Goal: Information Seeking & Learning: Learn about a topic

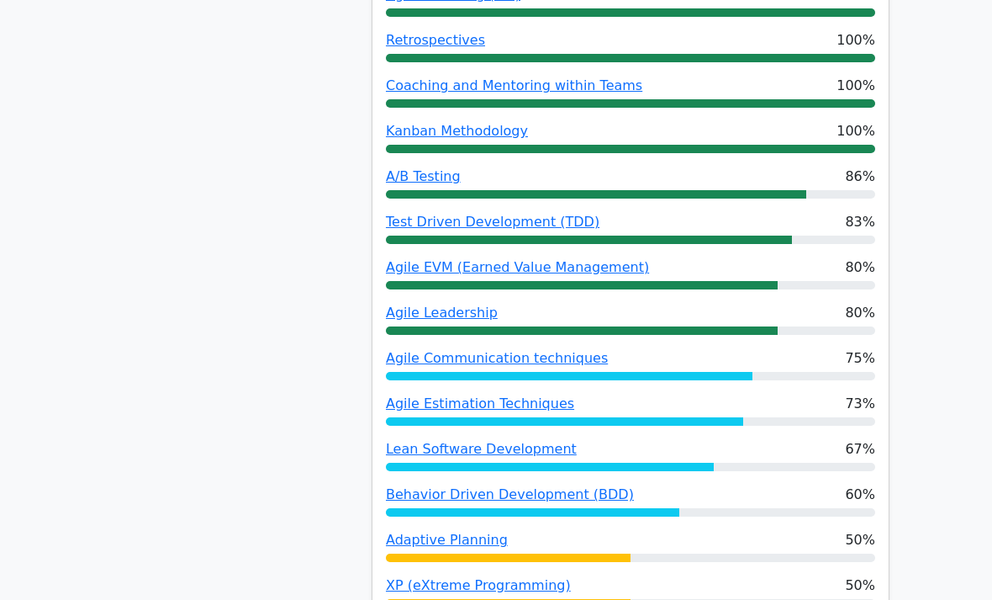
scroll to position [1275, 0]
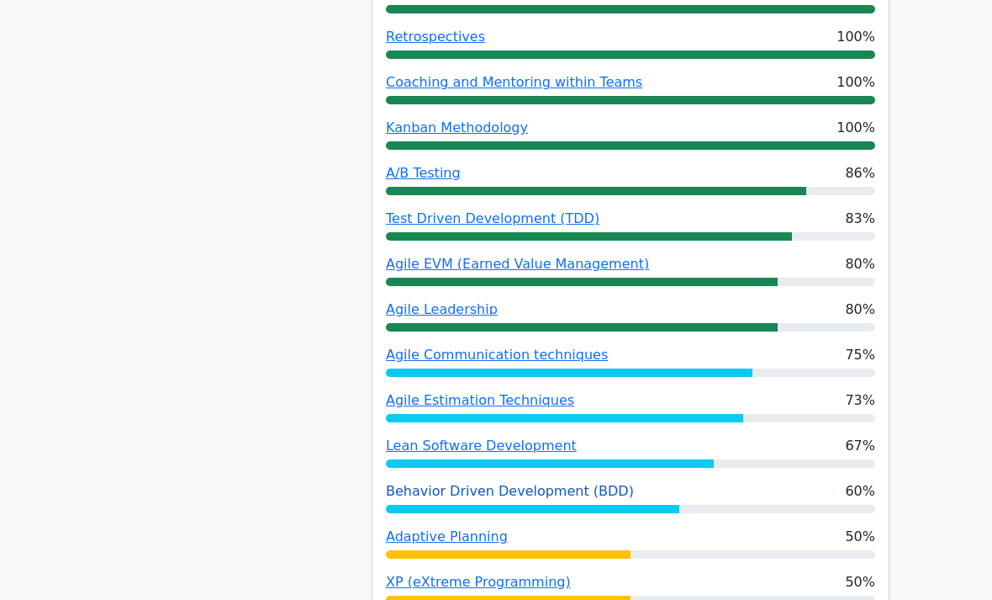
click at [420, 483] on link "Behavior Driven Development (BDD)" at bounding box center [510, 491] width 248 height 16
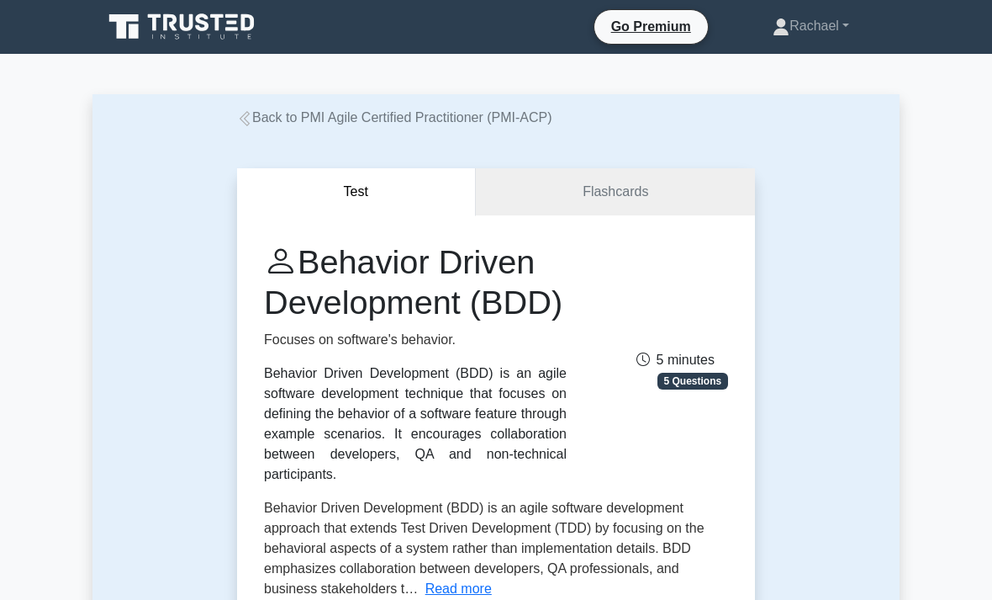
click at [254, 122] on link "Back to PMI Agile Certified Practitioner (PMI-ACP)" at bounding box center [394, 117] width 315 height 14
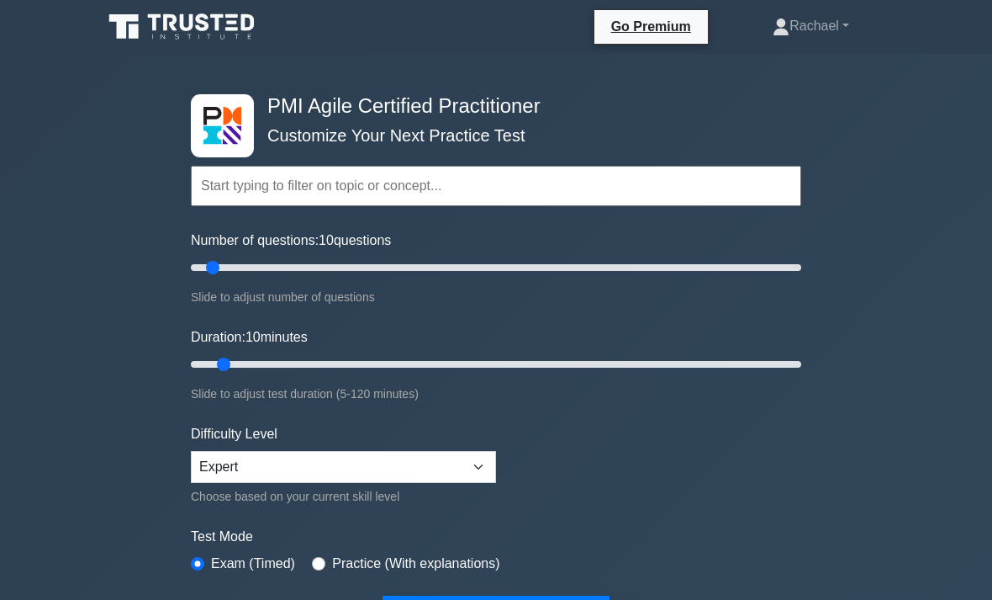
click at [160, 23] on icon at bounding box center [183, 27] width 161 height 32
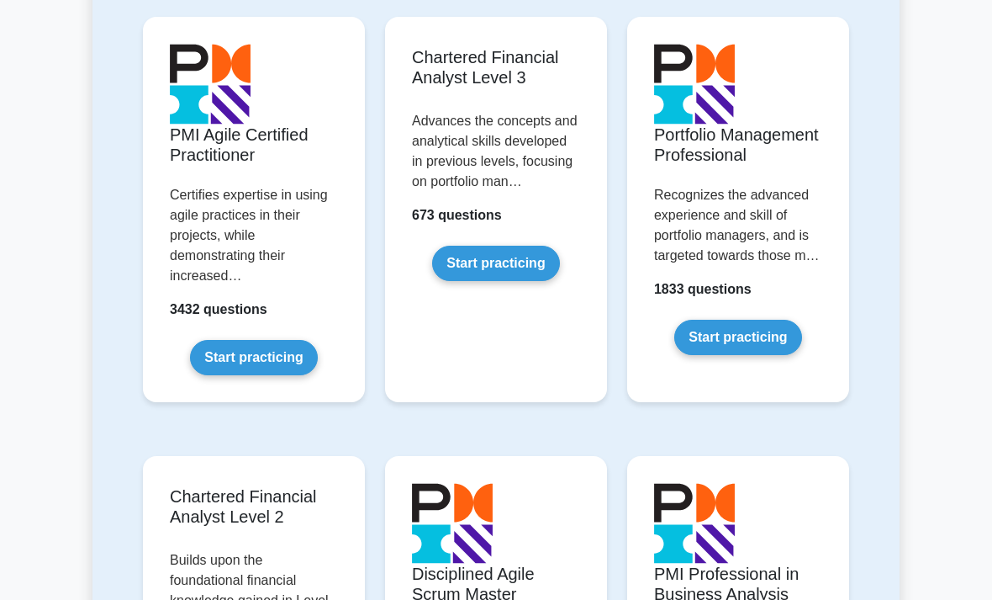
scroll to position [2134, 0]
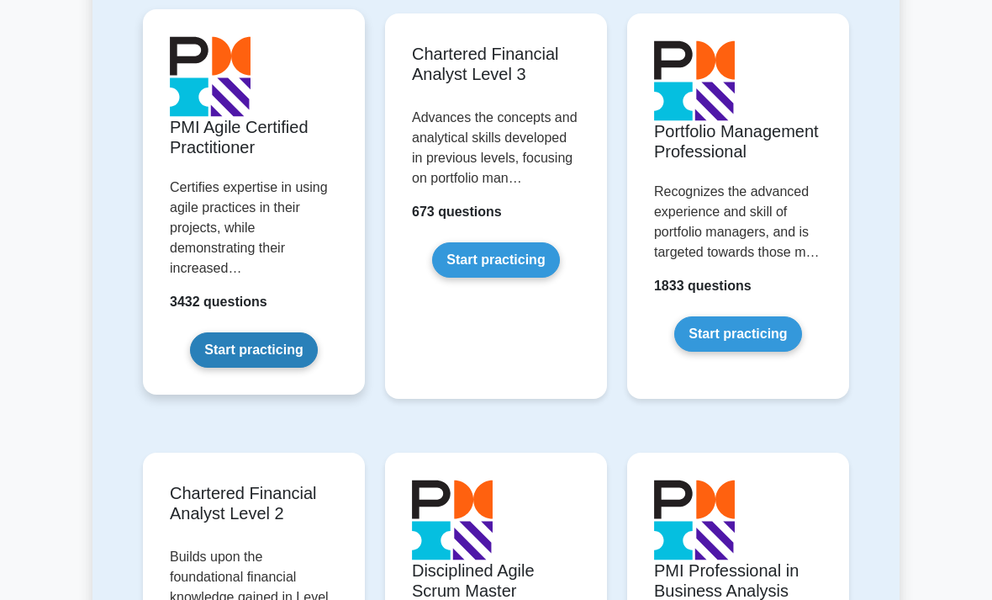
click at [214, 367] on link "Start practicing" at bounding box center [253, 349] width 127 height 35
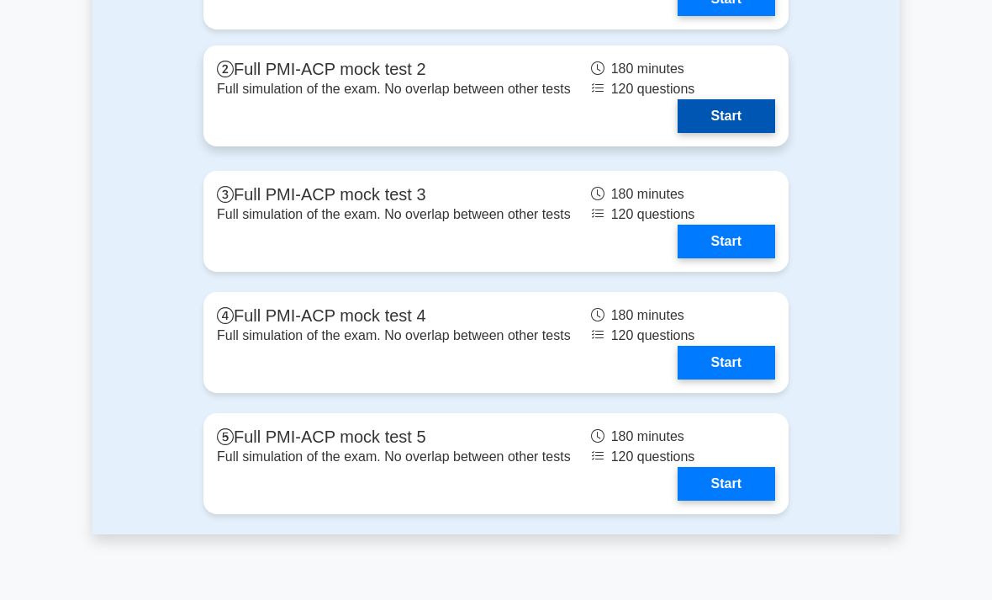
scroll to position [5521, 0]
click at [744, 133] on link "Start" at bounding box center [727, 116] width 98 height 34
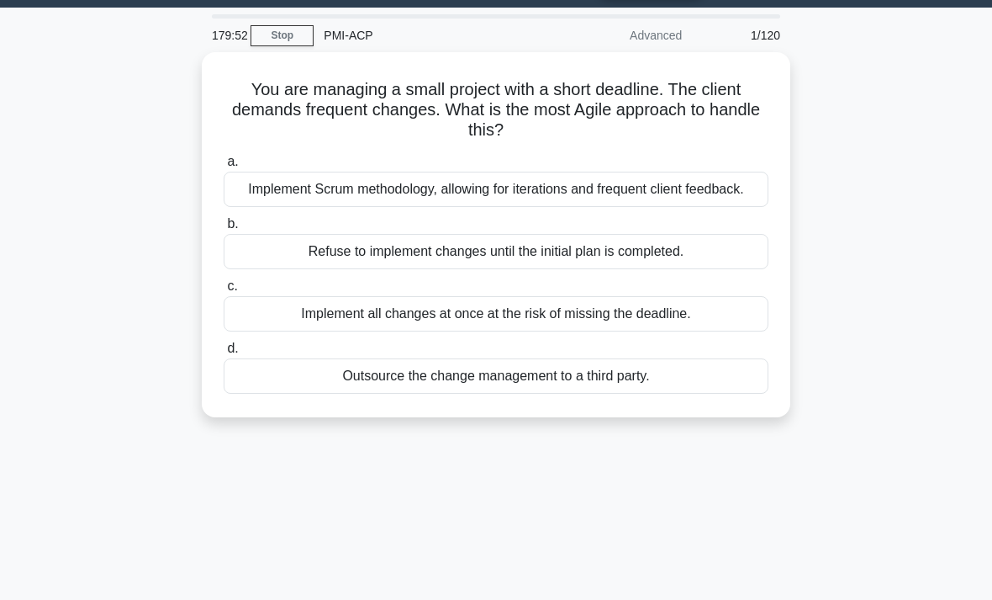
scroll to position [48, 0]
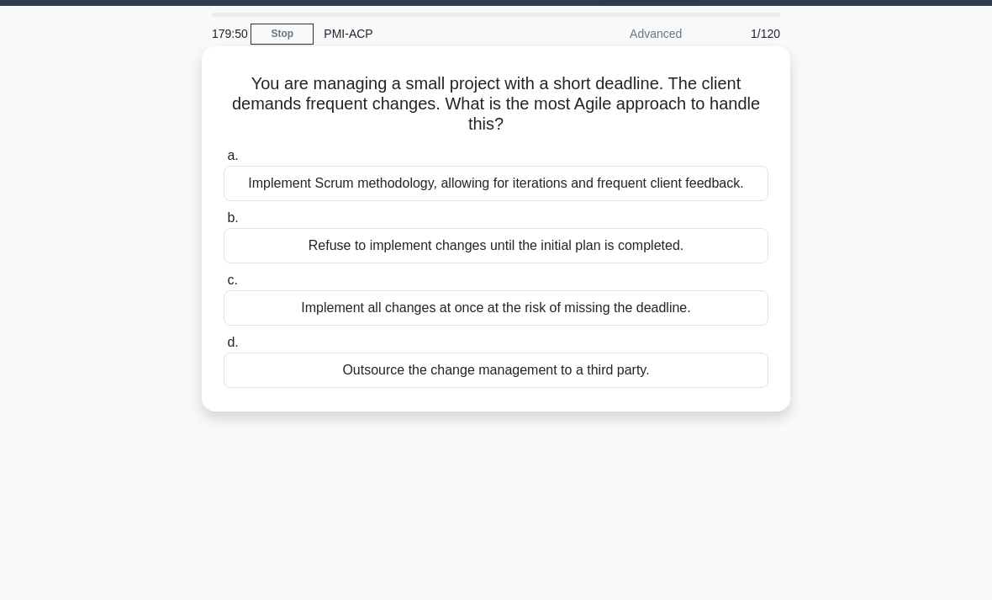
click at [725, 192] on div "Implement Scrum methodology, allowing for iterations and frequent client feedba…" at bounding box center [496, 183] width 545 height 35
click at [224, 161] on input "a. Implement Scrum methodology, allowing for iterations and frequent client fee…" at bounding box center [224, 156] width 0 height 11
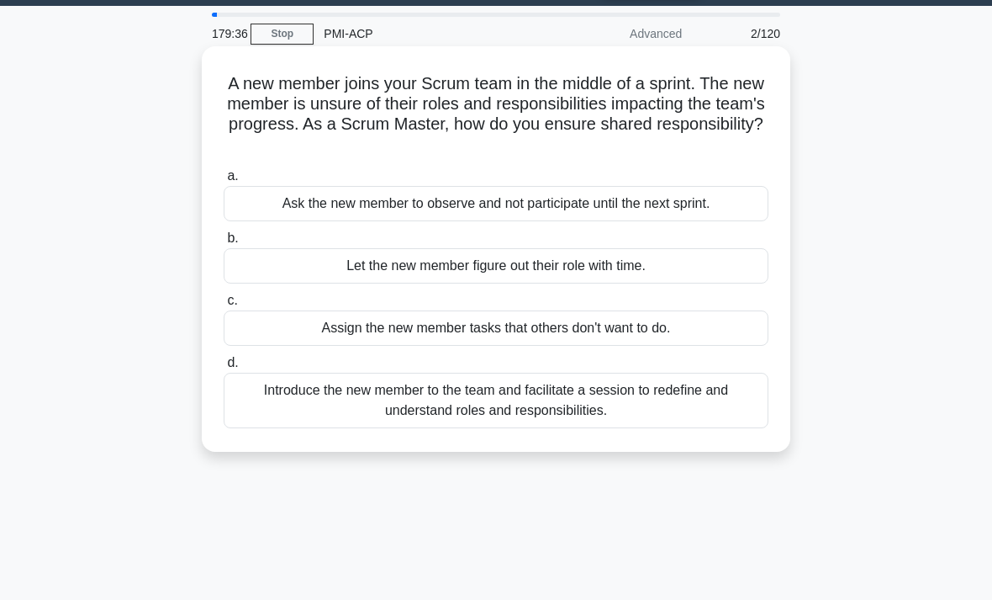
click at [732, 393] on div "Introduce the new member to the team and facilitate a session to redefine and u…" at bounding box center [496, 401] width 545 height 56
click at [224, 368] on input "d. Introduce the new member to the team and facilitate a session to redefine an…" at bounding box center [224, 362] width 0 height 11
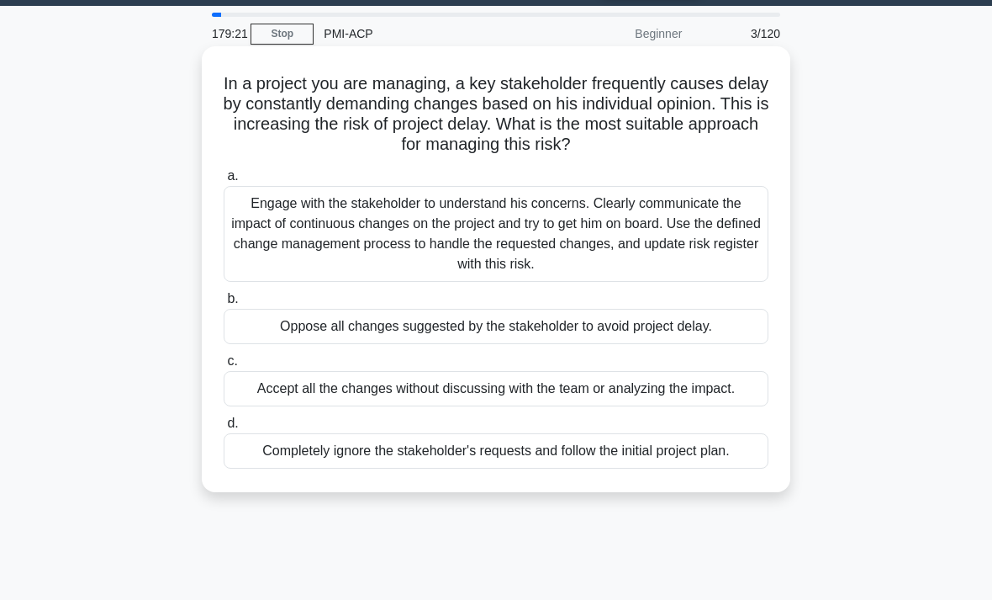
click at [716, 257] on div "Engage with the stakeholder to understand his concerns. Clearly communicate the…" at bounding box center [496, 234] width 545 height 96
click at [224, 182] on input "a. Engage with the stakeholder to understand his concerns. Clearly communicate …" at bounding box center [224, 176] width 0 height 11
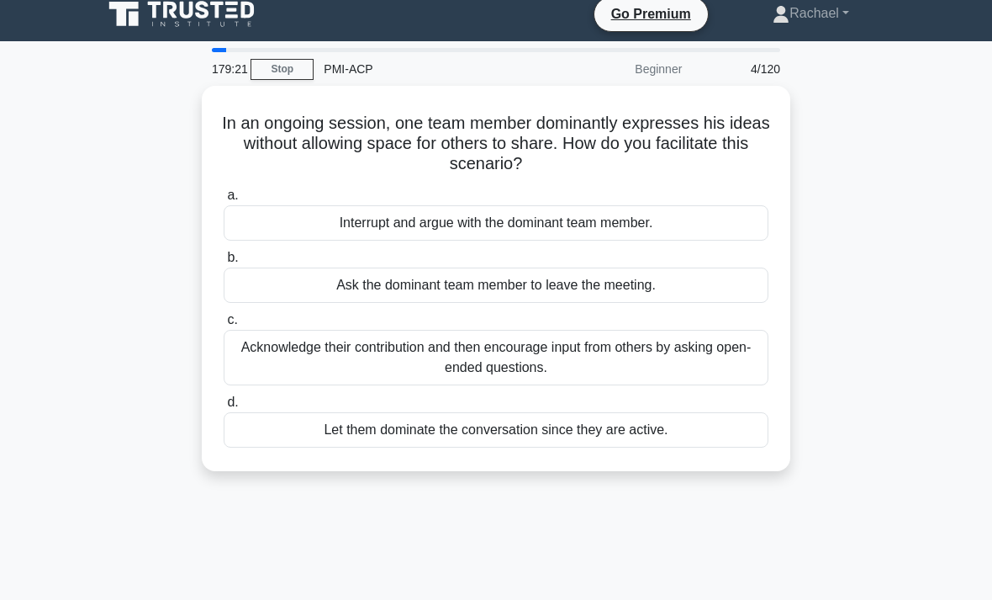
scroll to position [0, 0]
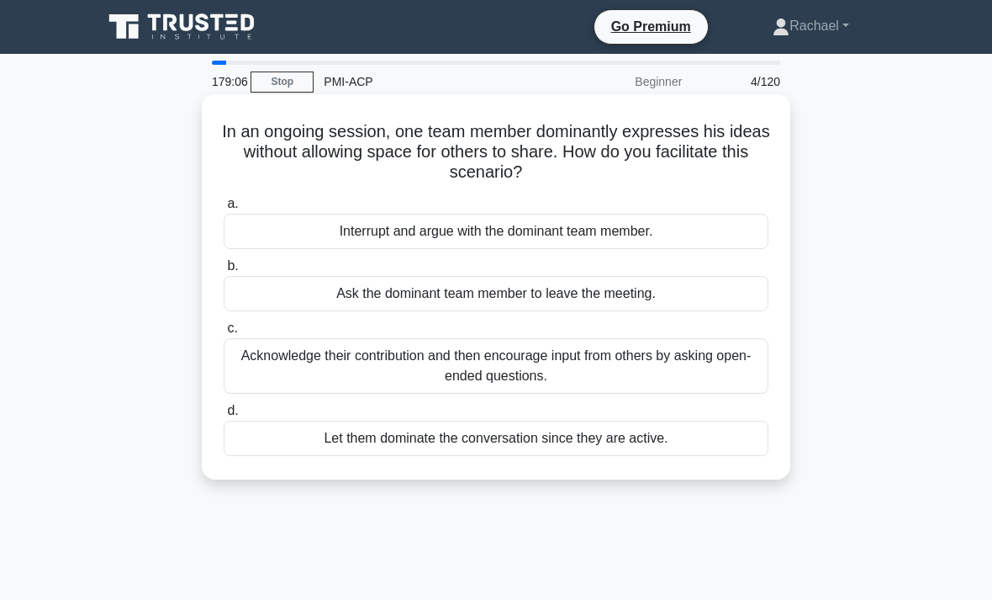
click at [278, 380] on div "Acknowledge their contribution and then encourage input from others by asking o…" at bounding box center [496, 366] width 545 height 56
click at [224, 334] on input "c. Acknowledge their contribution and then encourage input from others by askin…" at bounding box center [224, 328] width 0 height 11
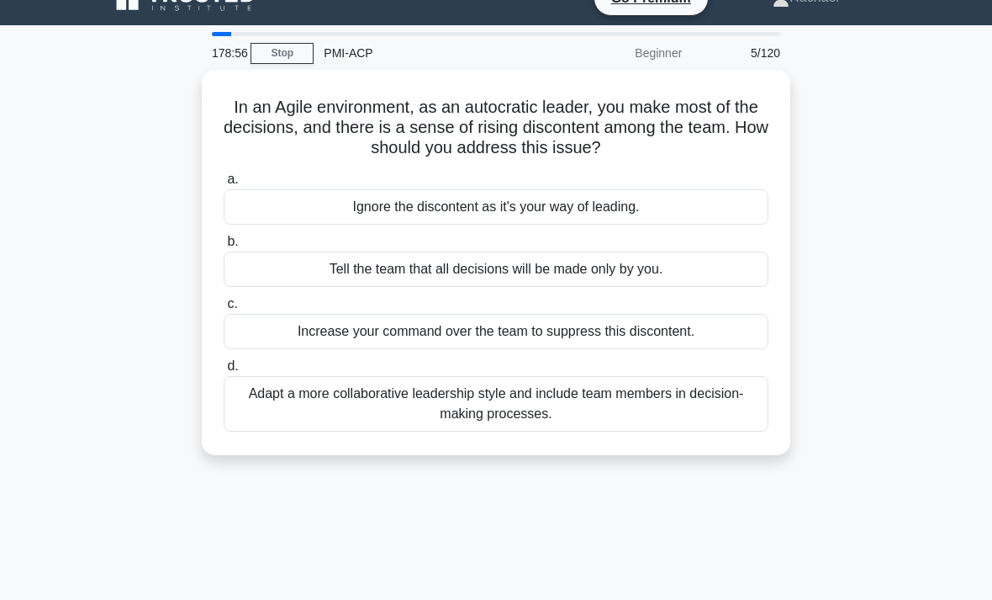
scroll to position [31, 0]
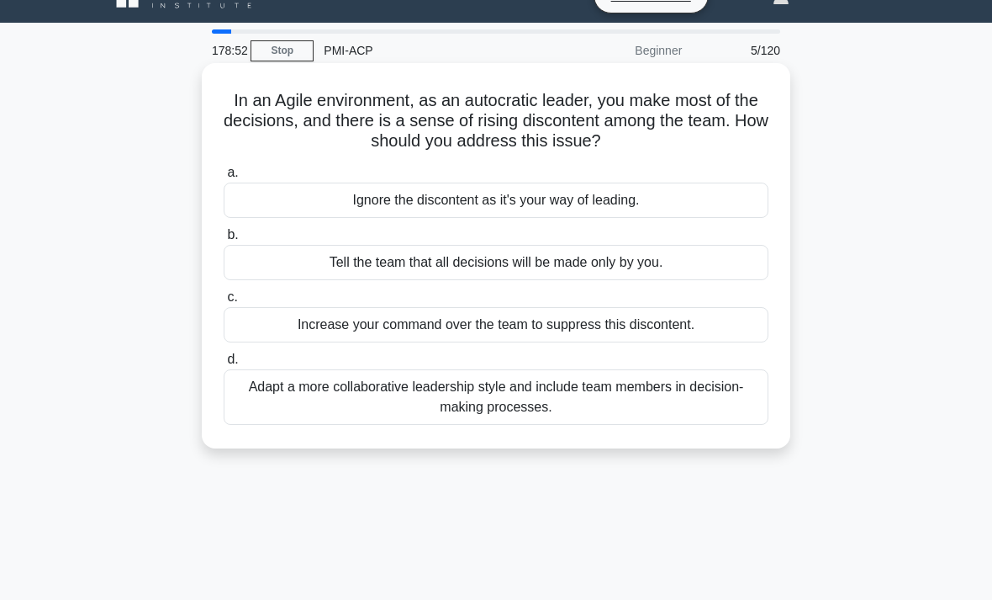
click at [255, 405] on div "Adapt a more collaborative leadership style and include team members in decisio…" at bounding box center [496, 397] width 545 height 56
click at [224, 365] on input "d. Adapt a more collaborative leadership style and include team members in deci…" at bounding box center [224, 359] width 0 height 11
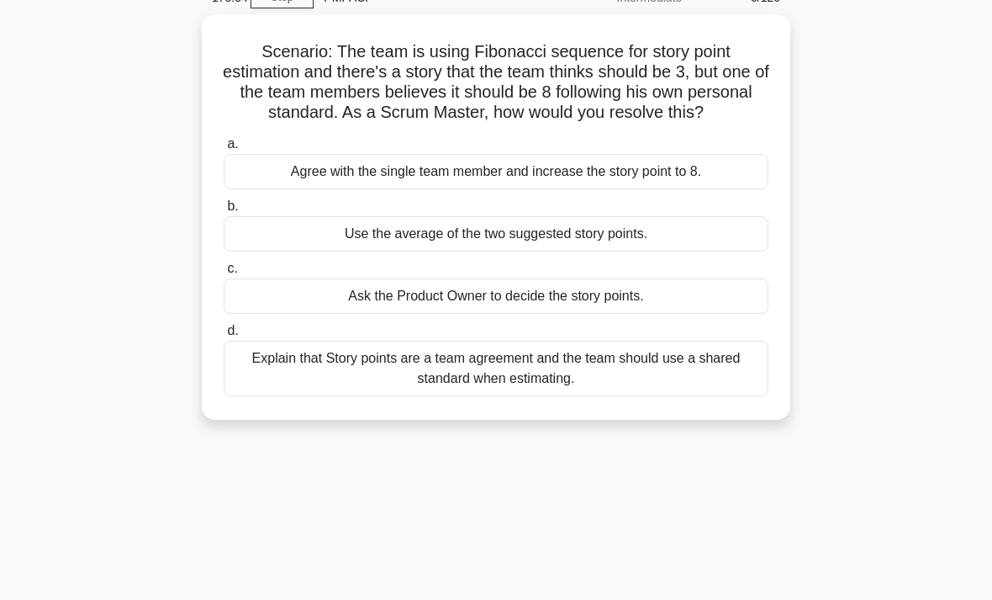
scroll to position [83, 0]
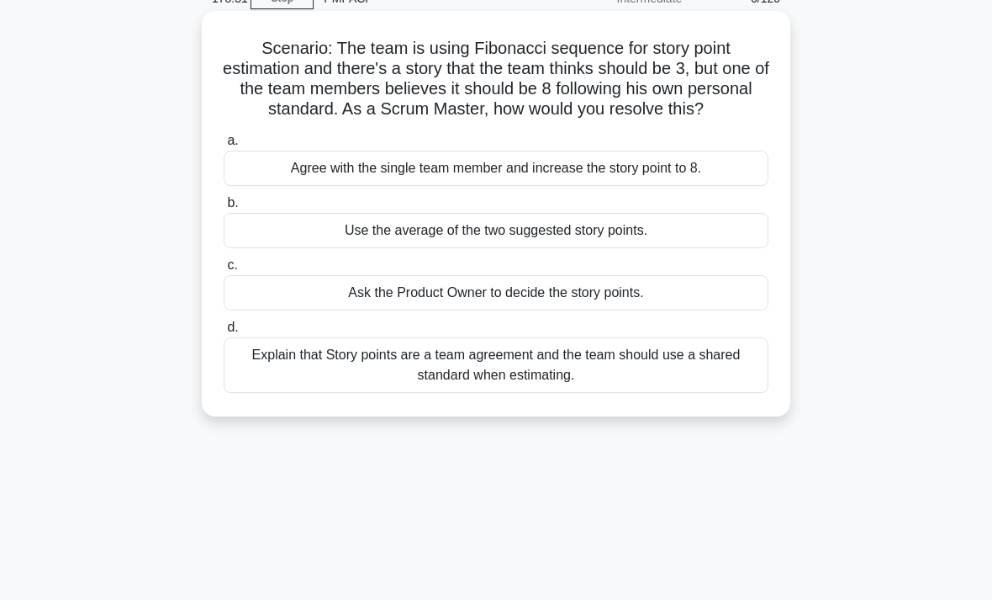
click at [278, 393] on div "Explain that Story points are a team agreement and the team should use a shared…" at bounding box center [496, 365] width 545 height 56
click at [224, 333] on input "d. Explain that Story points are a team agreement and the team should use a sha…" at bounding box center [224, 327] width 0 height 11
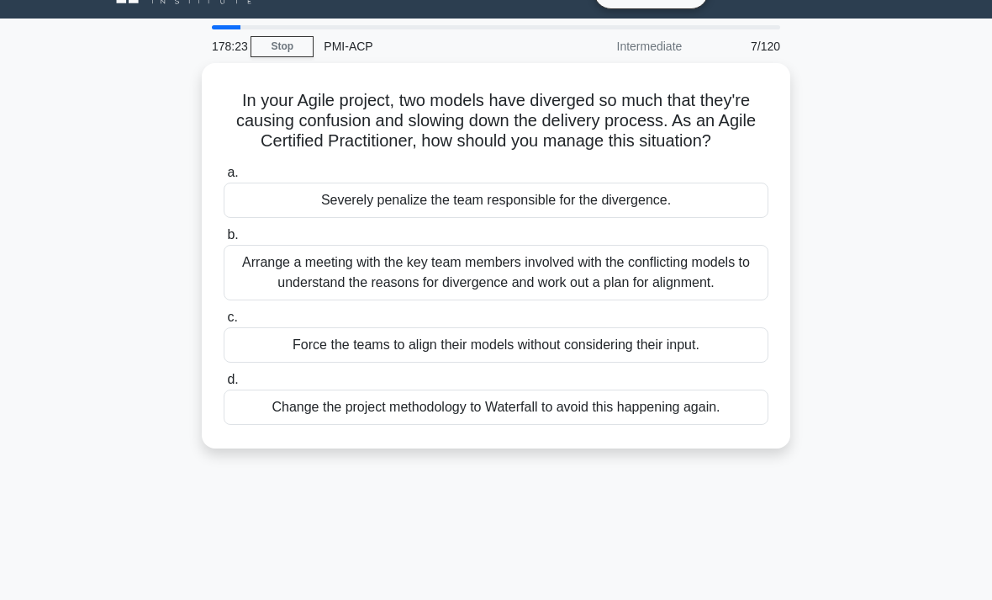
scroll to position [37, 0]
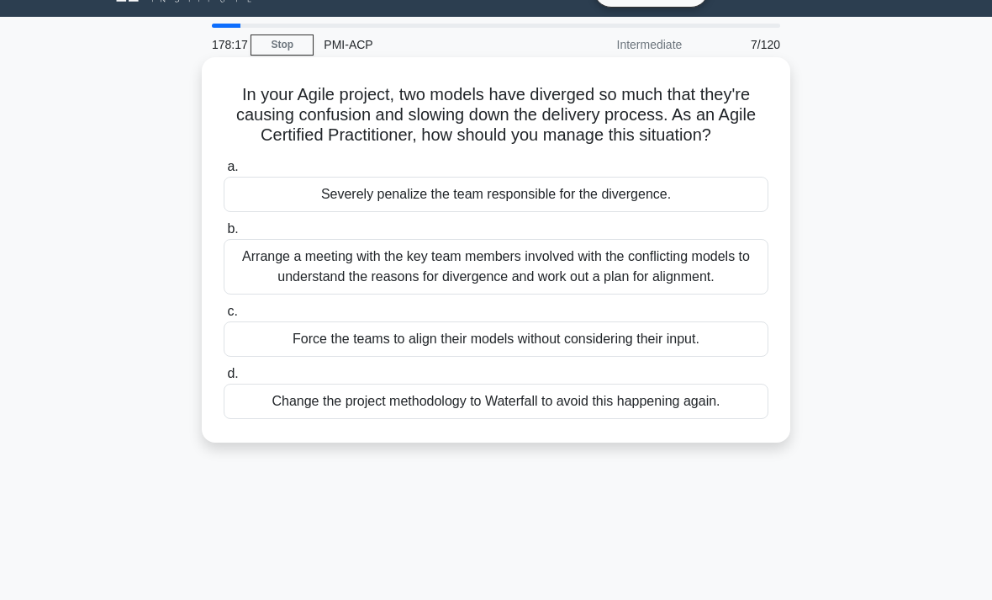
click at [263, 294] on div "Arrange a meeting with the key team members involved with the conflicting model…" at bounding box center [496, 267] width 545 height 56
click at [224, 235] on input "b. Arrange a meeting with the key team members involved with the conflicting mo…" at bounding box center [224, 229] width 0 height 11
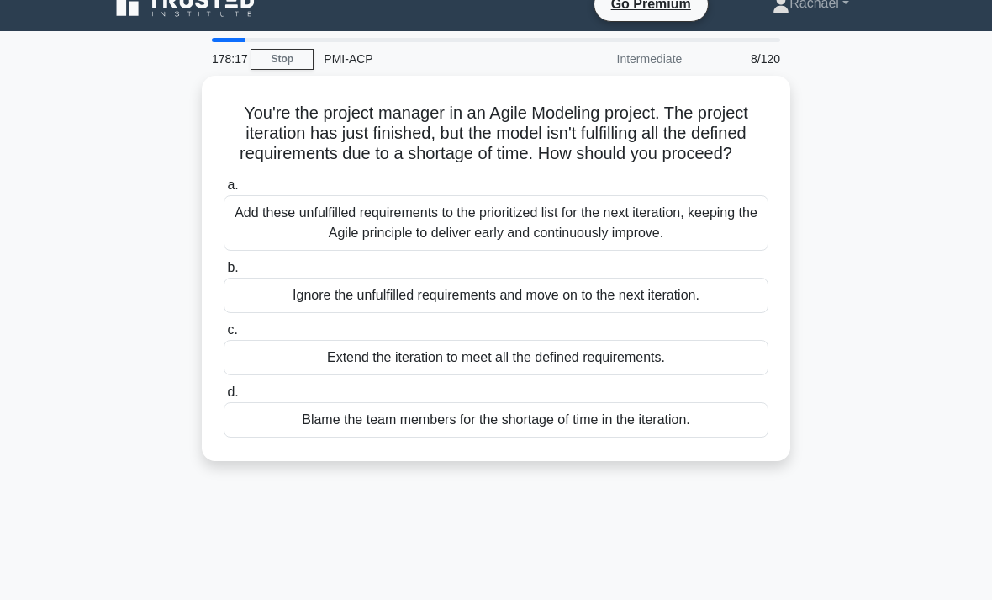
scroll to position [0, 0]
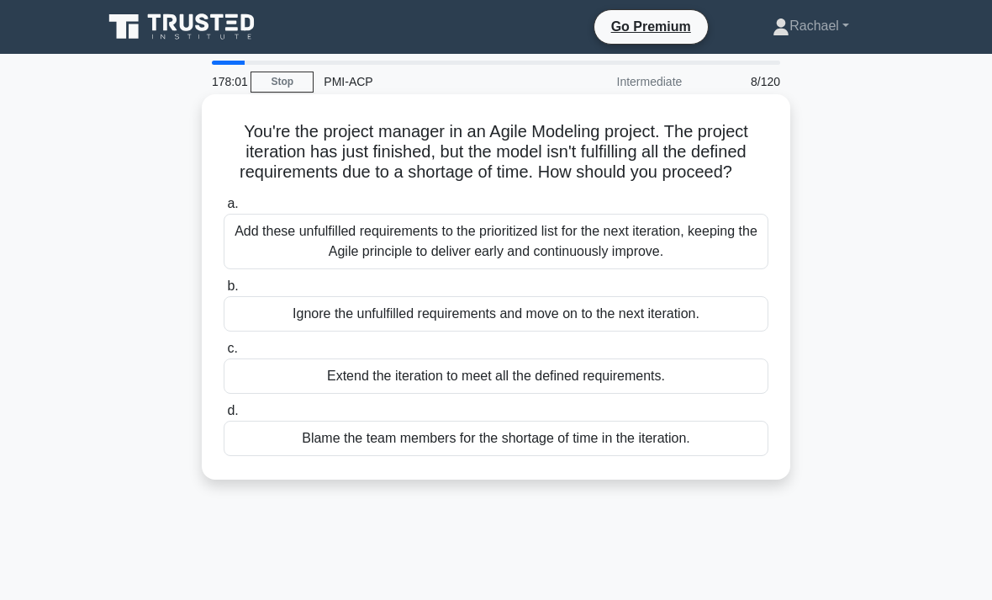
click at [254, 268] on div "Add these unfulfilled requirements to the prioritized list for the next iterati…" at bounding box center [496, 242] width 545 height 56
click at [224, 209] on input "a. Add these unfulfilled requirements to the prioritized list for the next iter…" at bounding box center [224, 203] width 0 height 11
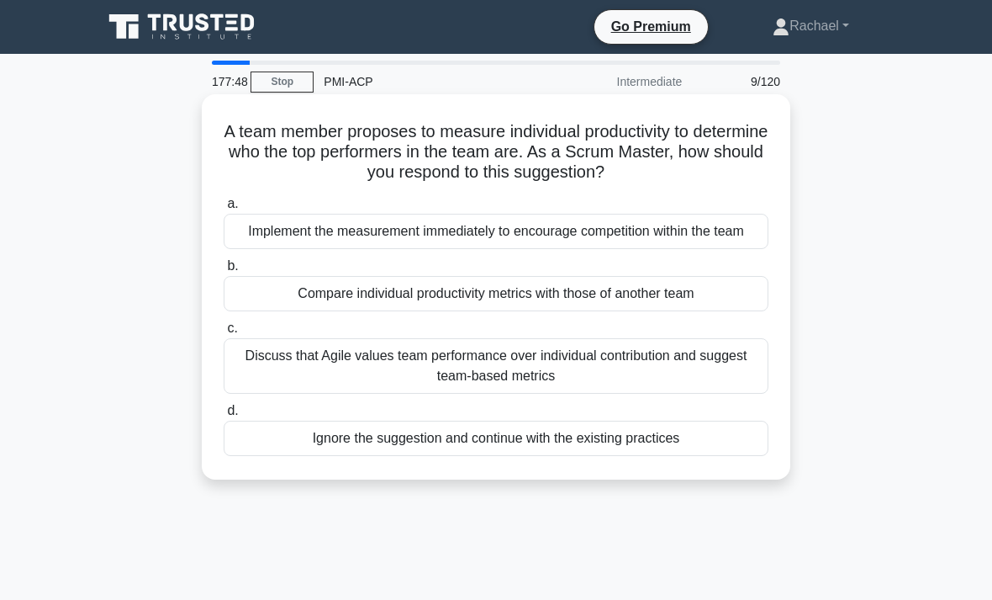
click at [257, 394] on div "Discuss that Agile values team performance over individual contribution and sug…" at bounding box center [496, 366] width 545 height 56
click at [224, 334] on input "c. Discuss that Agile values team performance over individual contribution and …" at bounding box center [224, 328] width 0 height 11
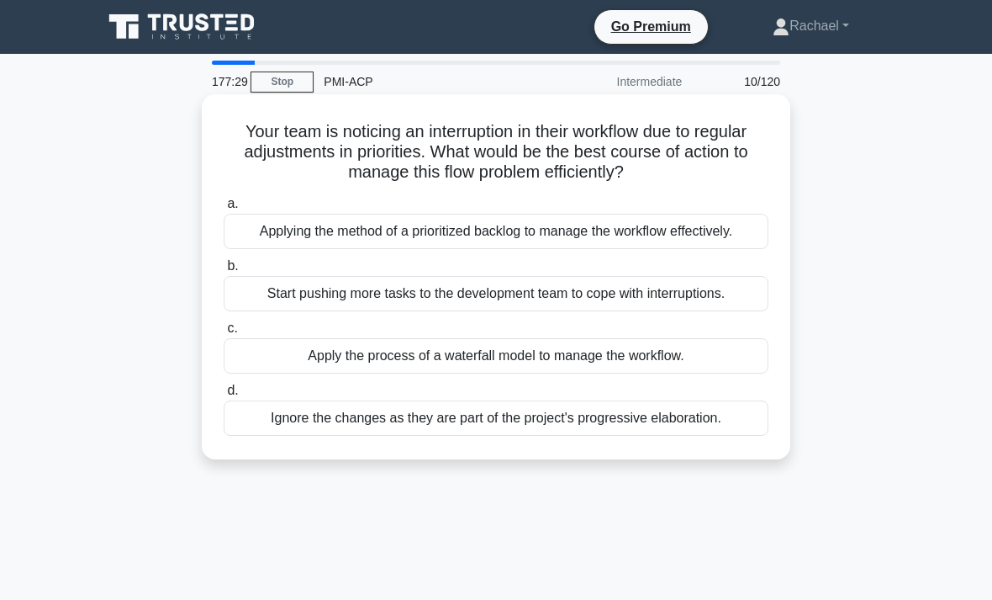
click at [274, 249] on div "Applying the method of a prioritized backlog to manage the workflow effectively." at bounding box center [496, 231] width 545 height 35
click at [224, 209] on input "a. Applying the method of a prioritized backlog to manage the workflow effectiv…" at bounding box center [224, 203] width 0 height 11
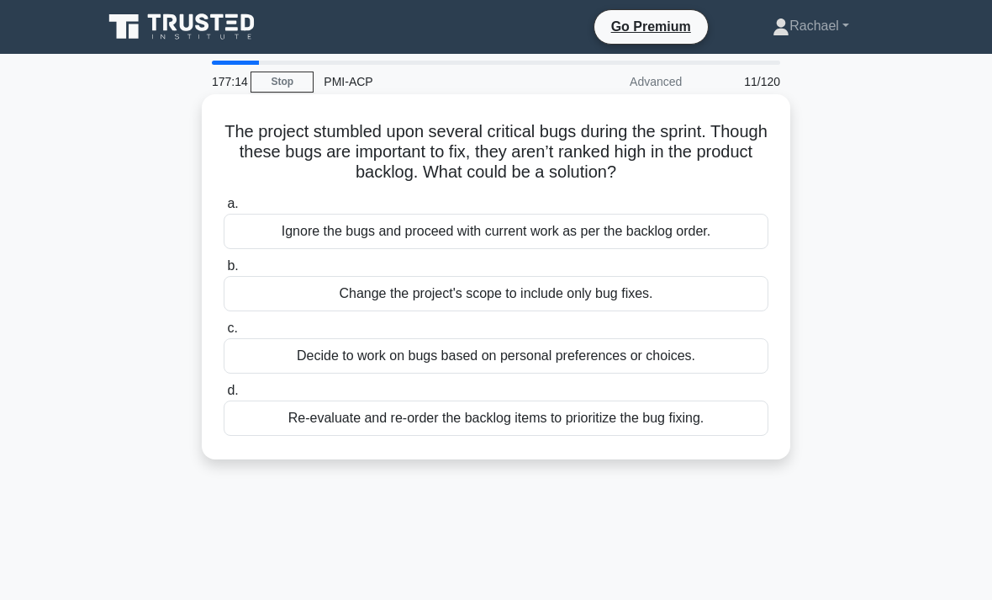
click at [263, 436] on div "Re-evaluate and re-order the backlog items to prioritize the bug fixing." at bounding box center [496, 417] width 545 height 35
click at [224, 396] on input "d. Re-evaluate and re-order the backlog items to prioritize the bug fixing." at bounding box center [224, 390] width 0 height 11
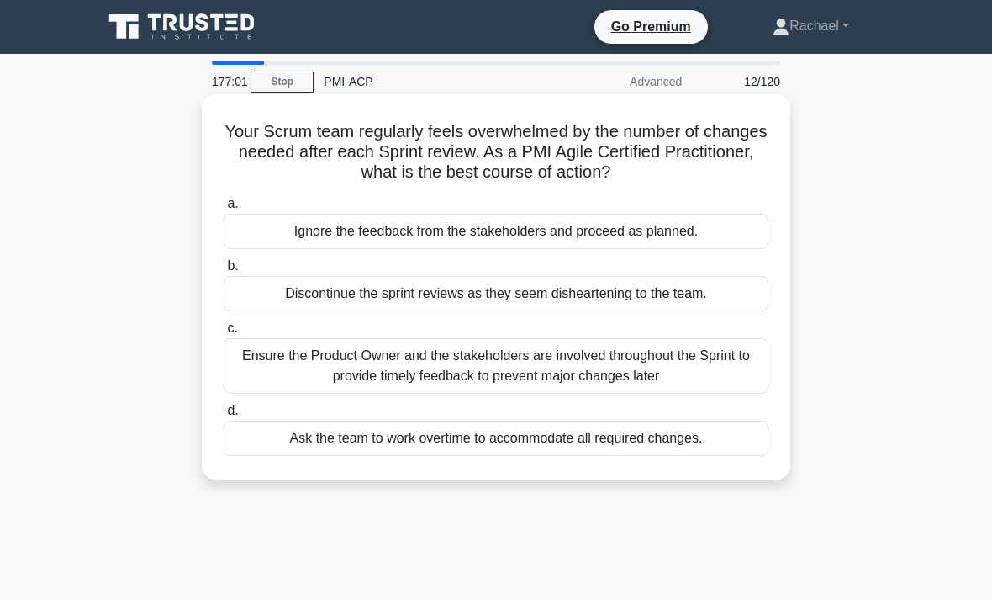
click at [253, 358] on div "Ensure the Product Owner and the stakeholders are involved throughout the Sprin…" at bounding box center [496, 366] width 545 height 56
click at [224, 334] on input "c. Ensure the Product Owner and the stakeholders are involved throughout the Sp…" at bounding box center [224, 328] width 0 height 11
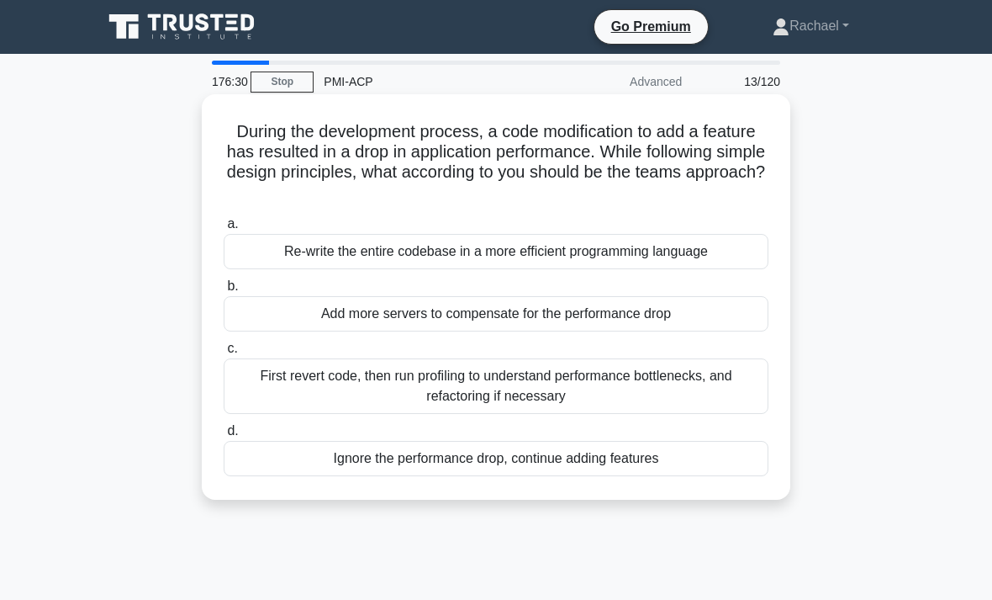
click at [246, 382] on div "First revert code, then run profiling to understand performance bottlenecks, an…" at bounding box center [496, 386] width 545 height 56
click at [224, 354] on input "c. First revert code, then run profiling to understand performance bottlenecks,…" at bounding box center [224, 348] width 0 height 11
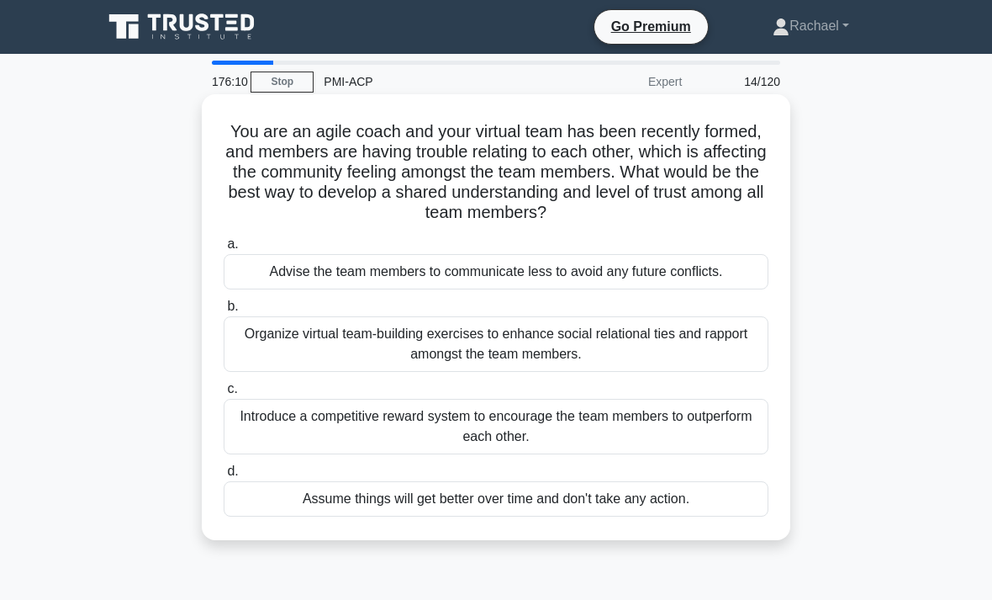
click at [253, 352] on div "Organize virtual team-building exercises to enhance social relational ties and …" at bounding box center [496, 344] width 545 height 56
click at [224, 312] on input "b. Organize virtual team-building exercises to enhance social relational ties a…" at bounding box center [224, 306] width 0 height 11
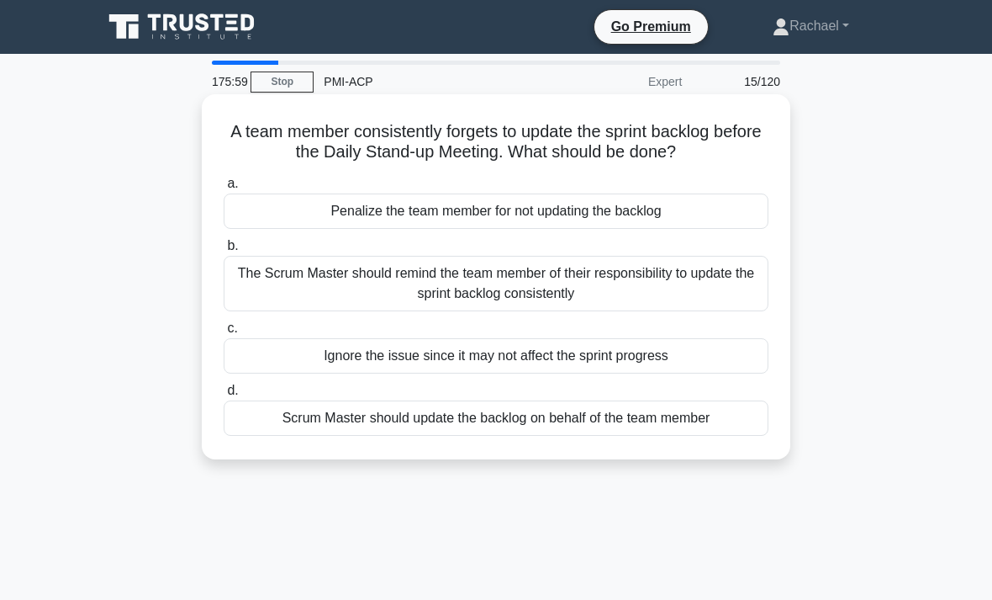
click at [244, 303] on div "The Scrum Master should remind the team member of their responsibility to updat…" at bounding box center [496, 284] width 545 height 56
click at [224, 251] on input "b. The Scrum Master should remind the team member of their responsibility to up…" at bounding box center [224, 246] width 0 height 11
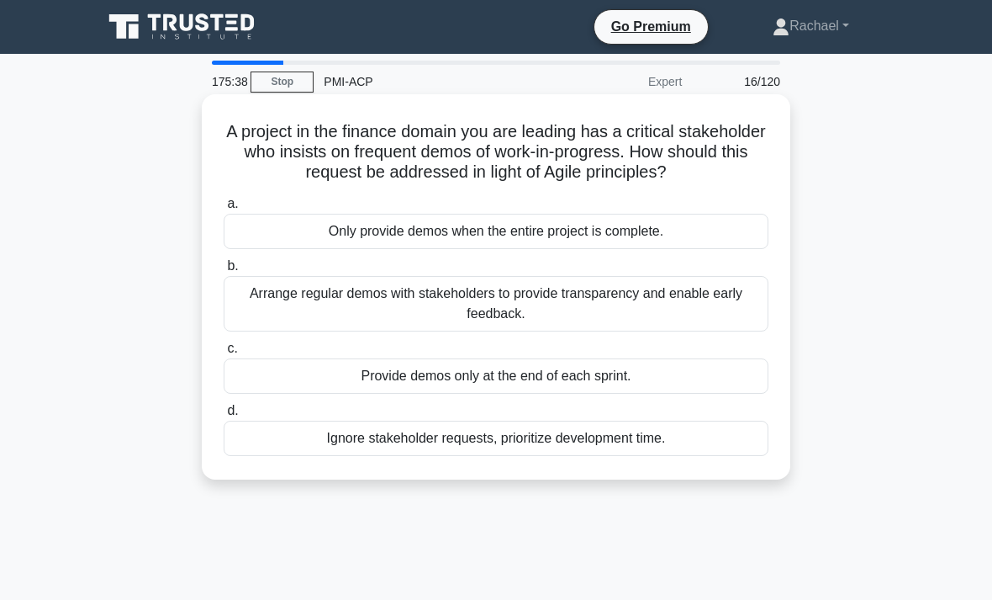
click at [246, 329] on div "Arrange regular demos with stakeholders to provide transparency and enable earl…" at bounding box center [496, 304] width 545 height 56
click at [224, 272] on input "b. Arrange regular demos with stakeholders to provide transparency and enable e…" at bounding box center [224, 266] width 0 height 11
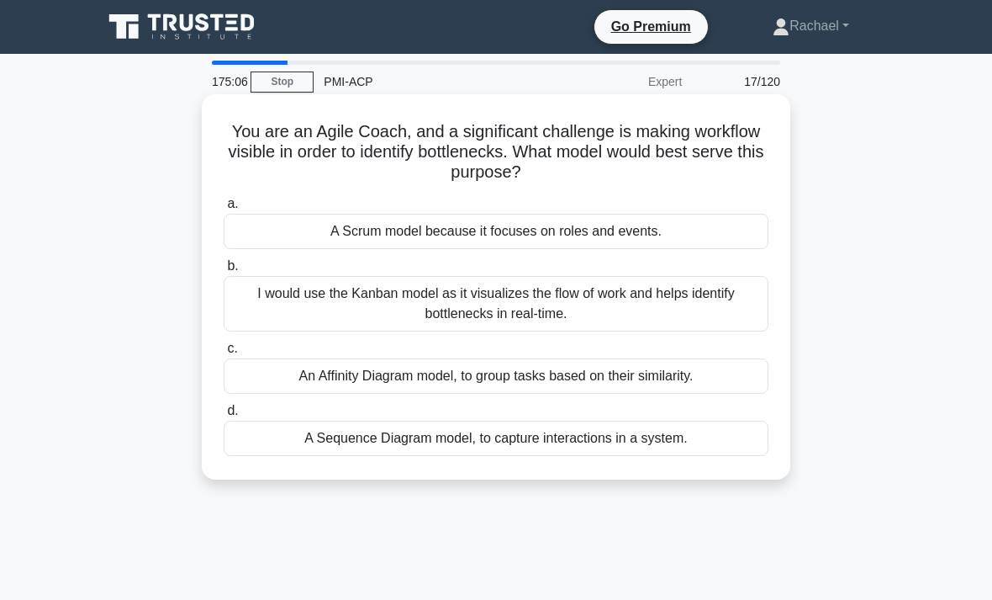
click at [257, 303] on div "I would use the Kanban model as it visualizes the flow of work and helps identi…" at bounding box center [496, 304] width 545 height 56
click at [224, 272] on input "b. I would use the Kanban model as it visualizes the flow of work and helps ide…" at bounding box center [224, 266] width 0 height 11
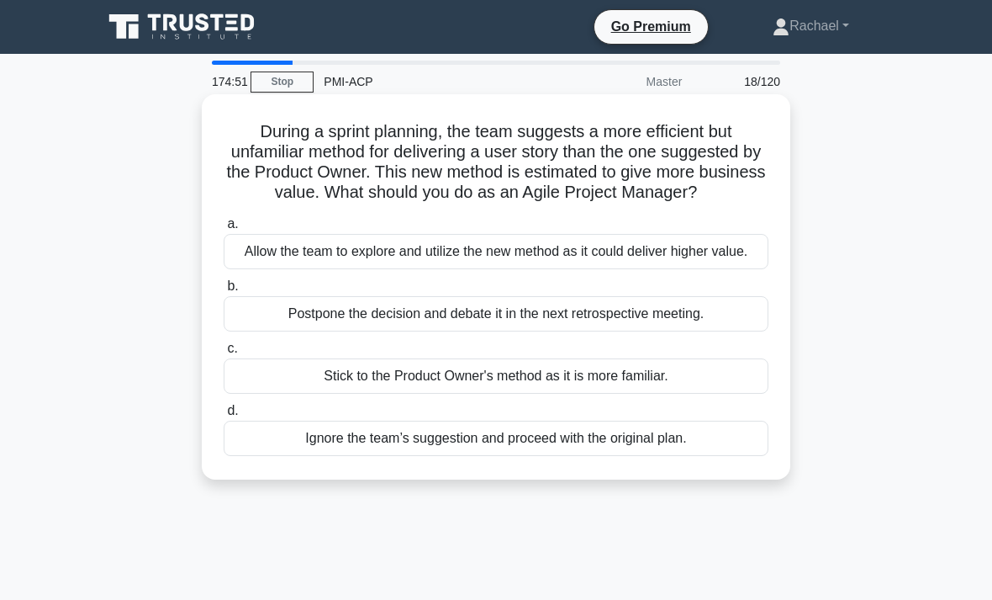
click at [256, 269] on div "Allow the team to explore and utilize the new method as it could deliver higher…" at bounding box center [496, 251] width 545 height 35
click at [224, 230] on input "a. Allow the team to explore and utilize the new method as it could deliver hig…" at bounding box center [224, 224] width 0 height 11
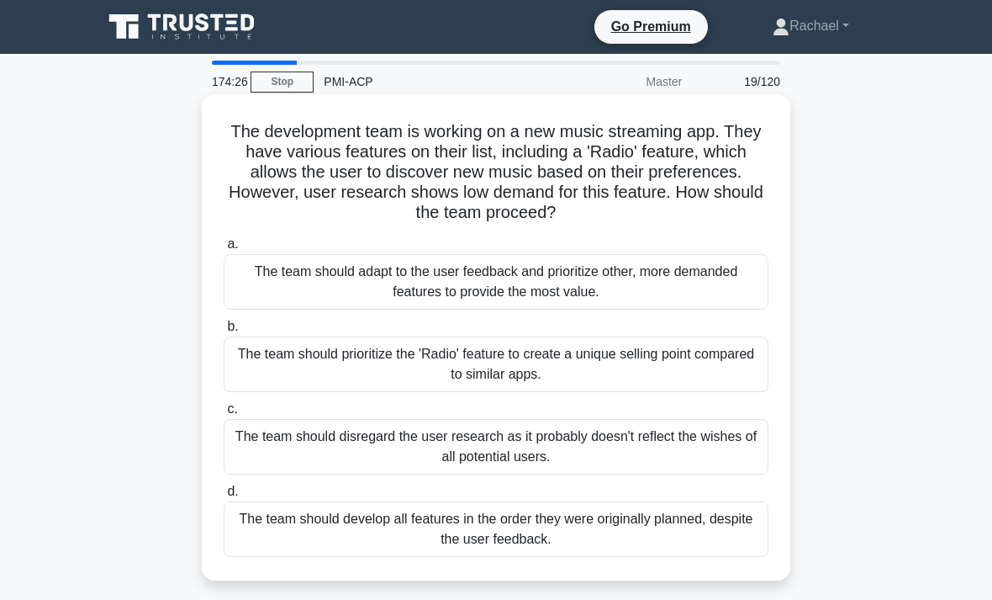
click at [278, 288] on div "The team should adapt to the user feedback and prioritize other, more demanded …" at bounding box center [496, 282] width 545 height 56
click at [224, 250] on input "a. The team should adapt to the user feedback and prioritize other, more demand…" at bounding box center [224, 244] width 0 height 11
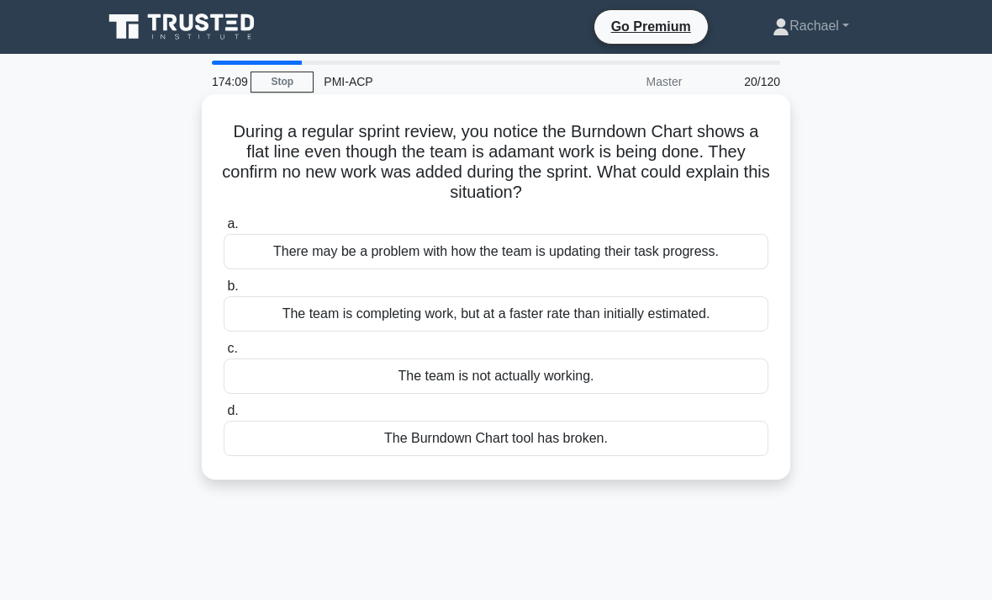
click at [256, 257] on div "There may be a problem with how the team is updating their task progress." at bounding box center [496, 251] width 545 height 35
click at [224, 230] on input "a. There may be a problem with how the team is updating their task progress." at bounding box center [224, 224] width 0 height 11
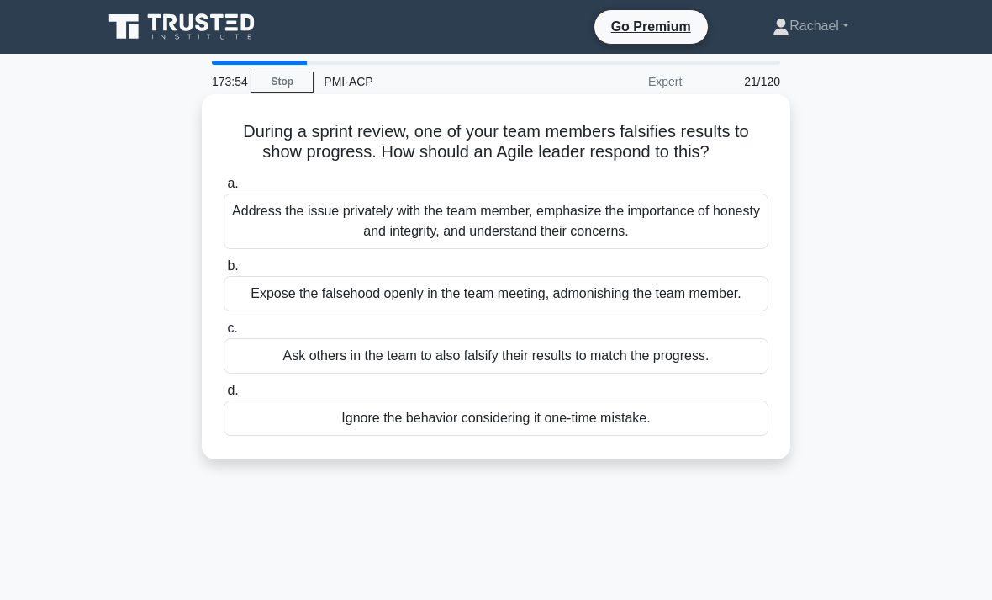
click at [267, 248] on div "Address the issue privately with the team member, emphasize the importance of h…" at bounding box center [496, 221] width 545 height 56
click at [224, 189] on input "a. Address the issue privately with the team member, emphasize the importance o…" at bounding box center [224, 183] width 0 height 11
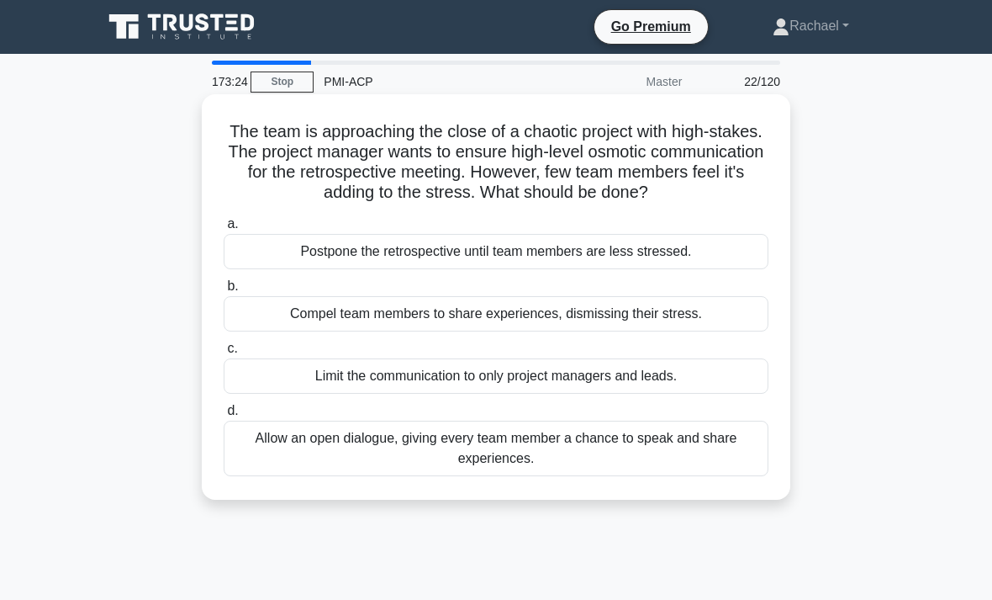
click at [267, 468] on div "Allow an open dialogue, giving every team member a chance to speak and share ex…" at bounding box center [496, 448] width 545 height 56
click at [224, 416] on input "d. Allow an open dialogue, giving every team member a chance to speak and share…" at bounding box center [224, 410] width 0 height 11
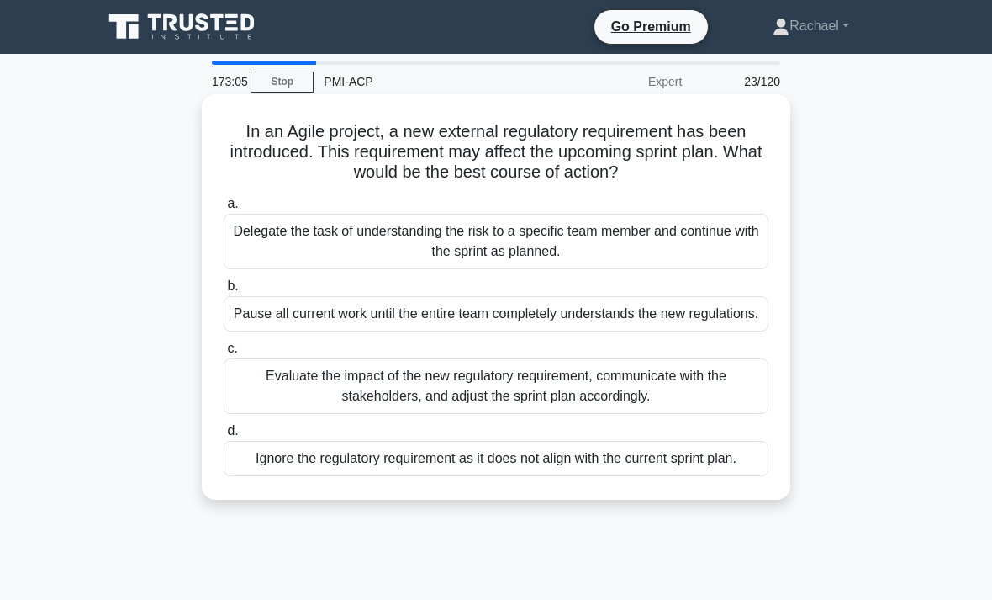
click at [276, 414] on div "Evaluate the impact of the new regulatory requirement, communicate with the sta…" at bounding box center [496, 386] width 545 height 56
click at [224, 354] on input "c. Evaluate the impact of the new regulatory requirement, communicate with the …" at bounding box center [224, 348] width 0 height 11
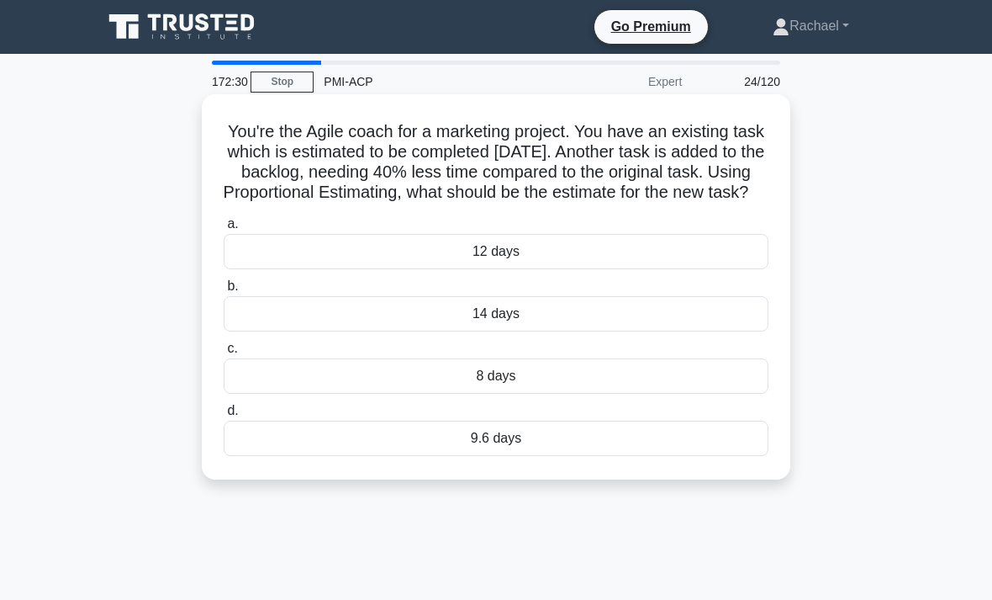
click at [756, 456] on div "9.6 days" at bounding box center [496, 437] width 545 height 35
click at [224, 416] on input "d. 9.6 days" at bounding box center [224, 410] width 0 height 11
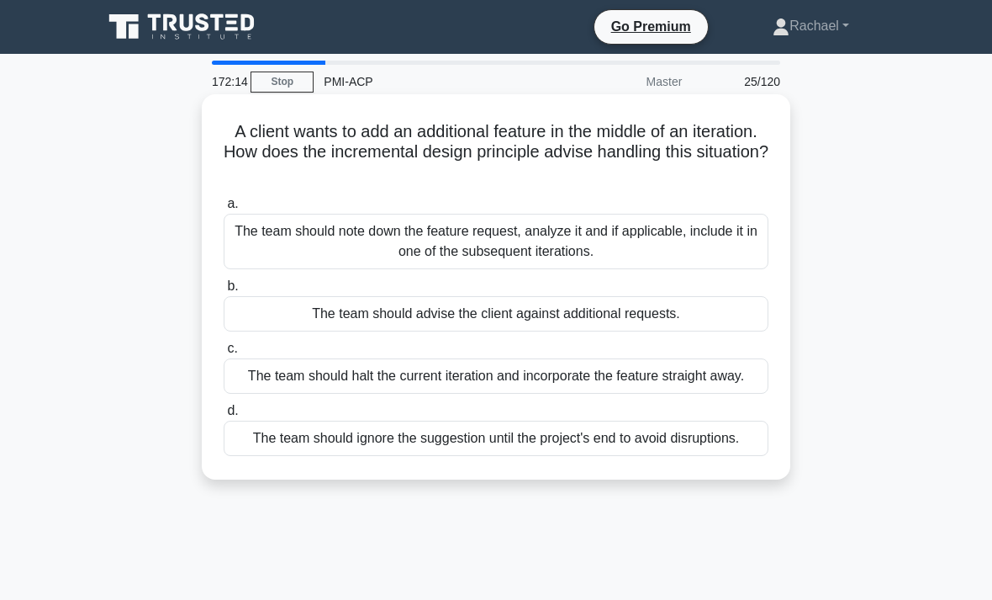
click at [716, 246] on div "The team should note down the feature request, analyze it and if applicable, in…" at bounding box center [496, 242] width 545 height 56
click at [224, 209] on input "a. The team should note down the feature request, analyze it and if applicable,…" at bounding box center [224, 203] width 0 height 11
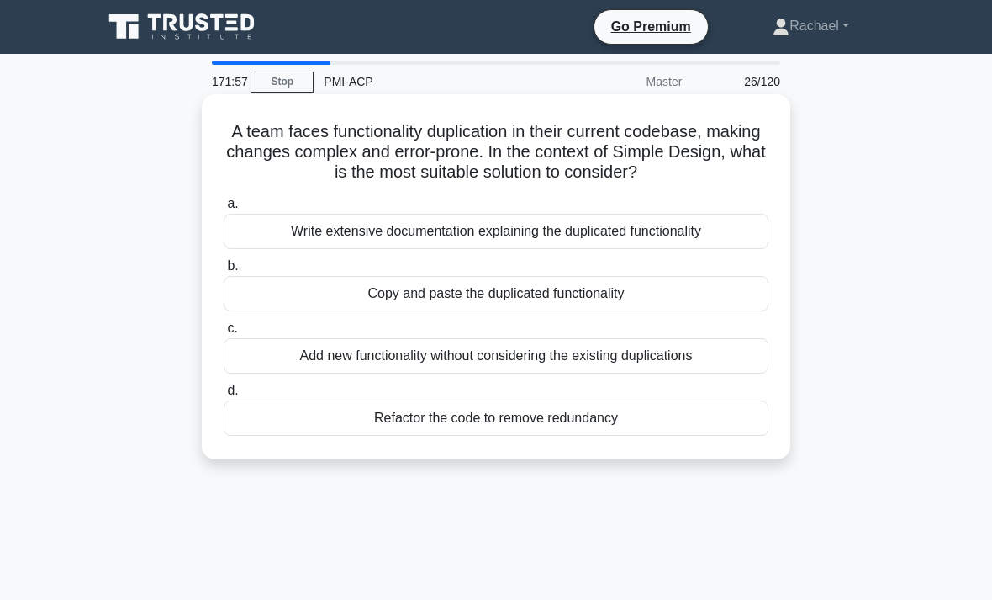
click at [724, 436] on div "Refactor the code to remove redundancy" at bounding box center [496, 417] width 545 height 35
click at [224, 396] on input "d. Refactor the code to remove redundancy" at bounding box center [224, 390] width 0 height 11
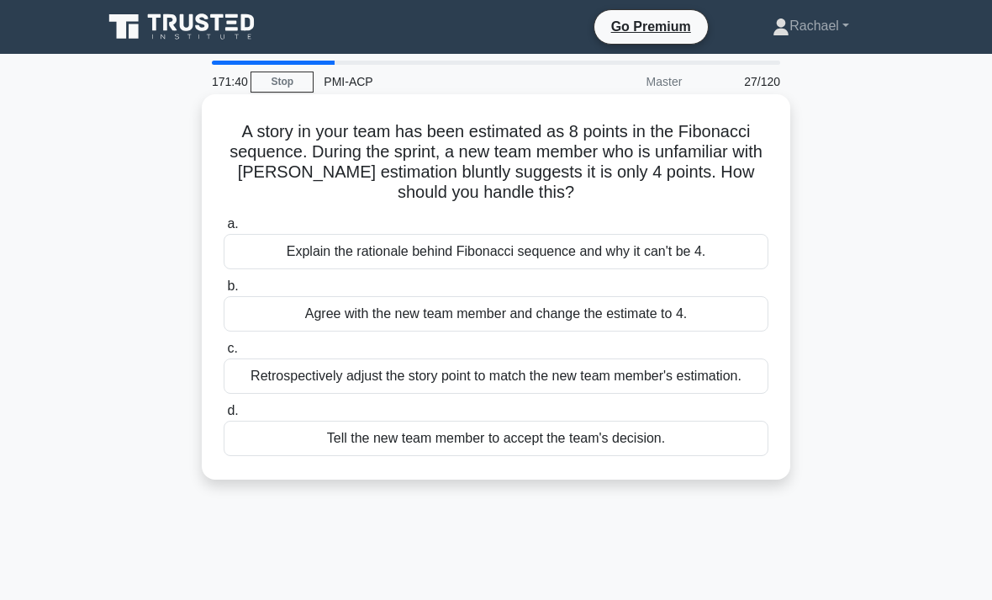
click at [722, 254] on div "Explain the rationale behind Fibonacci sequence and why it can't be 4." at bounding box center [496, 251] width 545 height 35
click at [224, 230] on input "a. Explain the rationale behind Fibonacci sequence and why it can't be 4." at bounding box center [224, 224] width 0 height 11
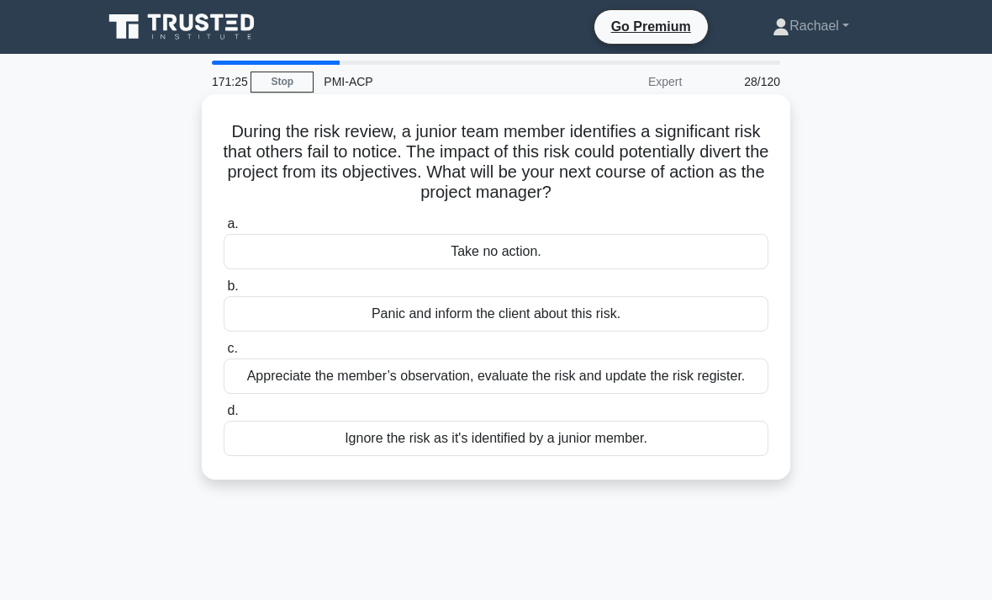
click at [717, 390] on div "Appreciate the member’s observation, evaluate the risk and update the risk regi…" at bounding box center [496, 375] width 545 height 35
click at [224, 354] on input "c. Appreciate the member’s observation, evaluate the risk and update the risk r…" at bounding box center [224, 348] width 0 height 11
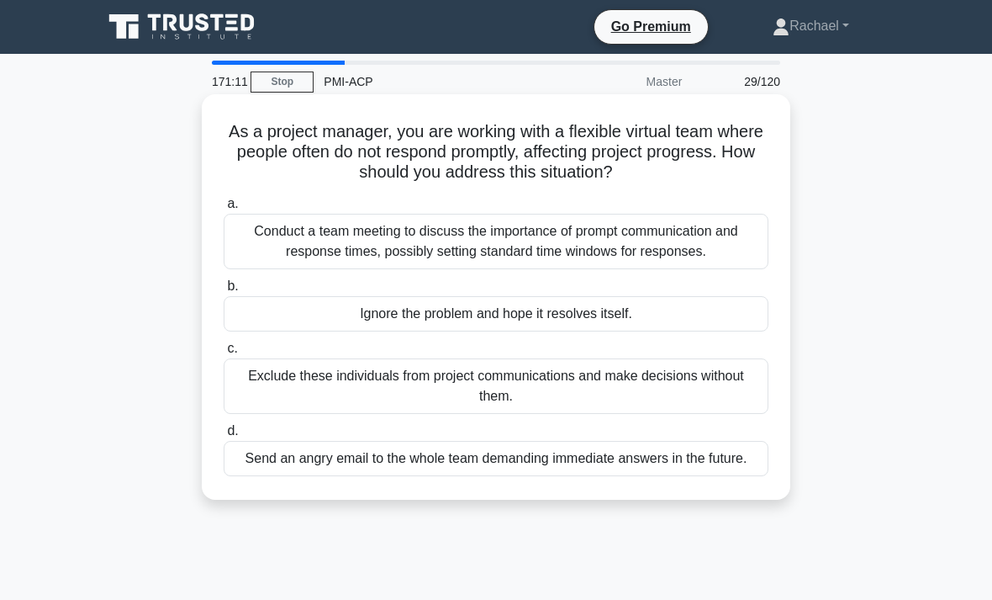
click at [733, 241] on div "Conduct a team meeting to discuss the importance of prompt communication and re…" at bounding box center [496, 242] width 545 height 56
click at [224, 209] on input "a. Conduct a team meeting to discuss the importance of prompt communication and…" at bounding box center [224, 203] width 0 height 11
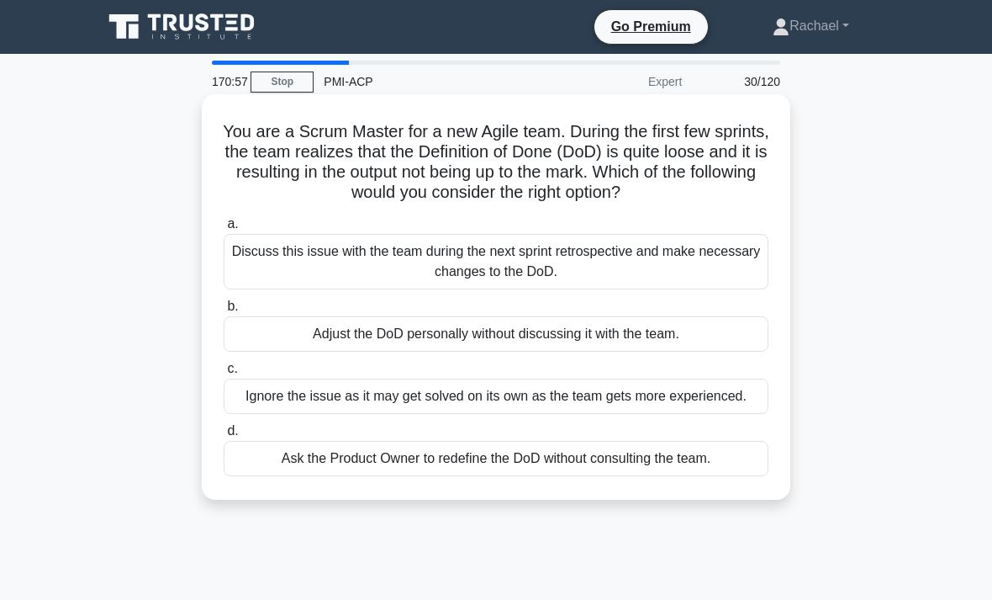
click at [712, 281] on div "Discuss this issue with the team during the next sprint retrospective and make …" at bounding box center [496, 262] width 545 height 56
click at [224, 230] on input "a. Discuss this issue with the team during the next sprint retrospective and ma…" at bounding box center [224, 224] width 0 height 11
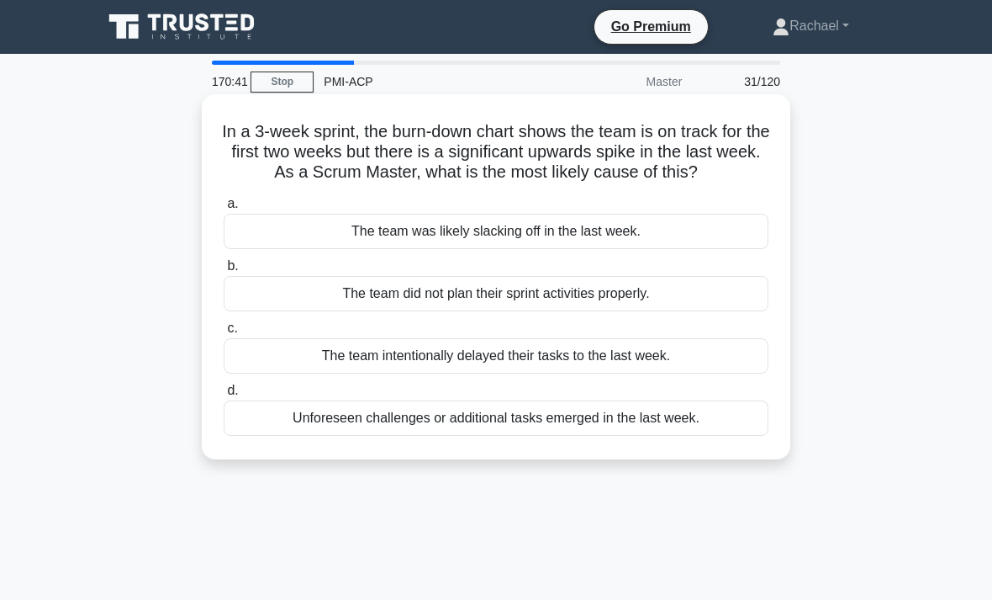
click at [757, 436] on div "Unforeseen challenges or additional tasks emerged in the last week." at bounding box center [496, 417] width 545 height 35
click at [224, 396] on input "d. Unforeseen challenges or additional tasks emerged in the last week." at bounding box center [224, 390] width 0 height 11
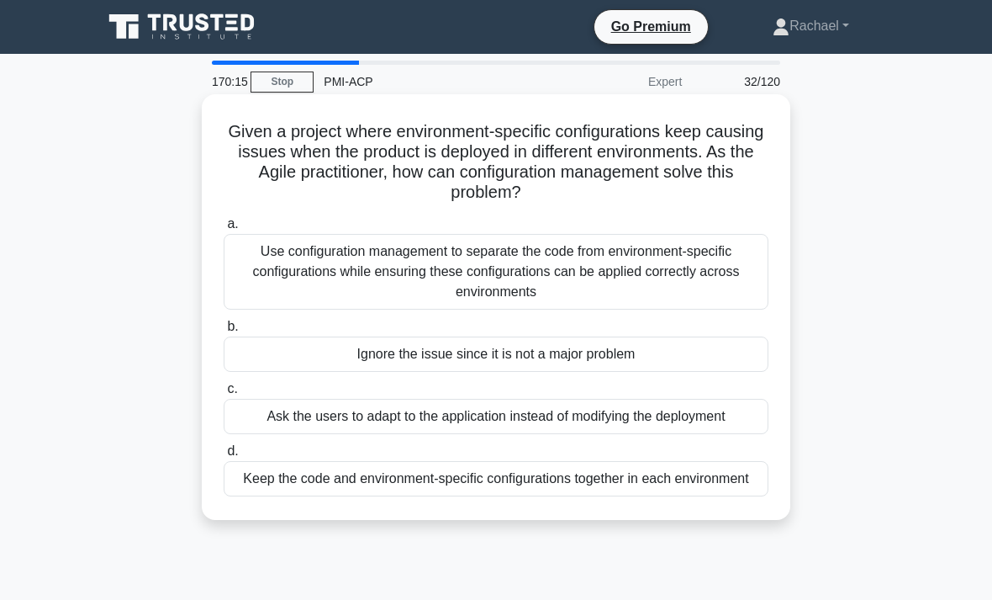
click at [698, 276] on div "Use configuration management to separate the code from environment-specific con…" at bounding box center [496, 272] width 545 height 76
click at [224, 230] on input "a. Use configuration management to separate the code from environment-specific …" at bounding box center [224, 224] width 0 height 11
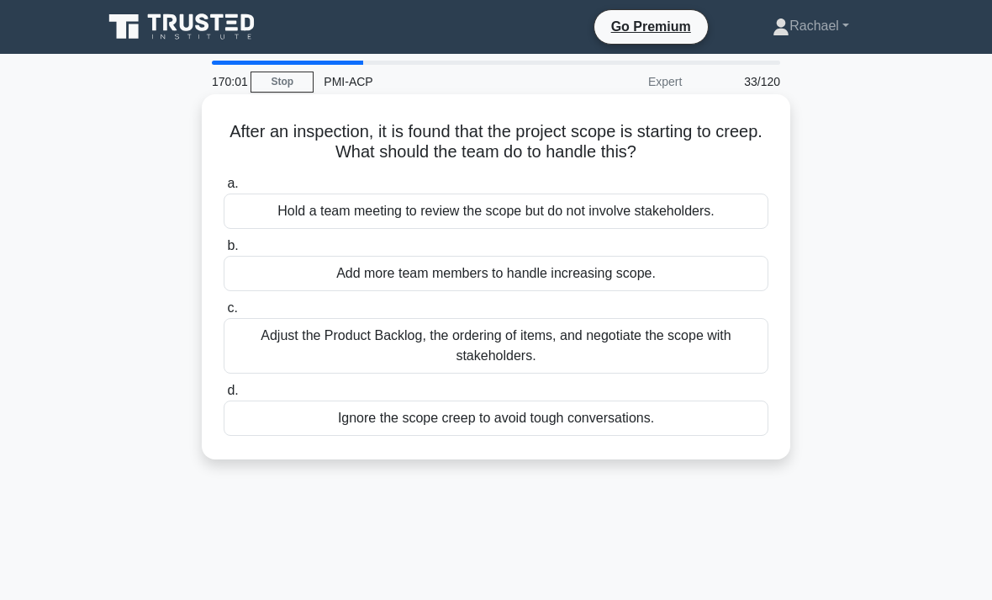
click at [722, 350] on div "Adjust the Product Backlog, the ordering of items, and negotiate the scope with…" at bounding box center [496, 346] width 545 height 56
click at [224, 314] on input "c. Adjust the Product Backlog, the ordering of items, and negotiate the scope w…" at bounding box center [224, 308] width 0 height 11
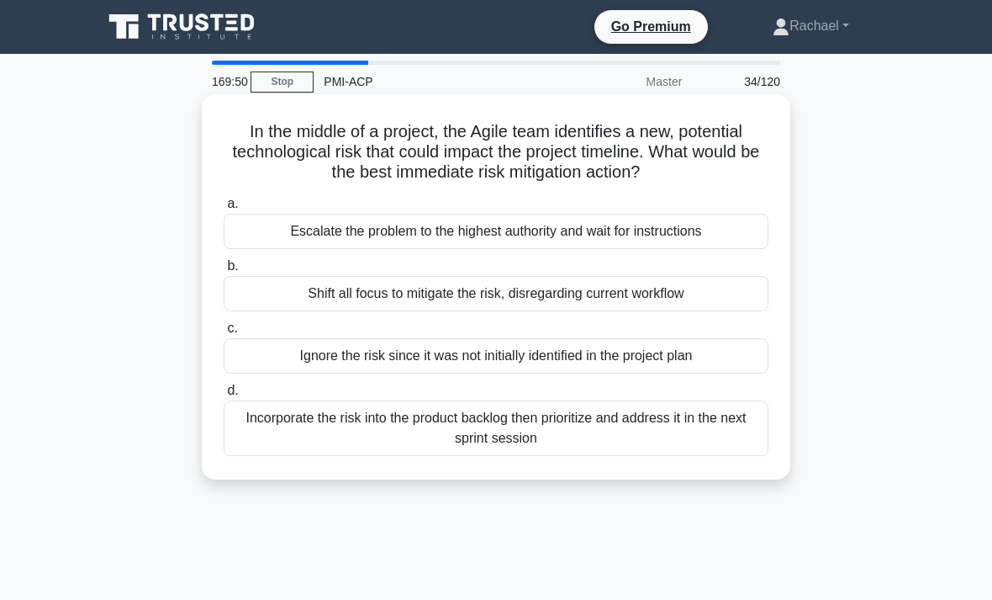
click at [712, 454] on div "Incorporate the risk into the product backlog then prioritize and address it in…" at bounding box center [496, 428] width 545 height 56
click at [224, 396] on input "d. Incorporate the risk into the product backlog then prioritize and address it…" at bounding box center [224, 390] width 0 height 11
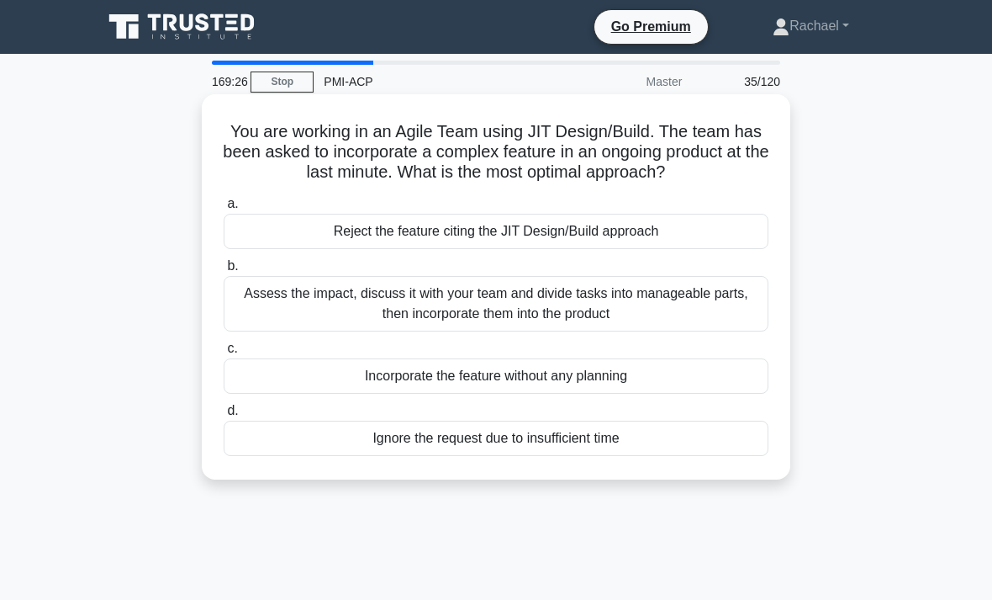
click at [709, 315] on div "Assess the impact, discuss it with your team and divide tasks into manageable p…" at bounding box center [496, 304] width 545 height 56
click at [224, 272] on input "b. Assess the impact, discuss it with your team and divide tasks into manageabl…" at bounding box center [224, 266] width 0 height 11
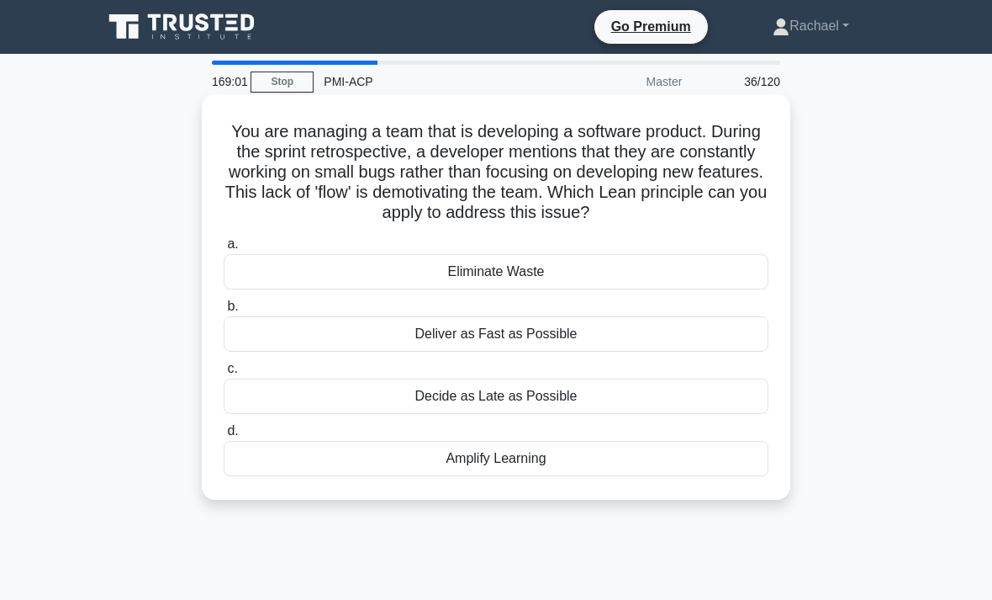
click at [718, 352] on div "Deliver as Fast as Possible" at bounding box center [496, 333] width 545 height 35
click at [224, 312] on input "b. Deliver as Fast as Possible" at bounding box center [224, 306] width 0 height 11
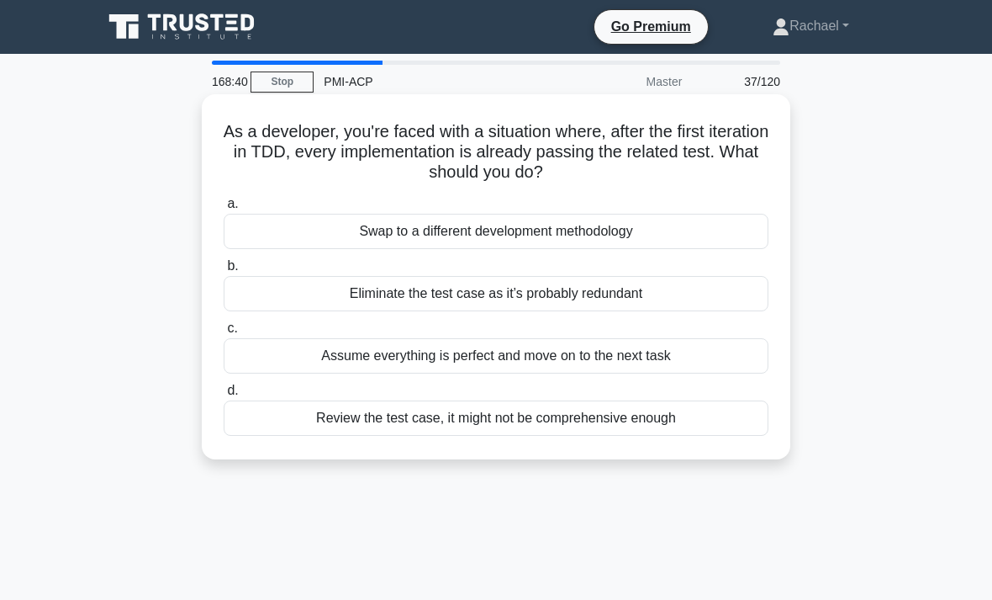
click at [730, 415] on div "Review the test case, it might not be comprehensive enough" at bounding box center [496, 417] width 545 height 35
click at [224, 396] on input "d. Review the test case, it might not be comprehensive enough" at bounding box center [224, 390] width 0 height 11
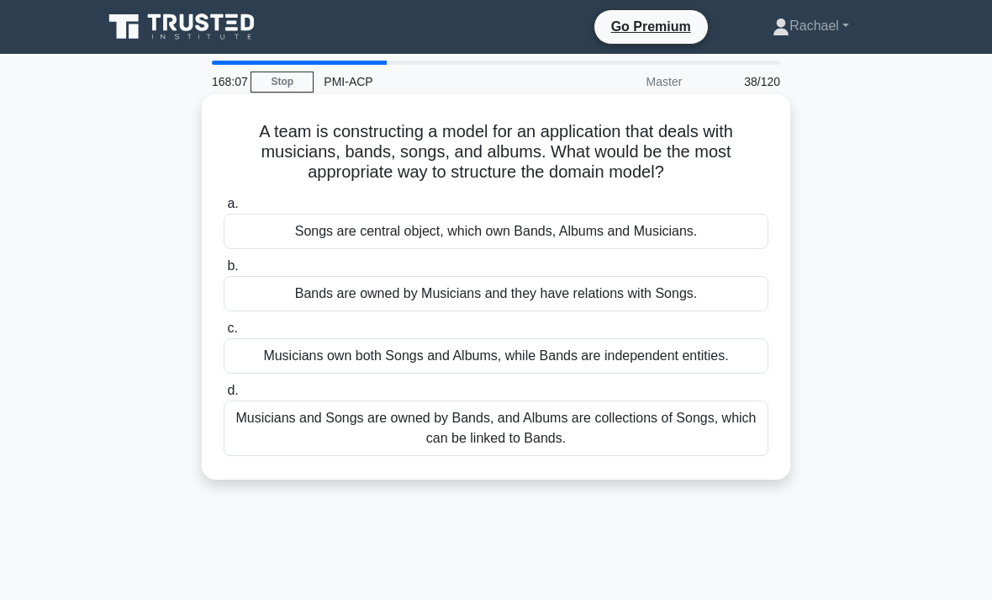
click at [657, 430] on div "Musicians and Songs are owned by Bands, and Albums are collections of Songs, wh…" at bounding box center [496, 428] width 545 height 56
click at [224, 396] on input "d. Musicians and Songs are owned by Bands, and Albums are collections of Songs,…" at bounding box center [224, 390] width 0 height 11
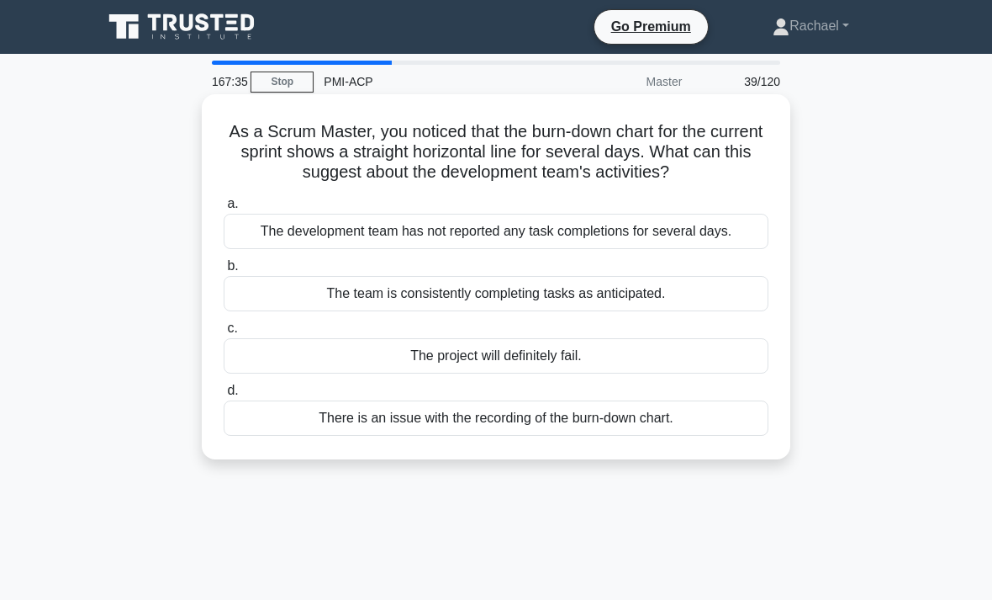
click at [735, 436] on div "There is an issue with the recording of the burn-down chart." at bounding box center [496, 417] width 545 height 35
click at [224, 396] on input "d. There is an issue with the recording of the burn-down chart." at bounding box center [224, 390] width 0 height 11
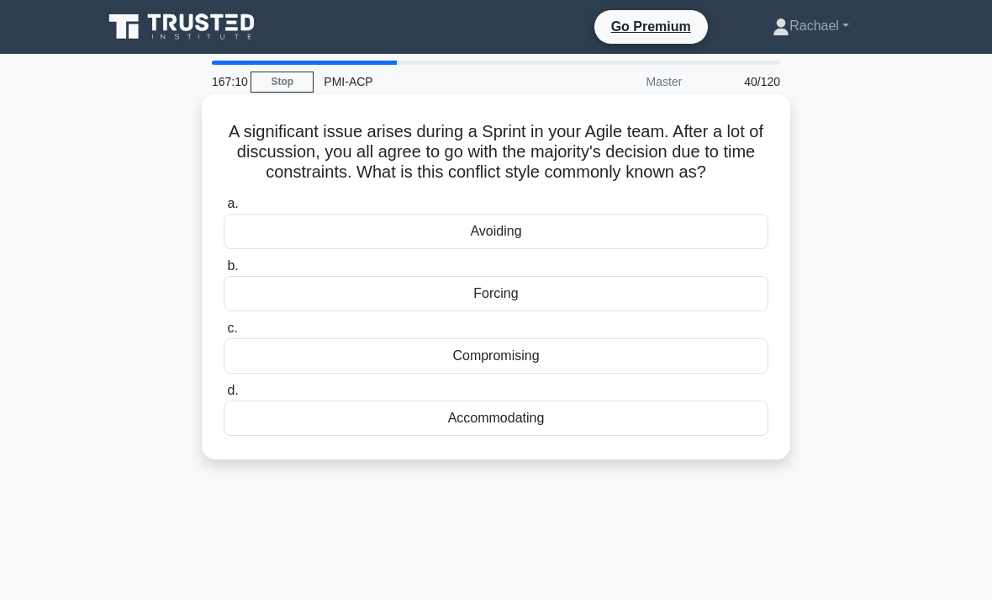
click at [700, 368] on div "Compromising" at bounding box center [496, 355] width 545 height 35
click at [224, 334] on input "c. Compromising" at bounding box center [224, 328] width 0 height 11
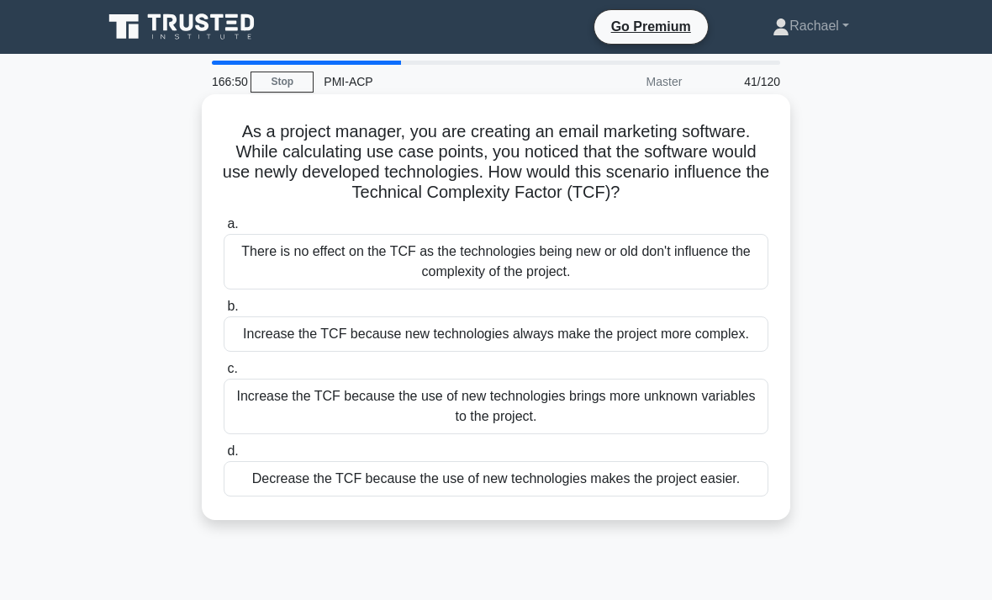
click at [732, 434] on div "Increase the TCF because the use of new technologies brings more unknown variab…" at bounding box center [496, 406] width 545 height 56
click at [224, 374] on input "c. Increase the TCF because the use of new technologies brings more unknown var…" at bounding box center [224, 368] width 0 height 11
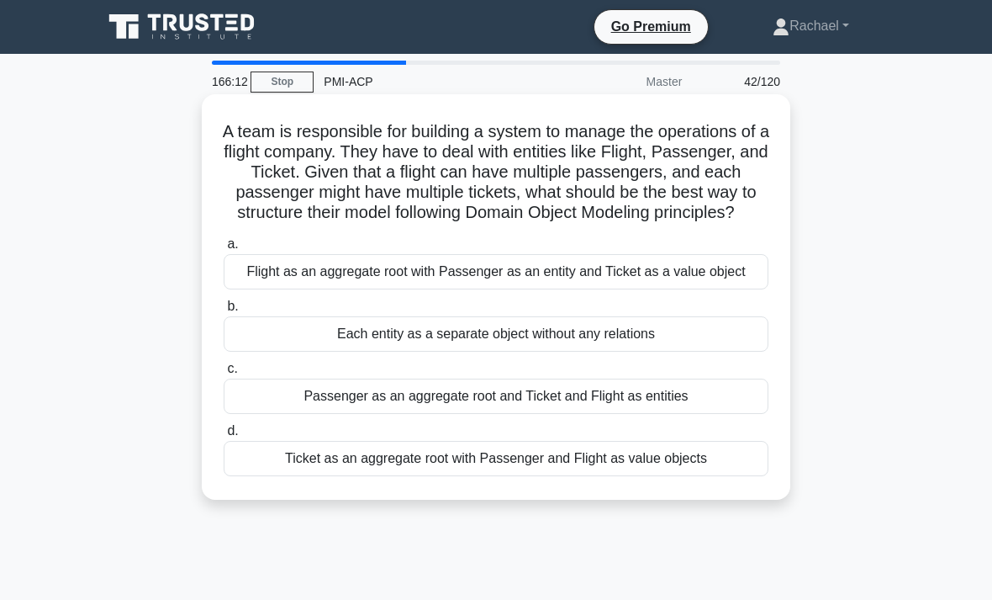
click at [728, 289] on div "Flight as an aggregate root with Passenger as an entity and Ticket as a value o…" at bounding box center [496, 271] width 545 height 35
click at [224, 250] on input "a. Flight as an aggregate root with Passenger as an entity and Ticket as a valu…" at bounding box center [224, 244] width 0 height 11
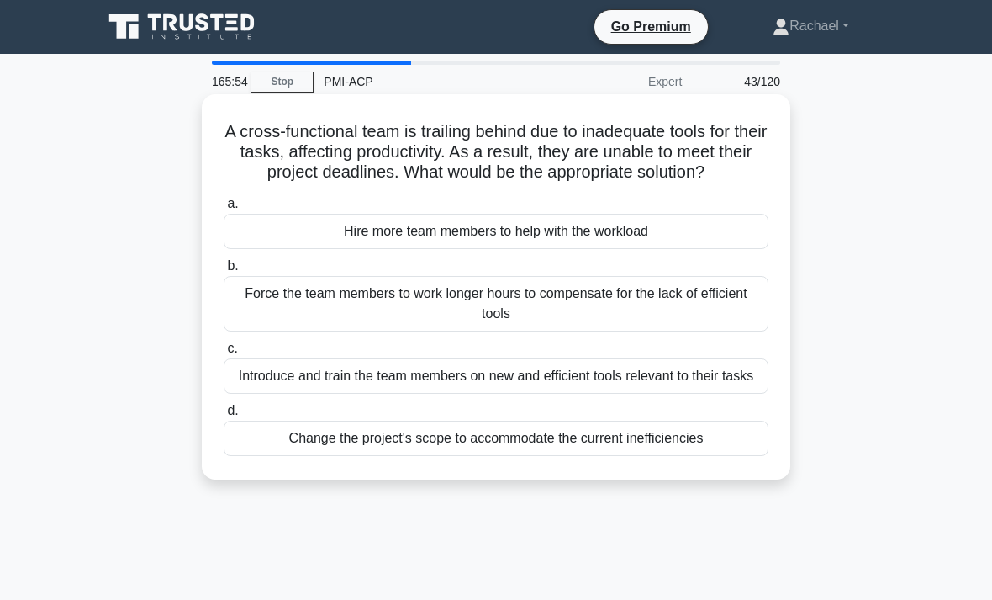
click at [752, 394] on div "Introduce and train the team members on new and efficient tools relevant to the…" at bounding box center [496, 375] width 545 height 35
click at [224, 354] on input "c. Introduce and train the team members on new and efficient tools relevant to …" at bounding box center [224, 348] width 0 height 11
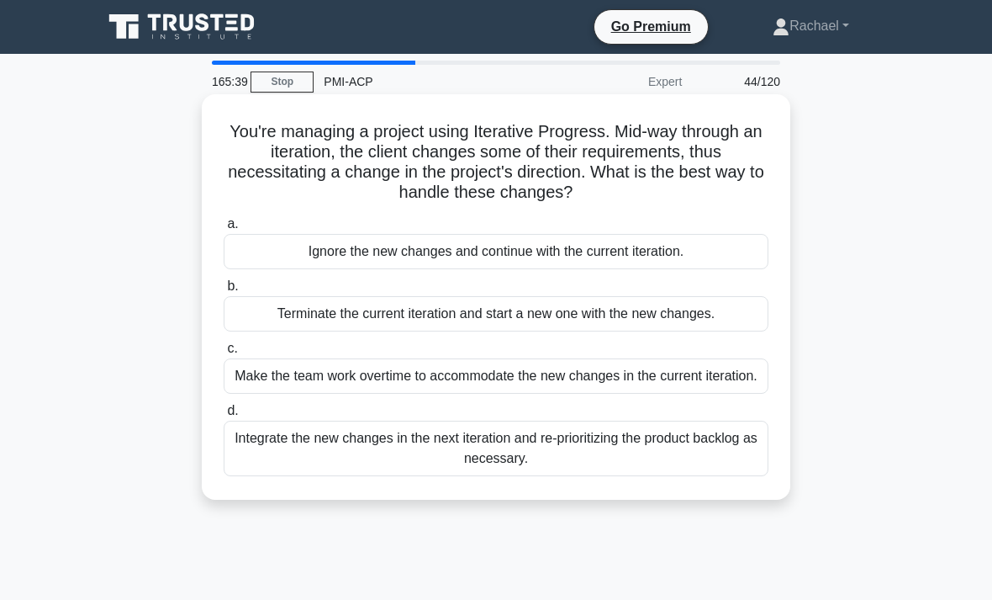
click at [729, 463] on div "Integrate the new changes in the next iteration and re-prioritizing the product…" at bounding box center [496, 448] width 545 height 56
click at [224, 416] on input "d. Integrate the new changes in the next iteration and re-prioritizing the prod…" at bounding box center [224, 410] width 0 height 11
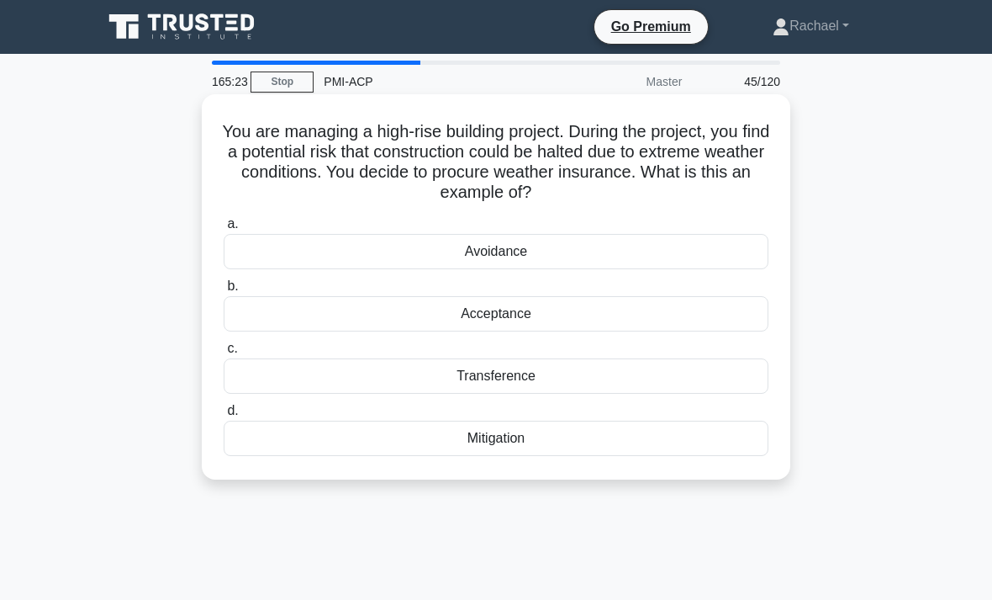
click at [739, 376] on div "Transference" at bounding box center [496, 375] width 545 height 35
click at [224, 354] on input "c. Transference" at bounding box center [224, 348] width 0 height 11
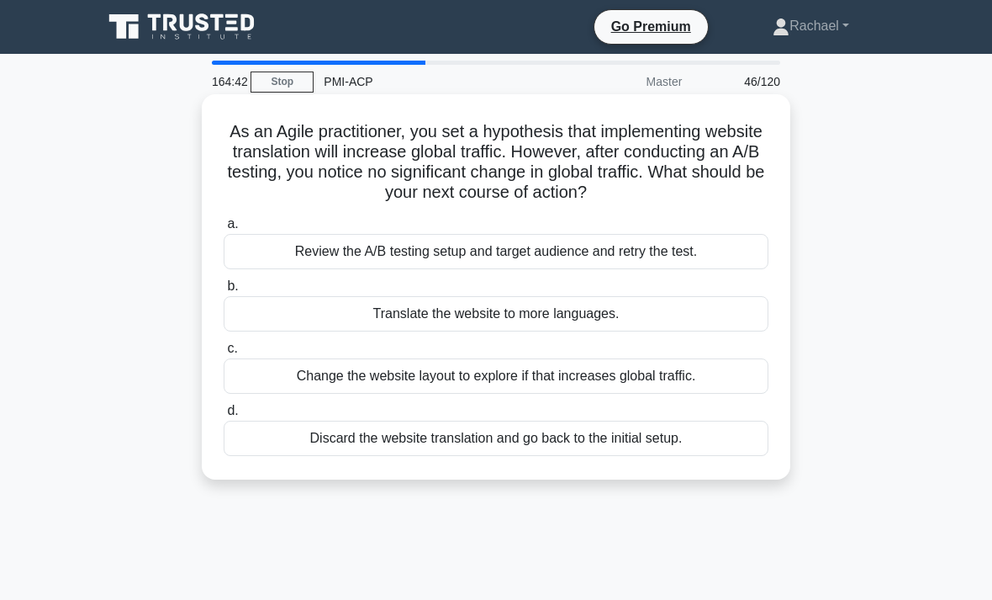
click at [736, 248] on div "Review the A/B testing setup and target audience and retry the test." at bounding box center [496, 251] width 545 height 35
click at [224, 230] on input "a. Review the A/B testing setup and target audience and retry the test." at bounding box center [224, 224] width 0 height 11
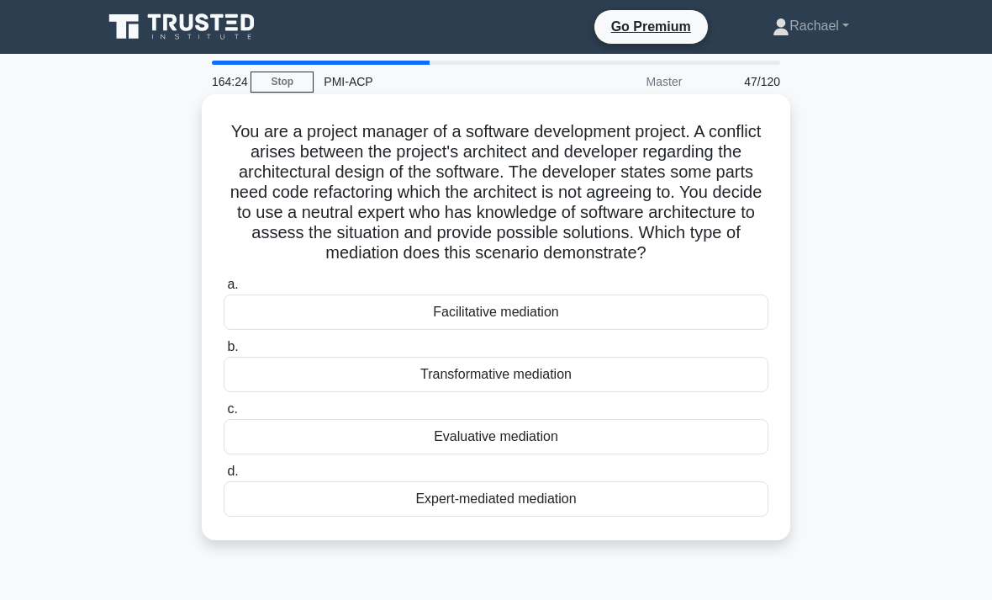
click at [706, 516] on div "Expert-mediated mediation" at bounding box center [496, 498] width 545 height 35
click at [224, 477] on input "d. Expert-mediated mediation" at bounding box center [224, 471] width 0 height 11
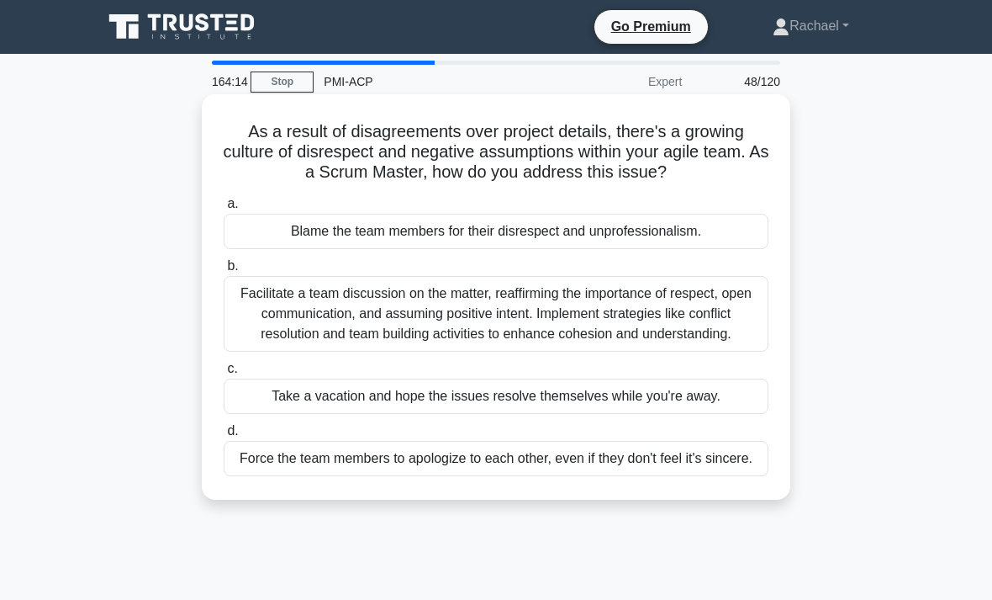
click at [721, 331] on div "Facilitate a team discussion on the matter, reaffirming the importance of respe…" at bounding box center [496, 314] width 545 height 76
click at [224, 272] on input "b. Facilitate a team discussion on the matter, reaffirming the importance of re…" at bounding box center [224, 266] width 0 height 11
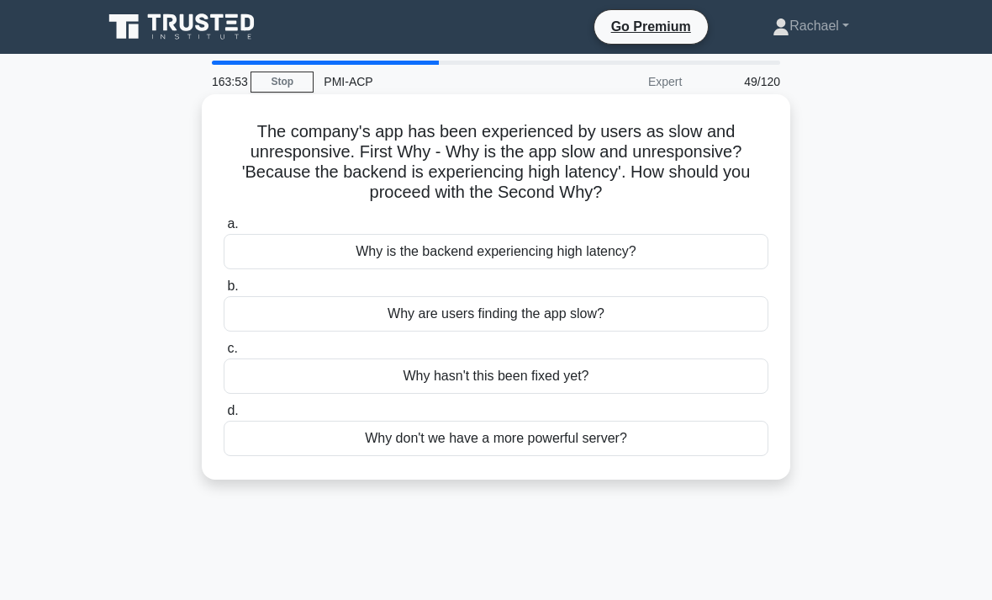
click at [743, 246] on div "Why is the backend experiencing high latency?" at bounding box center [496, 251] width 545 height 35
click at [224, 230] on input "a. Why is the backend experiencing high latency?" at bounding box center [224, 224] width 0 height 11
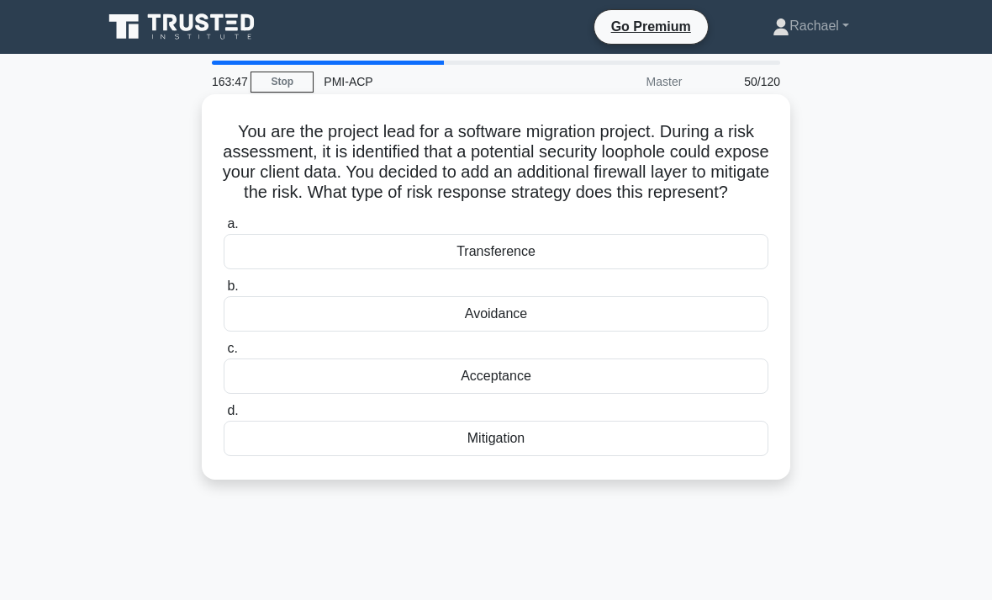
click at [715, 456] on div "Mitigation" at bounding box center [496, 437] width 545 height 35
click at [224, 416] on input "d. Mitigation" at bounding box center [224, 410] width 0 height 11
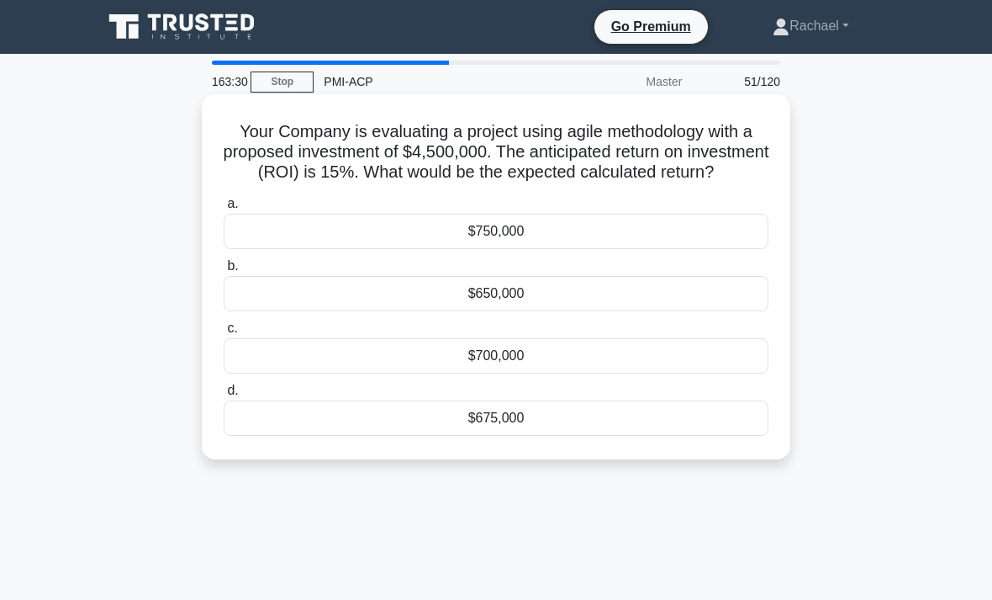
click at [573, 436] on div "$675,000" at bounding box center [496, 417] width 545 height 35
click at [224, 396] on input "d. $675,000" at bounding box center [224, 390] width 0 height 11
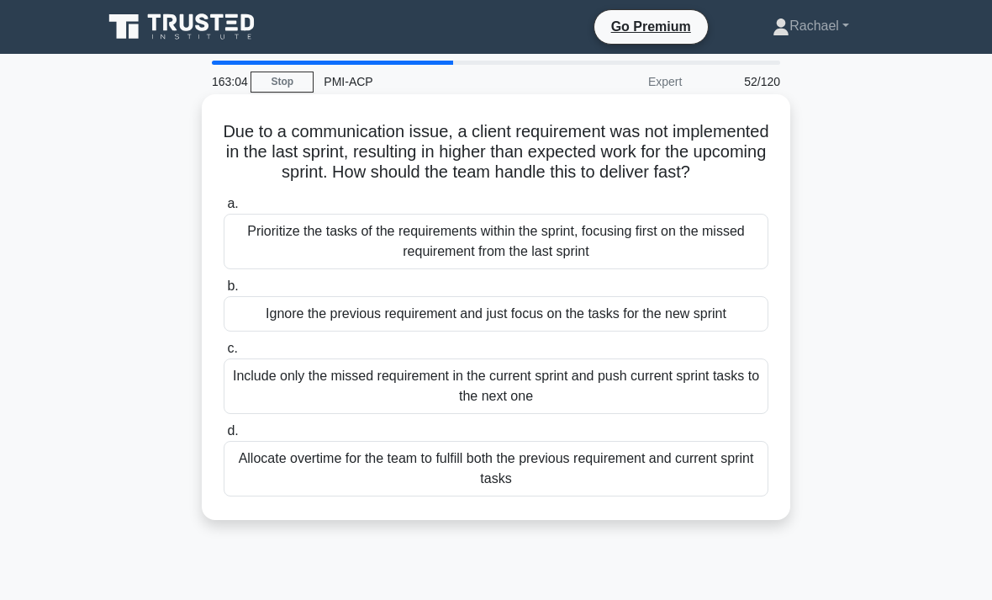
click at [706, 269] on div "Prioritize the tasks of the requirements within the sprint, focusing first on t…" at bounding box center [496, 242] width 545 height 56
click at [224, 209] on input "a. Prioritize the tasks of the requirements within the sprint, focusing first o…" at bounding box center [224, 203] width 0 height 11
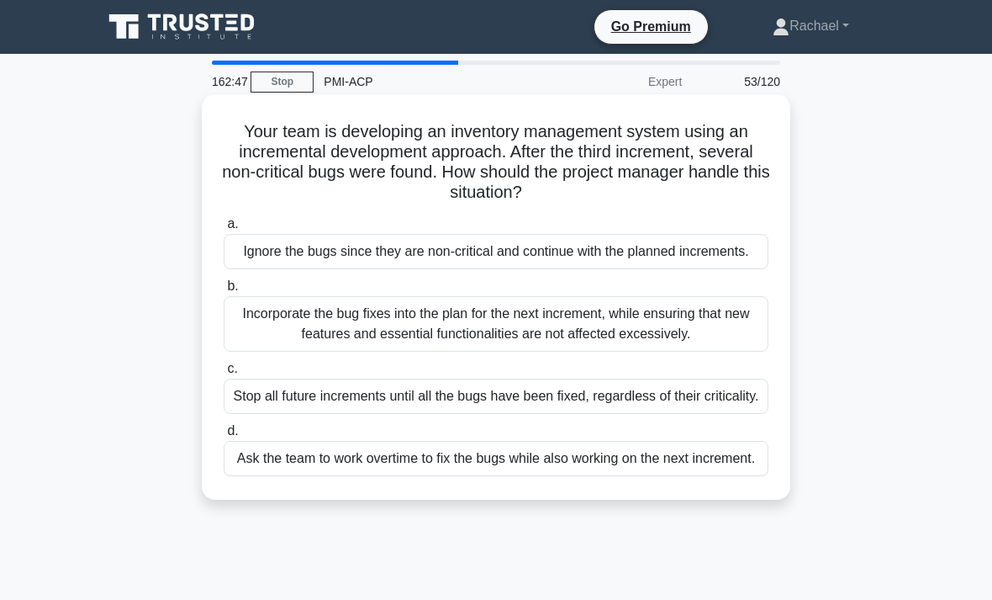
click at [720, 325] on div "Incorporate the bug fixes into the plan for the next increment, while ensuring …" at bounding box center [496, 324] width 545 height 56
click at [224, 292] on input "b. Incorporate the bug fixes into the plan for the next increment, while ensuri…" at bounding box center [224, 286] width 0 height 11
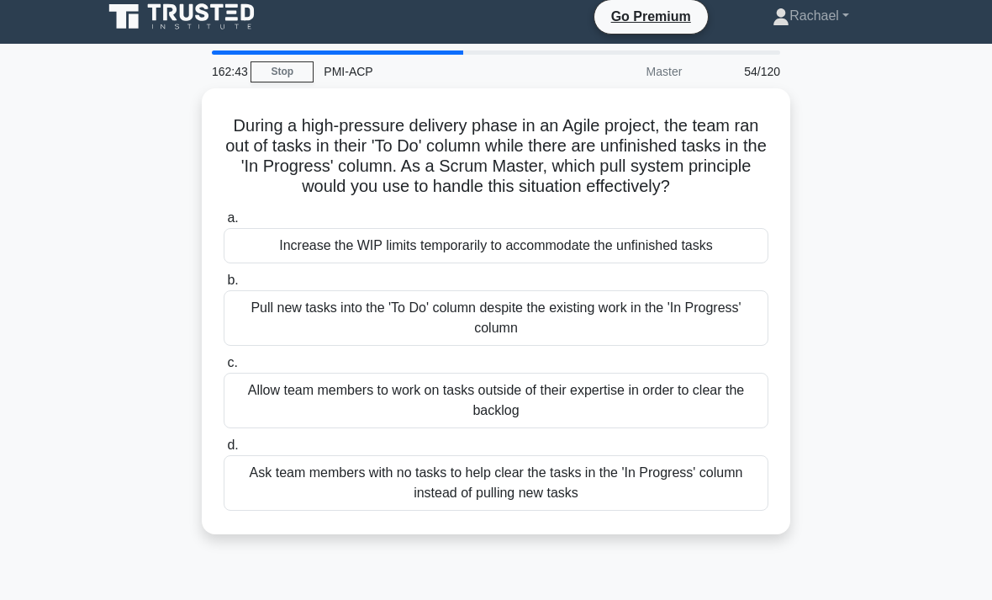
scroll to position [4, 0]
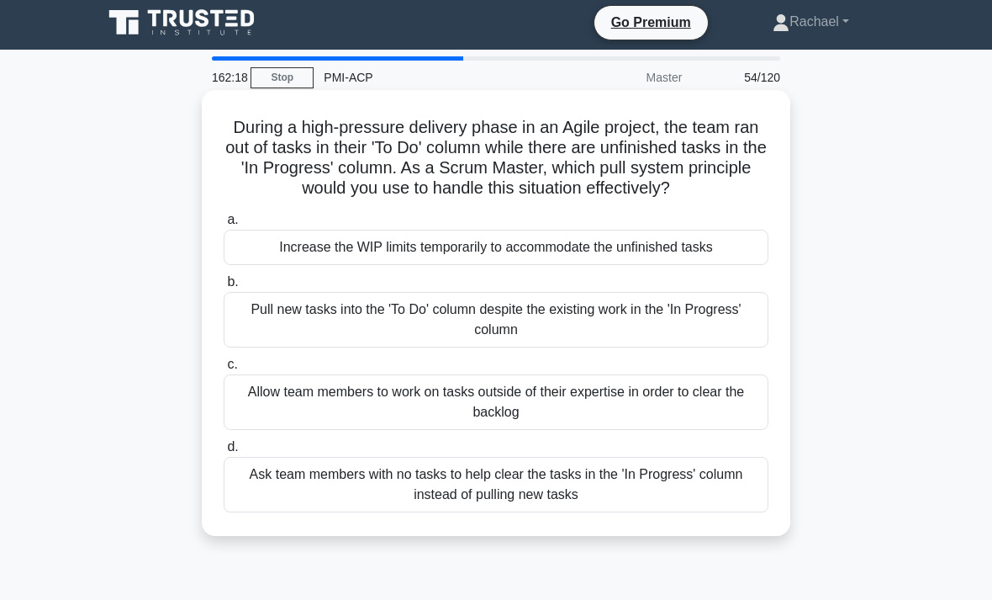
click at [725, 504] on div "Ask team members with no tasks to help clear the tasks in the 'In Progress' col…" at bounding box center [496, 485] width 545 height 56
click at [224, 452] on input "d. Ask team members with no tasks to help clear the tasks in the 'In Progress' …" at bounding box center [224, 447] width 0 height 11
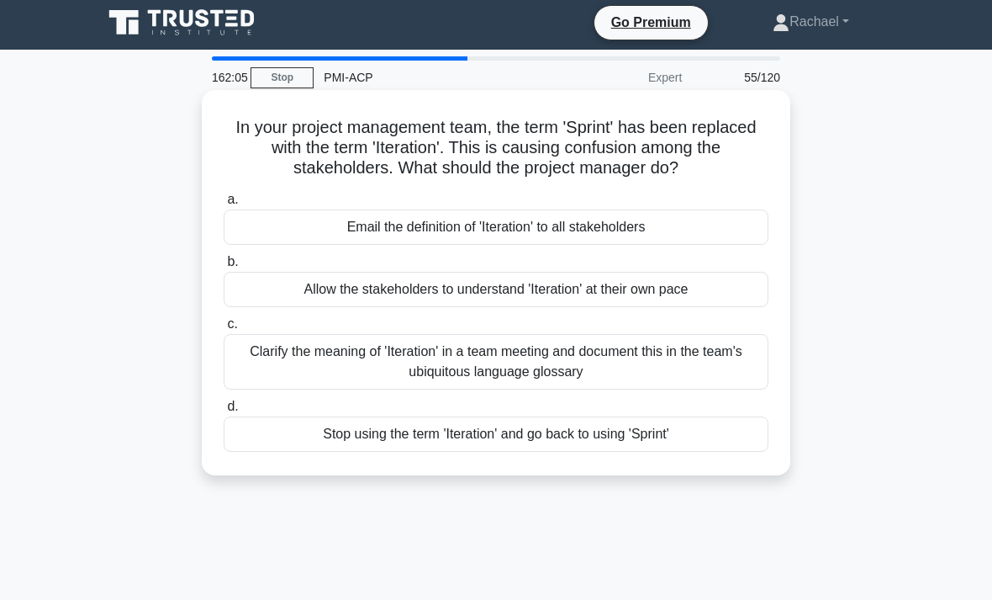
click at [726, 389] on div "Clarify the meaning of 'Iteration' in a team meeting and document this in the t…" at bounding box center [496, 362] width 545 height 56
click at [224, 330] on input "c. Clarify the meaning of 'Iteration' in a team meeting and document this in th…" at bounding box center [224, 324] width 0 height 11
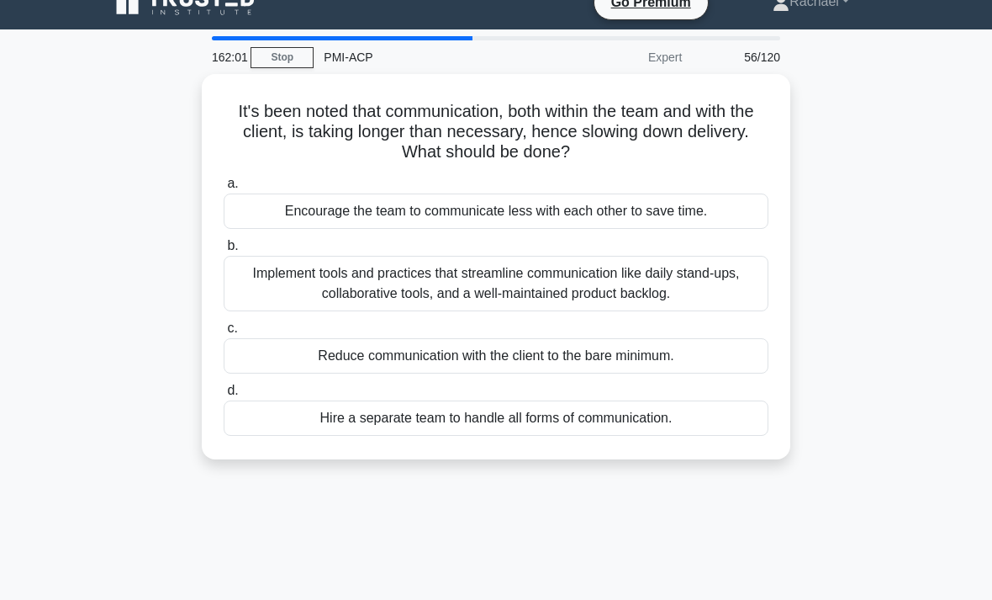
scroll to position [18, 0]
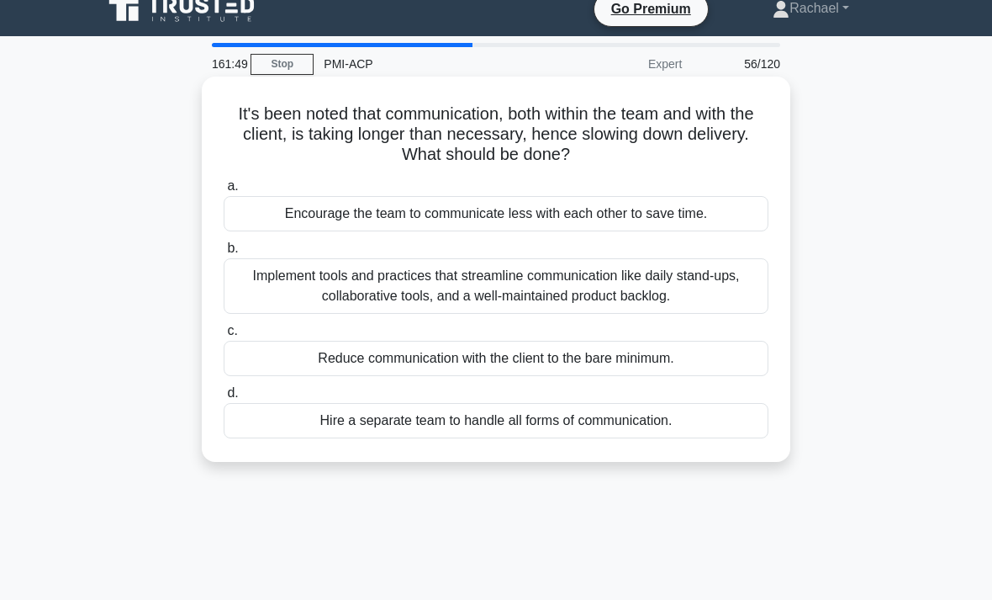
click at [718, 288] on div "Implement tools and practices that streamline communication like daily stand-up…" at bounding box center [496, 286] width 545 height 56
click at [224, 254] on input "b. Implement tools and practices that streamline communication like daily stand…" at bounding box center [224, 248] width 0 height 11
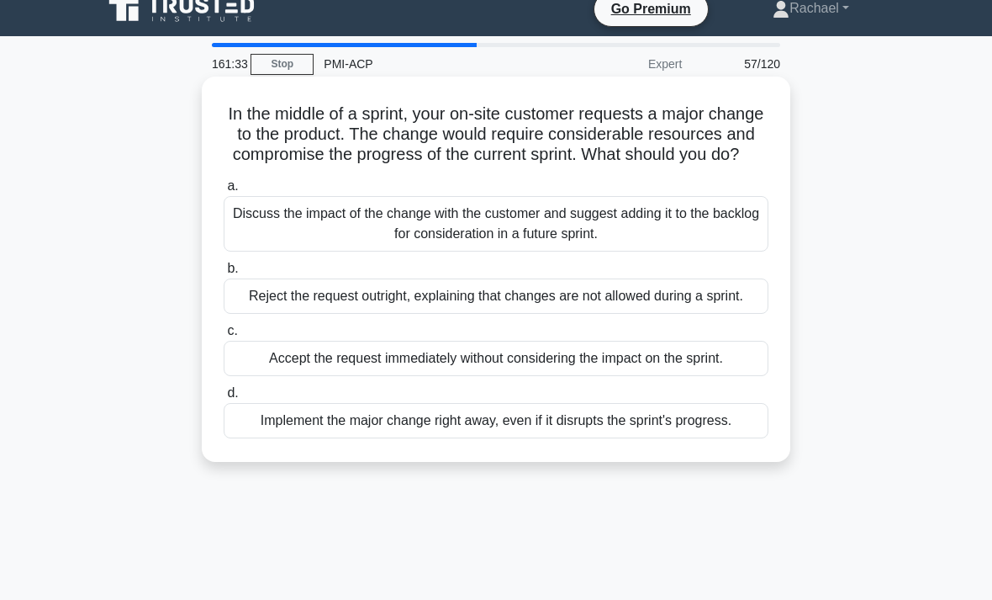
click at [720, 251] on div "Discuss the impact of the change with the customer and suggest adding it to the…" at bounding box center [496, 224] width 545 height 56
click at [224, 192] on input "a. Discuss the impact of the change with the customer and suggest adding it to …" at bounding box center [224, 186] width 0 height 11
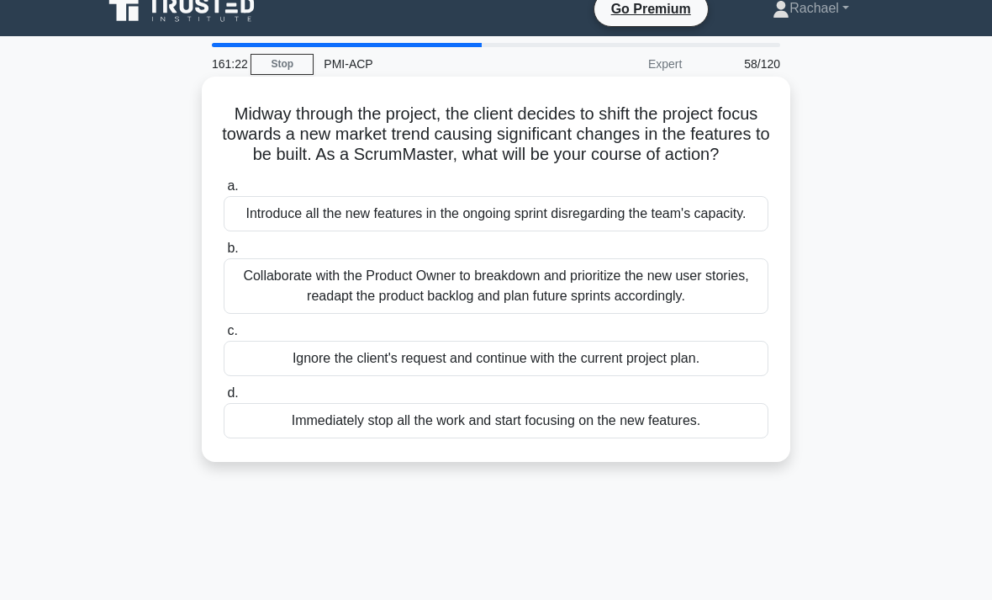
click at [736, 314] on div "Collaborate with the Product Owner to breakdown and prioritize the new user sto…" at bounding box center [496, 286] width 545 height 56
click at [224, 254] on input "b. Collaborate with the Product Owner to breakdown and prioritize the new user …" at bounding box center [224, 248] width 0 height 11
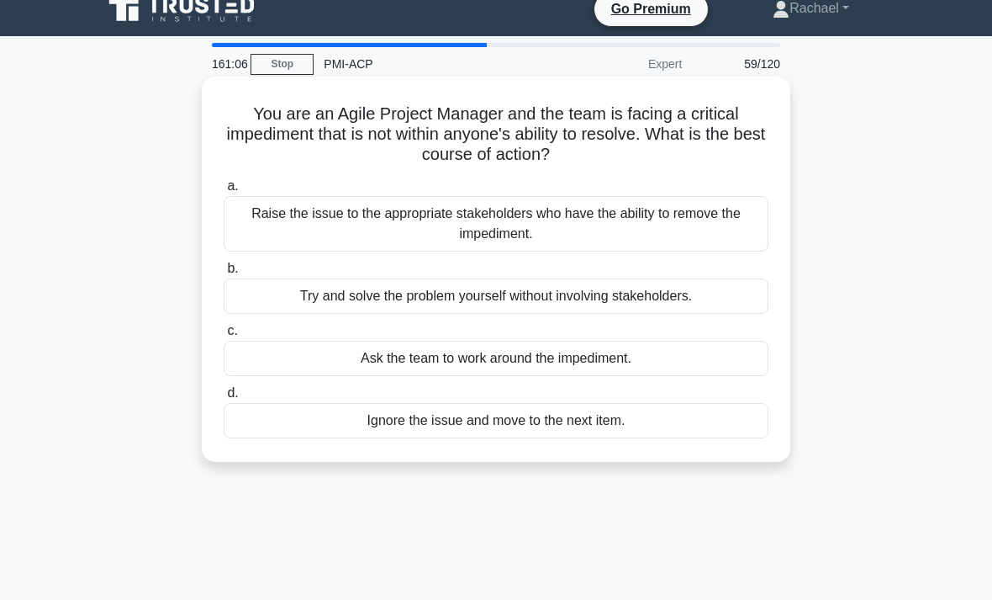
click at [714, 227] on div "Raise the issue to the appropriate stakeholders who have the ability to remove …" at bounding box center [496, 224] width 545 height 56
click at [224, 192] on input "a. Raise the issue to the appropriate stakeholders who have the ability to remo…" at bounding box center [224, 186] width 0 height 11
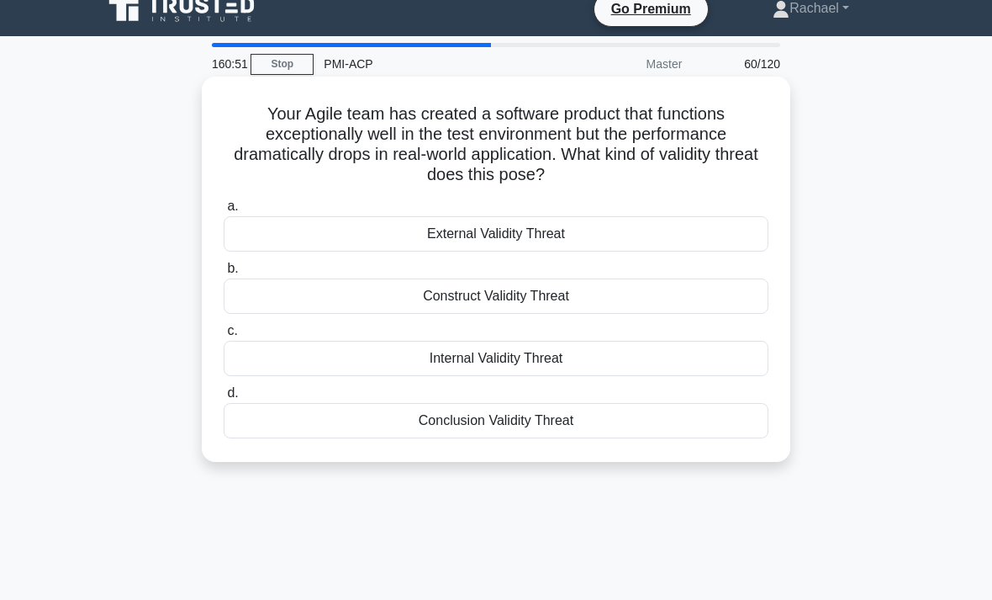
click at [726, 240] on div "External Validity Threat" at bounding box center [496, 233] width 545 height 35
click at [224, 212] on input "a. External Validity Threat" at bounding box center [224, 206] width 0 height 11
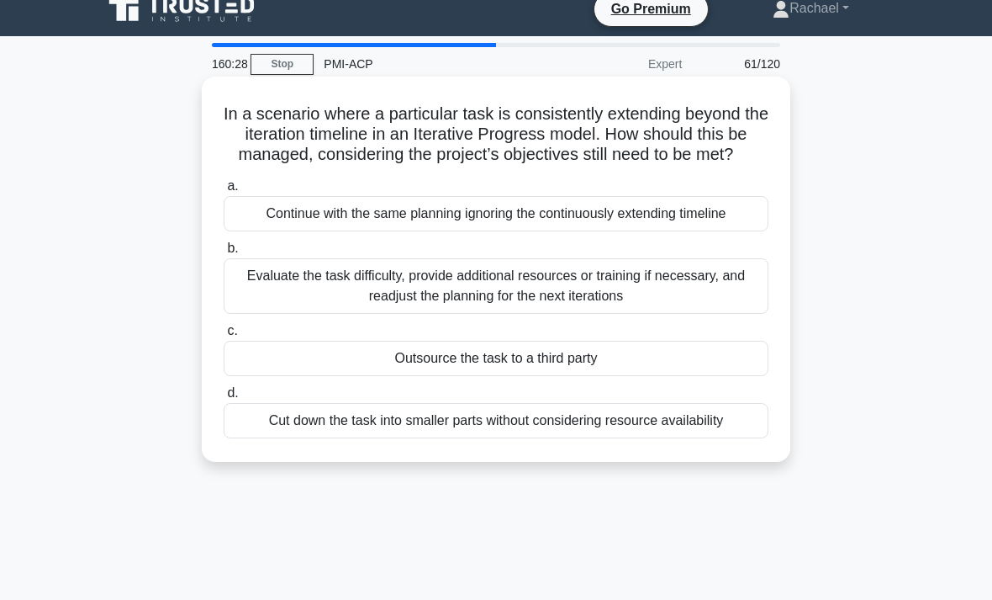
click at [736, 300] on div "Evaluate the task difficulty, provide additional resources or training if neces…" at bounding box center [496, 286] width 545 height 56
click at [224, 254] on input "b. Evaluate the task difficulty, provide additional resources or training if ne…" at bounding box center [224, 248] width 0 height 11
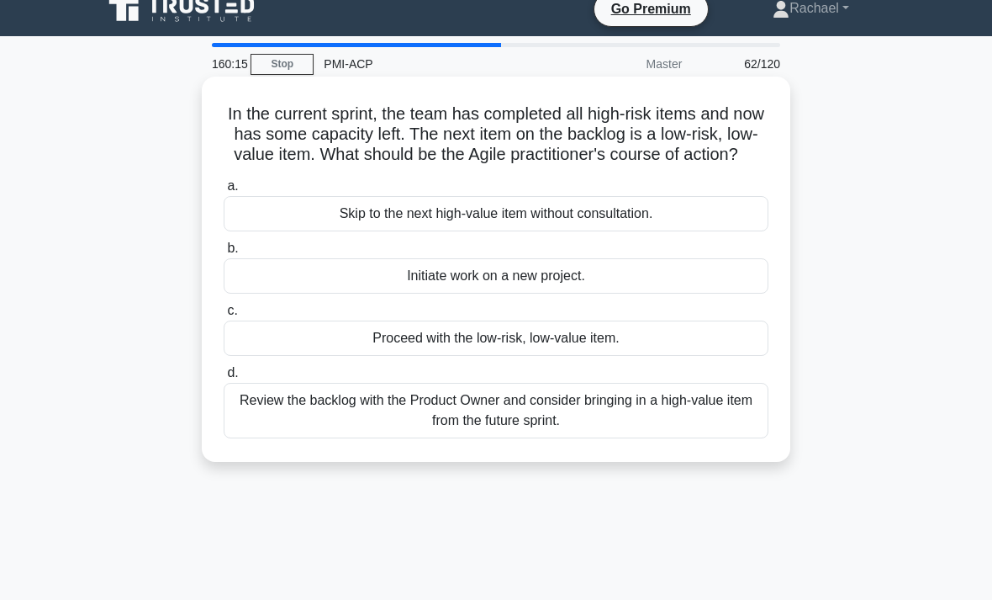
click at [698, 437] on div "Review the backlog with the Product Owner and consider bringing in a high-value…" at bounding box center [496, 411] width 545 height 56
click at [224, 378] on input "d. Review the backlog with the Product Owner and consider bringing in a high-va…" at bounding box center [224, 372] width 0 height 11
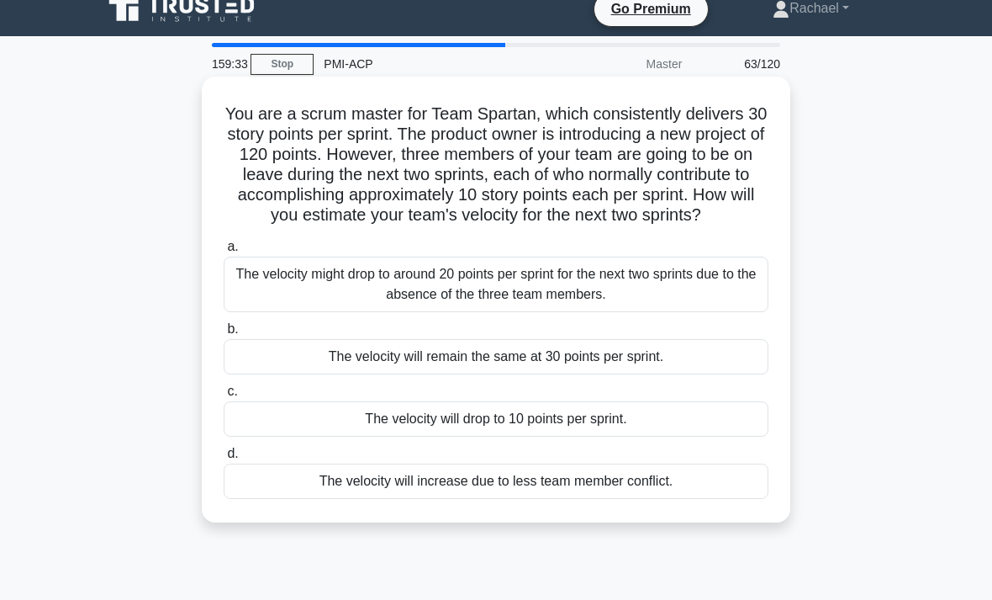
click at [723, 309] on div "The velocity might drop to around 20 points per sprint for the next two sprints…" at bounding box center [496, 284] width 545 height 56
click at [224, 252] on input "a. The velocity might drop to around 20 points per sprint for the next two spri…" at bounding box center [224, 246] width 0 height 11
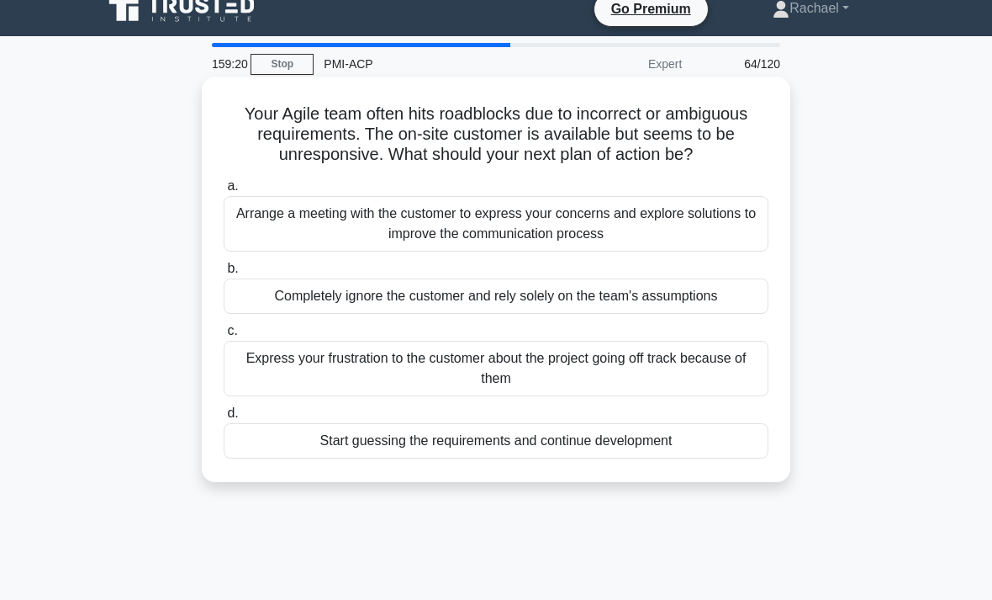
click at [730, 251] on div "Arrange a meeting with the customer to express your concerns and explore soluti…" at bounding box center [496, 224] width 545 height 56
click at [224, 192] on input "a. Arrange a meeting with the customer to express your concerns and explore sol…" at bounding box center [224, 186] width 0 height 11
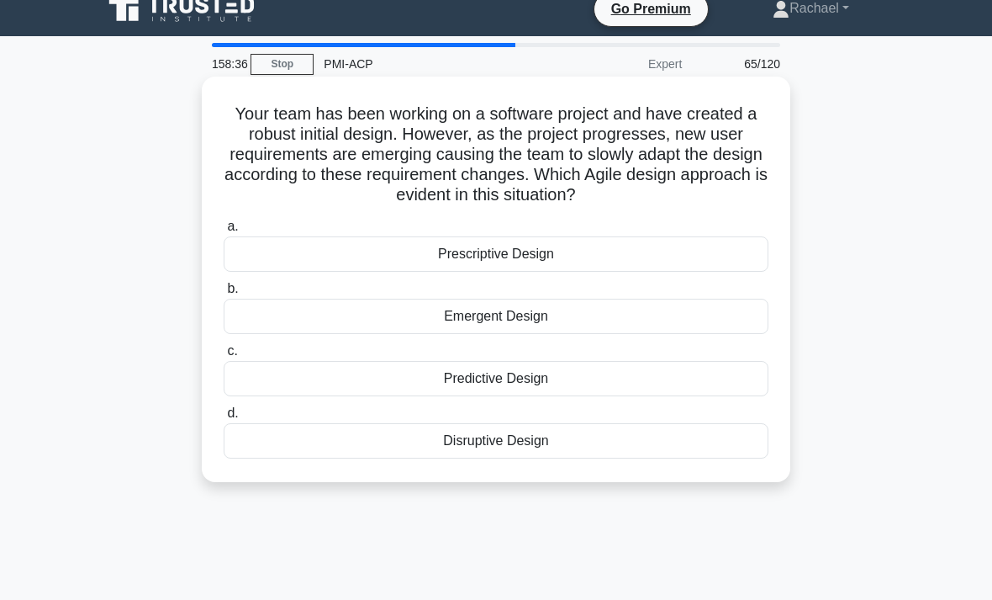
click at [653, 334] on div "Emergent Design" at bounding box center [496, 316] width 545 height 35
click at [224, 294] on input "b. Emergent Design" at bounding box center [224, 288] width 0 height 11
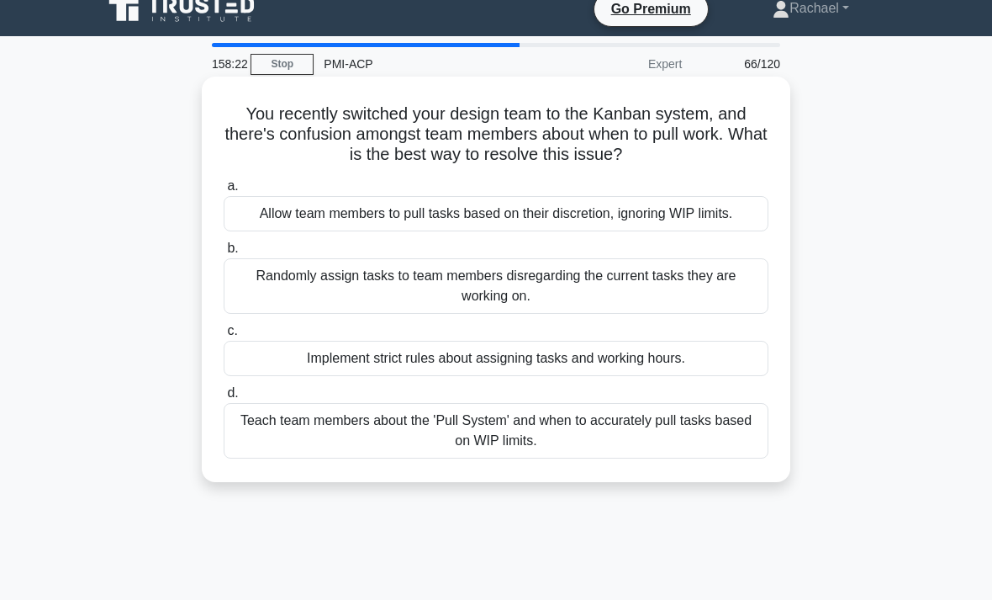
click at [727, 444] on div "Teach team members about the 'Pull System' and when to accurately pull tasks ba…" at bounding box center [496, 431] width 545 height 56
click at [224, 399] on input "d. Teach team members about the 'Pull System' and when to accurately pull tasks…" at bounding box center [224, 393] width 0 height 11
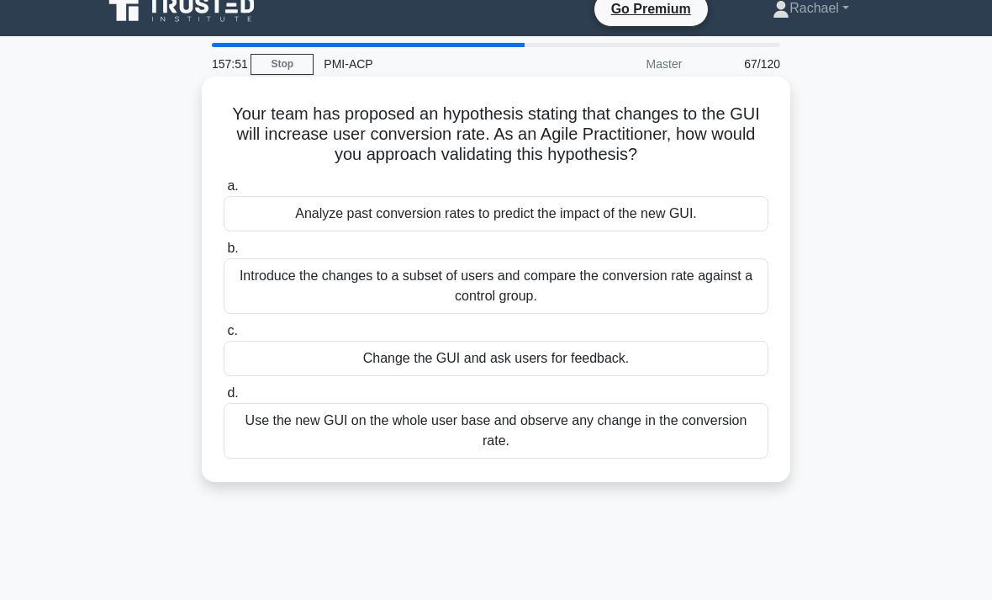
click at [715, 299] on div "Introduce the changes to a subset of users and compare the conversion rate agai…" at bounding box center [496, 286] width 545 height 56
click at [224, 254] on input "b. Introduce the changes to a subset of users and compare the conversion rate a…" at bounding box center [224, 248] width 0 height 11
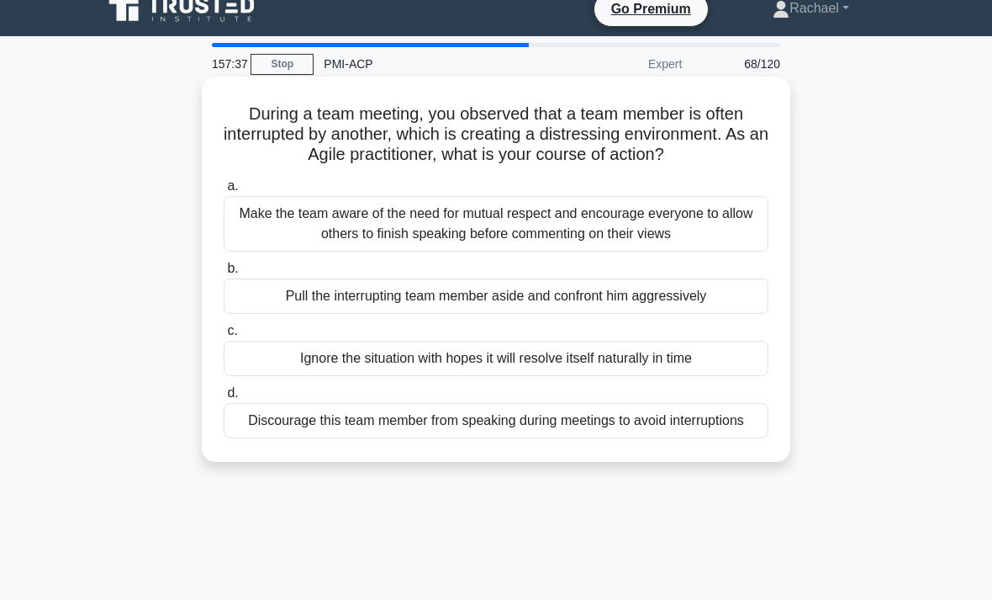
click at [723, 249] on div "Make the team aware of the need for mutual respect and encourage everyone to al…" at bounding box center [496, 224] width 545 height 56
click at [224, 192] on input "a. Make the team aware of the need for mutual respect and encourage everyone to…" at bounding box center [224, 186] width 0 height 11
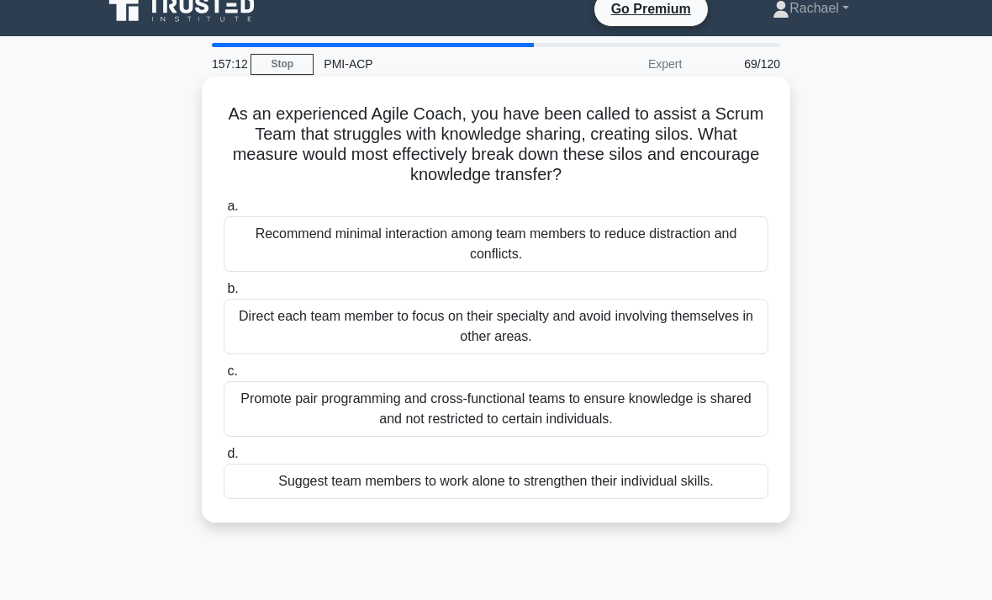
click at [740, 414] on div "Promote pair programming and cross-functional teams to ensure knowledge is shar…" at bounding box center [496, 409] width 545 height 56
click at [224, 377] on input "c. Promote pair programming and cross-functional teams to ensure knowledge is s…" at bounding box center [224, 371] width 0 height 11
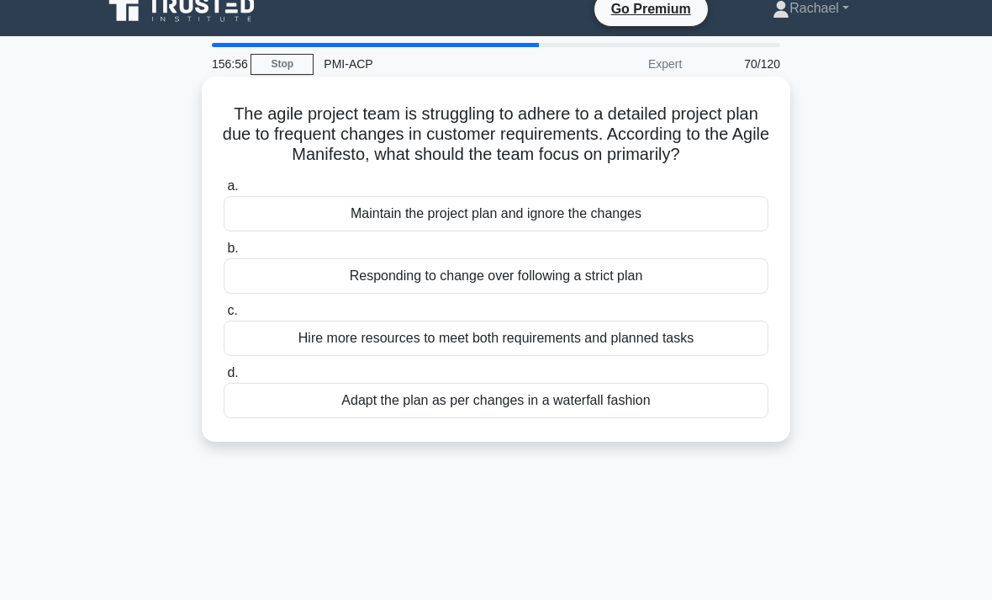
click at [714, 293] on div "Responding to change over following a strict plan" at bounding box center [496, 275] width 545 height 35
click at [224, 254] on input "b. Responding to change over following a strict plan" at bounding box center [224, 248] width 0 height 11
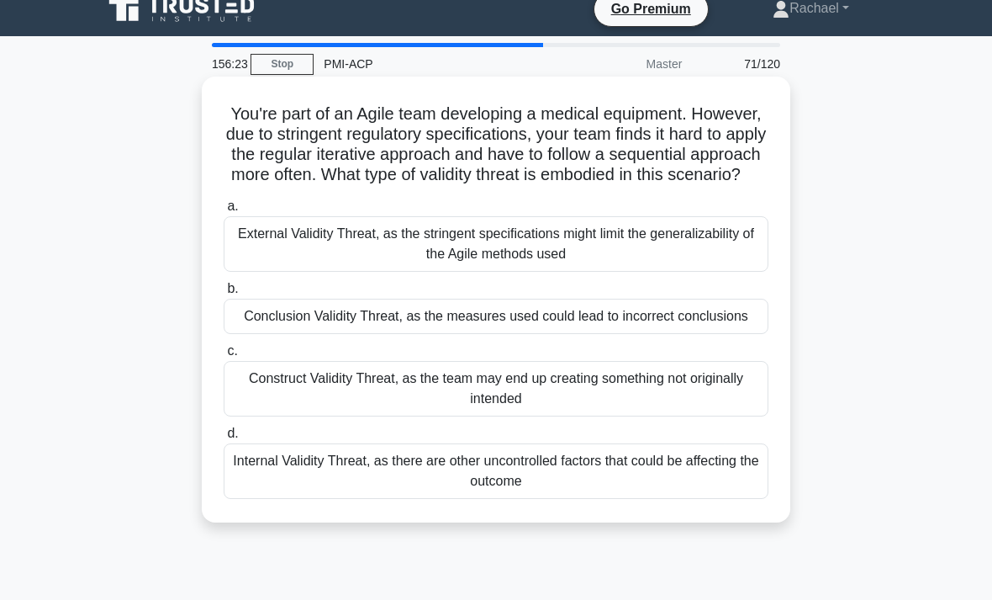
click at [724, 271] on div "External Validity Threat, as the stringent specifications might limit the gener…" at bounding box center [496, 244] width 545 height 56
click at [224, 212] on input "a. External Validity Threat, as the stringent specifications might limit the ge…" at bounding box center [224, 206] width 0 height 11
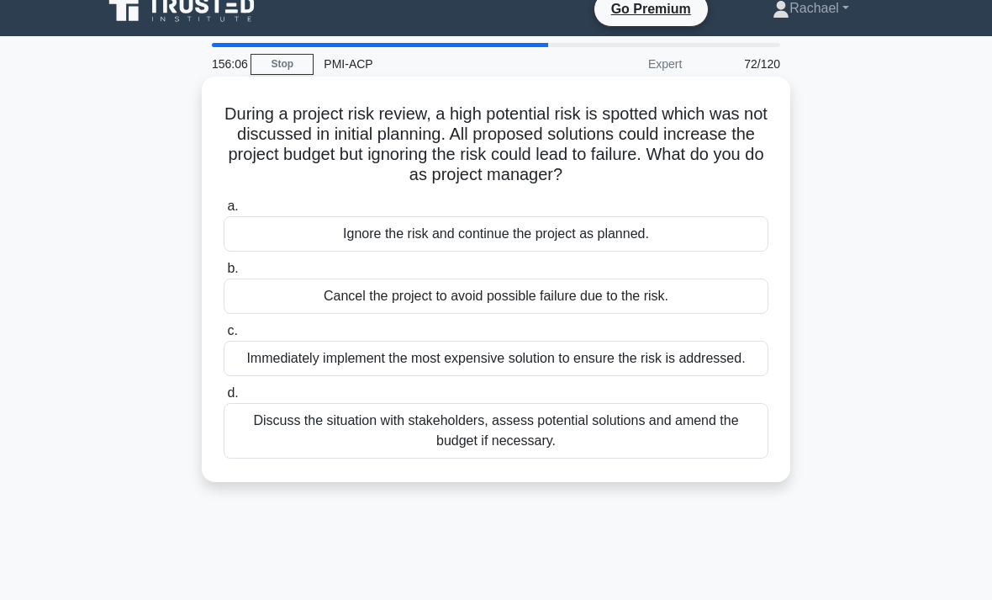
click at [748, 451] on div "Discuss the situation with stakeholders, assess potential solutions and amend t…" at bounding box center [496, 431] width 545 height 56
click at [224, 399] on input "d. Discuss the situation with stakeholders, assess potential solutions and amen…" at bounding box center [224, 393] width 0 height 11
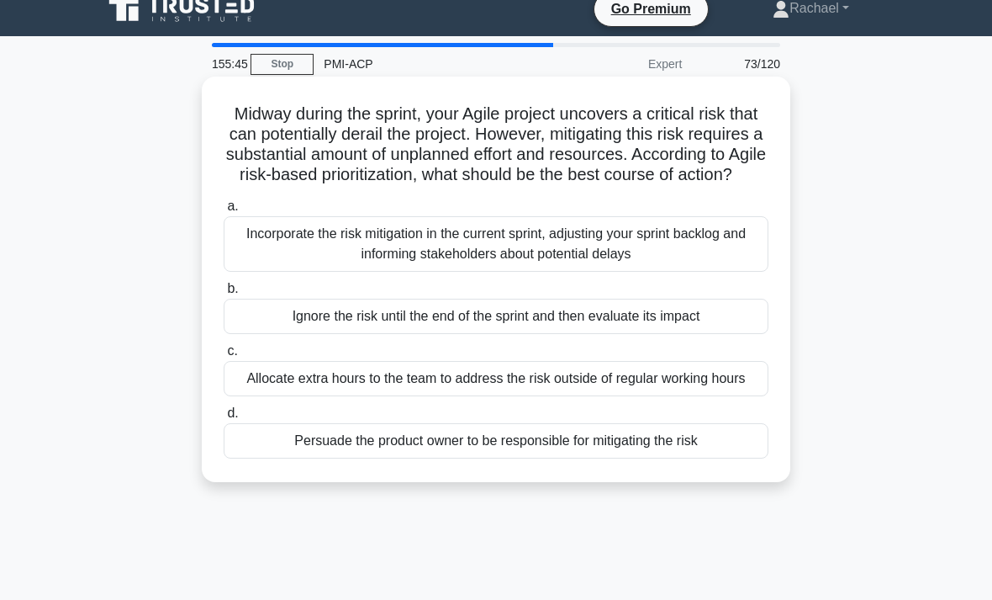
click at [726, 272] on div "Incorporate the risk mitigation in the current sprint, adjusting your sprint ba…" at bounding box center [496, 244] width 545 height 56
click at [224, 212] on input "a. Incorporate the risk mitigation in the current sprint, adjusting your sprint…" at bounding box center [224, 206] width 0 height 11
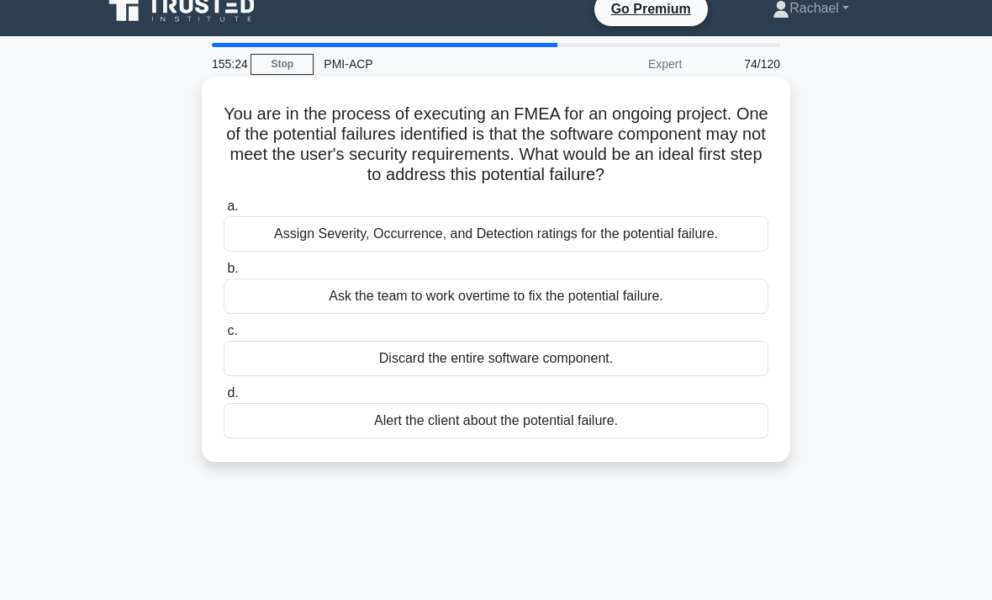
click at [349, 251] on div "Assign Severity, Occurrence, and Detection ratings for the potential failure." at bounding box center [496, 233] width 545 height 35
click at [224, 212] on input "a. Assign Severity, Occurrence, and Detection ratings for the potential failure." at bounding box center [224, 206] width 0 height 11
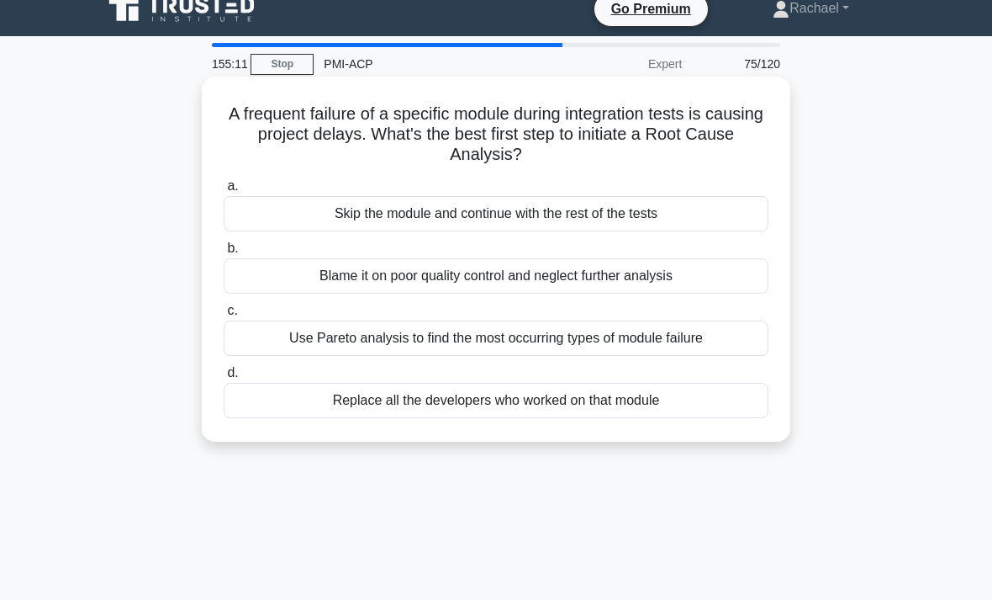
click at [428, 347] on div "Use Pareto analysis to find the most occurring types of module failure" at bounding box center [496, 337] width 545 height 35
click at [224, 316] on input "c. Use Pareto analysis to find the most occurring types of module failure" at bounding box center [224, 310] width 0 height 11
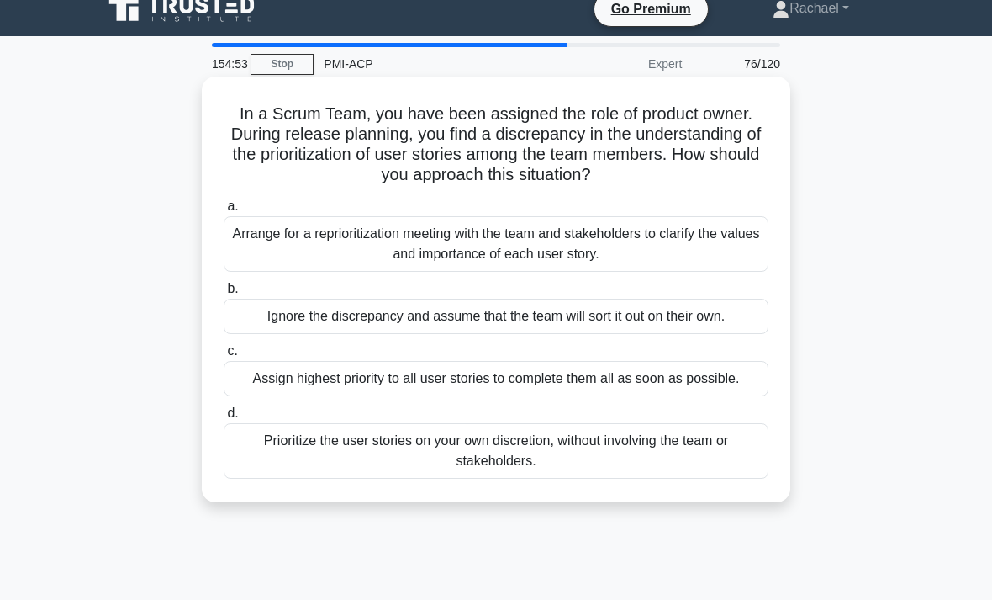
click at [381, 239] on div "Arrange for a reprioritization meeting with the team and stakeholders to clarif…" at bounding box center [496, 244] width 545 height 56
click at [224, 212] on input "a. Arrange for a reprioritization meeting with the team and stakeholders to cla…" at bounding box center [224, 206] width 0 height 11
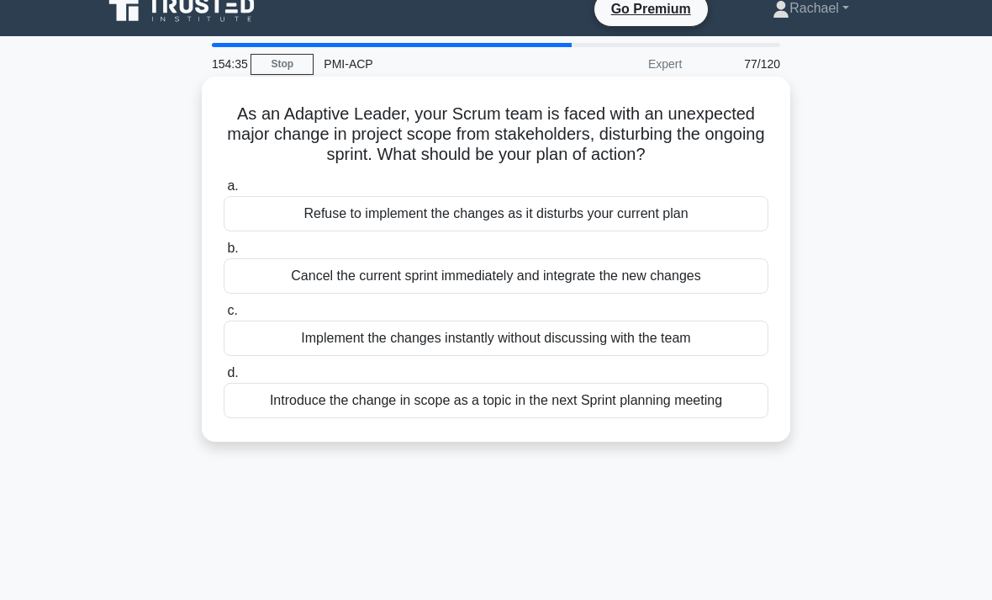
click at [555, 417] on div "Introduce the change in scope as a topic in the next Sprint planning meeting" at bounding box center [496, 400] width 545 height 35
click at [224, 378] on input "d. Introduce the change in scope as a topic in the next Sprint planning meeting" at bounding box center [224, 372] width 0 height 11
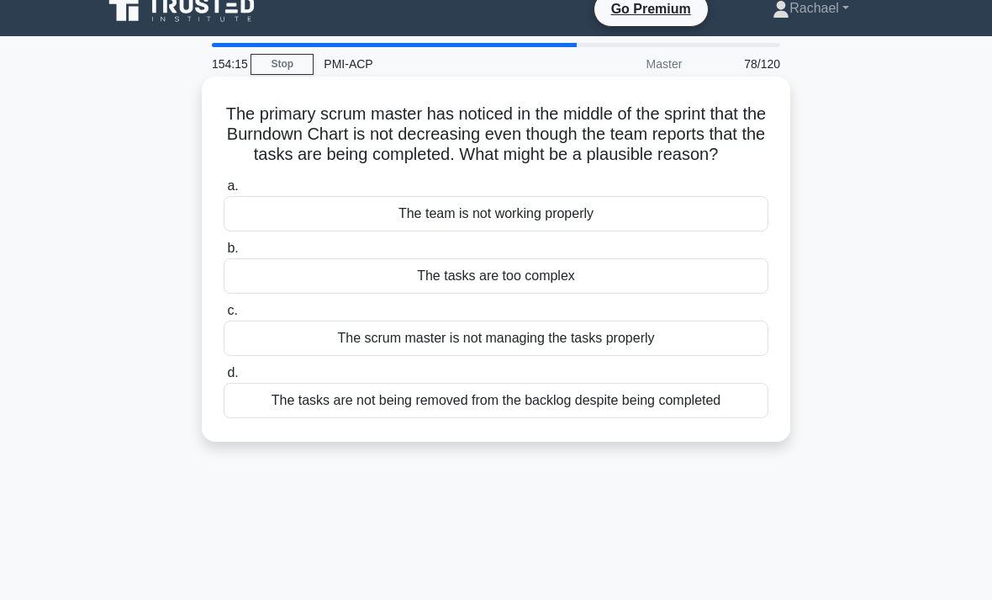
click at [484, 418] on div "The tasks are not being removed from the backlog despite being completed" at bounding box center [496, 400] width 545 height 35
click at [224, 378] on input "d. The tasks are not being removed from the backlog despite being completed" at bounding box center [224, 372] width 0 height 11
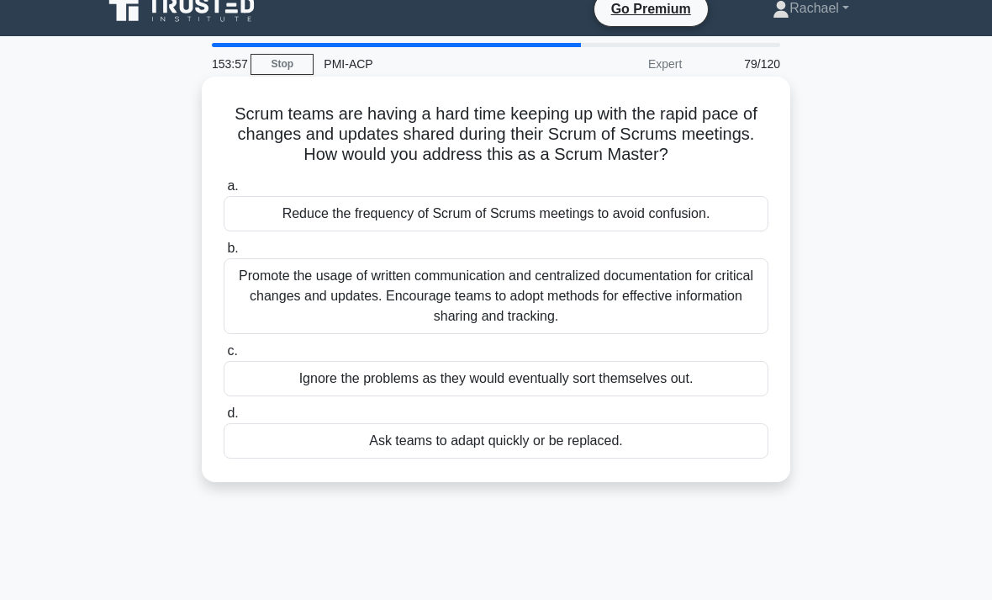
click at [509, 309] on div "Promote the usage of written communication and centralized documentation for cr…" at bounding box center [496, 296] width 545 height 76
click at [224, 254] on input "b. Promote the usage of written communication and centralized documentation for…" at bounding box center [224, 248] width 0 height 11
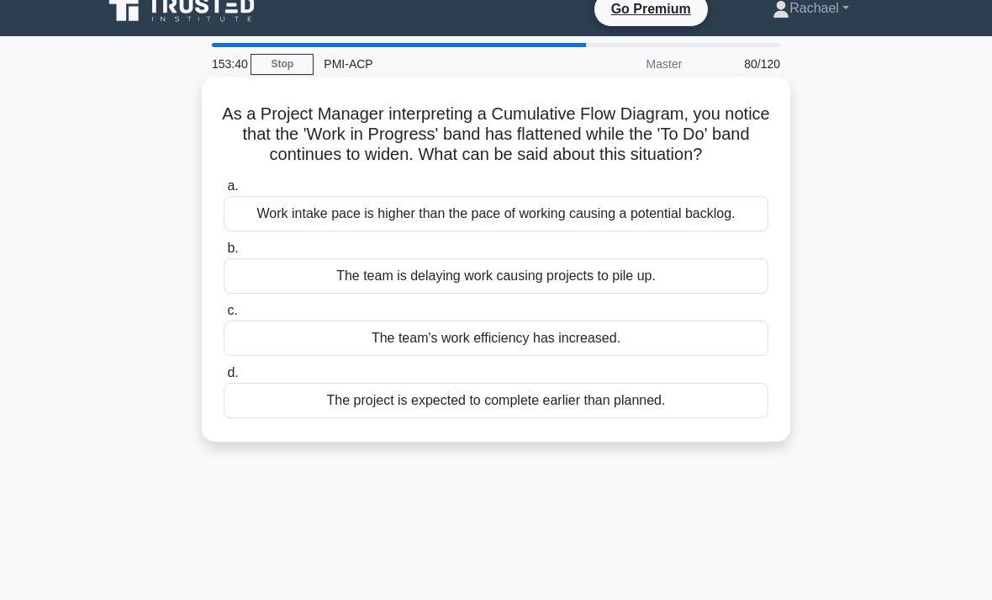
click at [445, 231] on div "Work intake pace is higher than the pace of working causing a potential backlog." at bounding box center [496, 213] width 545 height 35
click at [224, 192] on input "a. Work intake pace is higher than the pace of working causing a potential back…" at bounding box center [224, 186] width 0 height 11
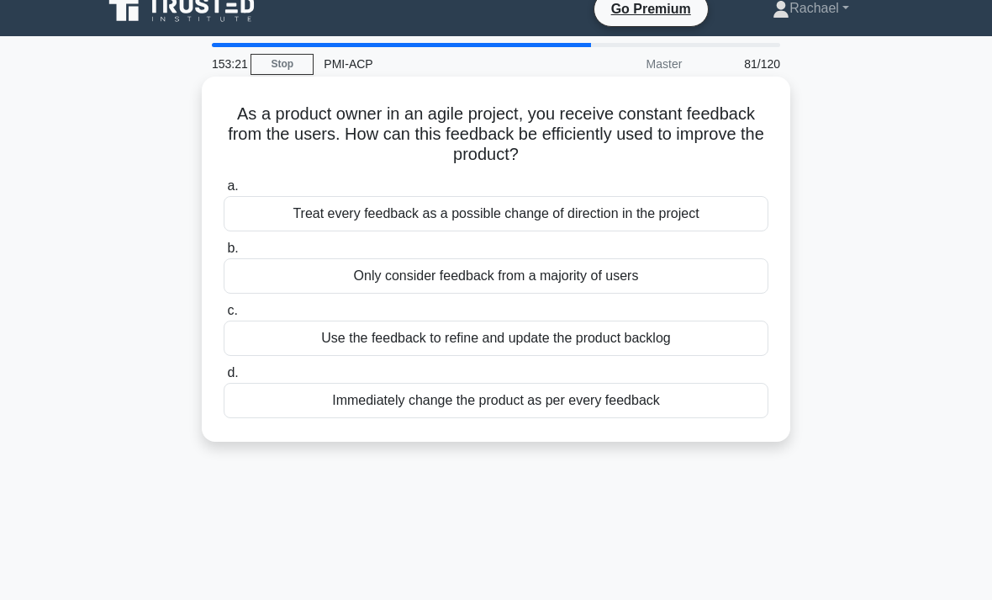
click at [318, 338] on div "Use the feedback to refine and update the product backlog" at bounding box center [496, 337] width 545 height 35
click at [224, 316] on input "c. Use the feedback to refine and update the product backlog" at bounding box center [224, 310] width 0 height 11
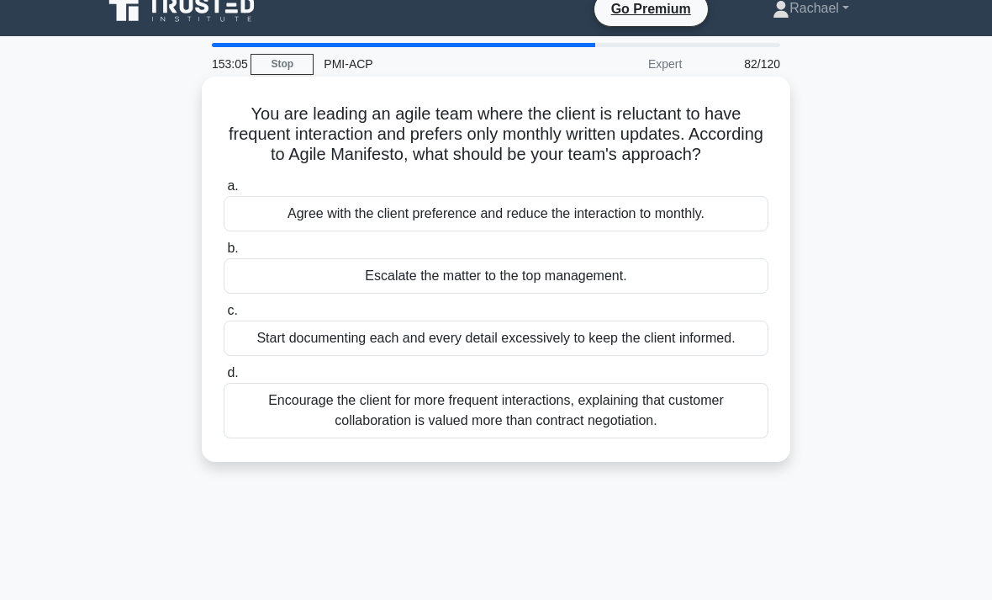
click at [270, 438] on div "Encourage the client for more frequent interactions, explaining that customer c…" at bounding box center [496, 411] width 545 height 56
click at [224, 378] on input "d. Encourage the client for more frequent interactions, explaining that custome…" at bounding box center [224, 372] width 0 height 11
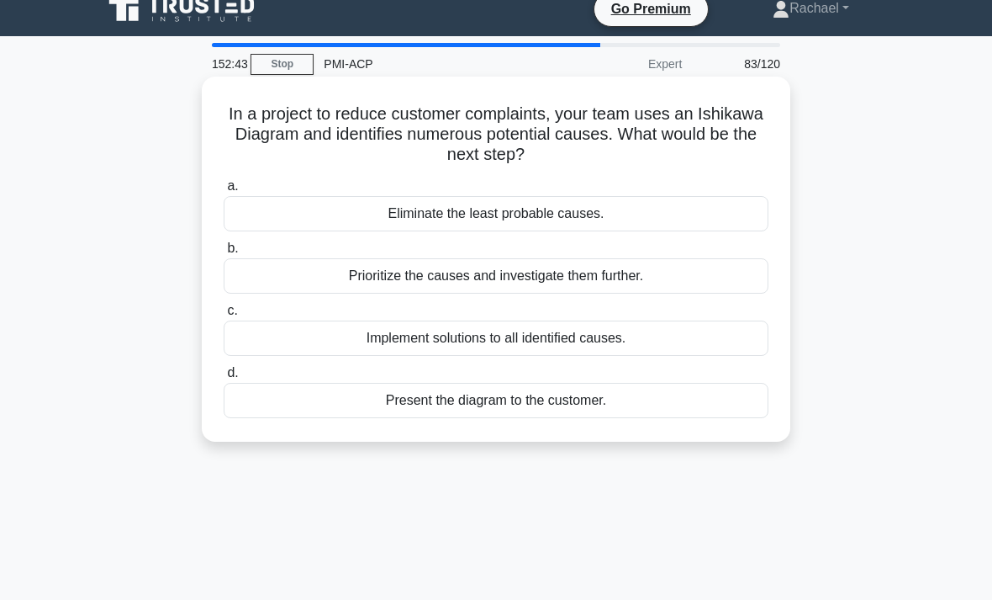
click at [727, 284] on div "Prioritize the causes and investigate them further." at bounding box center [496, 275] width 545 height 35
click at [224, 254] on input "b. Prioritize the causes and investigate them further." at bounding box center [224, 248] width 0 height 11
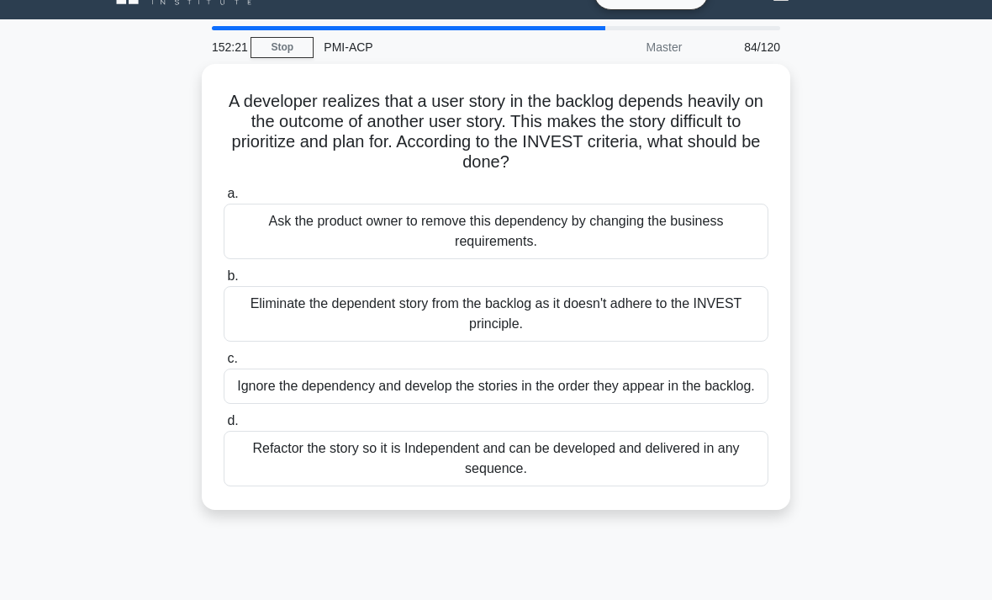
scroll to position [33, 0]
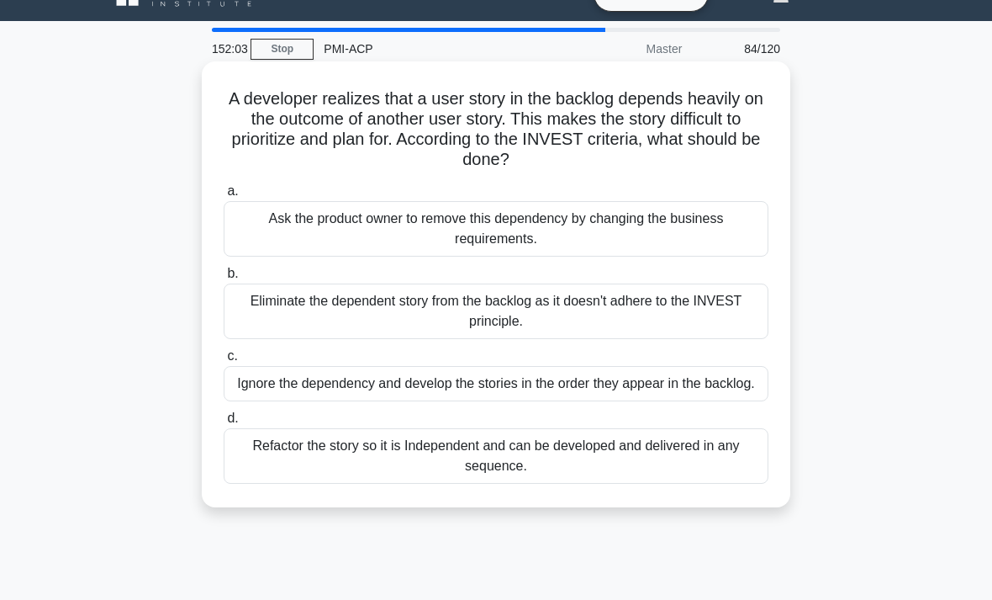
click at [684, 479] on div "Refactor the story so it is Independent and can be developed and delivered in a…" at bounding box center [496, 456] width 545 height 56
click at [224, 424] on input "d. Refactor the story so it is Independent and can be developed and delivered i…" at bounding box center [224, 418] width 0 height 11
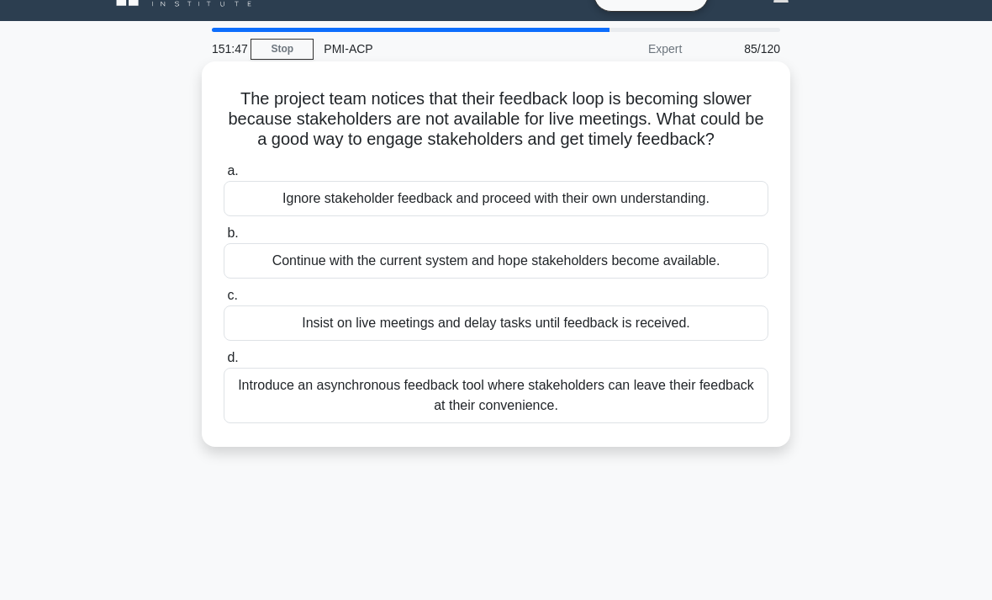
click at [669, 423] on div "Introduce an asynchronous feedback tool where stakeholders can leave their feed…" at bounding box center [496, 395] width 545 height 56
click at [224, 363] on input "d. Introduce an asynchronous feedback tool where stakeholders can leave their f…" at bounding box center [224, 357] width 0 height 11
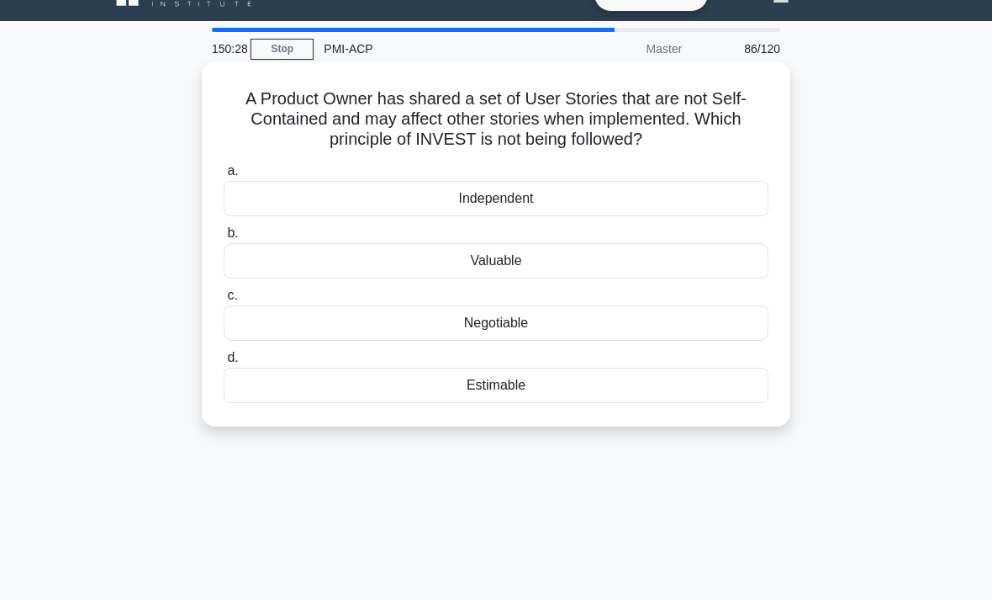
click at [712, 198] on div "Independent" at bounding box center [496, 198] width 545 height 35
click at [224, 177] on input "a. Independent" at bounding box center [224, 171] width 0 height 11
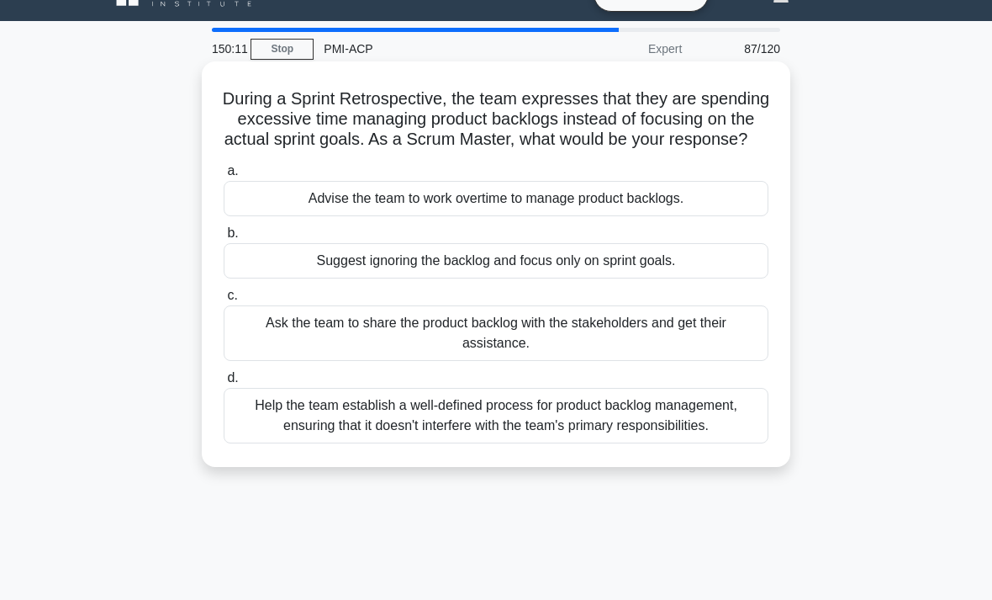
click at [706, 443] on div "Help the team establish a well-defined process for product backlog management, …" at bounding box center [496, 416] width 545 height 56
click at [224, 383] on input "d. Help the team establish a well-defined process for product backlog managemen…" at bounding box center [224, 378] width 0 height 11
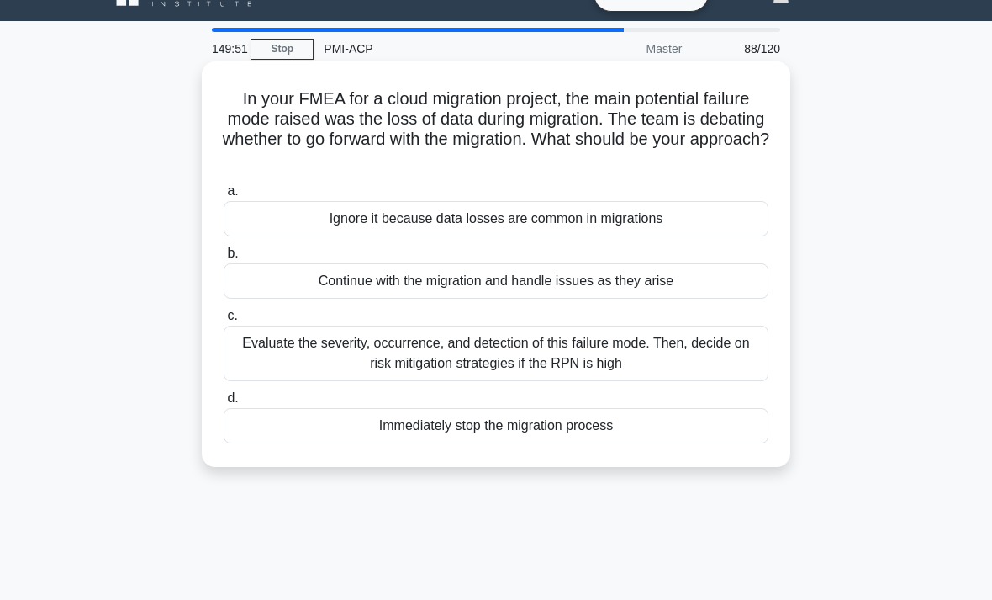
click at [747, 357] on div "Evaluate the severity, occurrence, and detection of this failure mode. Then, de…" at bounding box center [496, 353] width 545 height 56
click at [224, 321] on input "c. Evaluate the severity, occurrence, and detection of this failure mode. Then,…" at bounding box center [224, 315] width 0 height 11
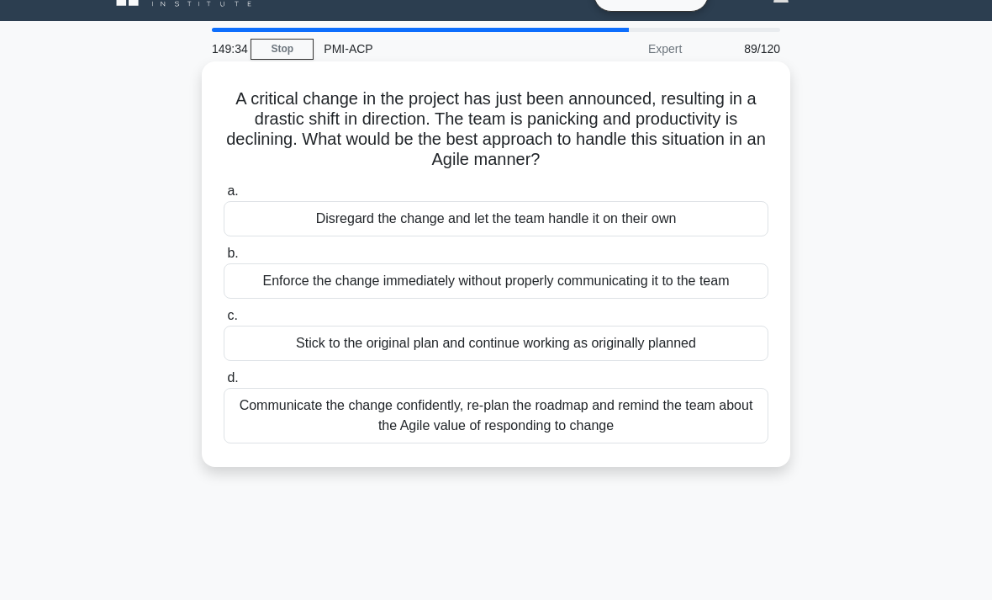
click at [712, 443] on div "Communicate the change confidently, re-plan the roadmap and remind the team abo…" at bounding box center [496, 416] width 545 height 56
click at [224, 383] on input "d. Communicate the change confidently, re-plan the roadmap and remind the team …" at bounding box center [224, 378] width 0 height 11
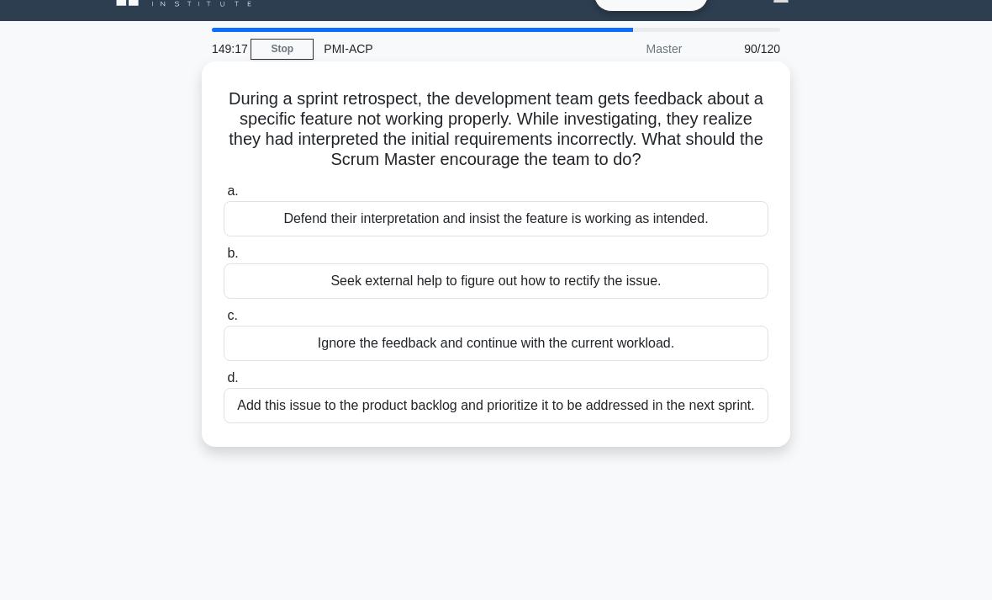
click at [698, 423] on div "Add this issue to the product backlog and prioritize it to be addressed in the …" at bounding box center [496, 405] width 545 height 35
click at [224, 383] on input "d. Add this issue to the product backlog and prioritize it to be addressed in t…" at bounding box center [224, 378] width 0 height 11
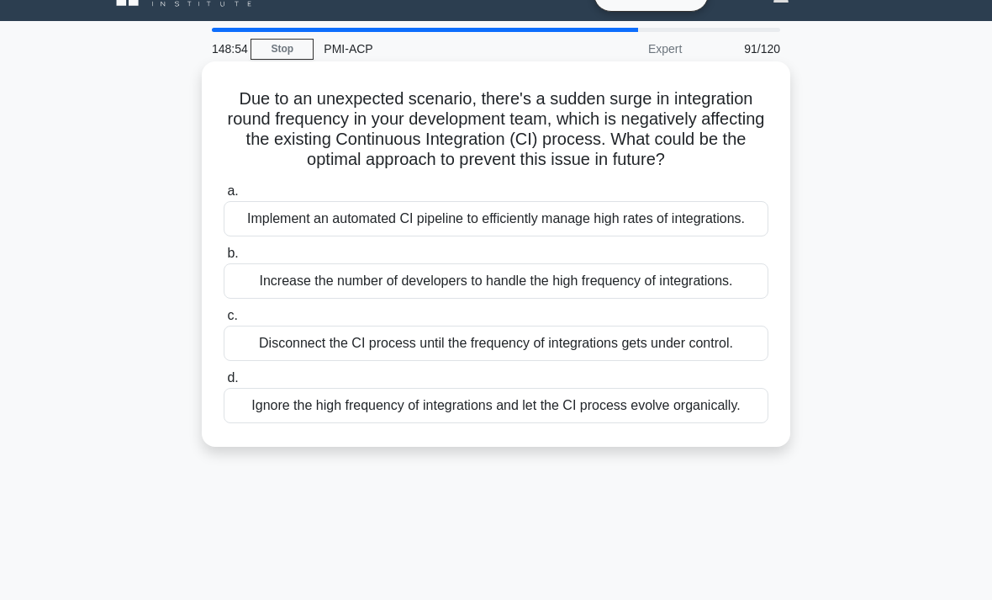
click at [735, 236] on div "Implement an automated CI pipeline to efficiently manage high rates of integrat…" at bounding box center [496, 218] width 545 height 35
click at [224, 197] on input "a. Implement an automated CI pipeline to efficiently manage high rates of integ…" at bounding box center [224, 191] width 0 height 11
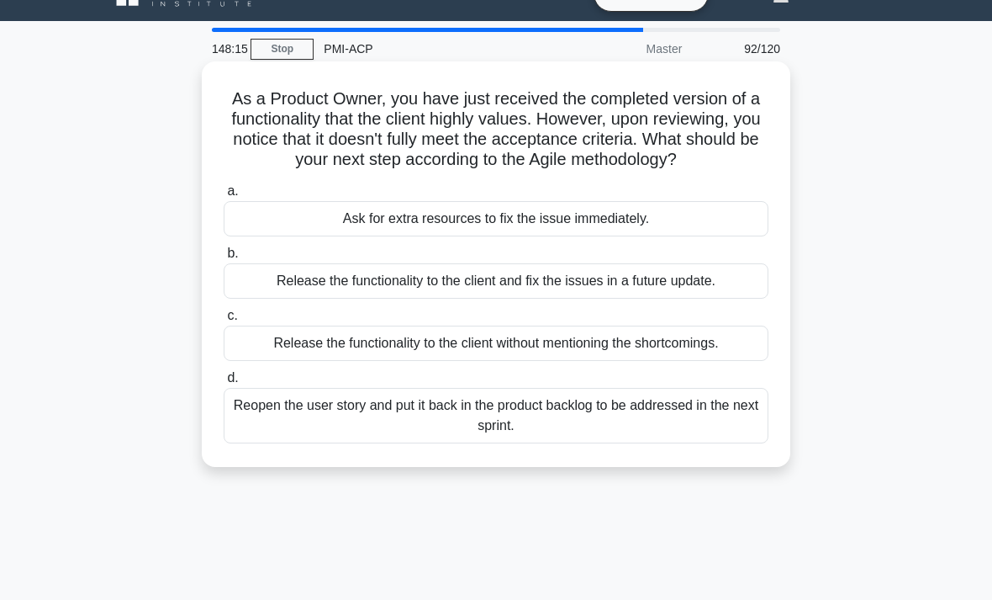
click at [704, 426] on div "Reopen the user story and put it back in the product backlog to be addressed in…" at bounding box center [496, 416] width 545 height 56
click at [224, 383] on input "d. Reopen the user story and put it back in the product backlog to be addressed…" at bounding box center [224, 378] width 0 height 11
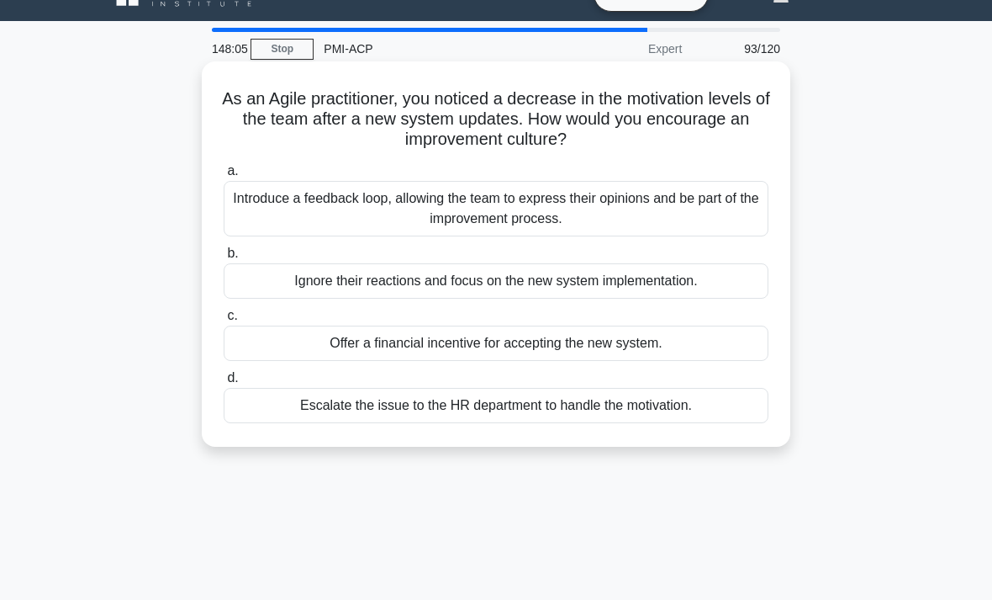
click at [723, 211] on div "Introduce a feedback loop, allowing the team to express their opinions and be p…" at bounding box center [496, 209] width 545 height 56
click at [224, 177] on input "a. Introduce a feedback loop, allowing the team to express their opinions and b…" at bounding box center [224, 171] width 0 height 11
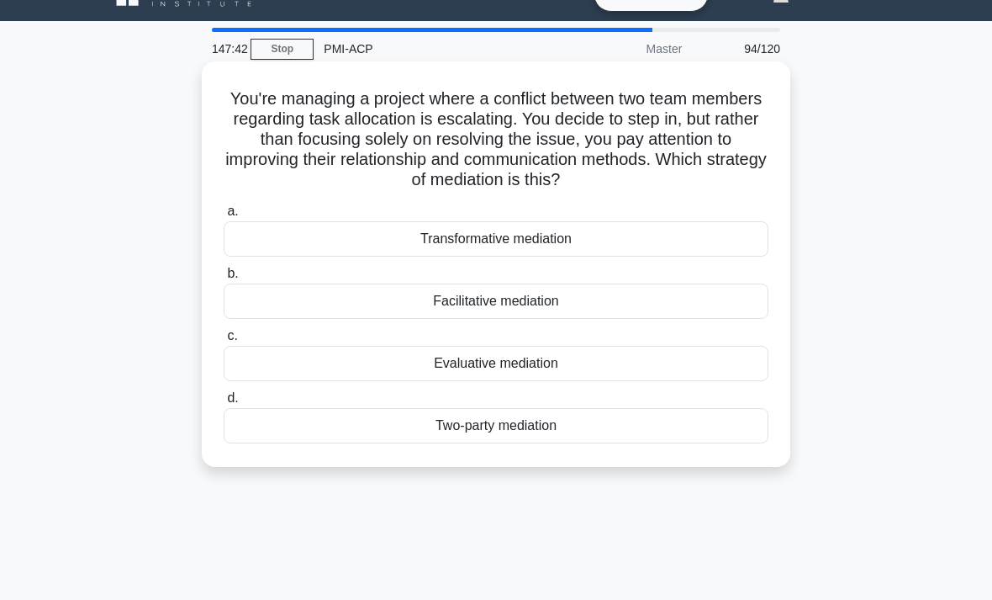
click at [700, 256] on div "Transformative mediation" at bounding box center [496, 238] width 545 height 35
click at [224, 217] on input "a. Transformative mediation" at bounding box center [224, 211] width 0 height 11
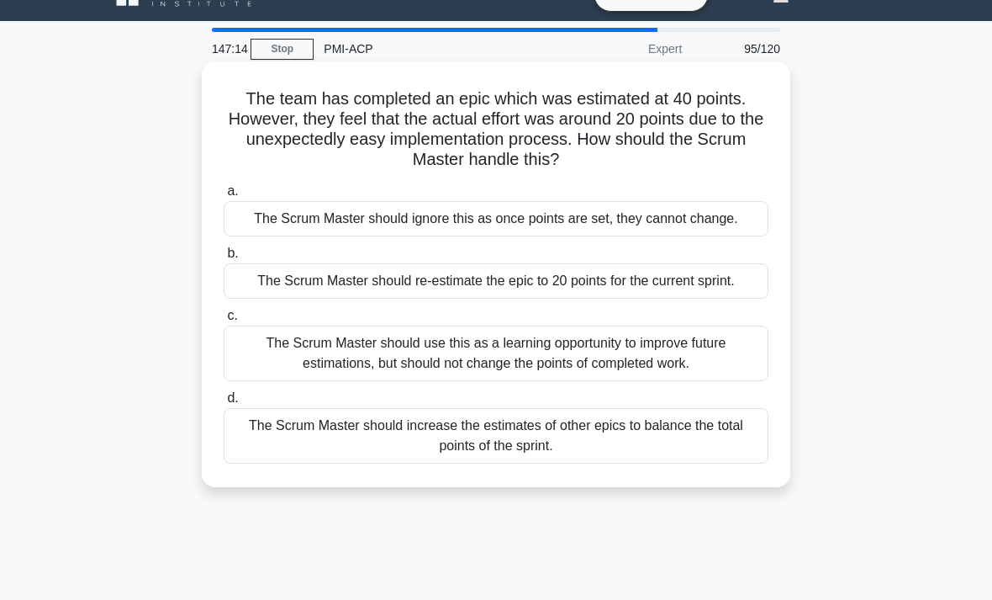
click at [712, 299] on div "The Scrum Master should re-estimate the epic to 20 points for the current sprin…" at bounding box center [496, 280] width 545 height 35
click at [224, 259] on input "b. The Scrum Master should re-estimate the epic to 20 points for the current sp…" at bounding box center [224, 253] width 0 height 11
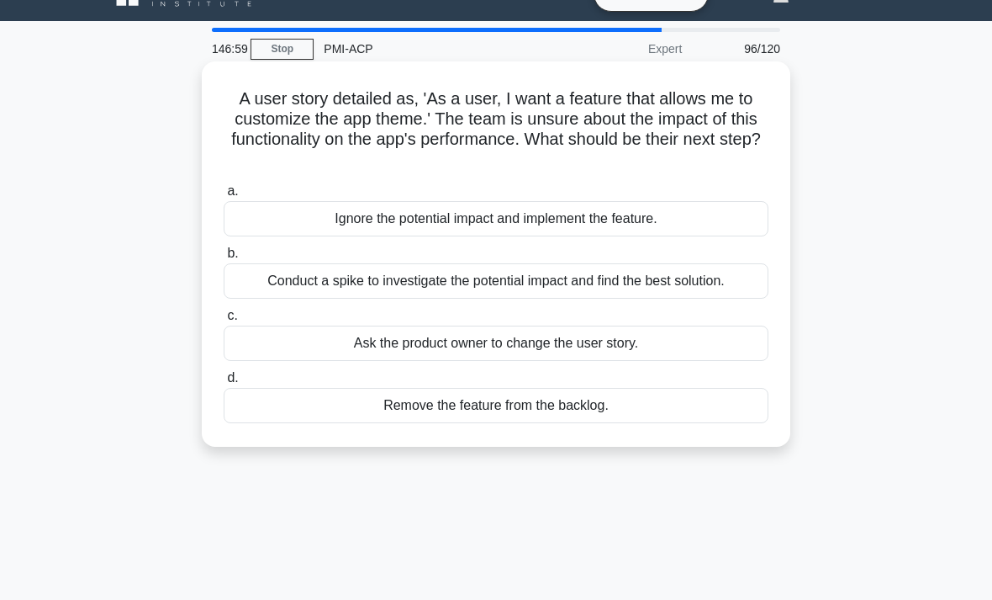
click at [747, 281] on div "Conduct a spike to investigate the potential impact and find the best solution." at bounding box center [496, 280] width 545 height 35
click at [224, 259] on input "b. Conduct a spike to investigate the potential impact and find the best soluti…" at bounding box center [224, 253] width 0 height 11
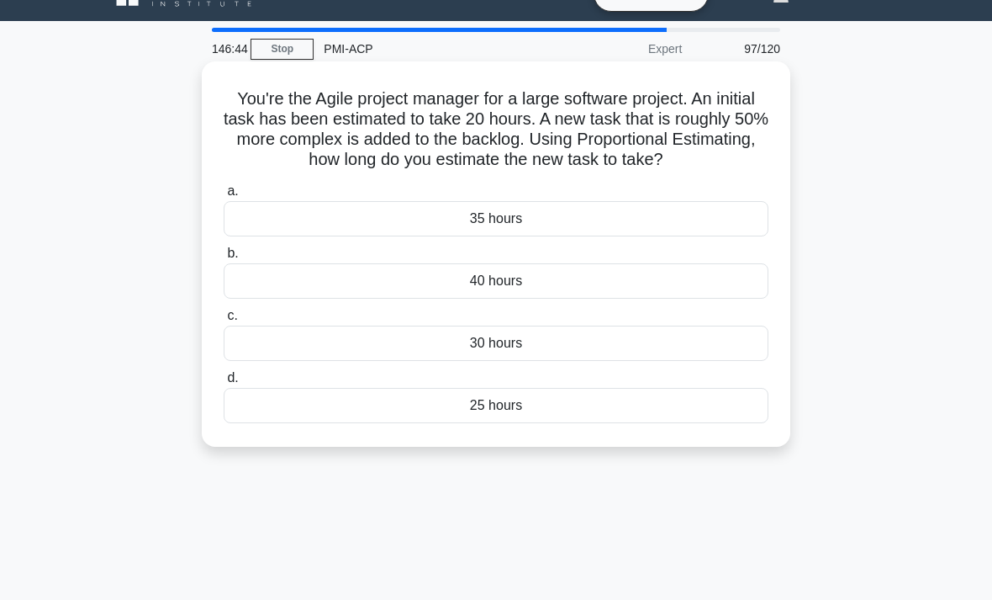
click at [651, 299] on div "40 hours" at bounding box center [496, 280] width 545 height 35
click at [224, 259] on input "b. 40 hours" at bounding box center [224, 253] width 0 height 11
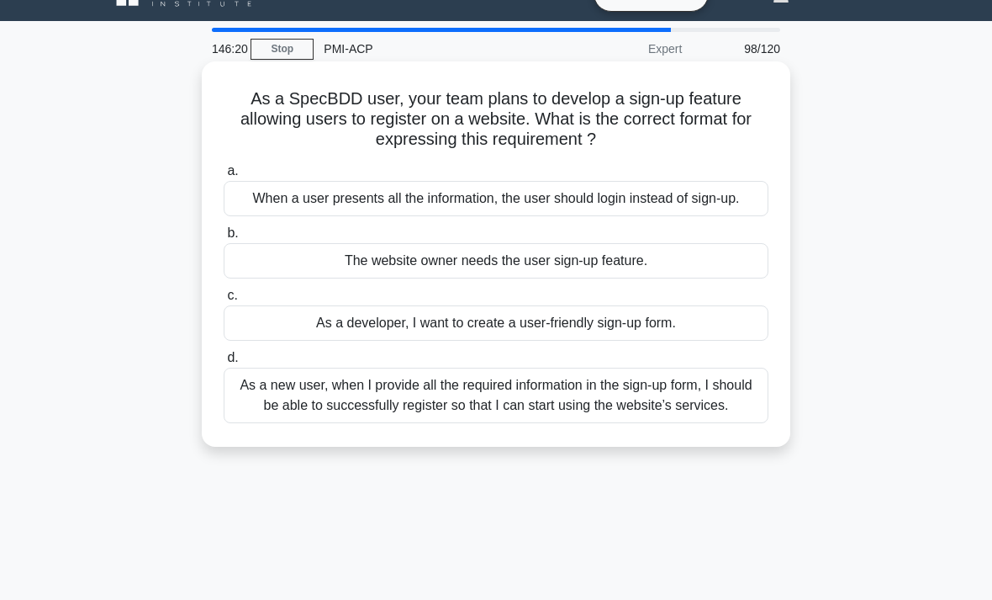
click at [704, 423] on div "As a new user, when I provide all the required information in the sign-up form,…" at bounding box center [496, 395] width 545 height 56
click at [224, 363] on input "d. As a new user, when I provide all the required information in the sign-up fo…" at bounding box center [224, 357] width 0 height 11
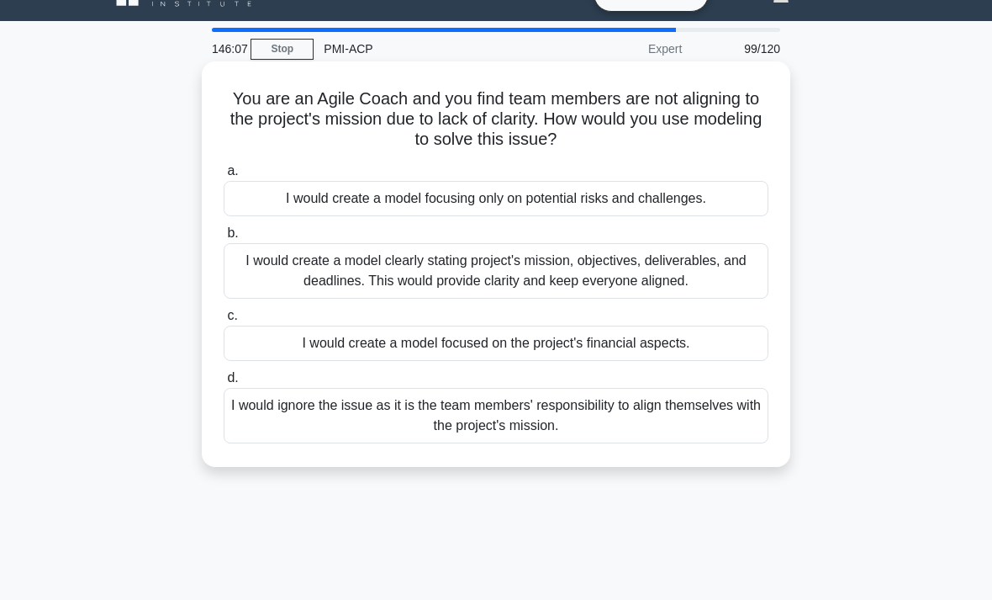
click at [722, 283] on div "I would create a model clearly stating project's mission, objectives, deliverab…" at bounding box center [496, 271] width 545 height 56
click at [224, 239] on input "b. I would create a model clearly stating project's mission, objectives, delive…" at bounding box center [224, 233] width 0 height 11
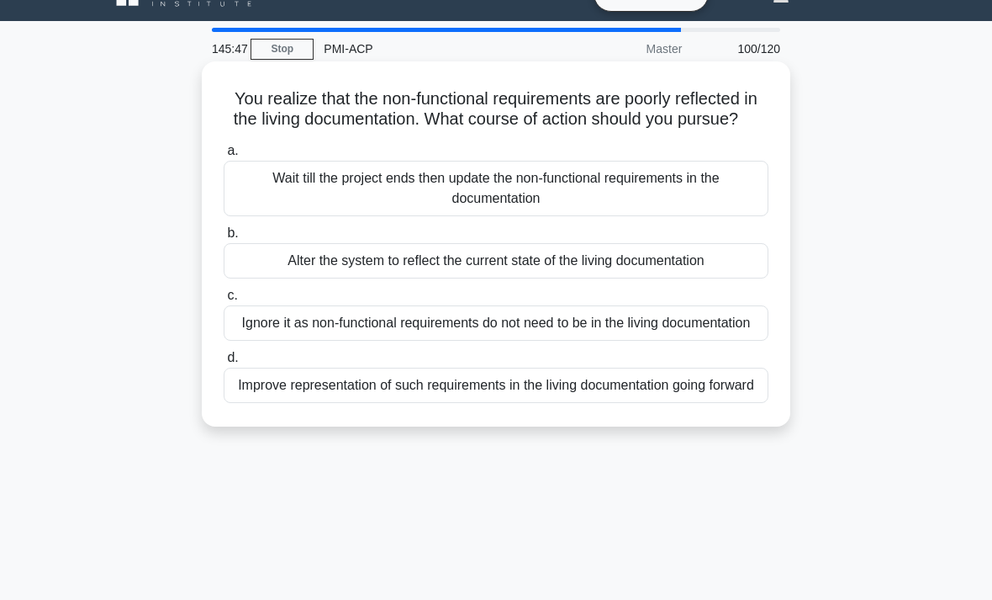
click at [741, 338] on div "Ignore it as non-functional requirements do not need to be in the living docume…" at bounding box center [496, 322] width 545 height 35
click at [224, 301] on input "c. Ignore it as non-functional requirements do not need to be in the living doc…" at bounding box center [224, 295] width 0 height 11
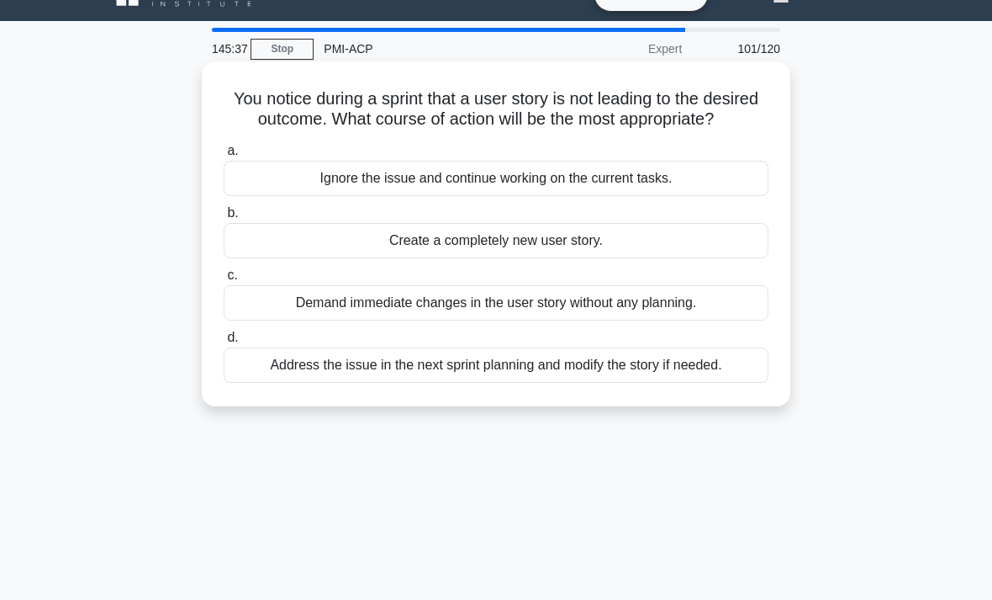
click at [746, 383] on div "Address the issue in the next sprint planning and modify the story if needed." at bounding box center [496, 364] width 545 height 35
click at [224, 343] on input "d. Address the issue in the next sprint planning and modify the story if needed." at bounding box center [224, 337] width 0 height 11
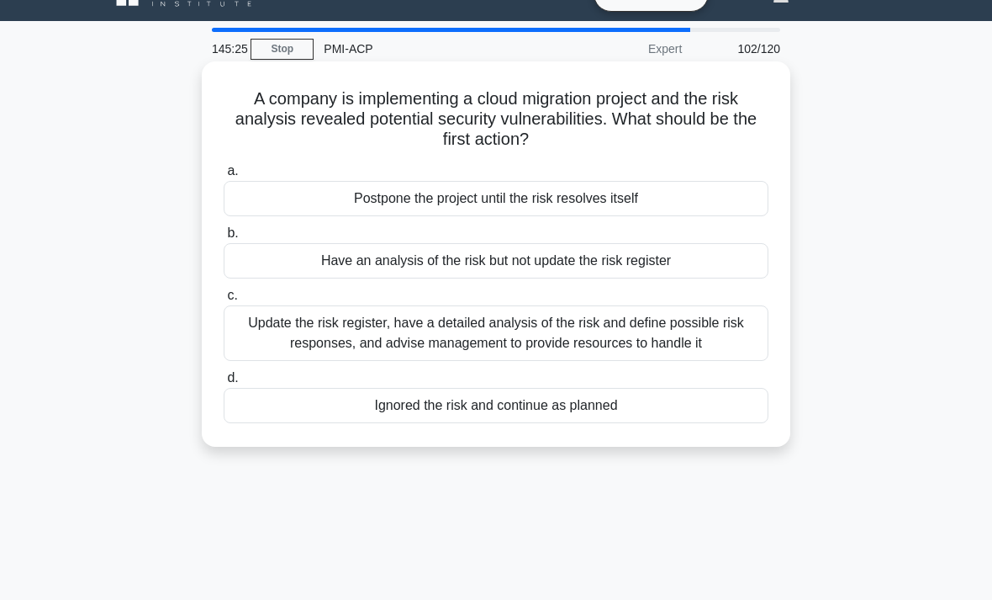
click at [738, 348] on div "Update the risk register, have a detailed analysis of the risk and define possi…" at bounding box center [496, 333] width 545 height 56
click at [224, 301] on input "c. Update the risk register, have a detailed analysis of the risk and define po…" at bounding box center [224, 295] width 0 height 11
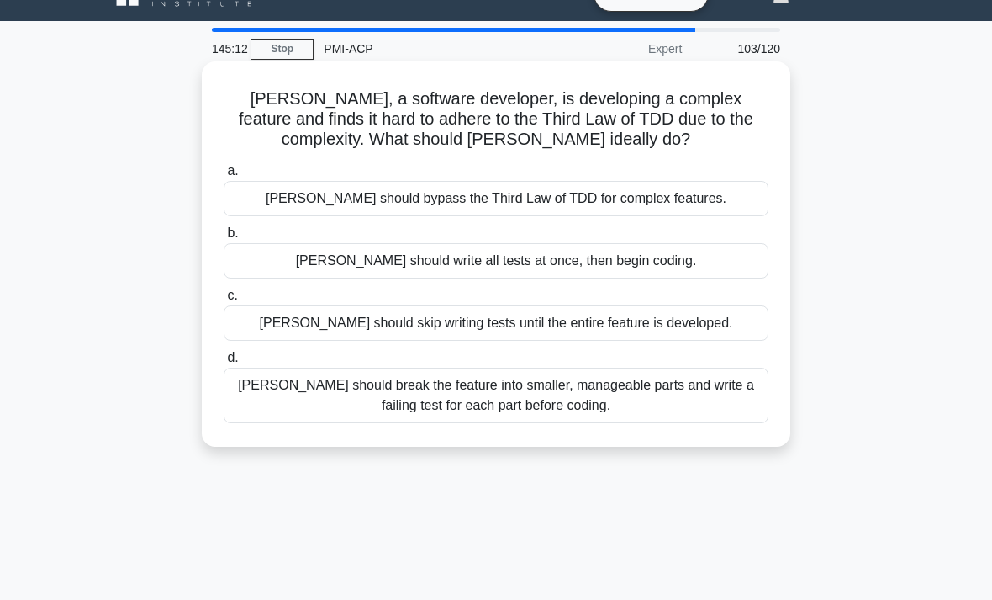
click at [732, 399] on div "Lisa should break the feature into smaller, manageable parts and write a failin…" at bounding box center [496, 395] width 545 height 56
click at [224, 363] on input "d. Lisa should break the feature into smaller, manageable parts and write a fai…" at bounding box center [224, 357] width 0 height 11
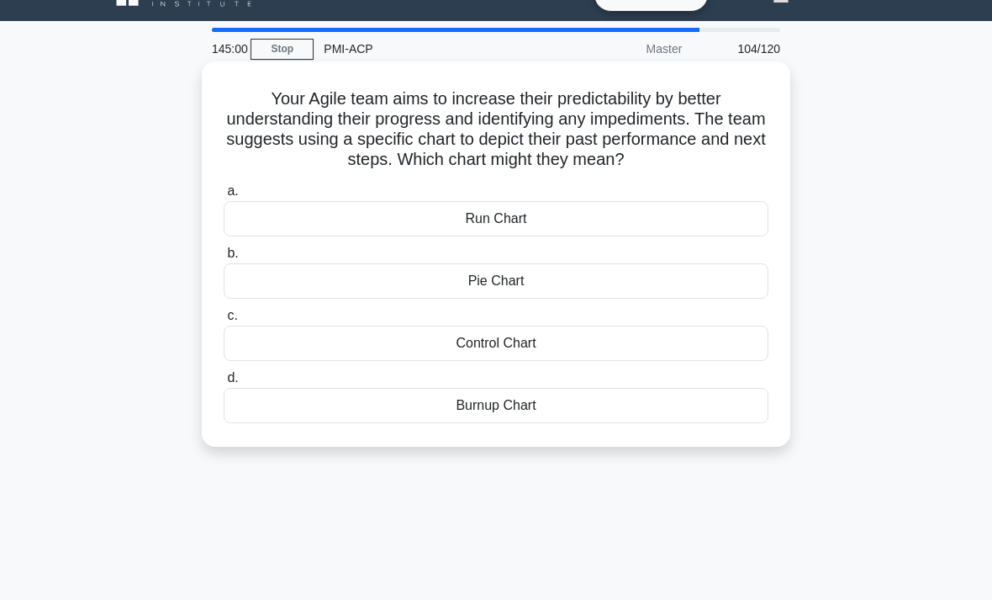
click at [734, 410] on div "Burnup Chart" at bounding box center [496, 405] width 545 height 35
click at [224, 383] on input "d. Burnup Chart" at bounding box center [224, 378] width 0 height 11
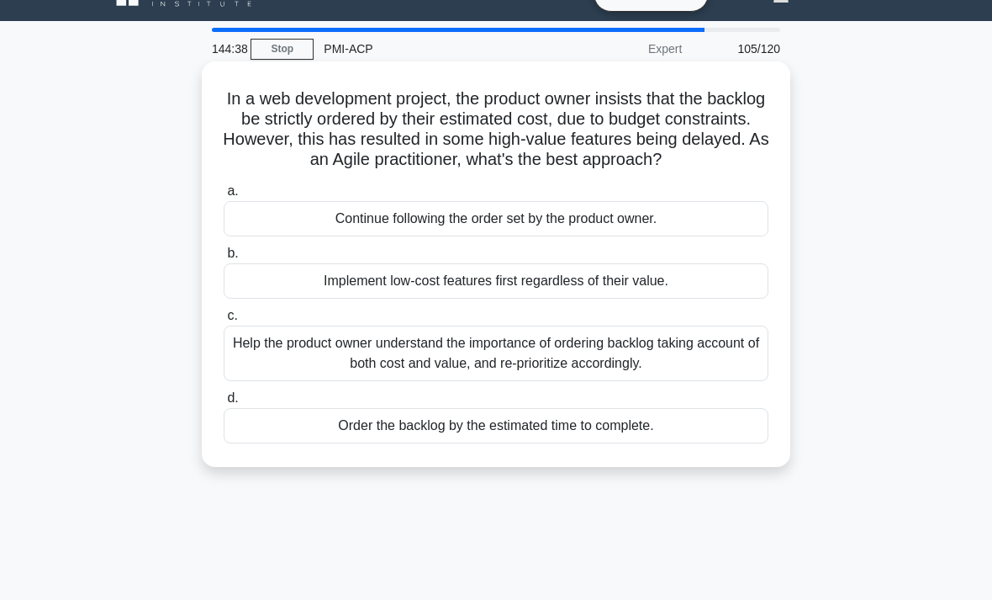
click at [739, 380] on div "Help the product owner understand the importance of ordering backlog taking acc…" at bounding box center [496, 353] width 545 height 56
click at [224, 321] on input "c. Help the product owner understand the importance of ordering backlog taking …" at bounding box center [224, 315] width 0 height 11
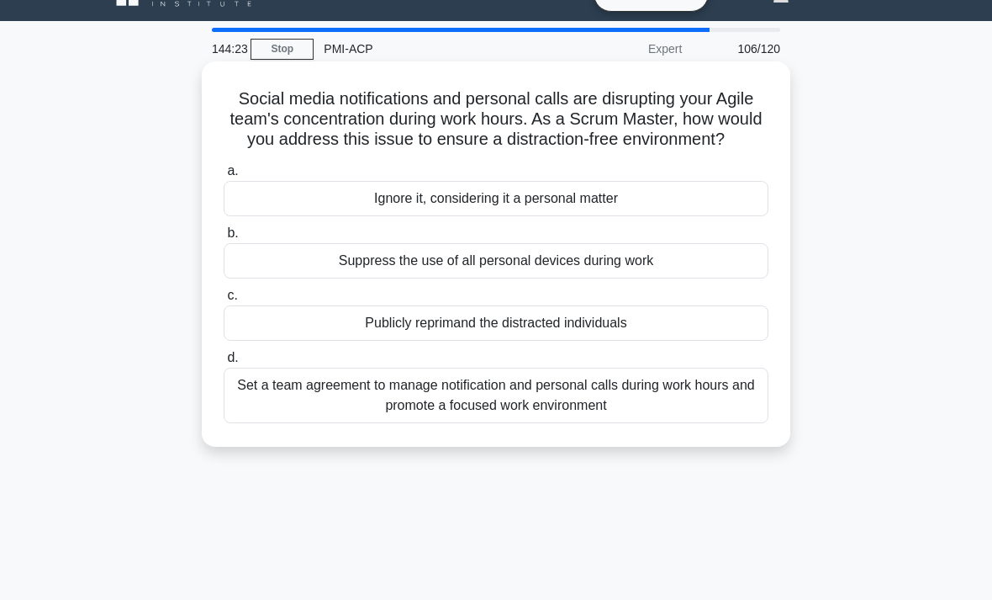
click at [746, 423] on div "Set a team agreement to manage notification and personal calls during work hour…" at bounding box center [496, 395] width 545 height 56
click at [224, 363] on input "d. Set a team agreement to manage notification and personal calls during work h…" at bounding box center [224, 357] width 0 height 11
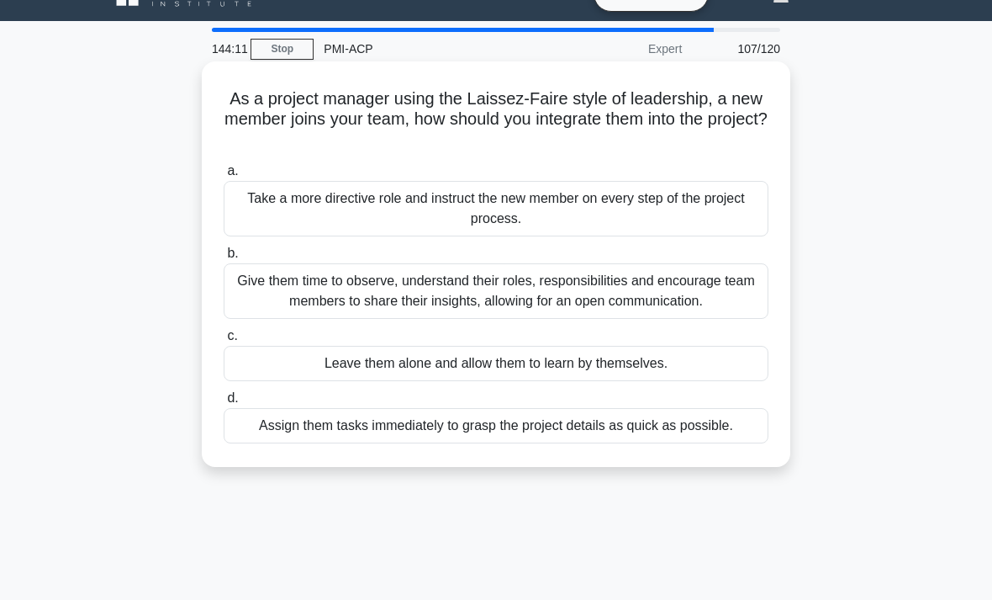
click at [674, 301] on div "Give them time to observe, understand their roles, responsibilities and encoura…" at bounding box center [496, 291] width 545 height 56
click at [224, 259] on input "b. Give them time to observe, understand their roles, responsibilities and enco…" at bounding box center [224, 253] width 0 height 11
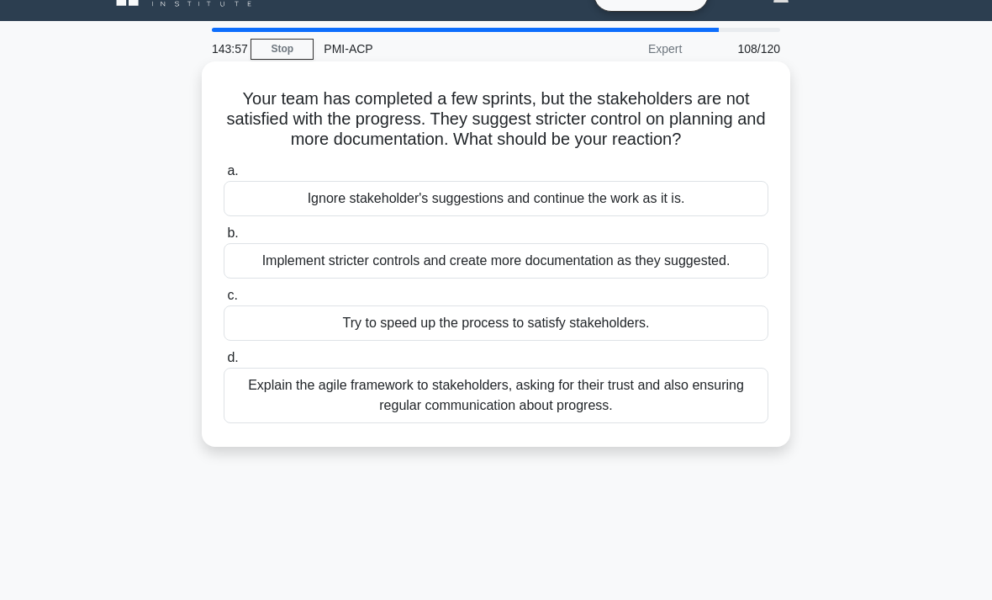
click at [688, 423] on div "Explain the agile framework to stakeholders, asking for their trust and also en…" at bounding box center [496, 395] width 545 height 56
click at [224, 363] on input "d. Explain the agile framework to stakeholders, asking for their trust and also…" at bounding box center [224, 357] width 0 height 11
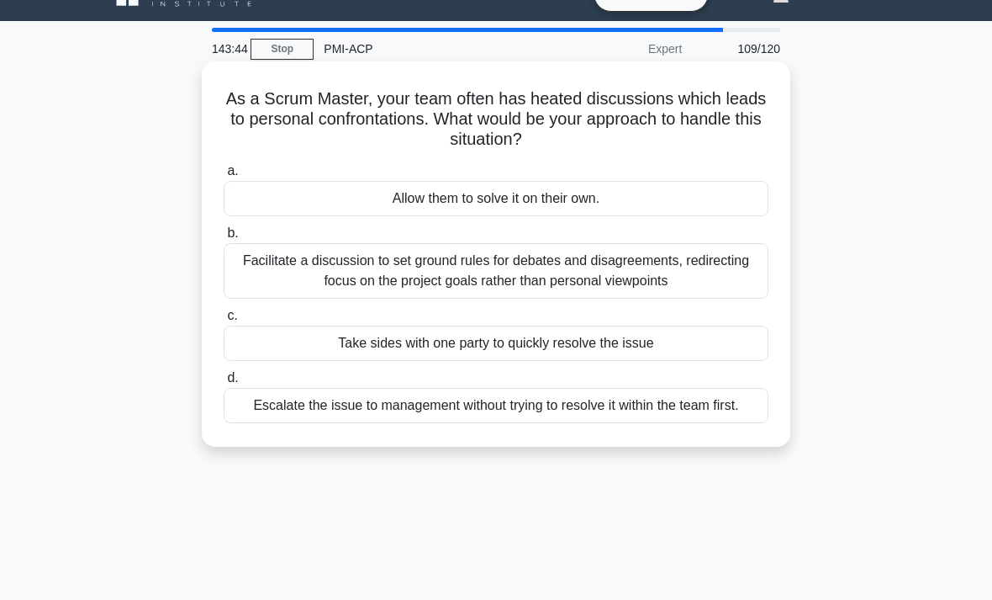
click at [704, 266] on div "Facilitate a discussion to set ground rules for debates and disagreements, redi…" at bounding box center [496, 271] width 545 height 56
click at [224, 239] on input "b. Facilitate a discussion to set ground rules for debates and disagreements, r…" at bounding box center [224, 233] width 0 height 11
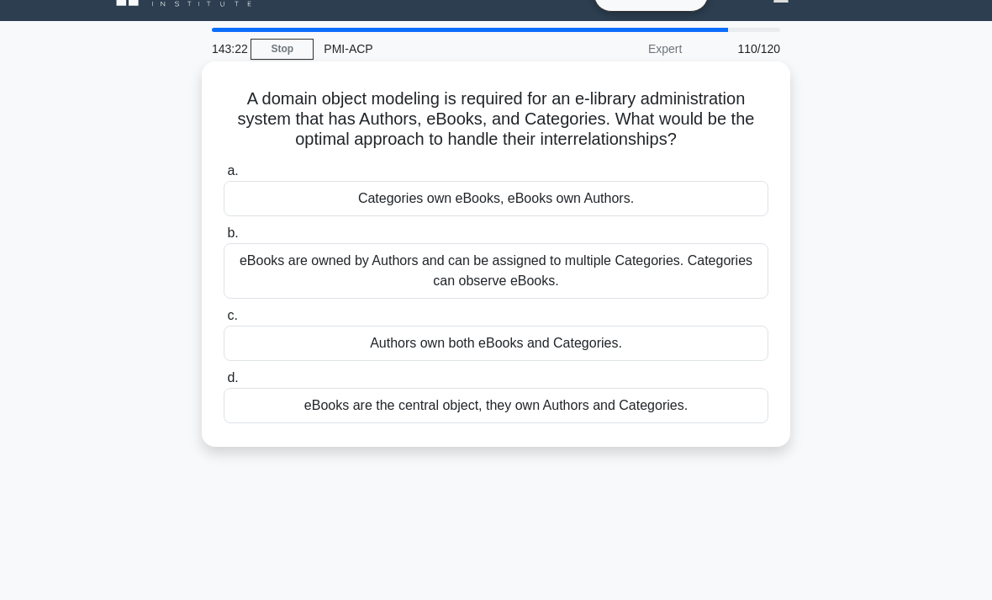
click at [716, 290] on div "eBooks are owned by Authors and can be assigned to multiple Categories. Categor…" at bounding box center [496, 271] width 545 height 56
click at [224, 239] on input "b. eBooks are owned by Authors and can be assigned to multiple Categories. Cate…" at bounding box center [224, 233] width 0 height 11
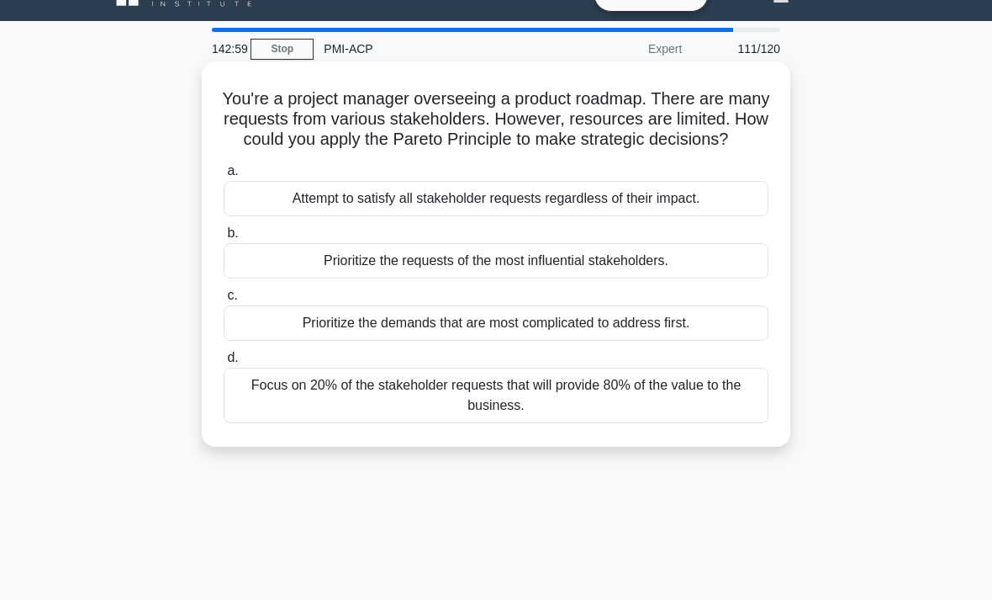
click at [735, 423] on div "Focus on 20% of the stakeholder requests that will provide 80% of the value to …" at bounding box center [496, 395] width 545 height 56
click at [224, 363] on input "d. Focus on 20% of the stakeholder requests that will provide 80% of the value …" at bounding box center [224, 357] width 0 height 11
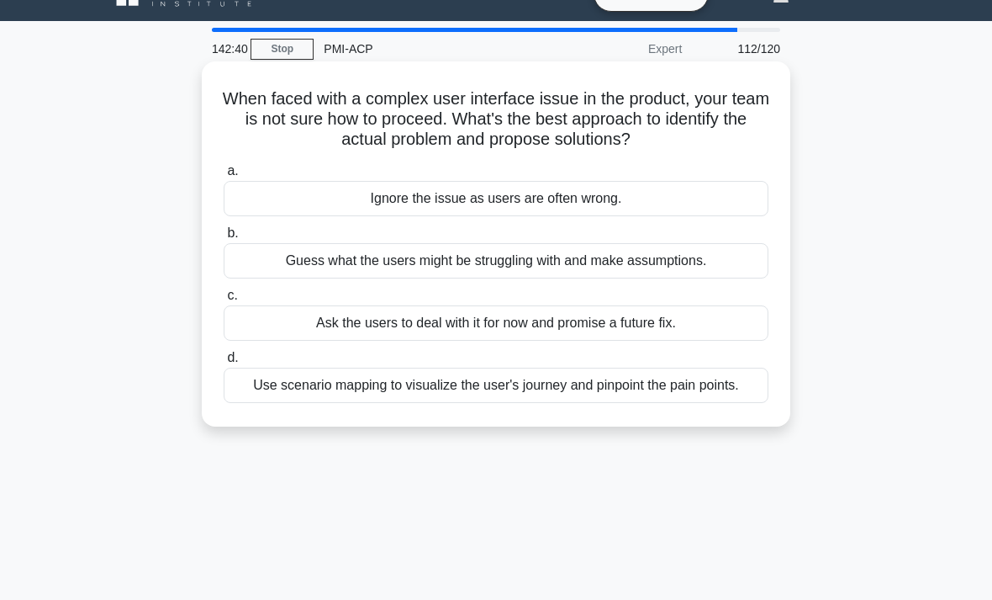
click at [279, 399] on div "Use scenario mapping to visualize the user's journey and pinpoint the pain poin…" at bounding box center [496, 384] width 545 height 35
click at [224, 363] on input "d. Use scenario mapping to visualize the user's journey and pinpoint the pain p…" at bounding box center [224, 357] width 0 height 11
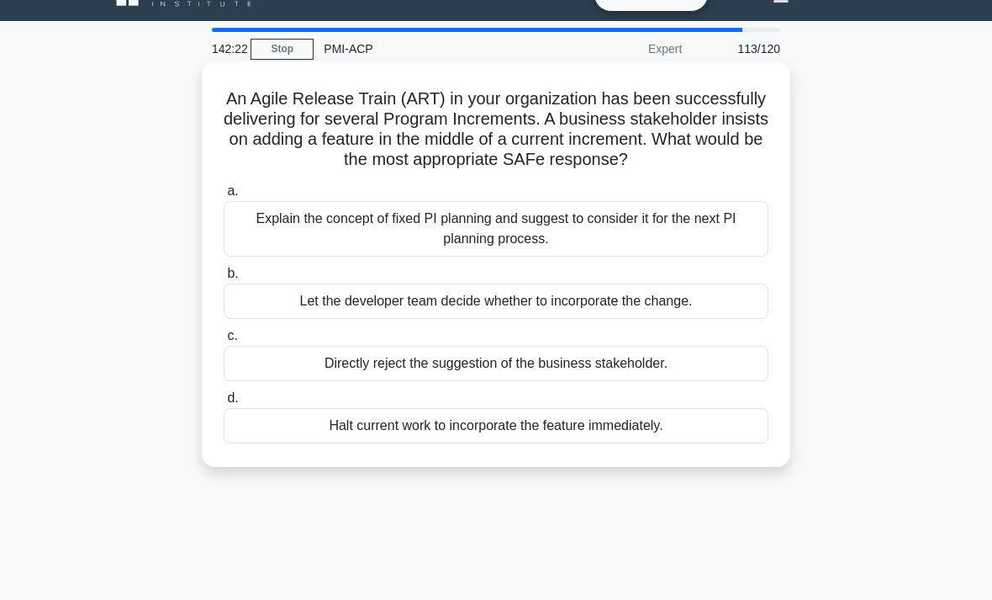
click at [340, 240] on div "Explain the concept of fixed PI planning and suggest to consider it for the nex…" at bounding box center [496, 229] width 545 height 56
click at [224, 197] on input "a. Explain the concept of fixed PI planning and suggest to consider it for the …" at bounding box center [224, 191] width 0 height 11
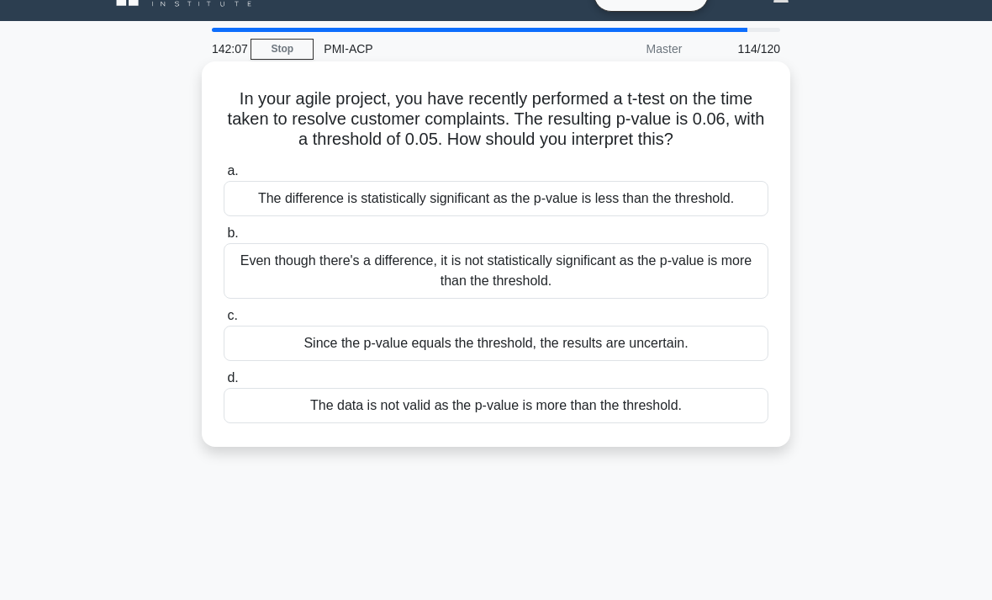
click at [245, 299] on div "Even though there's a difference, it is not statistically significant as the p-…" at bounding box center [496, 271] width 545 height 56
click at [224, 239] on input "b. Even though there's a difference, it is not statistically significant as the…" at bounding box center [224, 233] width 0 height 11
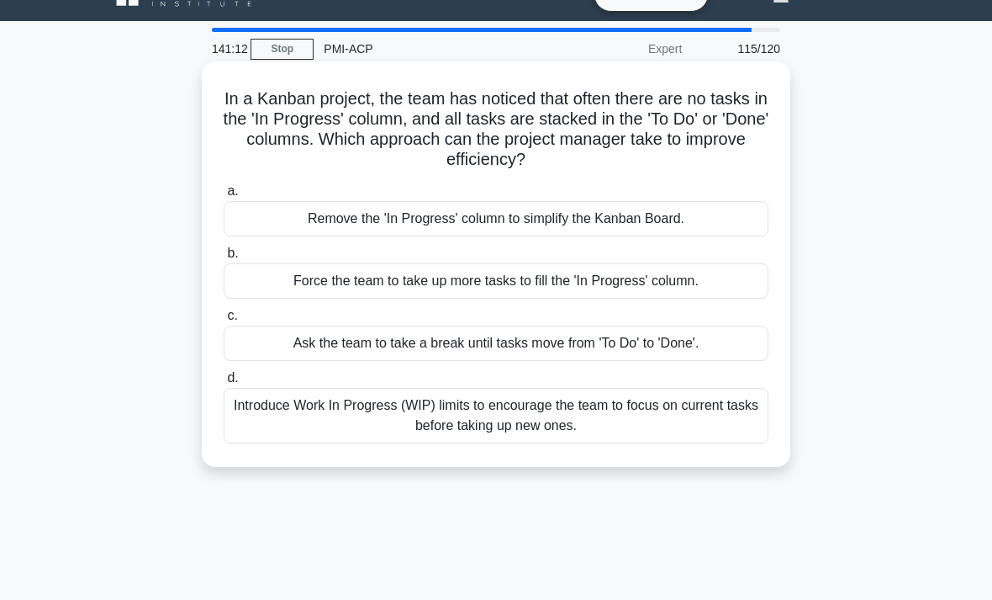
click at [290, 224] on div "Remove the 'In Progress' column to simplify the Kanban Board." at bounding box center [496, 218] width 545 height 35
click at [224, 197] on input "a. Remove the 'In Progress' column to simplify the Kanban Board." at bounding box center [224, 191] width 0 height 11
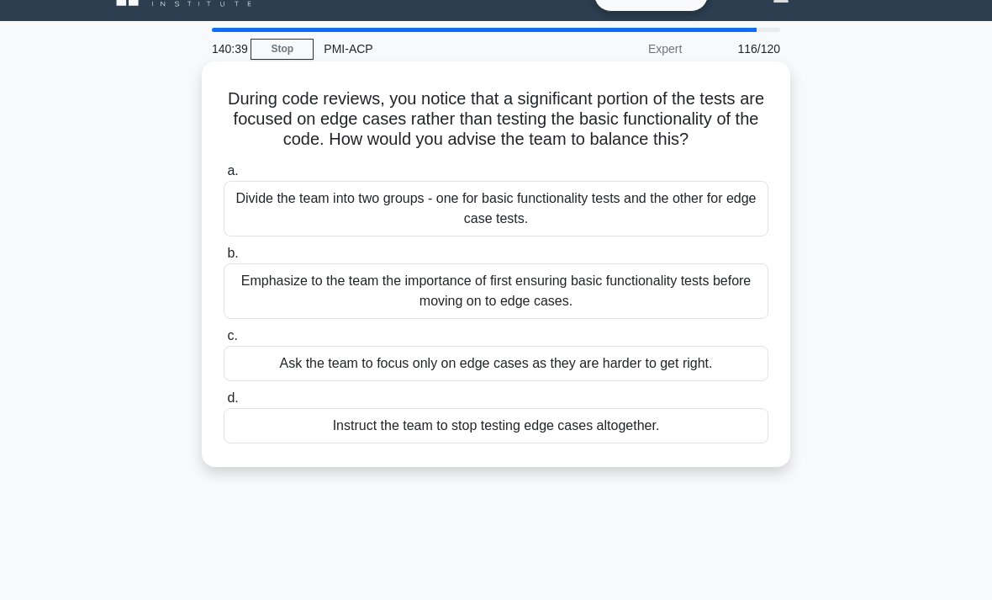
click at [256, 313] on div "Emphasize to the team the importance of first ensuring basic functionality test…" at bounding box center [496, 291] width 545 height 56
click at [224, 259] on input "b. Emphasize to the team the importance of first ensuring basic functionality t…" at bounding box center [224, 253] width 0 height 11
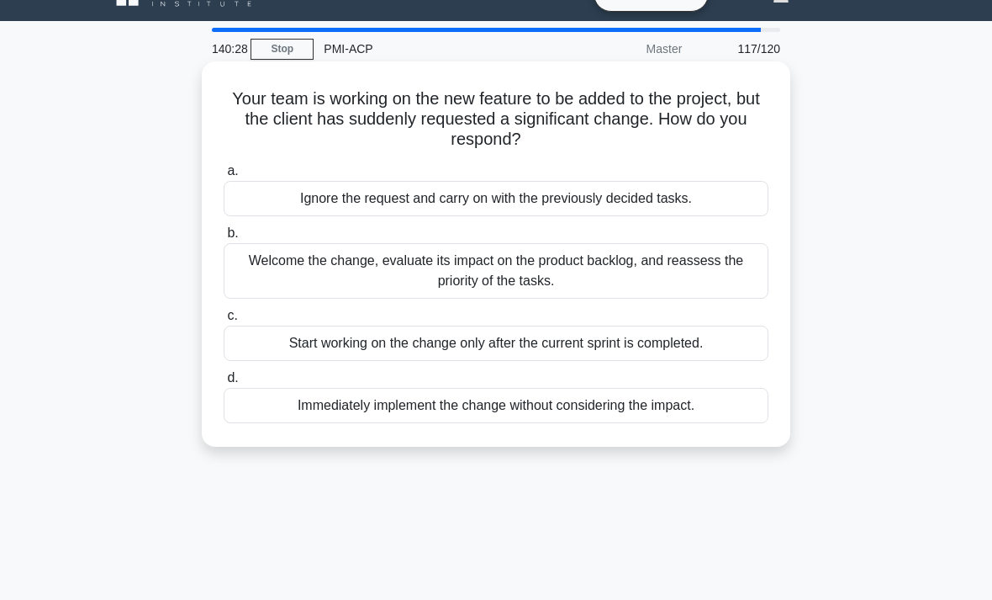
click at [284, 274] on div "Welcome the change, evaluate its impact on the product backlog, and reassess th…" at bounding box center [496, 271] width 545 height 56
click at [224, 239] on input "b. Welcome the change, evaluate its impact on the product backlog, and reassess…" at bounding box center [224, 233] width 0 height 11
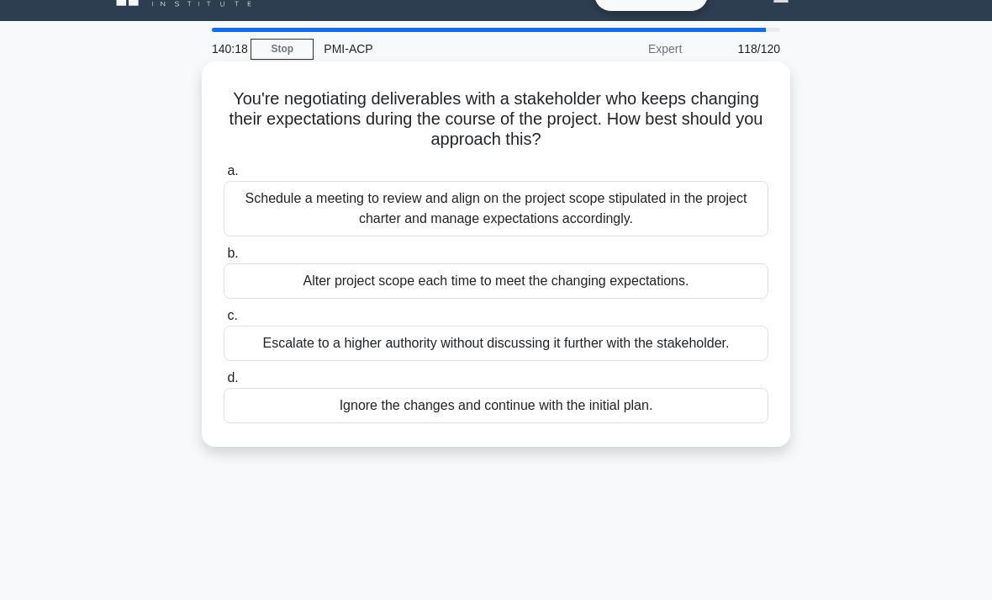
click at [260, 214] on div "Schedule a meeting to review and align on the project scope stipulated in the p…" at bounding box center [496, 209] width 545 height 56
click at [224, 177] on input "a. Schedule a meeting to review and align on the project scope stipulated in th…" at bounding box center [224, 171] width 0 height 11
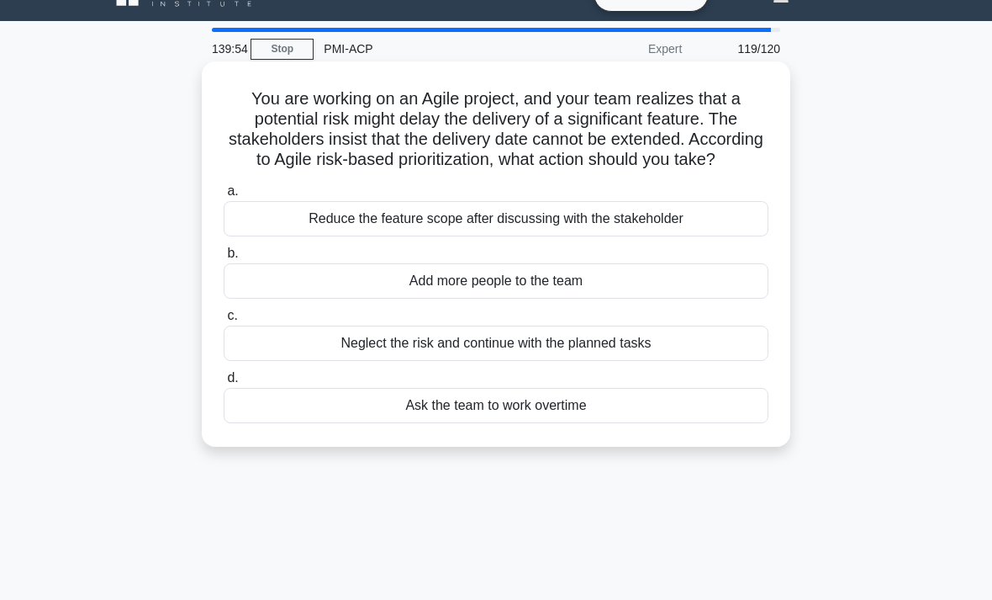
click at [246, 236] on div "Reduce the feature scope after discussing with the stakeholder" at bounding box center [496, 218] width 545 height 35
click at [224, 197] on input "a. Reduce the feature scope after discussing with the stakeholder" at bounding box center [224, 191] width 0 height 11
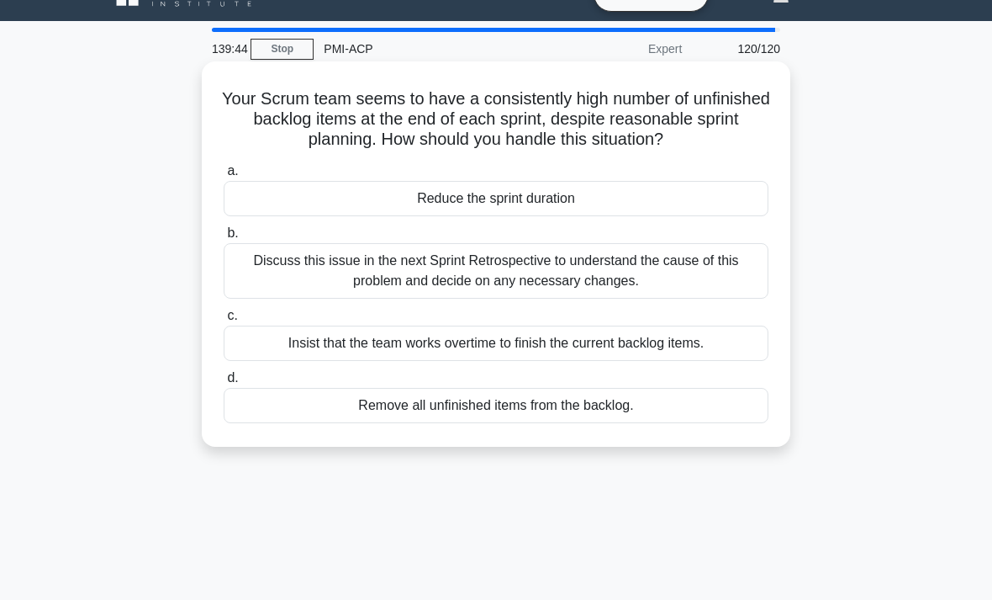
click at [253, 299] on div "Discuss this issue in the next Sprint Retrospective to understand the cause of …" at bounding box center [496, 271] width 545 height 56
click at [224, 239] on input "b. Discuss this issue in the next Sprint Retrospective to understand the cause …" at bounding box center [224, 233] width 0 height 11
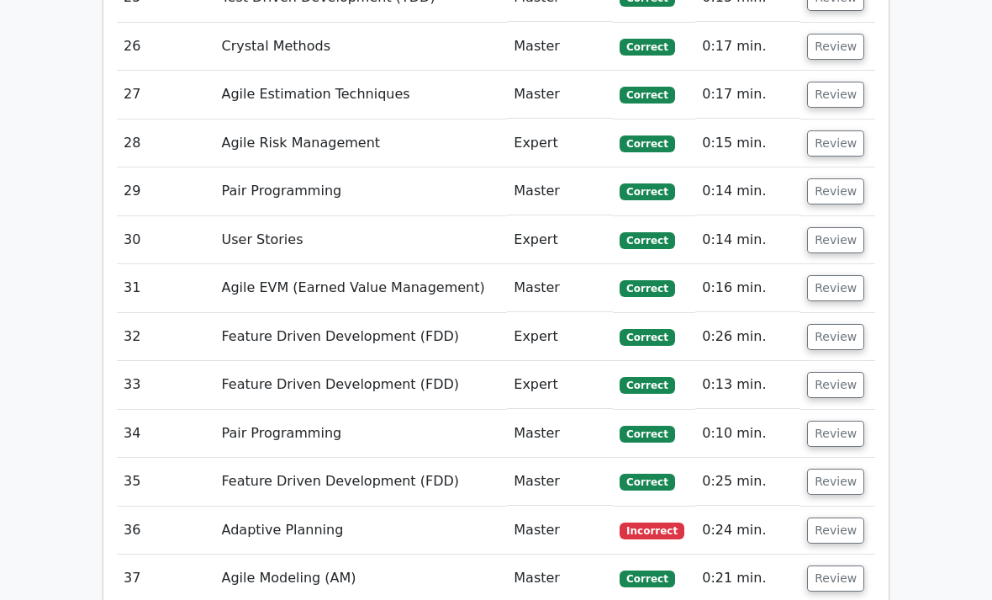
scroll to position [4344, 0]
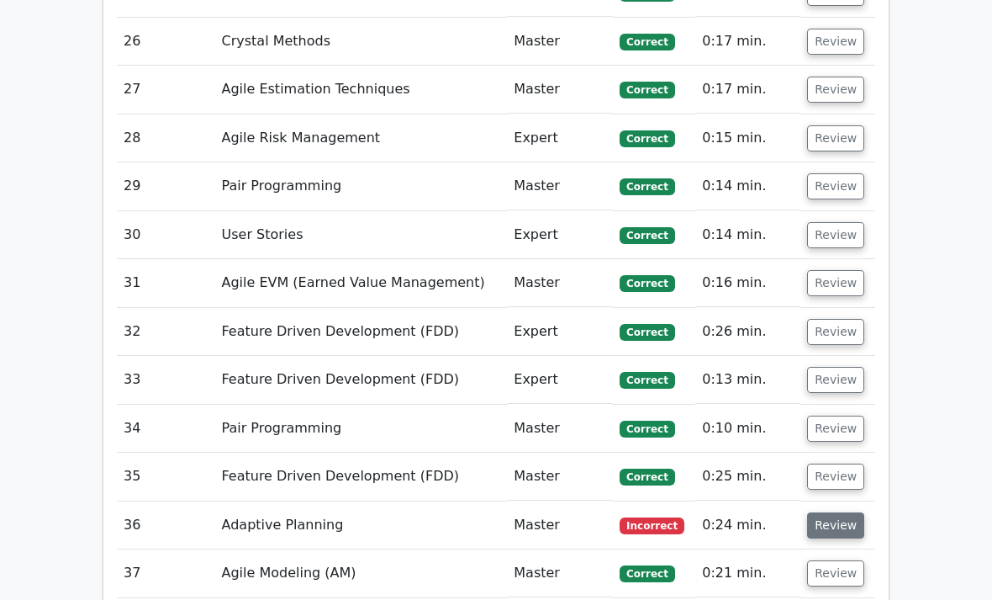
click at [842, 513] on button "Review" at bounding box center [835, 526] width 57 height 26
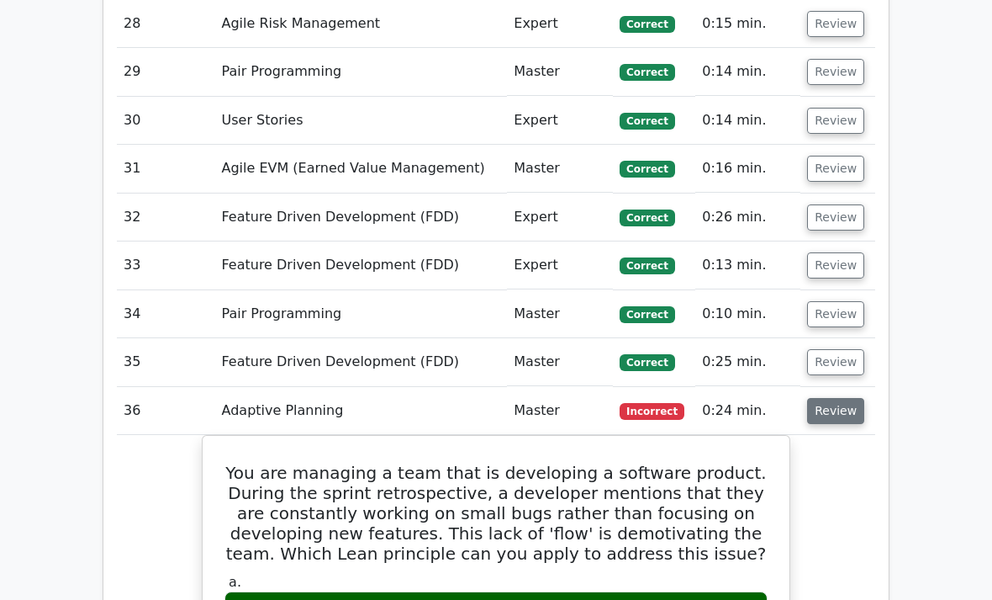
scroll to position [4456, 0]
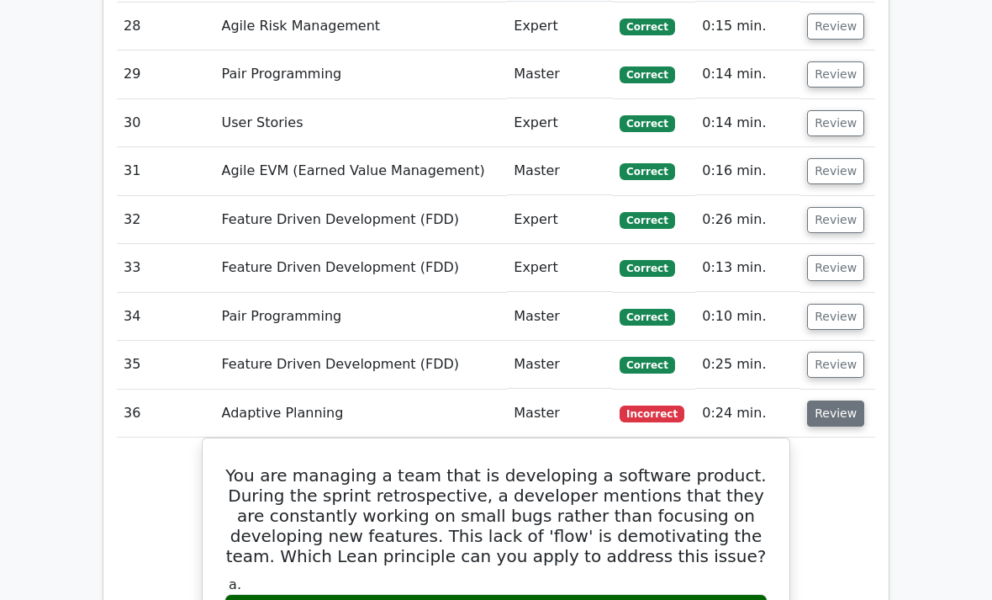
click at [849, 401] on button "Review" at bounding box center [835, 414] width 57 height 26
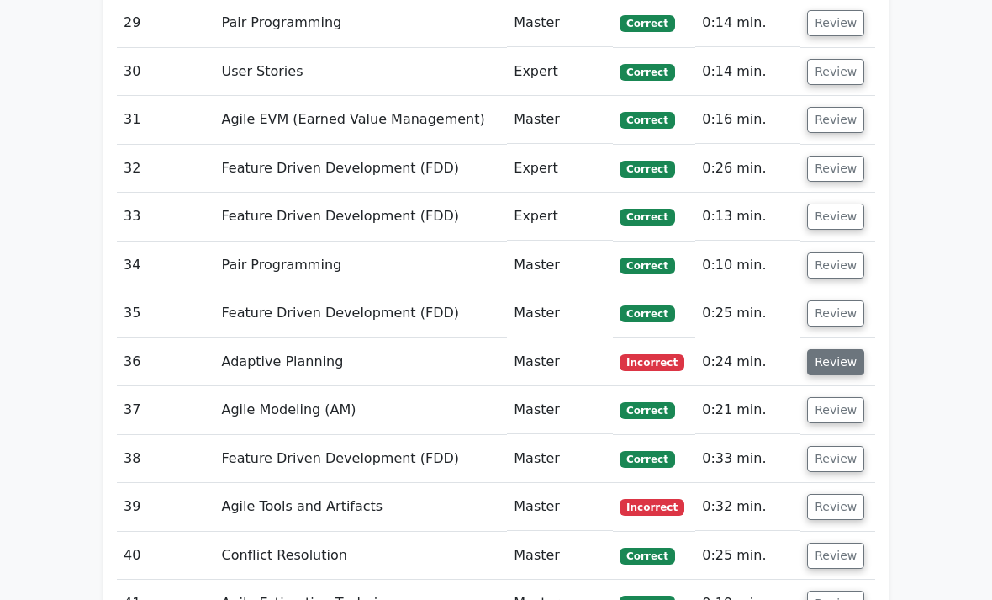
scroll to position [4508, 0]
click at [852, 494] on button "Review" at bounding box center [835, 507] width 57 height 26
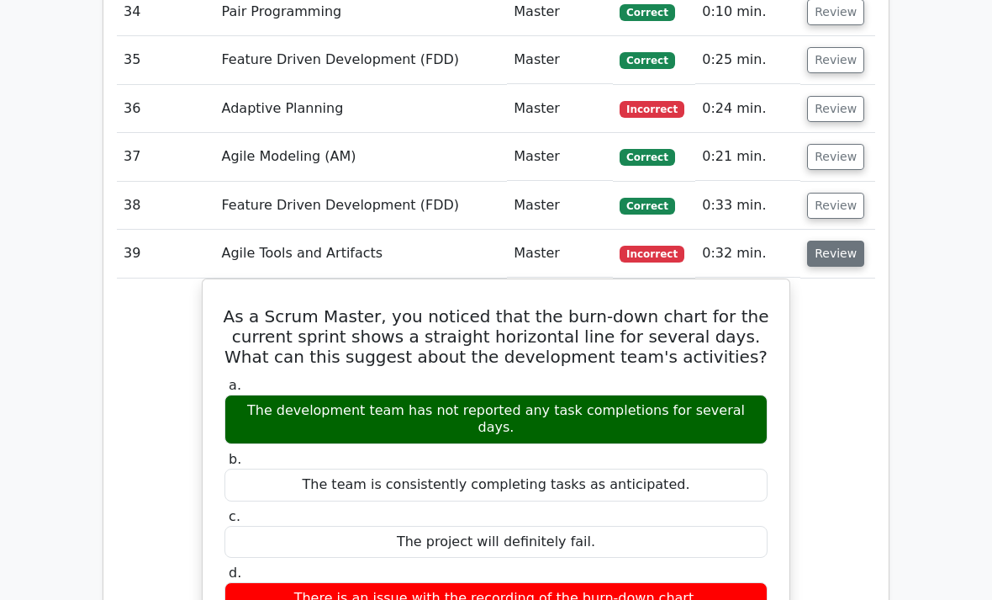
scroll to position [4761, 0]
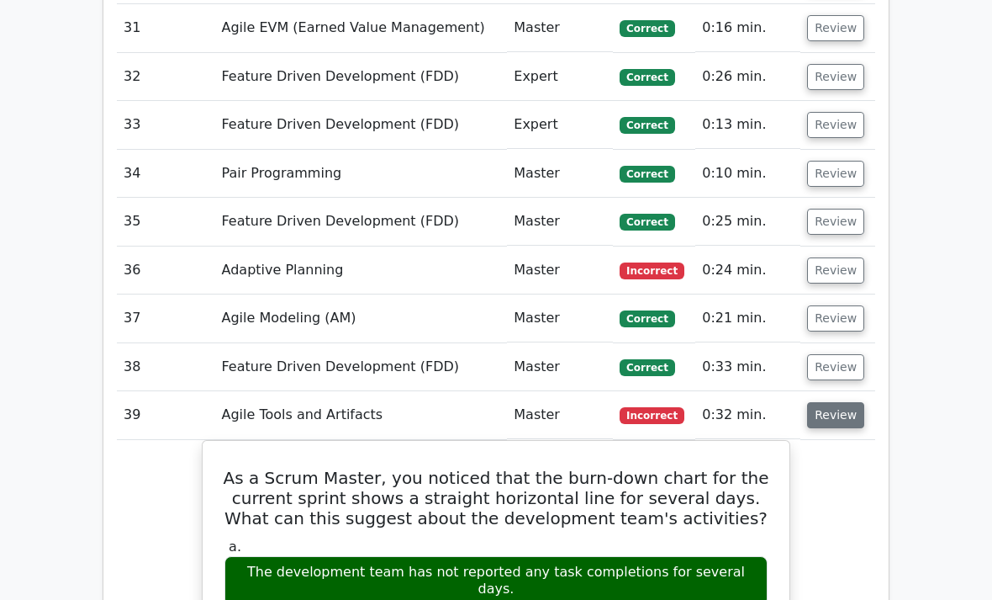
click at [847, 402] on button "Review" at bounding box center [835, 415] width 57 height 26
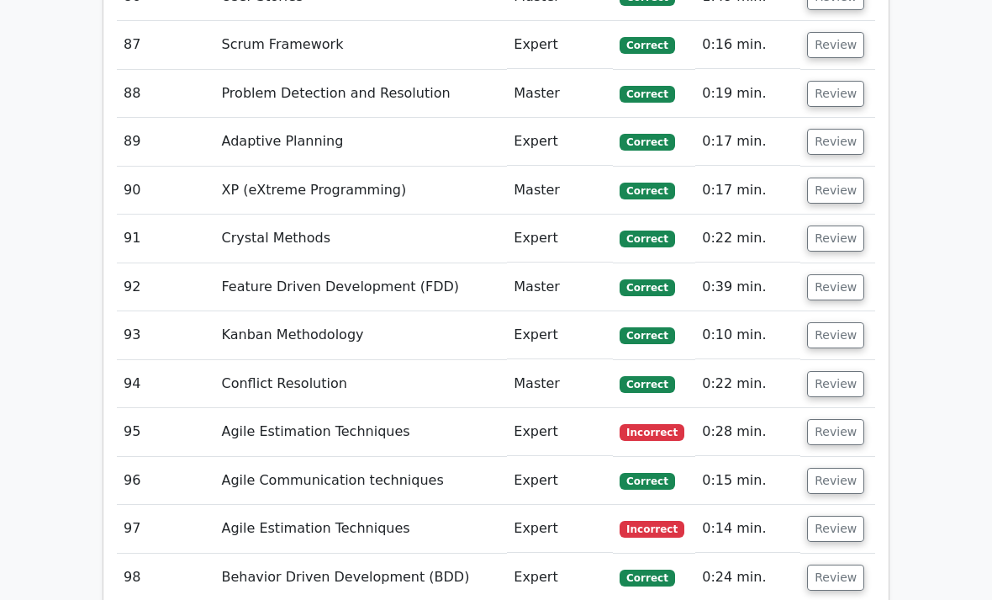
scroll to position [7292, 0]
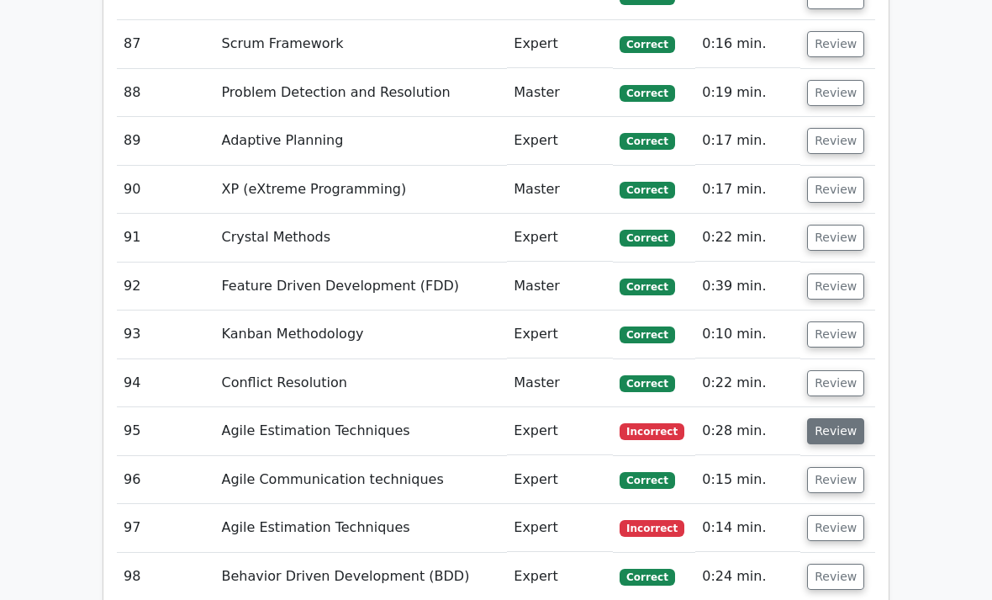
click at [857, 418] on button "Review" at bounding box center [835, 431] width 57 height 26
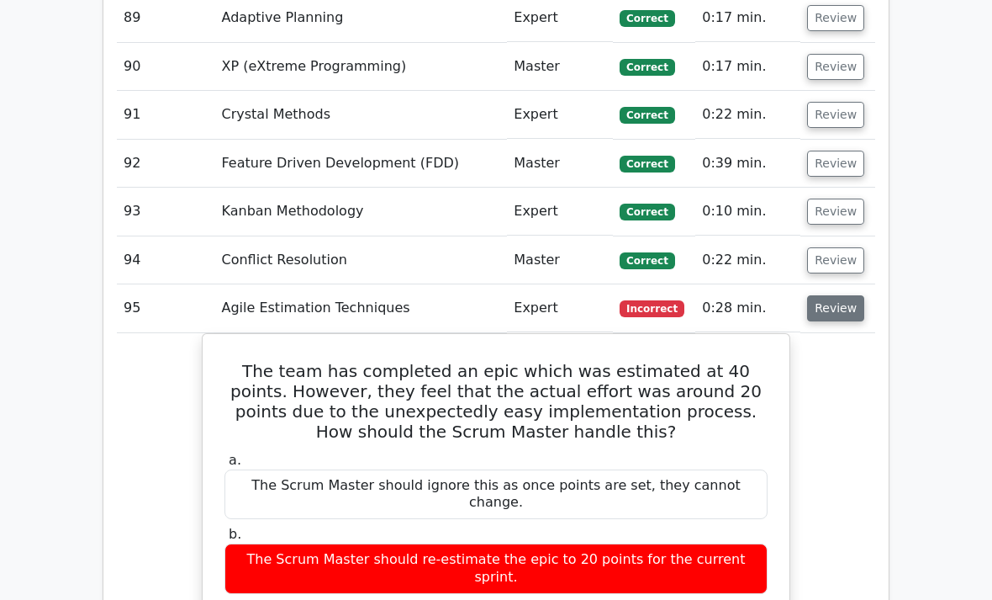
scroll to position [7410, 0]
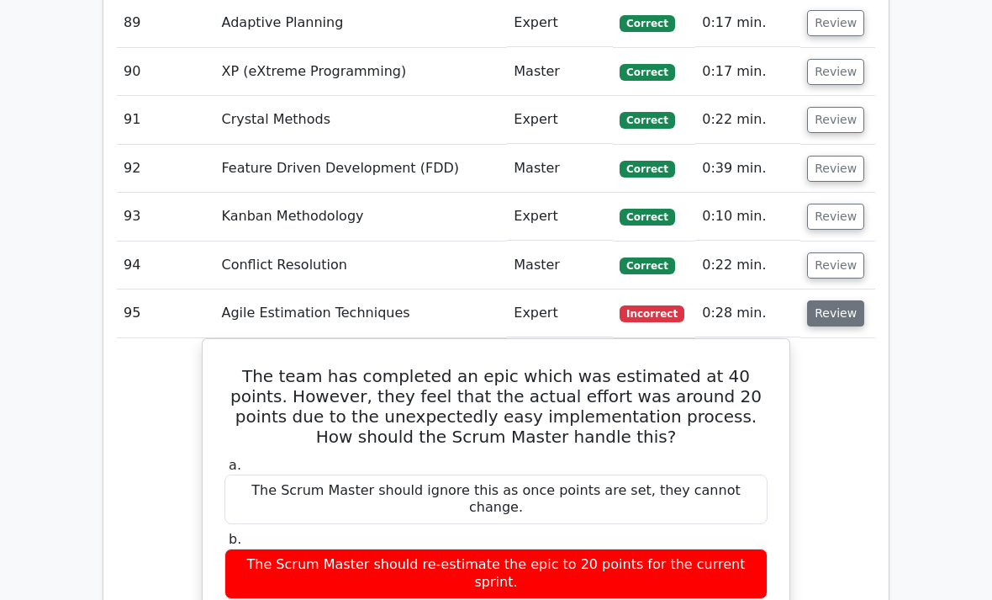
click at [825, 300] on button "Review" at bounding box center [835, 313] width 57 height 26
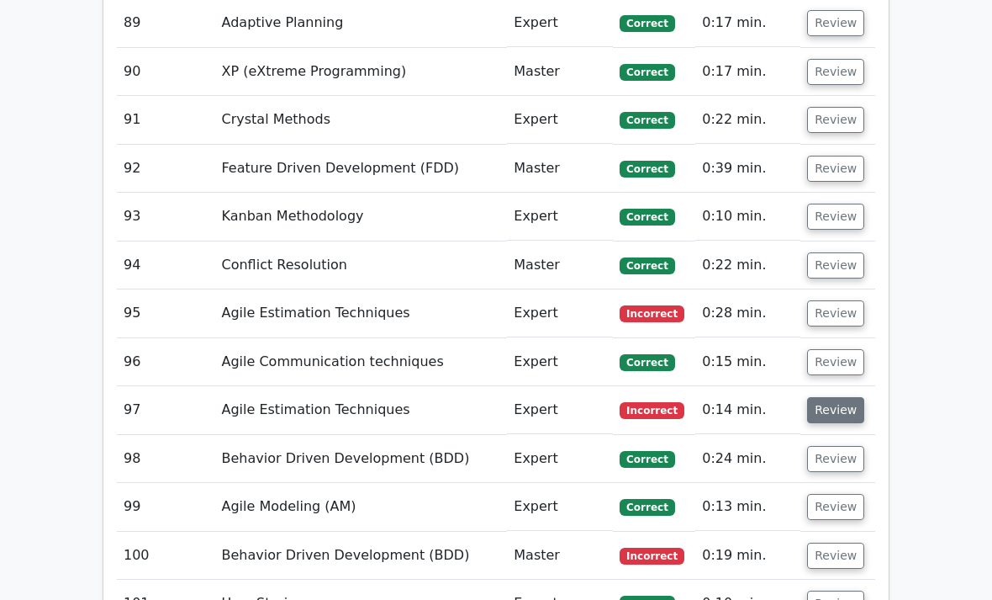
click at [827, 397] on button "Review" at bounding box center [835, 410] width 57 height 26
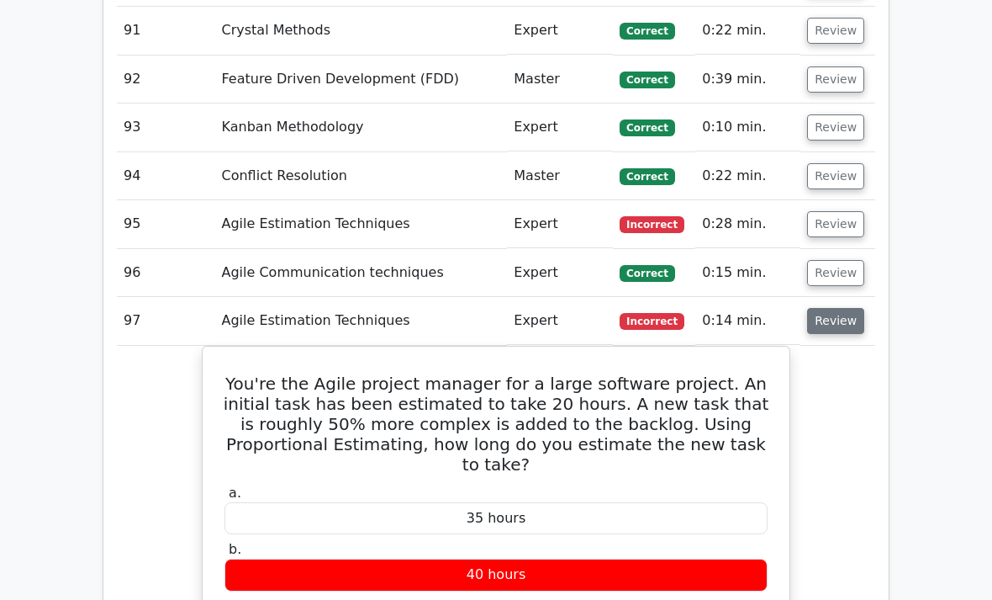
scroll to position [7494, 0]
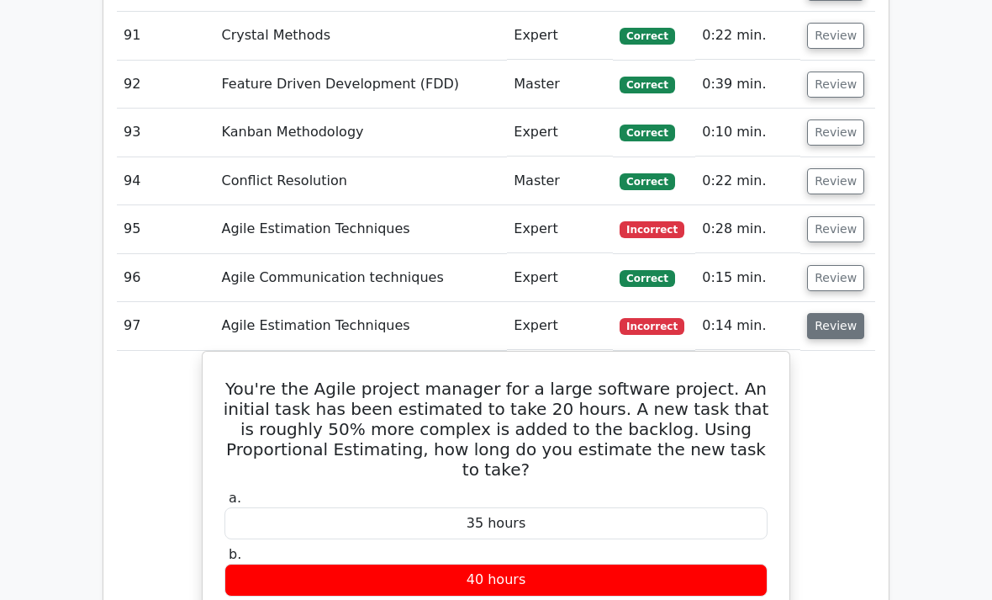
click at [849, 313] on button "Review" at bounding box center [835, 326] width 57 height 26
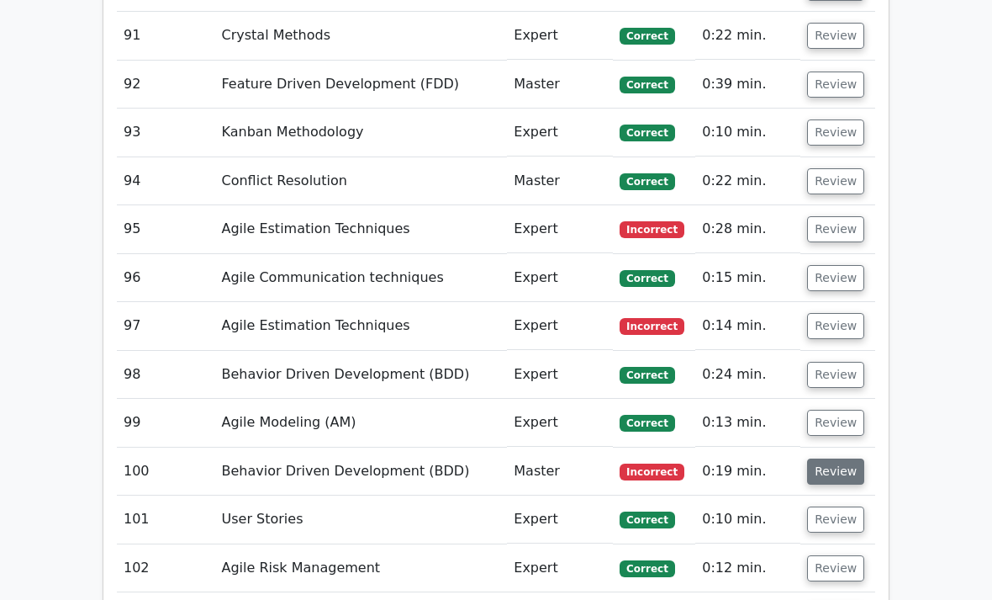
click at [838, 458] on button "Review" at bounding box center [835, 471] width 57 height 26
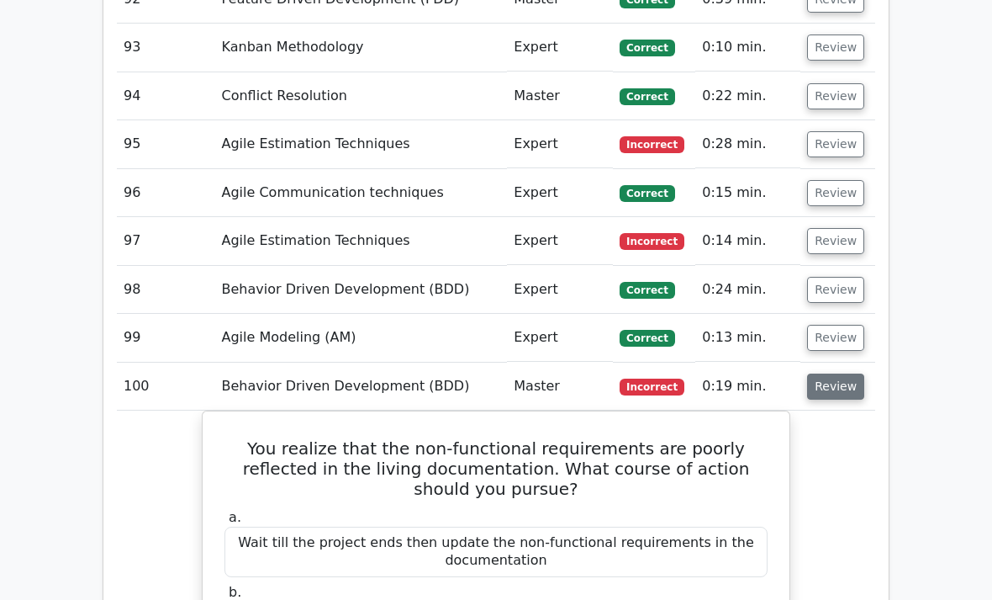
scroll to position [7547, 0]
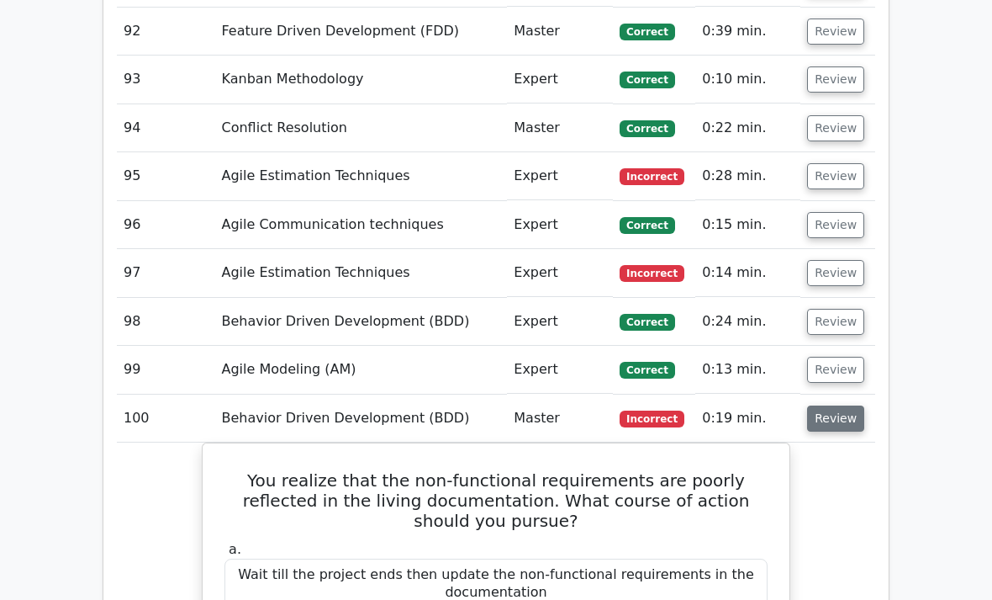
click at [844, 405] on button "Review" at bounding box center [835, 418] width 57 height 26
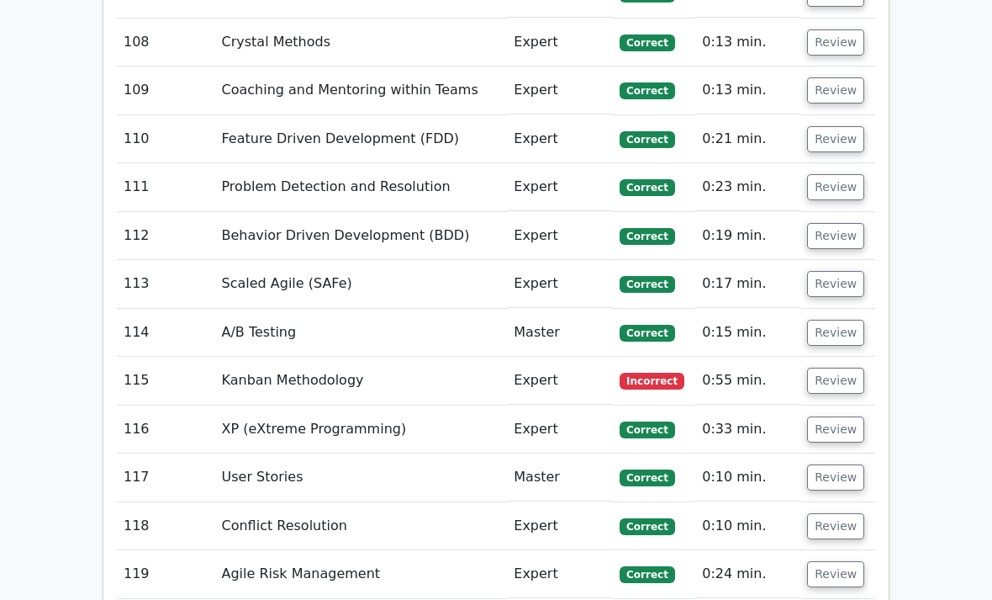
scroll to position [8294, 0]
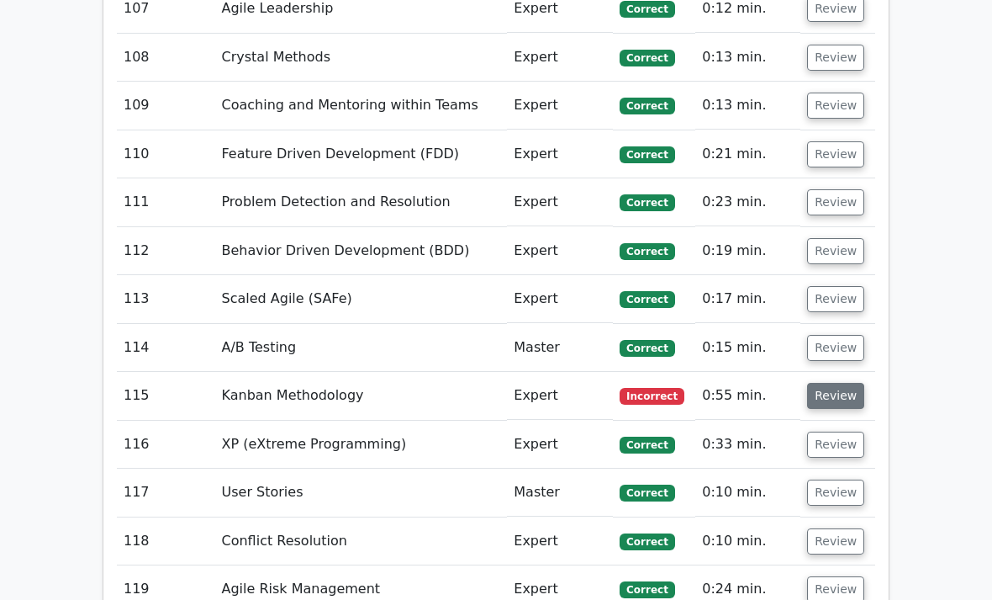
click at [830, 383] on button "Review" at bounding box center [835, 396] width 57 height 26
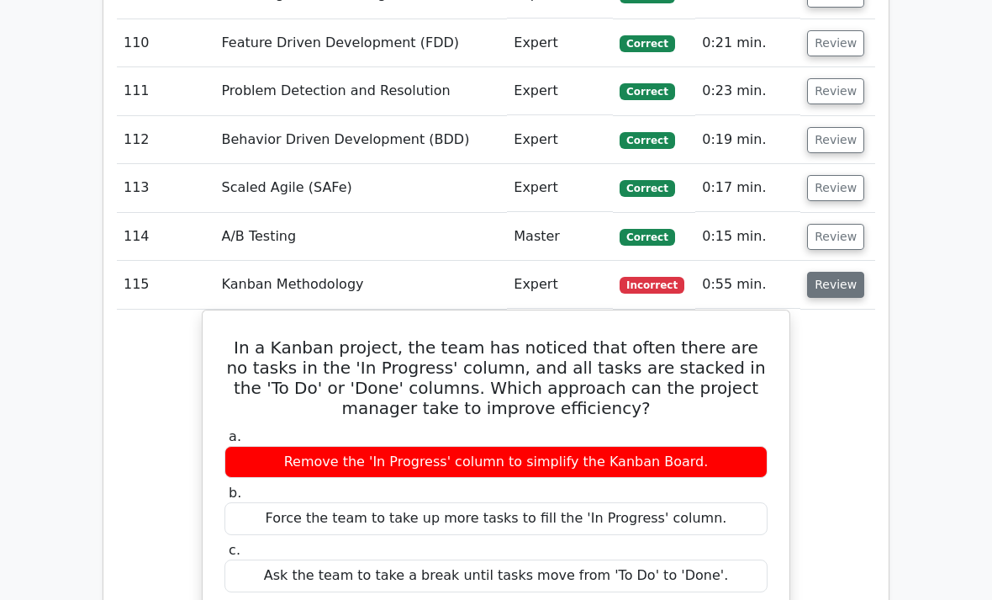
scroll to position [8394, 0]
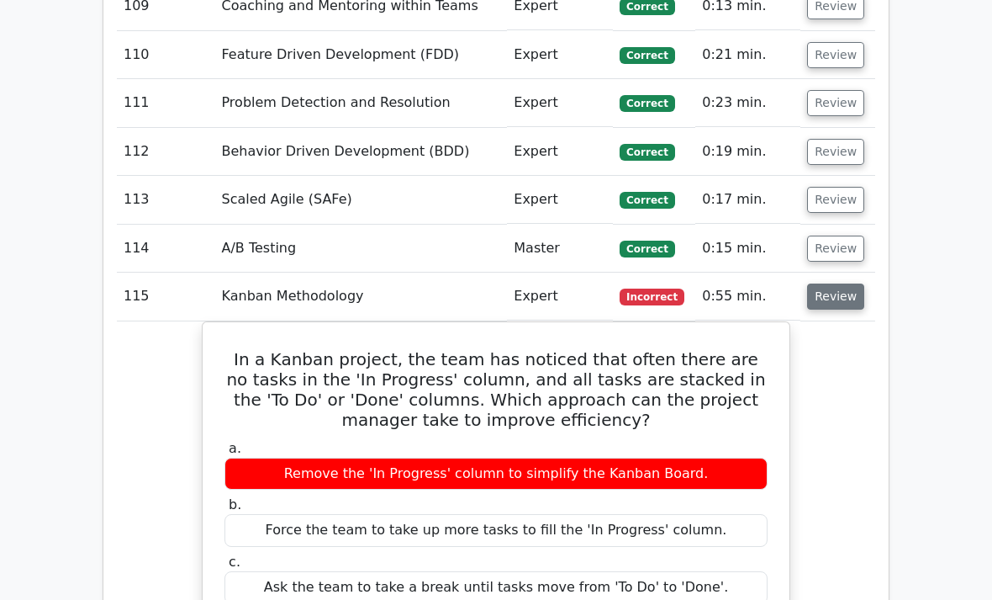
click at [839, 283] on button "Review" at bounding box center [835, 296] width 57 height 26
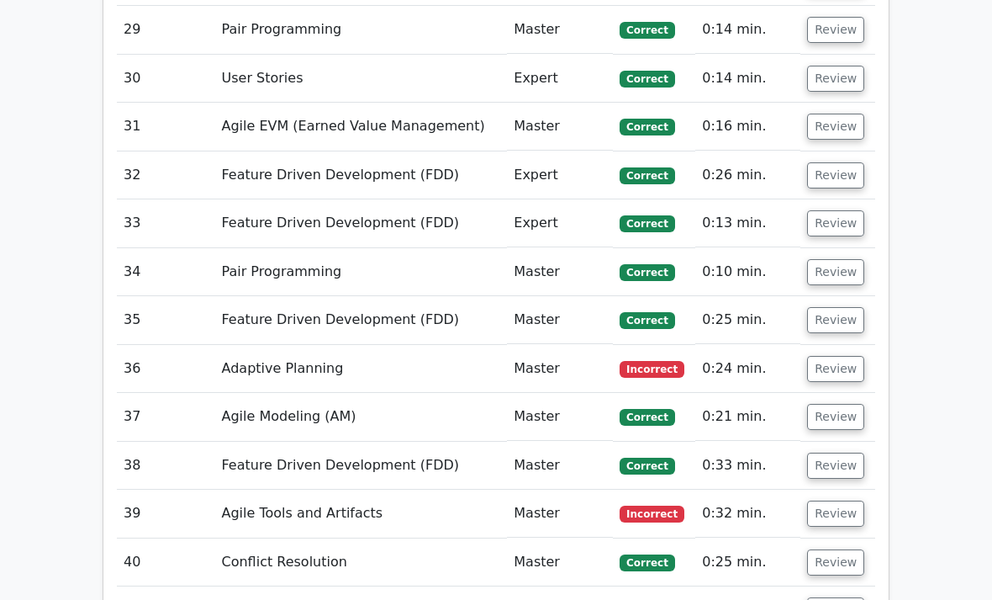
scroll to position [4491, 0]
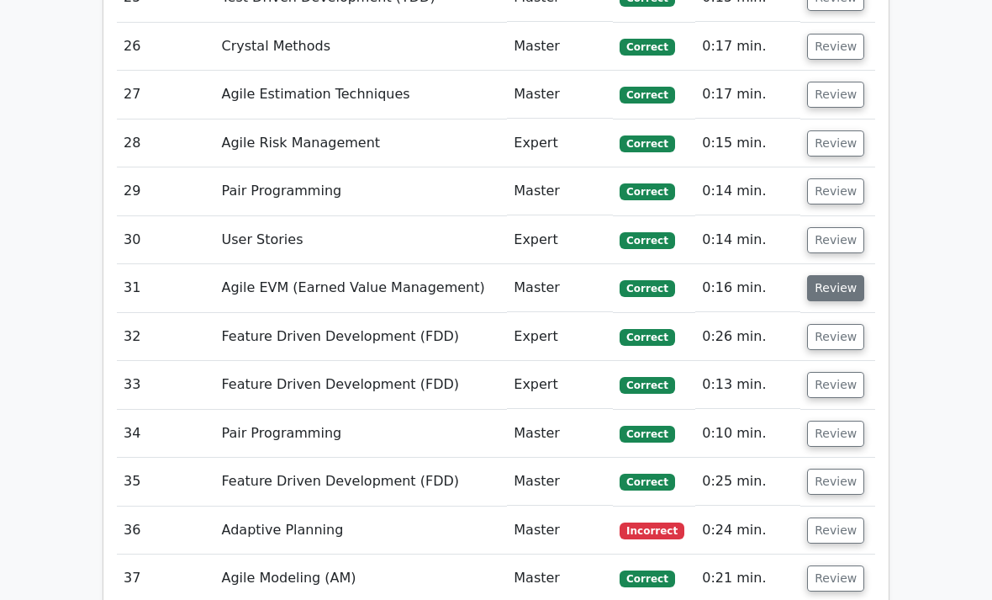
click at [839, 276] on button "Review" at bounding box center [835, 289] width 57 height 26
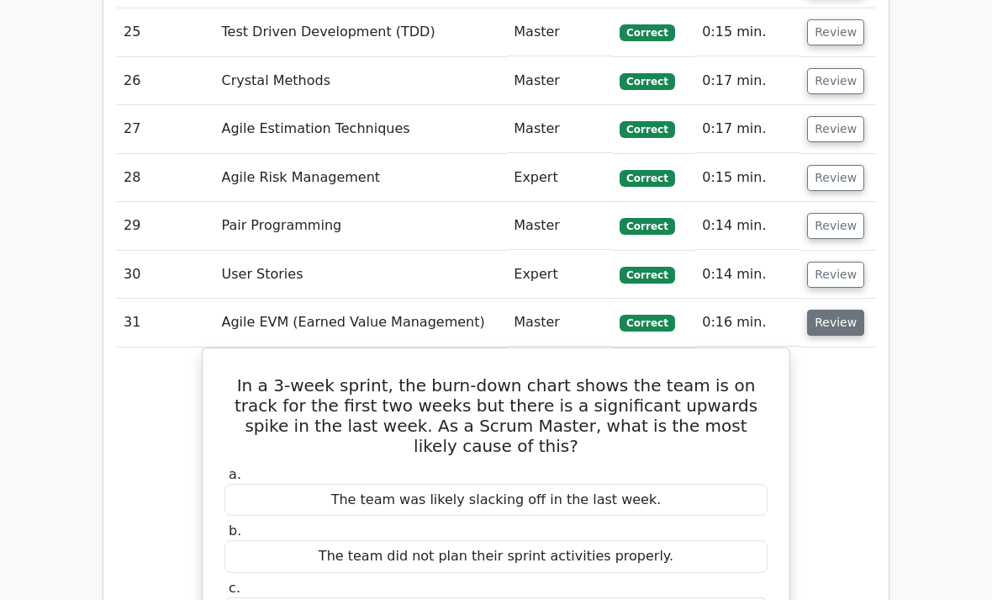
scroll to position [4303, 0]
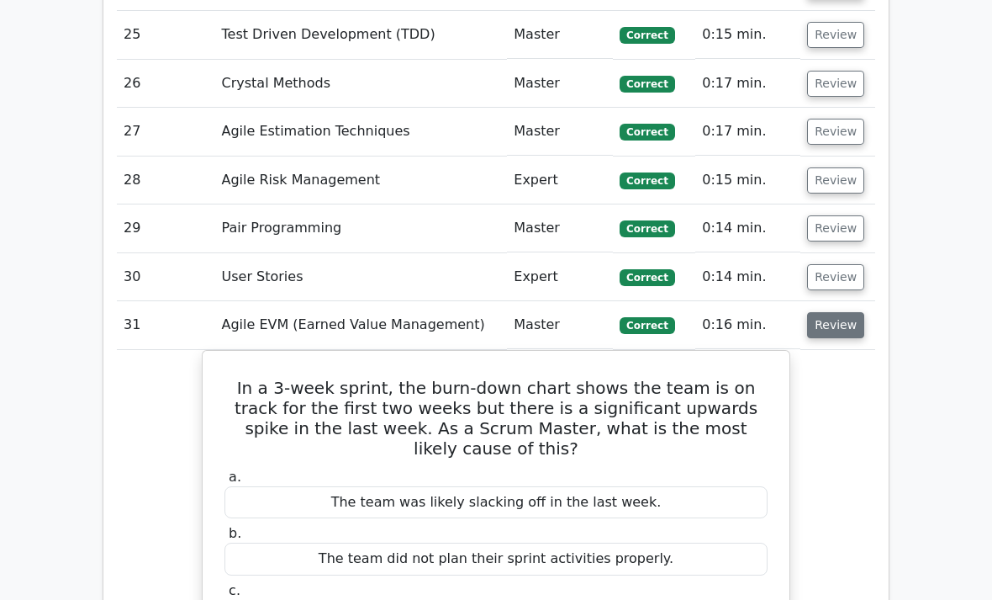
click at [839, 312] on button "Review" at bounding box center [835, 325] width 57 height 26
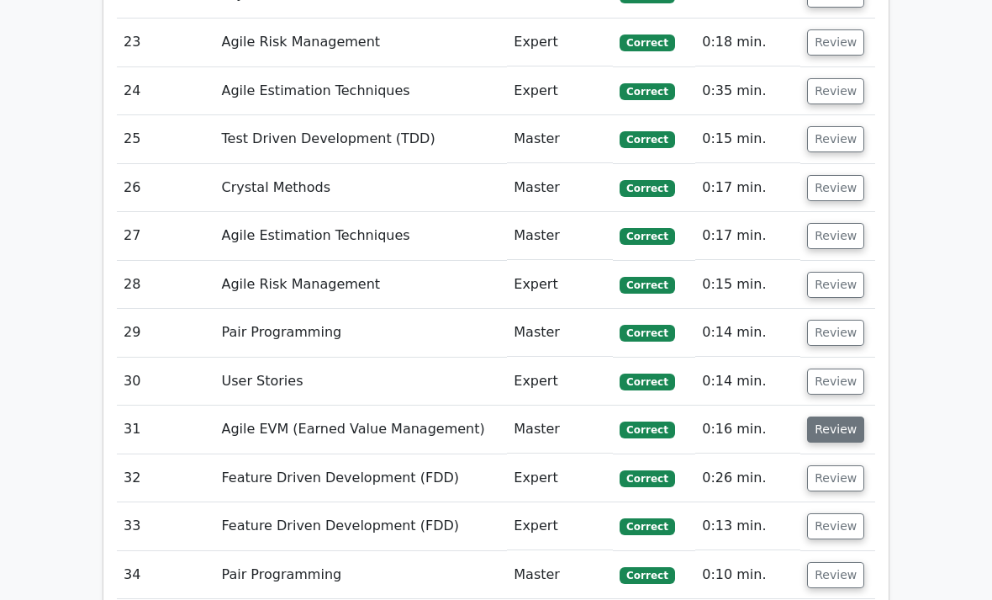
scroll to position [4199, 0]
click at [845, 368] on button "Review" at bounding box center [835, 381] width 57 height 26
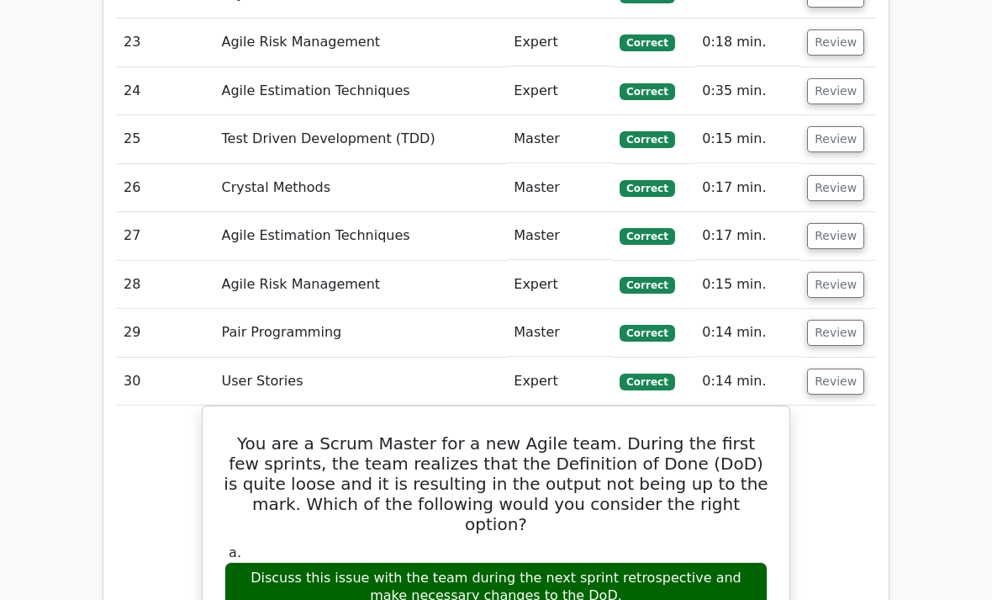
click at [858, 357] on td "Review" at bounding box center [838, 381] width 75 height 48
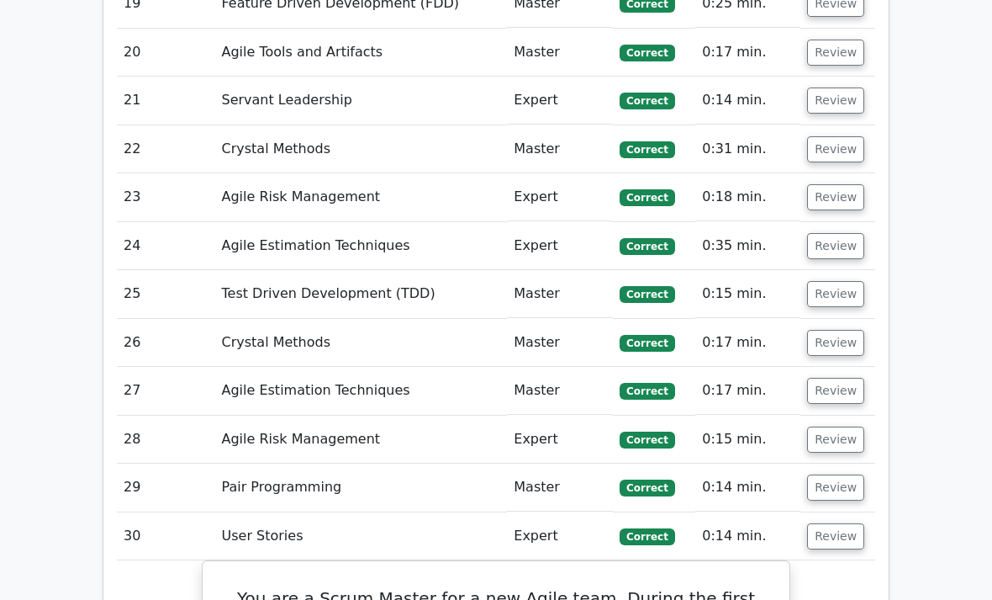
scroll to position [4045, 0]
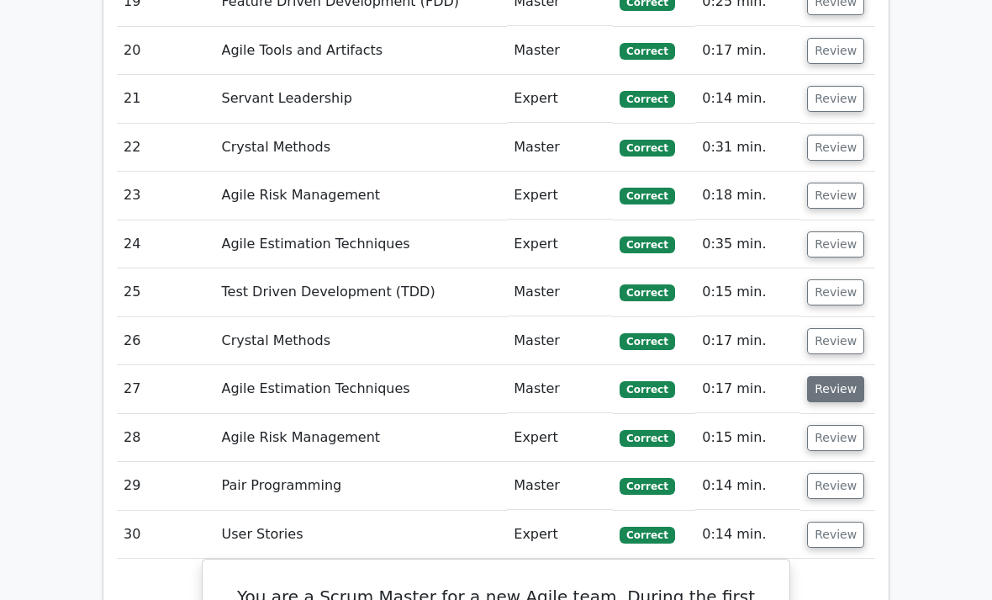
click at [835, 377] on button "Review" at bounding box center [835, 390] width 57 height 26
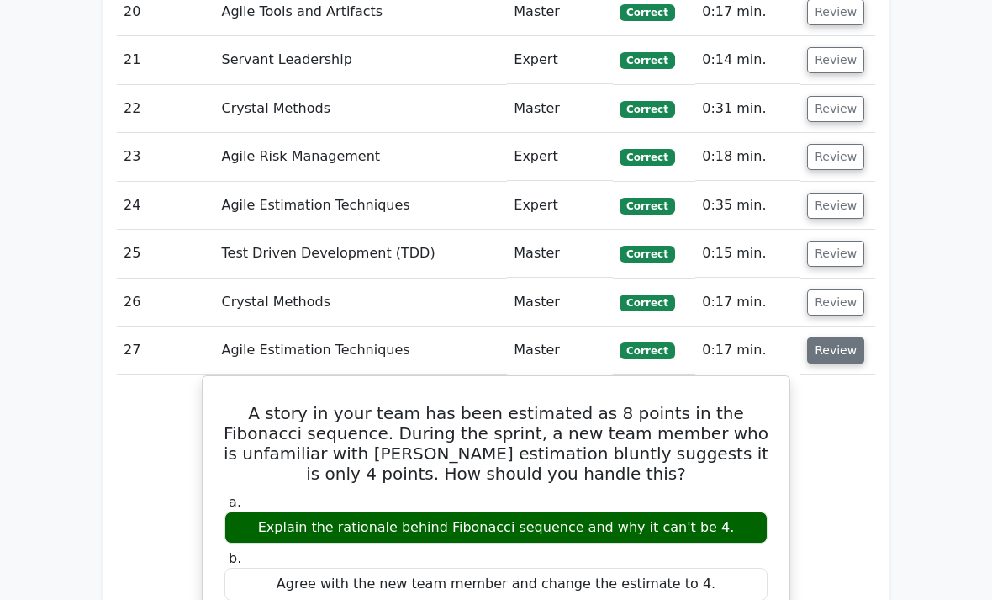
scroll to position [4085, 0]
click at [835, 337] on button "Review" at bounding box center [835, 350] width 57 height 26
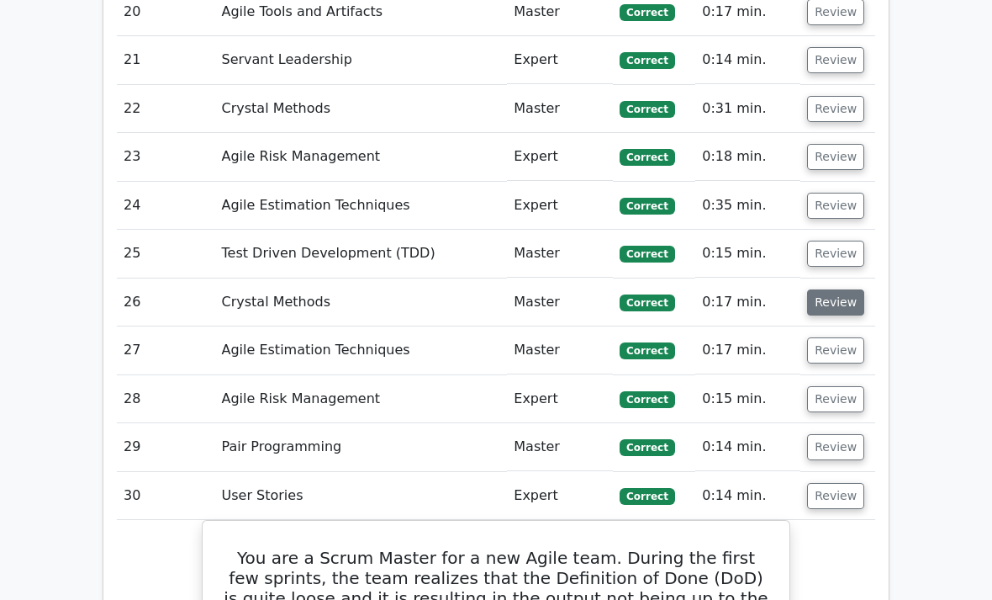
click at [841, 289] on button "Review" at bounding box center [835, 302] width 57 height 26
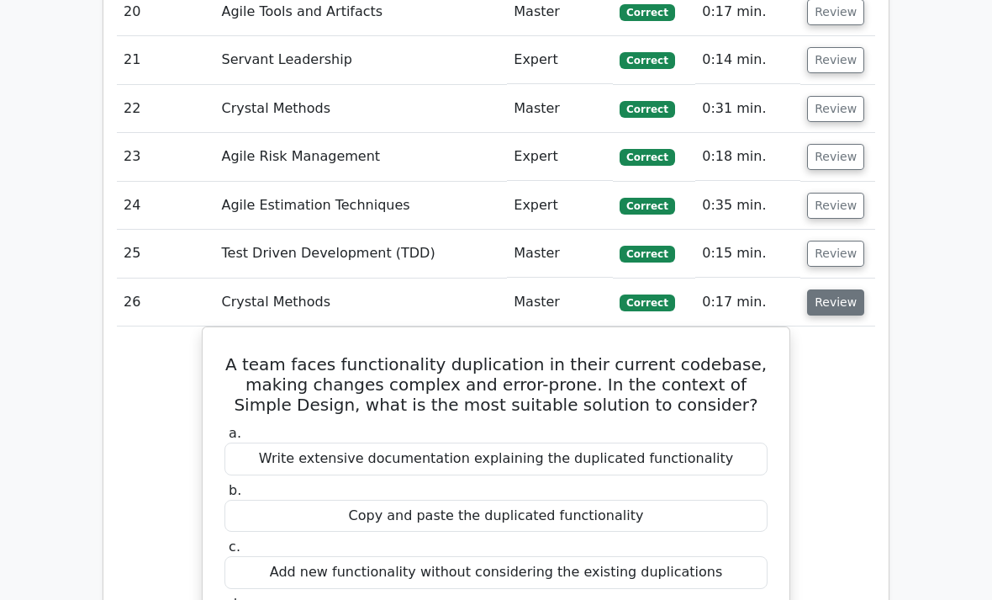
click at [846, 289] on button "Review" at bounding box center [835, 302] width 57 height 26
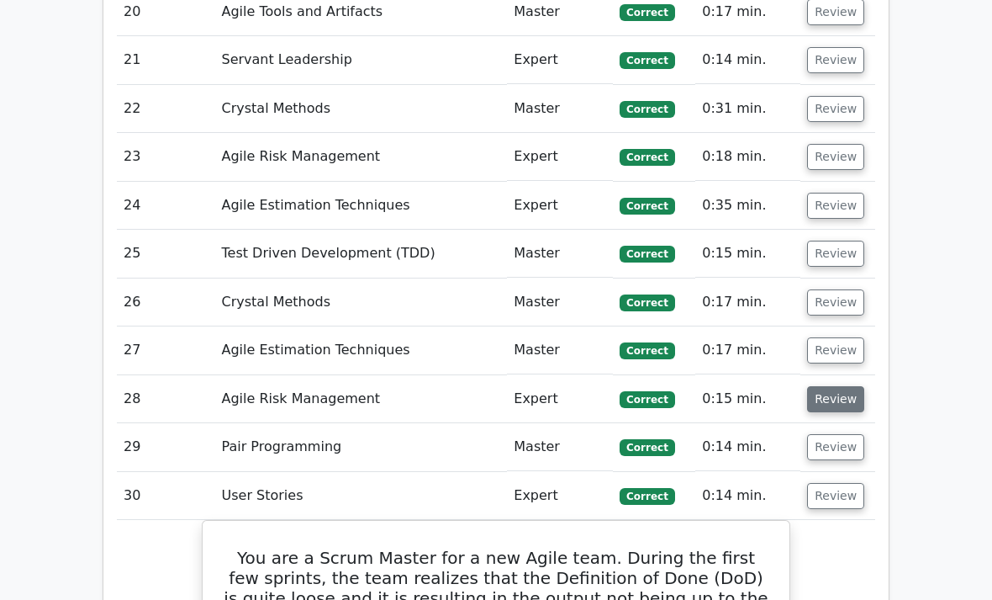
click at [836, 386] on button "Review" at bounding box center [835, 399] width 57 height 26
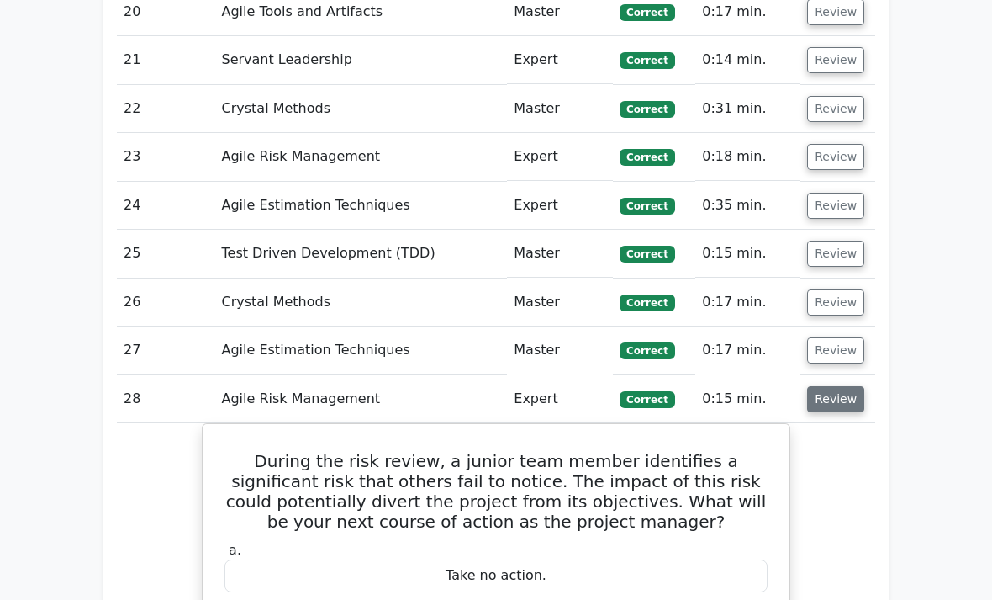
click at [852, 386] on button "Review" at bounding box center [835, 399] width 57 height 26
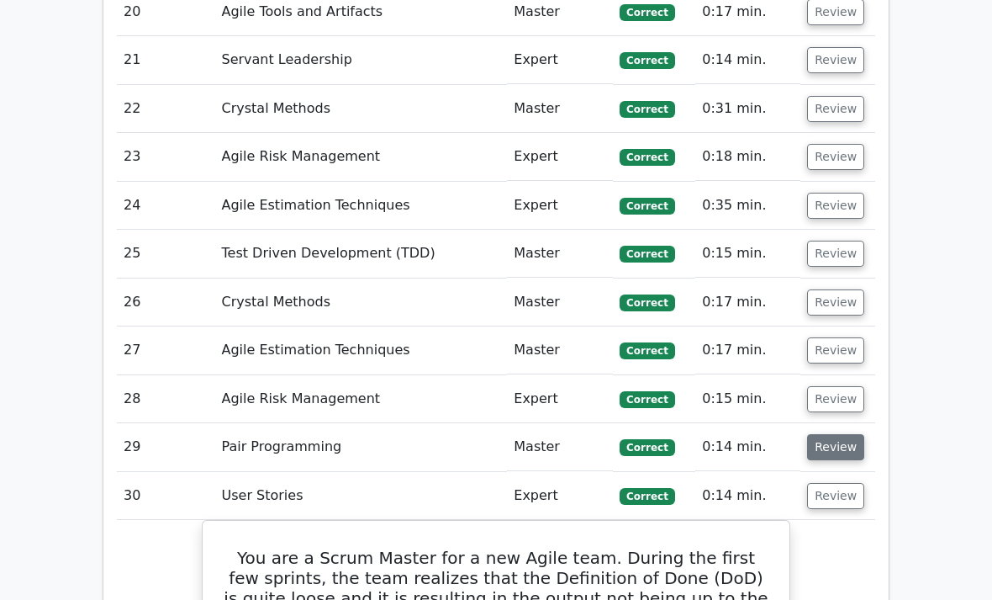
click at [841, 434] on button "Review" at bounding box center [835, 447] width 57 height 26
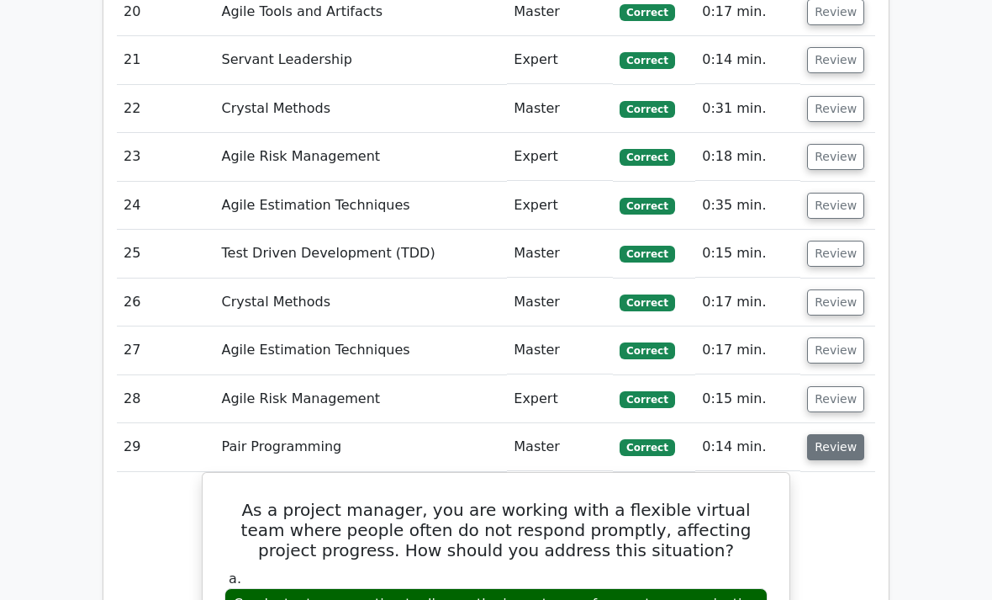
click at [843, 434] on button "Review" at bounding box center [835, 447] width 57 height 26
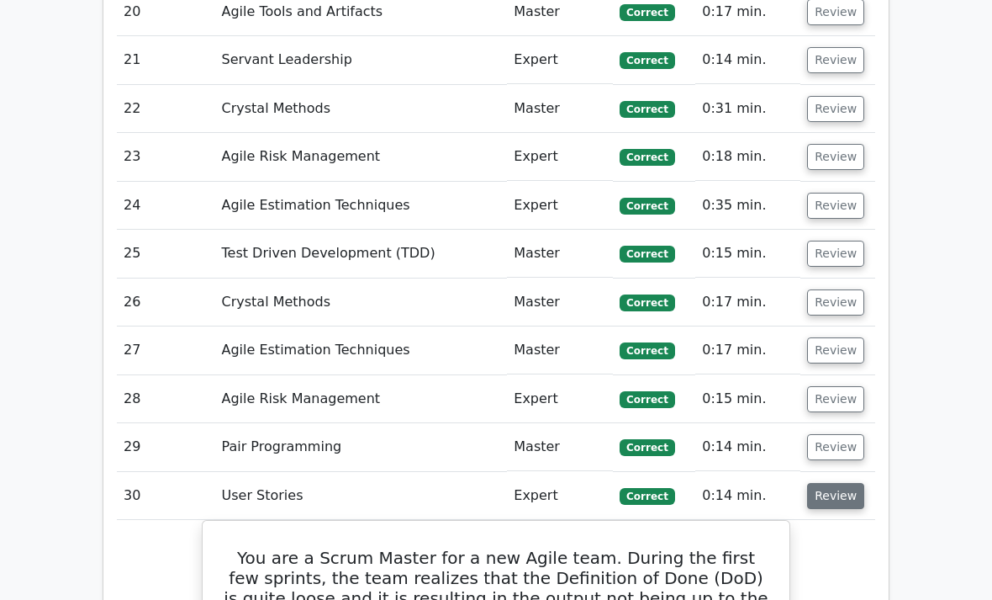
click at [840, 483] on button "Review" at bounding box center [835, 496] width 57 height 26
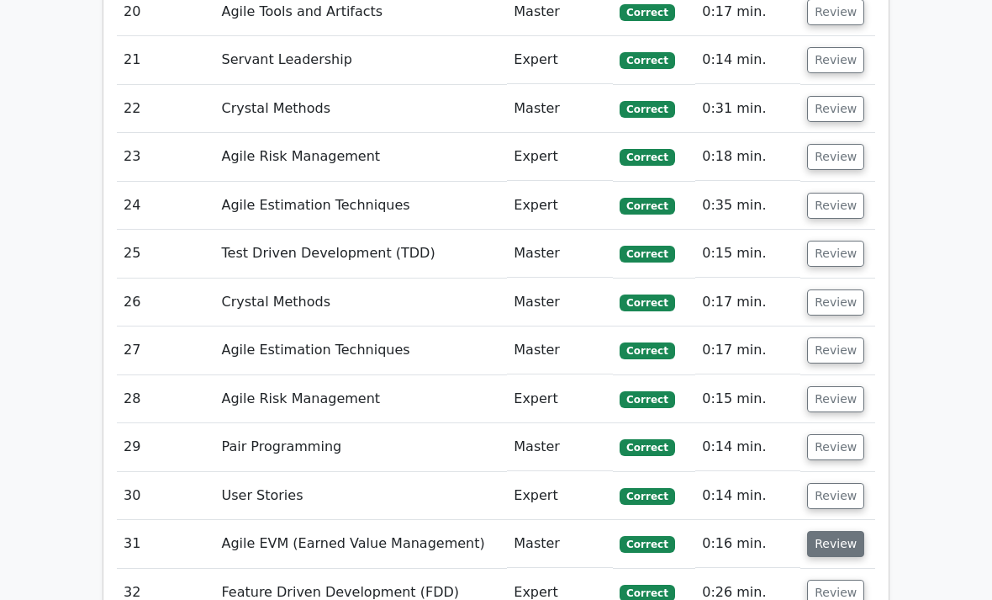
click at [846, 531] on button "Review" at bounding box center [835, 544] width 57 height 26
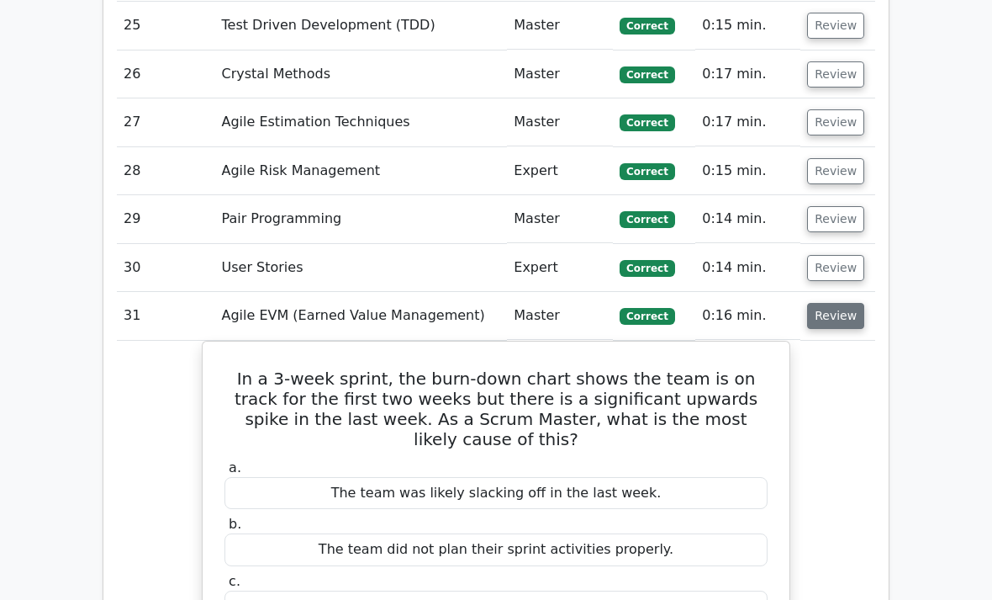
scroll to position [4312, 0]
click at [835, 303] on button "Review" at bounding box center [835, 316] width 57 height 26
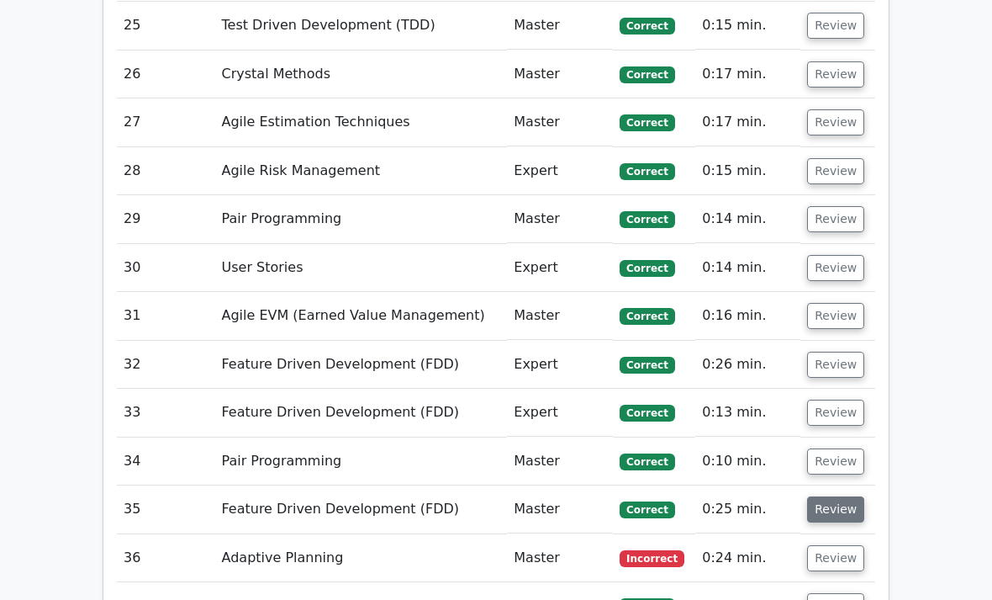
click at [843, 496] on button "Review" at bounding box center [835, 509] width 57 height 26
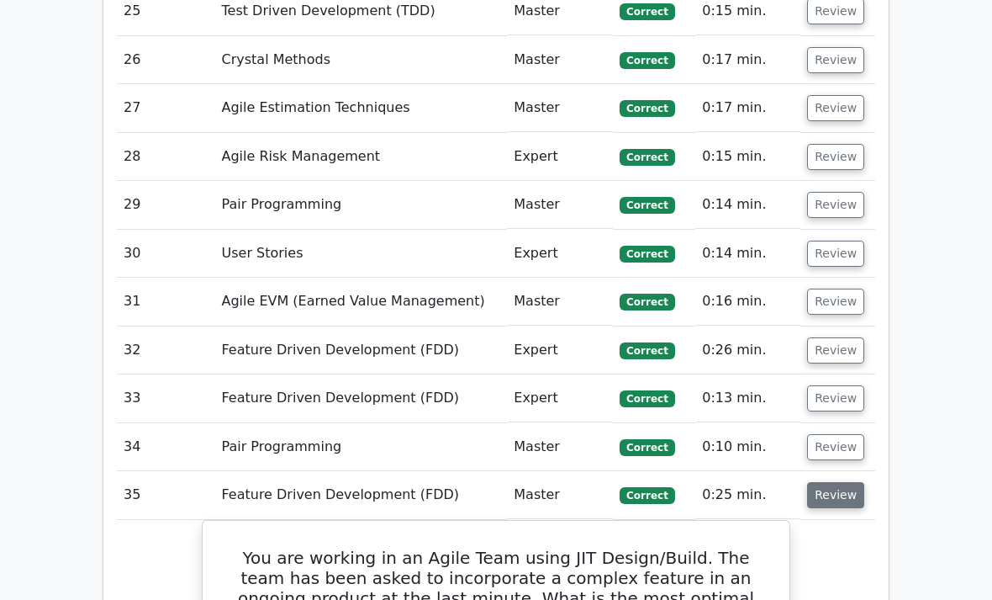
click at [849, 483] on button "Review" at bounding box center [835, 496] width 57 height 26
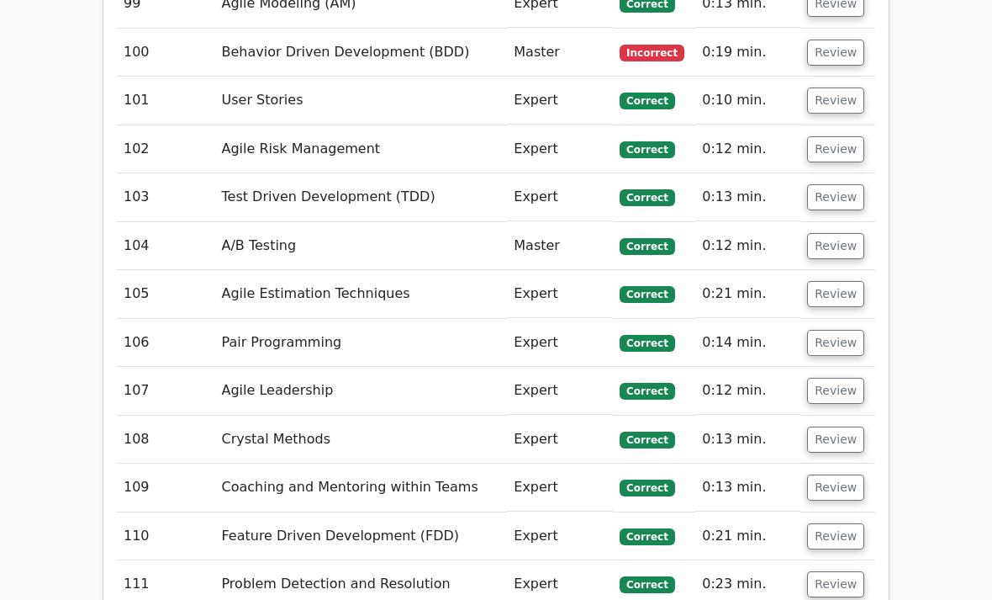
scroll to position [8983, 0]
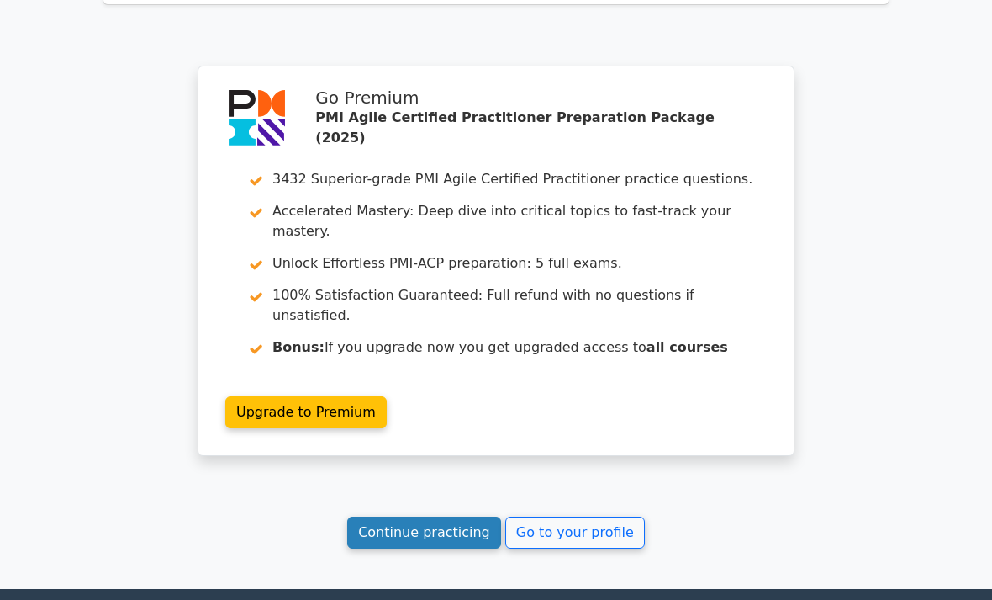
click at [424, 516] on link "Continue practicing" at bounding box center [424, 532] width 154 height 32
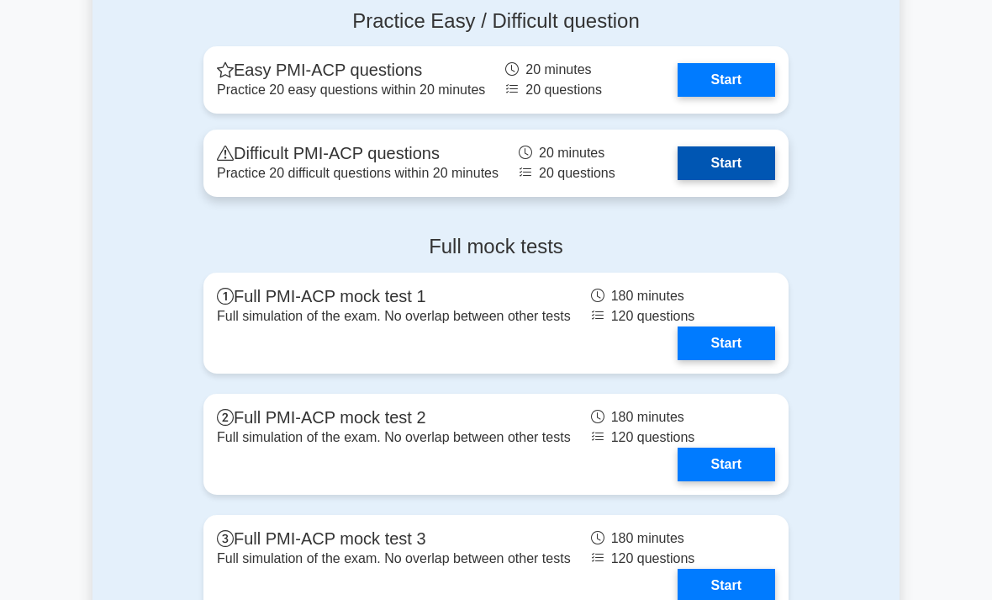
scroll to position [5177, 0]
click at [722, 180] on link "Start" at bounding box center [727, 163] width 98 height 34
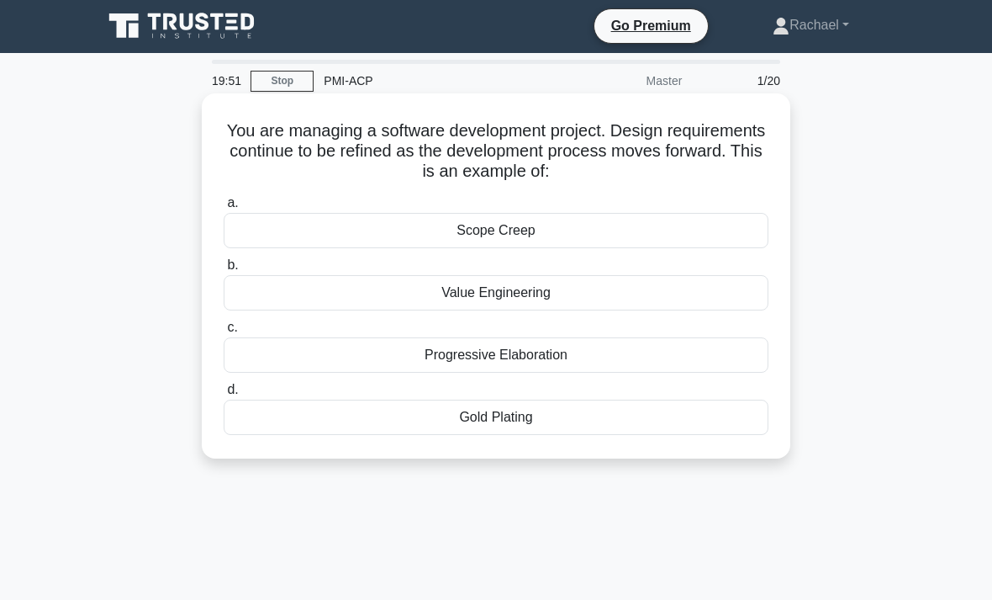
click at [290, 357] on div "Progressive Elaboration" at bounding box center [496, 354] width 545 height 35
click at [224, 333] on input "c. Progressive Elaboration" at bounding box center [224, 327] width 0 height 11
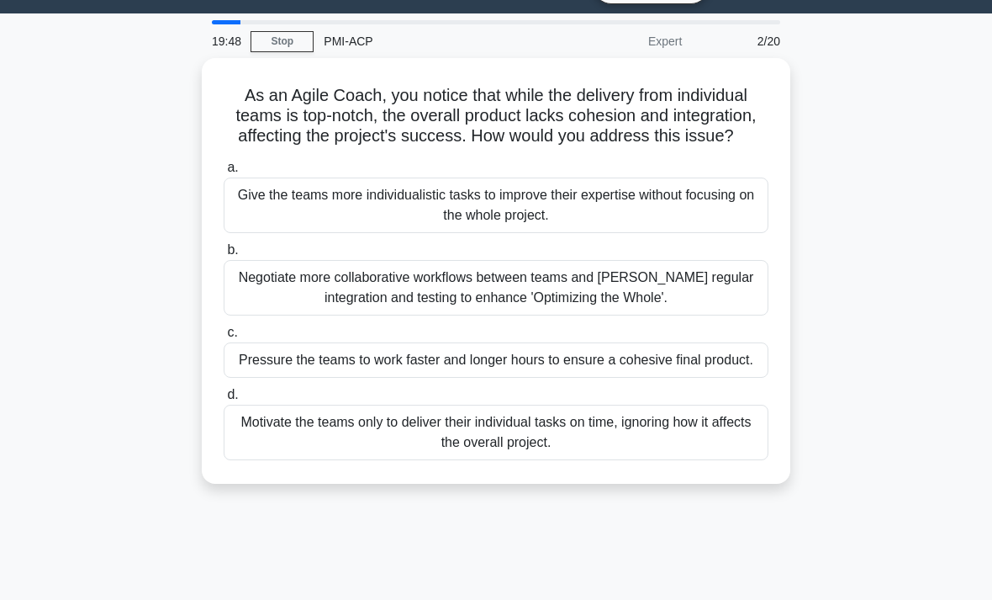
scroll to position [53, 0]
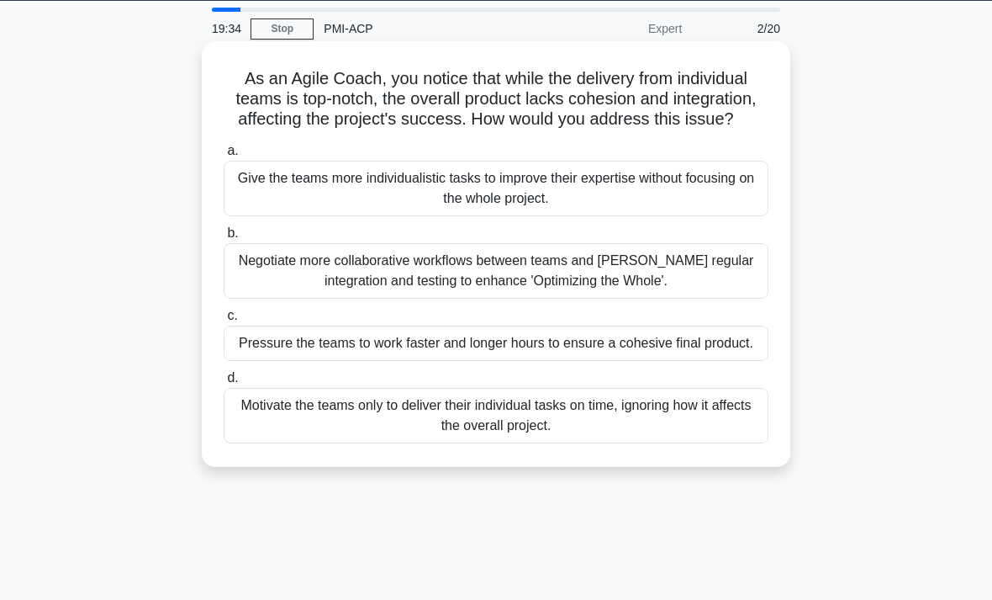
click at [267, 296] on div "Negotiate more collaborative workflows between teams and [PERSON_NAME] regular …" at bounding box center [496, 271] width 545 height 56
click at [224, 239] on input "b. Negotiate more collaborative workflows between teams and [PERSON_NAME] regul…" at bounding box center [224, 233] width 0 height 11
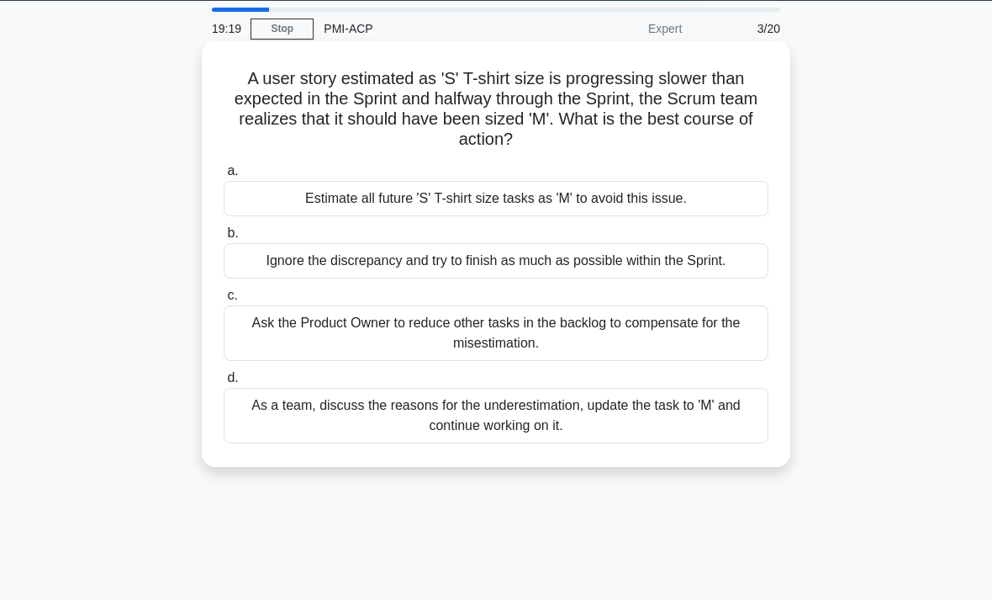
click at [263, 439] on div "As a team, discuss the reasons for the underestimation, update the task to 'M' …" at bounding box center [496, 416] width 545 height 56
click at [224, 383] on input "d. As a team, discuss the reasons for the underestimation, update the task to '…" at bounding box center [224, 378] width 0 height 11
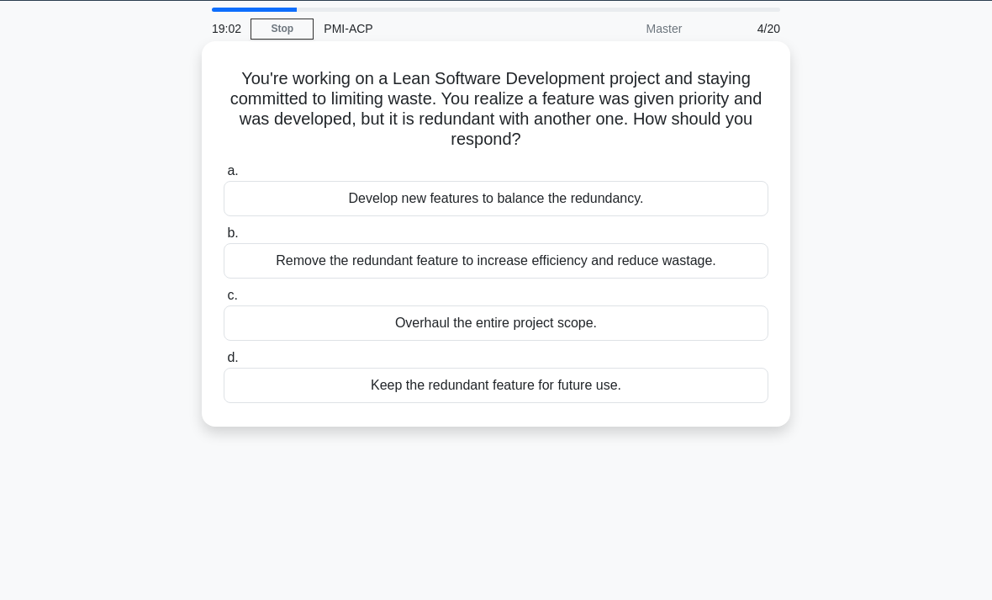
click at [279, 260] on div "Remove the redundant feature to increase efficiency and reduce wastage." at bounding box center [496, 260] width 545 height 35
click at [224, 239] on input "b. Remove the redundant feature to increase efficiency and reduce wastage." at bounding box center [224, 233] width 0 height 11
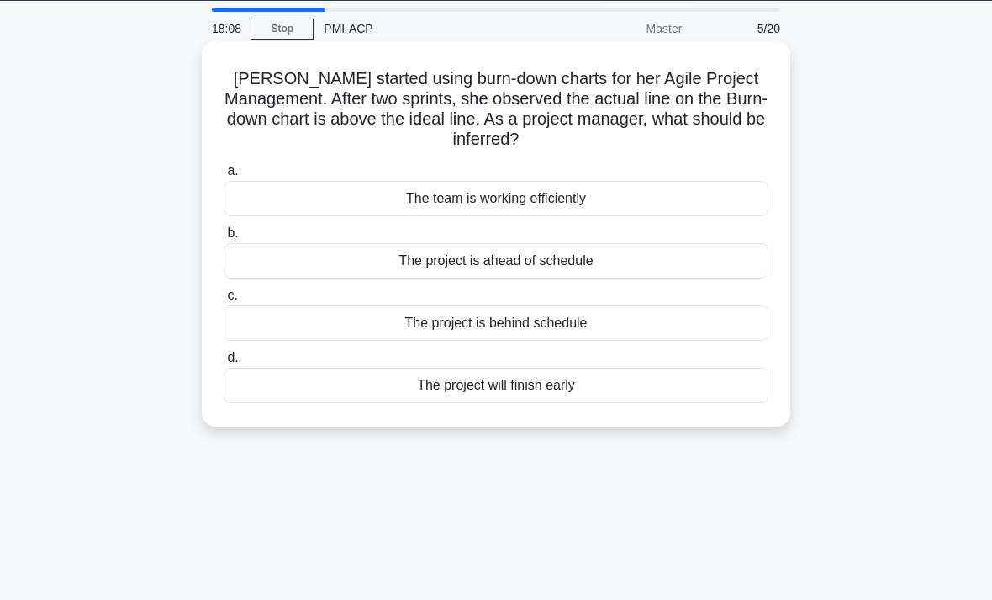
click at [275, 263] on div "The project is ahead of schedule" at bounding box center [496, 260] width 545 height 35
click at [224, 239] on input "b. The project is ahead of schedule" at bounding box center [224, 233] width 0 height 11
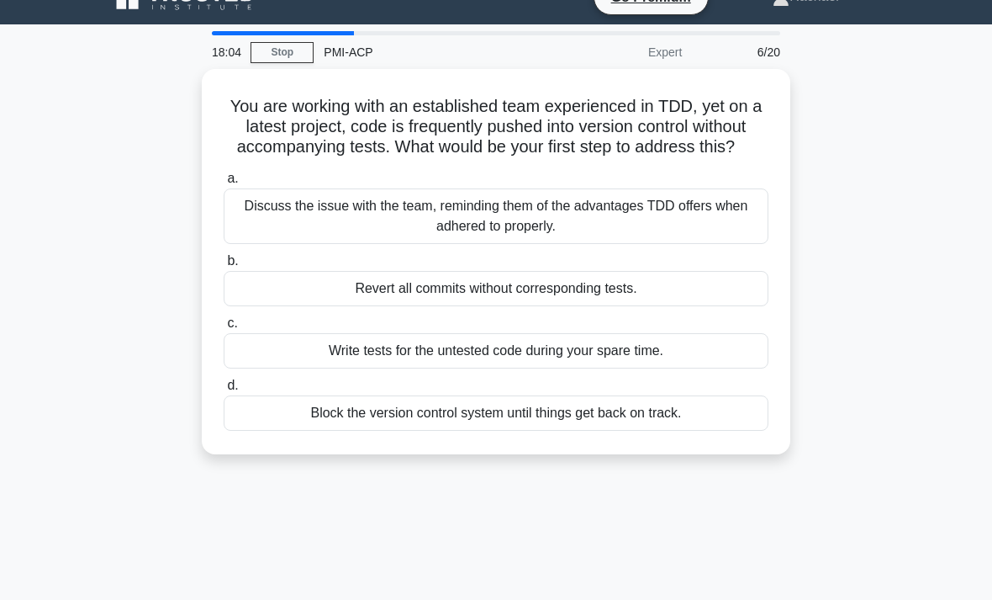
scroll to position [29, 0]
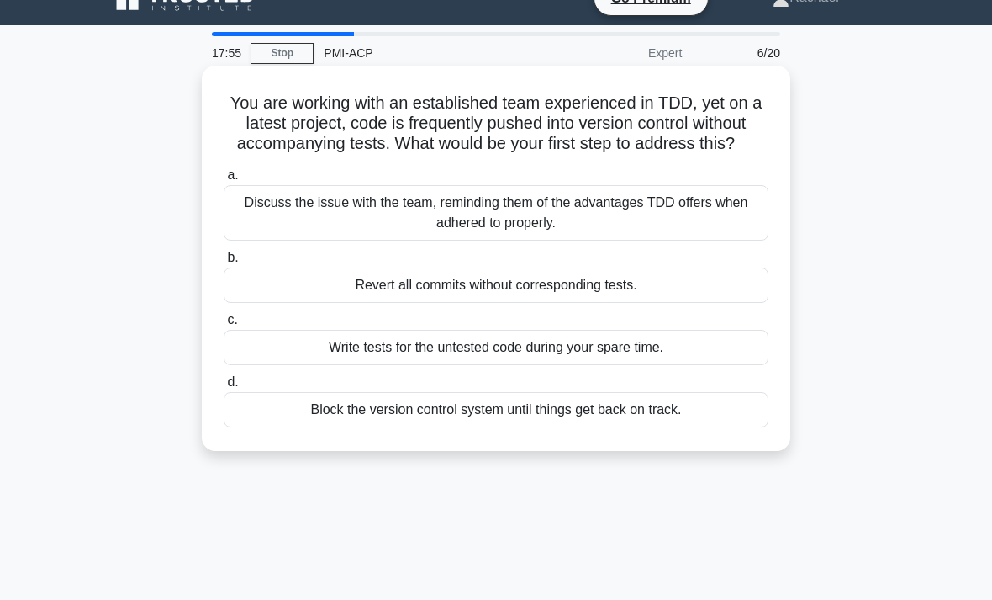
click at [260, 233] on div "Discuss the issue with the team, reminding them of the advantages TDD offers wh…" at bounding box center [496, 213] width 545 height 56
click at [224, 181] on input "a. Discuss the issue with the team, reminding them of the advantages TDD offers…" at bounding box center [224, 175] width 0 height 11
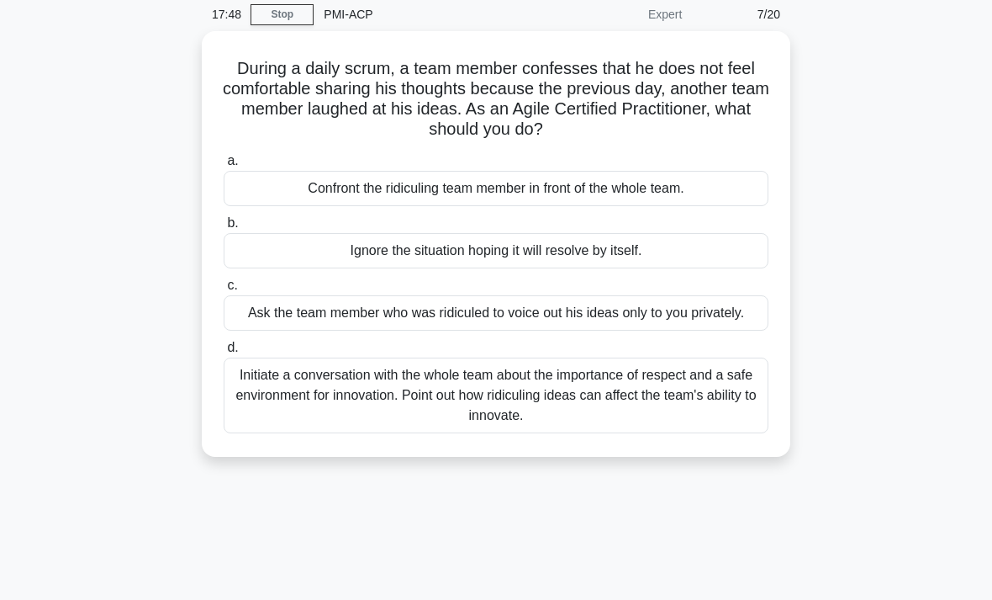
scroll to position [68, 0]
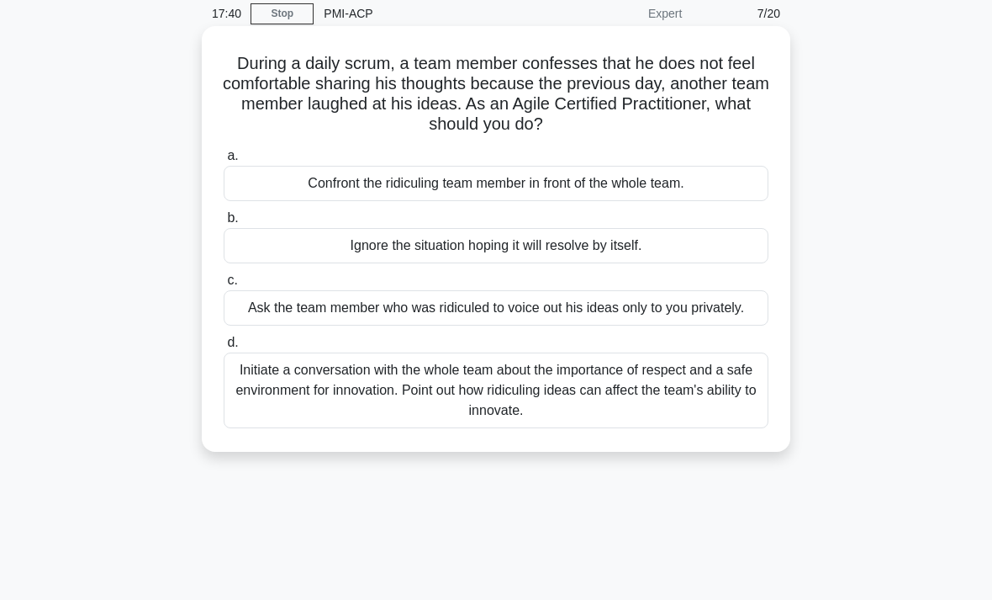
click at [274, 412] on div "Initiate a conversation with the whole team about the importance of respect and…" at bounding box center [496, 390] width 545 height 76
click at [224, 348] on input "d. Initiate a conversation with the whole team about the importance of respect …" at bounding box center [224, 342] width 0 height 11
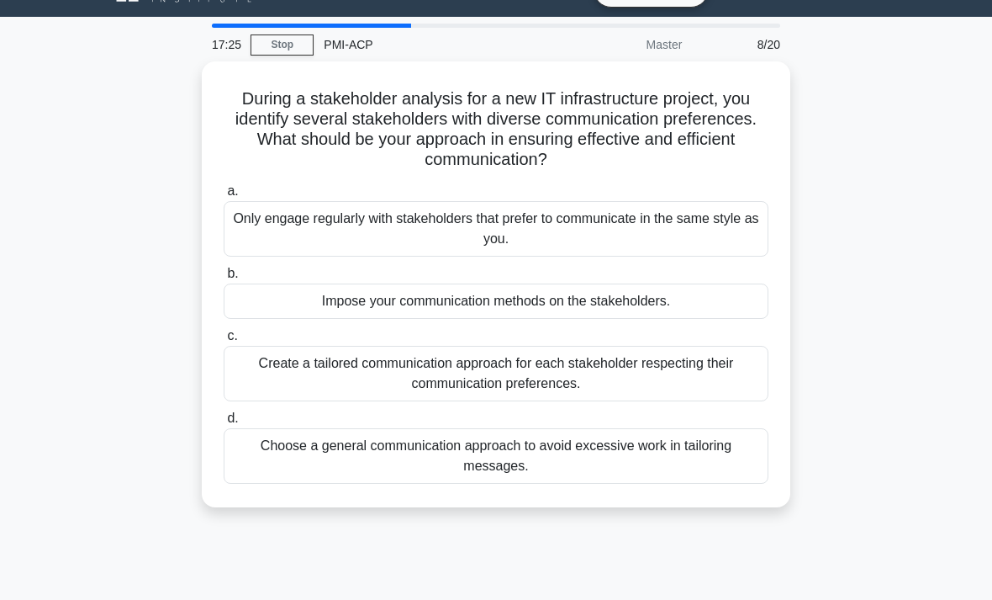
scroll to position [38, 0]
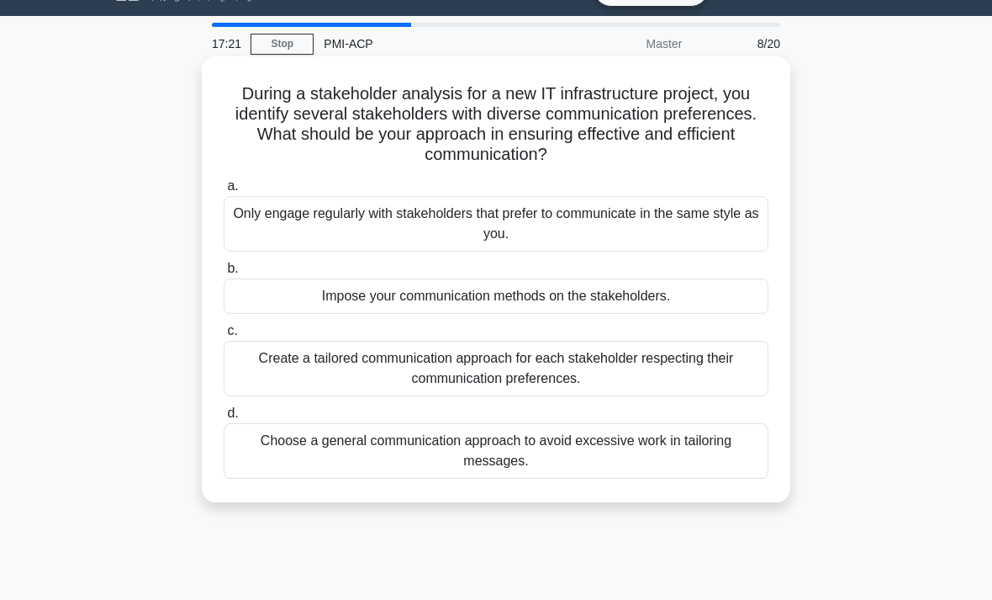
click at [266, 366] on div "Create a tailored communication approach for each stakeholder respecting their …" at bounding box center [496, 369] width 545 height 56
click at [224, 336] on input "c. Create a tailored communication approach for each stakeholder respecting the…" at bounding box center [224, 330] width 0 height 11
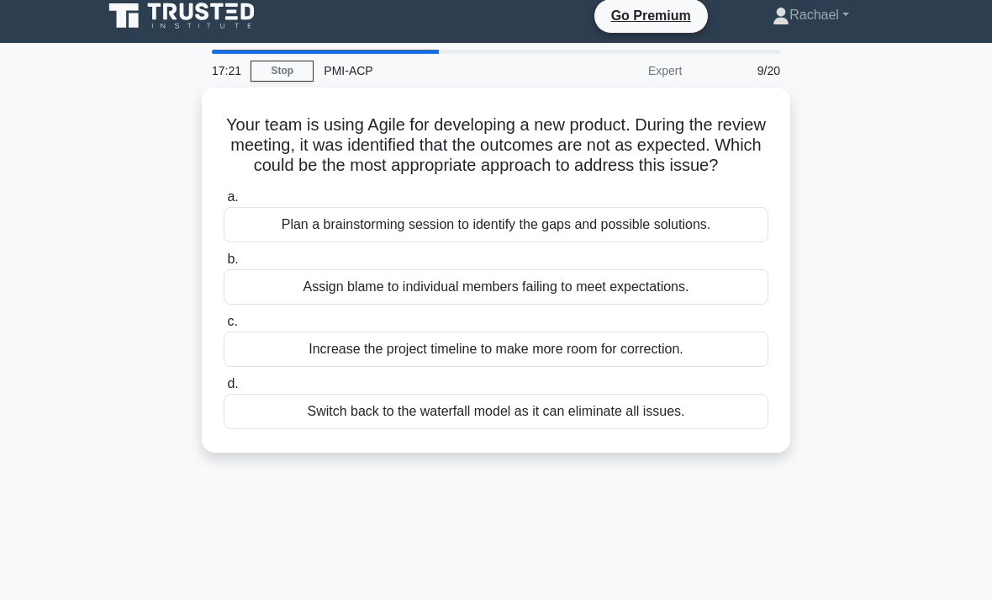
scroll to position [0, 0]
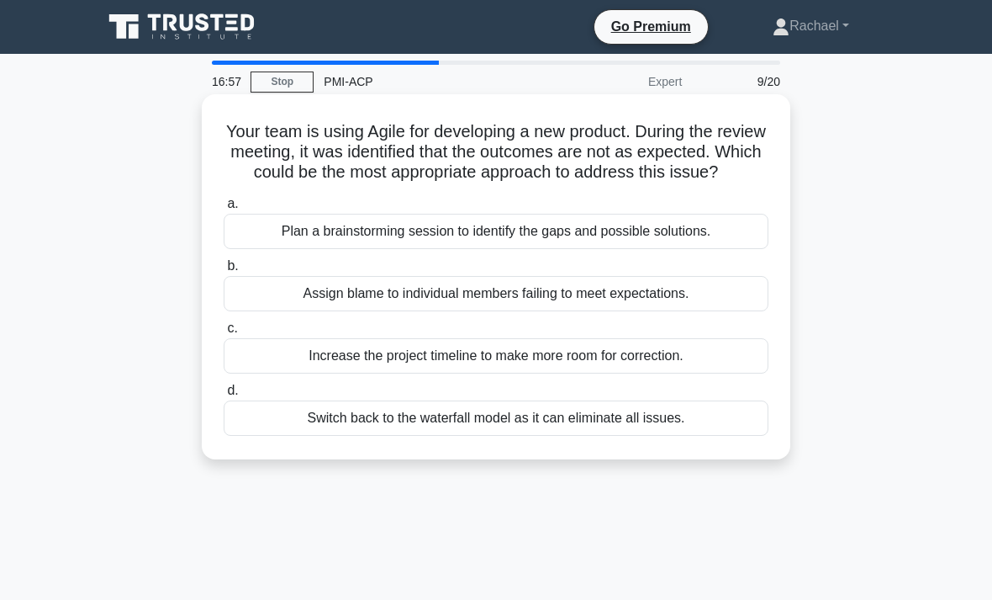
click at [352, 249] on div "Plan a brainstorming session to identify the gaps and possible solutions." at bounding box center [496, 231] width 545 height 35
click at [224, 209] on input "a. Plan a brainstorming session to identify the gaps and possible solutions." at bounding box center [224, 203] width 0 height 11
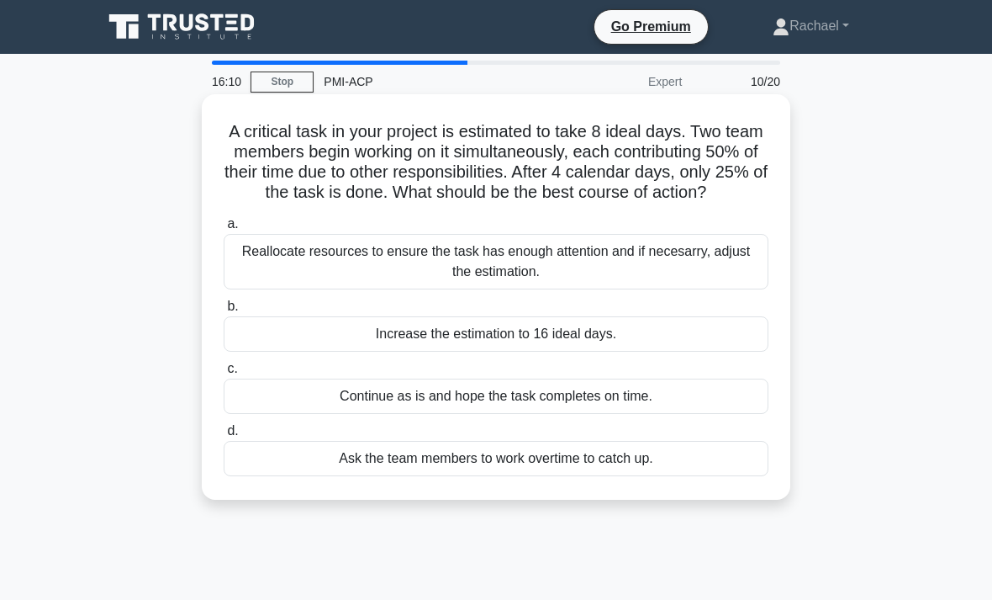
click at [267, 276] on div "Reallocate resources to ensure the task has enough attention and if necesarry, …" at bounding box center [496, 262] width 545 height 56
click at [224, 230] on input "a. Reallocate resources to ensure the task has enough attention and if necesarr…" at bounding box center [224, 224] width 0 height 11
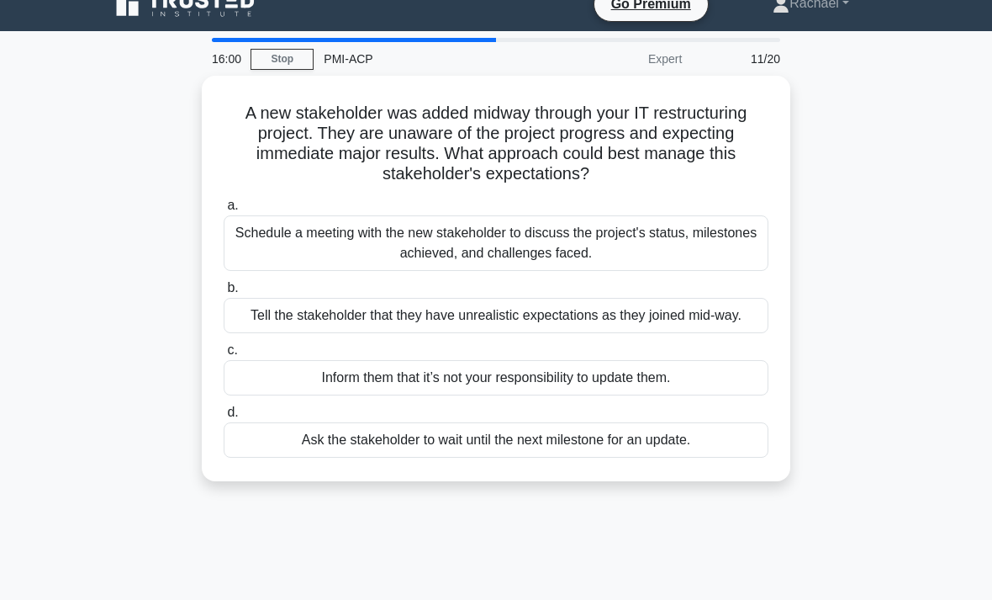
scroll to position [21, 0]
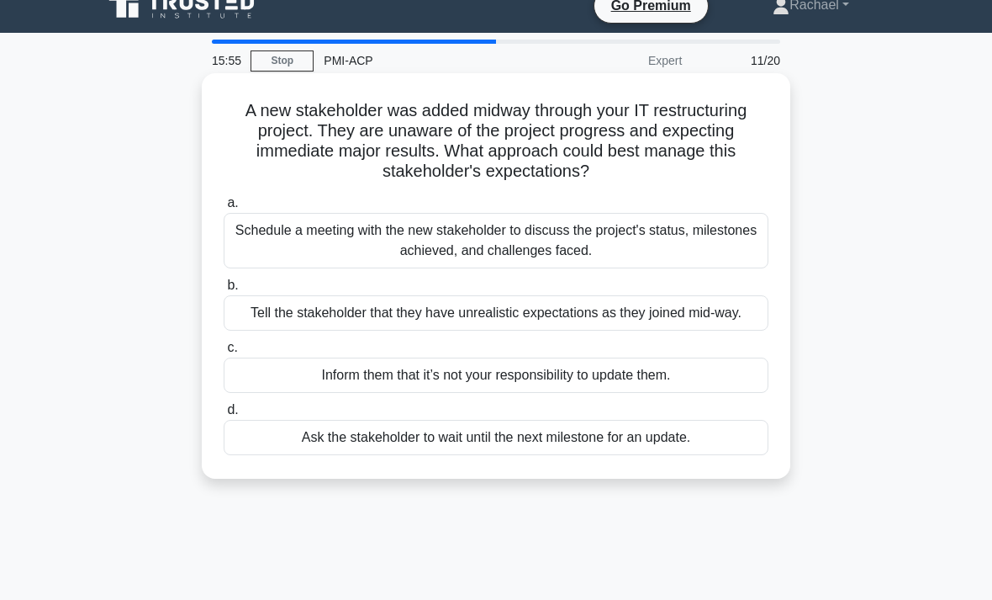
click at [256, 243] on div "Schedule a meeting with the new stakeholder to discuss the project's status, mi…" at bounding box center [496, 241] width 545 height 56
click at [224, 209] on input "a. Schedule a meeting with the new stakeholder to discuss the project's status,…" at bounding box center [224, 203] width 0 height 11
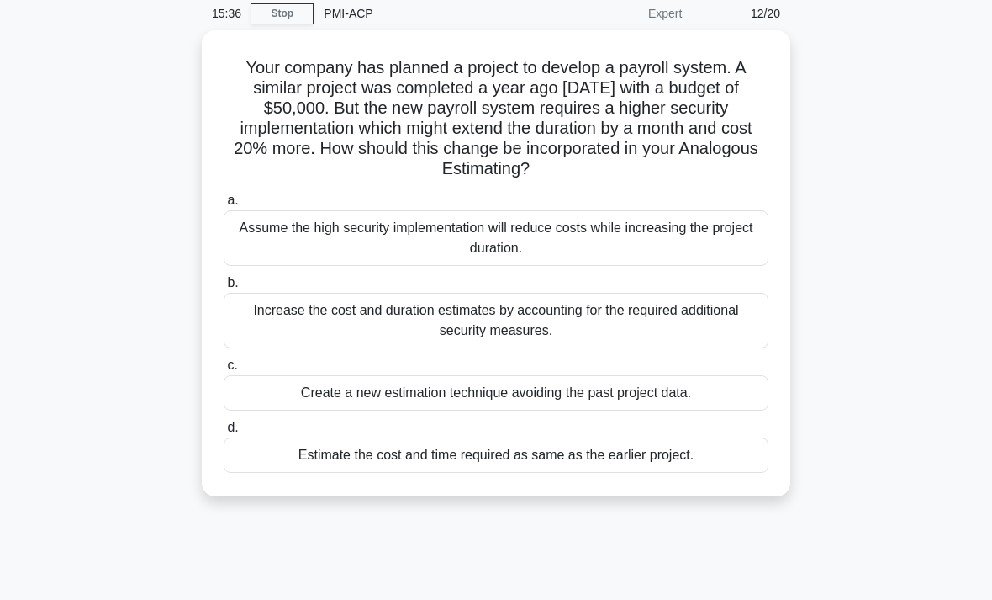
scroll to position [77, 0]
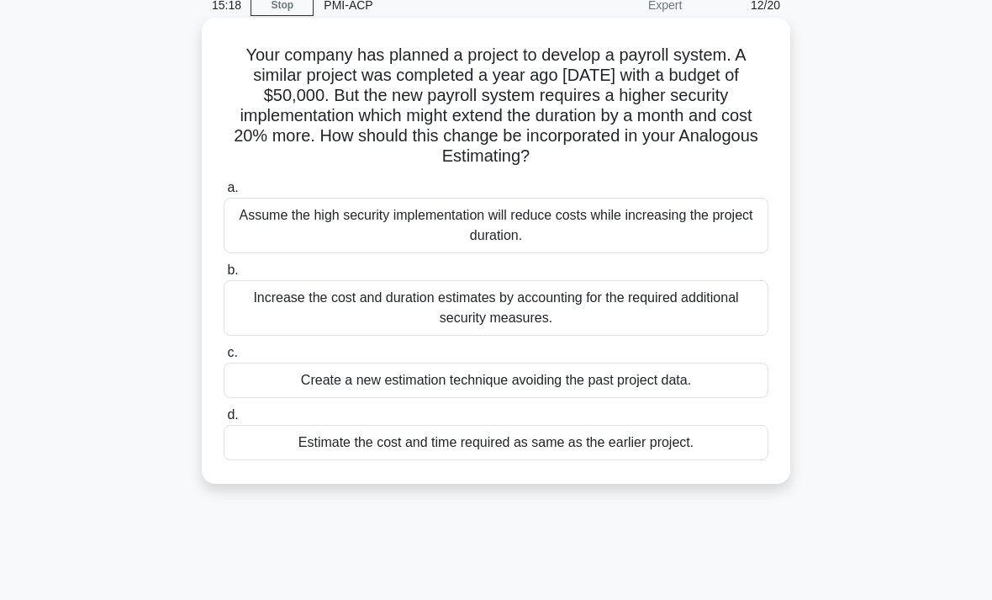
click at [279, 321] on div "Increase the cost and duration estimates by accounting for the required additio…" at bounding box center [496, 308] width 545 height 56
click at [224, 276] on input "b. Increase the cost and duration estimates by accounting for the required addi…" at bounding box center [224, 270] width 0 height 11
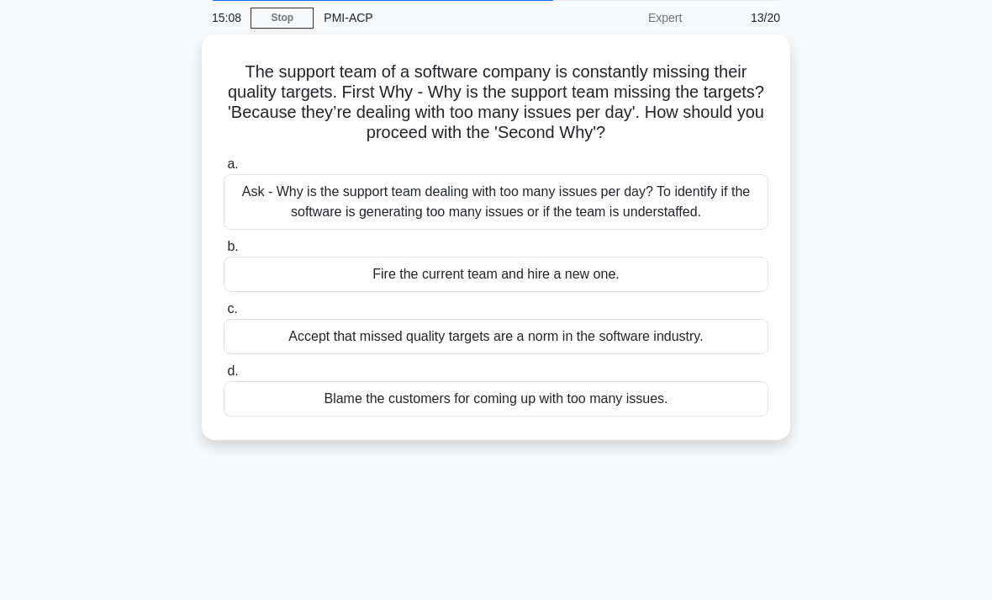
scroll to position [65, 0]
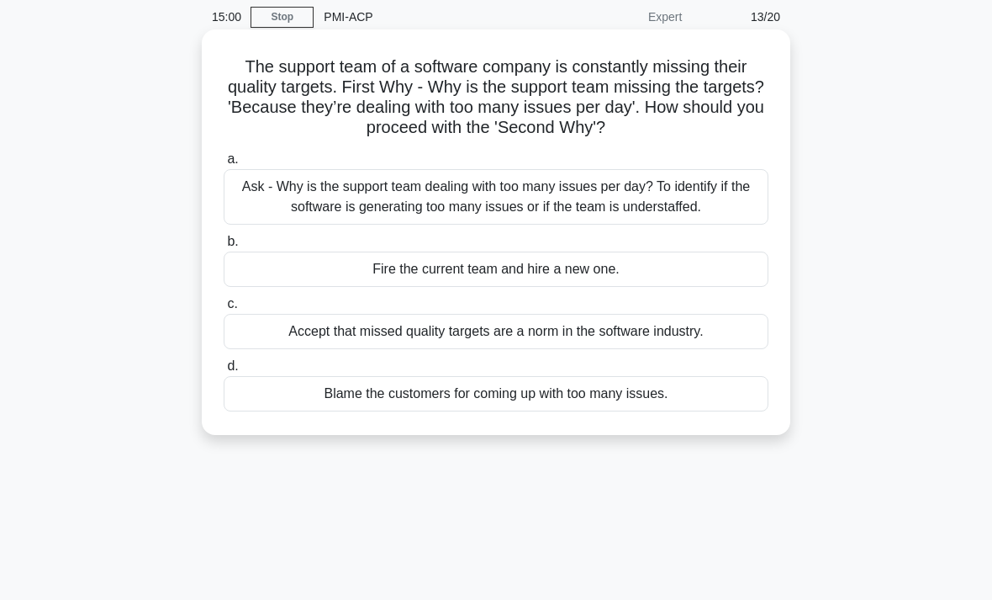
click at [262, 225] on div "Ask - Why is the support team dealing with too many issues per day? To identify…" at bounding box center [496, 197] width 545 height 56
click at [224, 165] on input "a. Ask - Why is the support team dealing with too many issues per day? To ident…" at bounding box center [224, 159] width 0 height 11
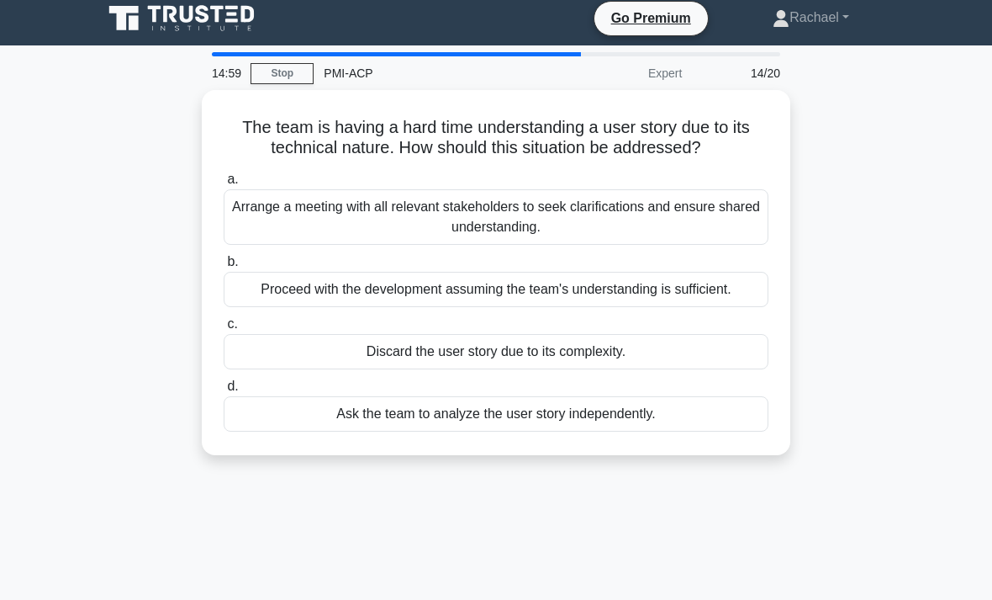
scroll to position [0, 0]
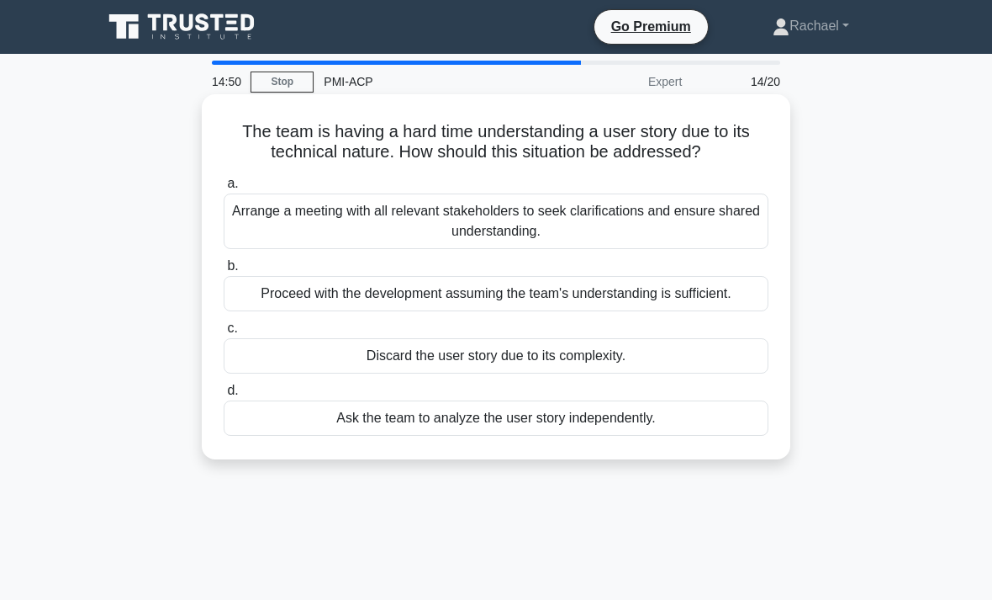
click at [257, 246] on div "Arrange a meeting with all relevant stakeholders to seek clarifications and ens…" at bounding box center [496, 221] width 545 height 56
click at [224, 189] on input "a. Arrange a meeting with all relevant stakeholders to seek clarifications and …" at bounding box center [224, 183] width 0 height 11
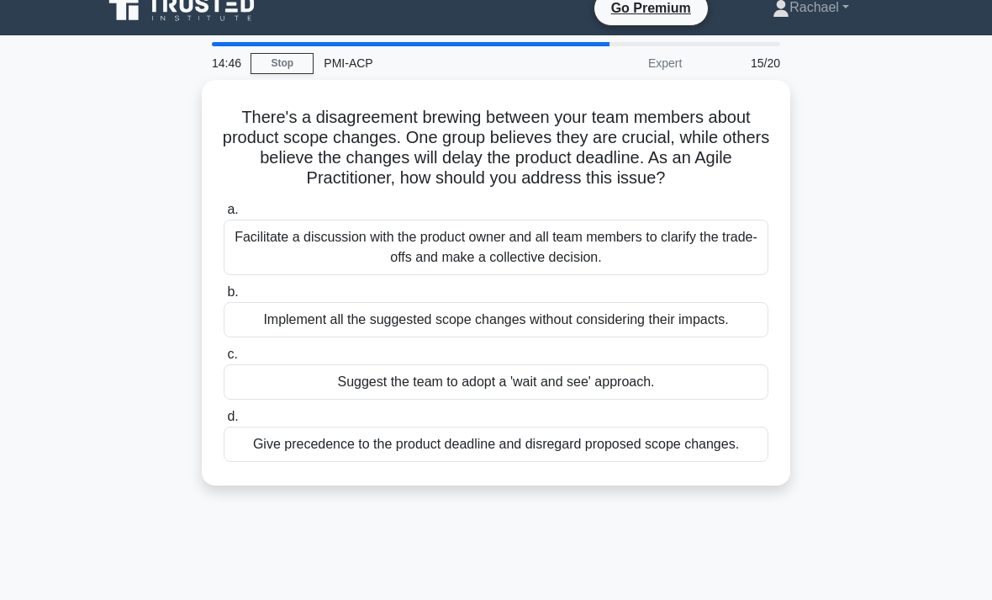
scroll to position [20, 0]
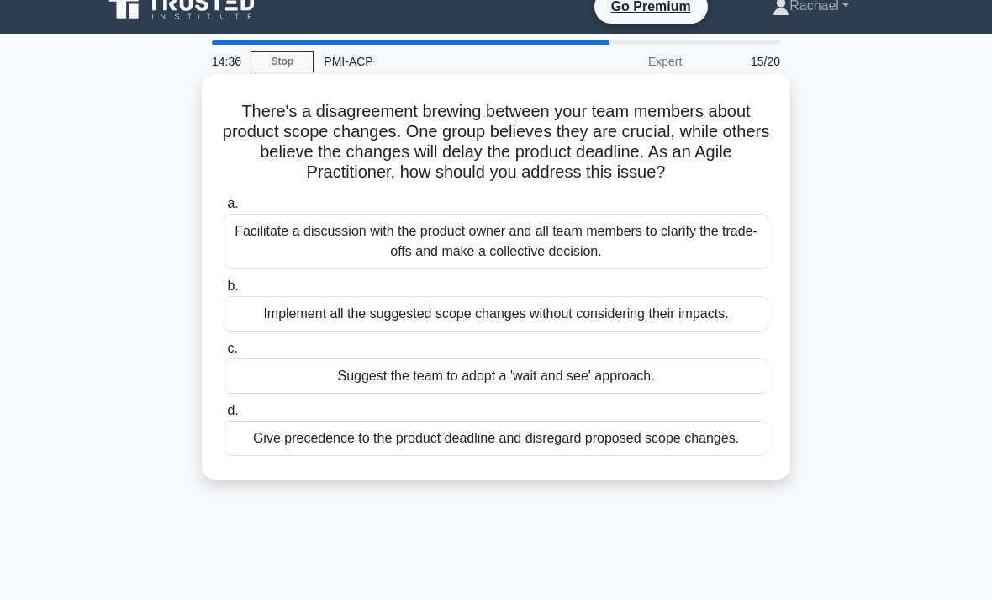
click at [242, 269] on div "Facilitate a discussion with the product owner and all team members to clarify …" at bounding box center [496, 242] width 545 height 56
click at [224, 209] on input "a. Facilitate a discussion with the product owner and all team members to clari…" at bounding box center [224, 203] width 0 height 11
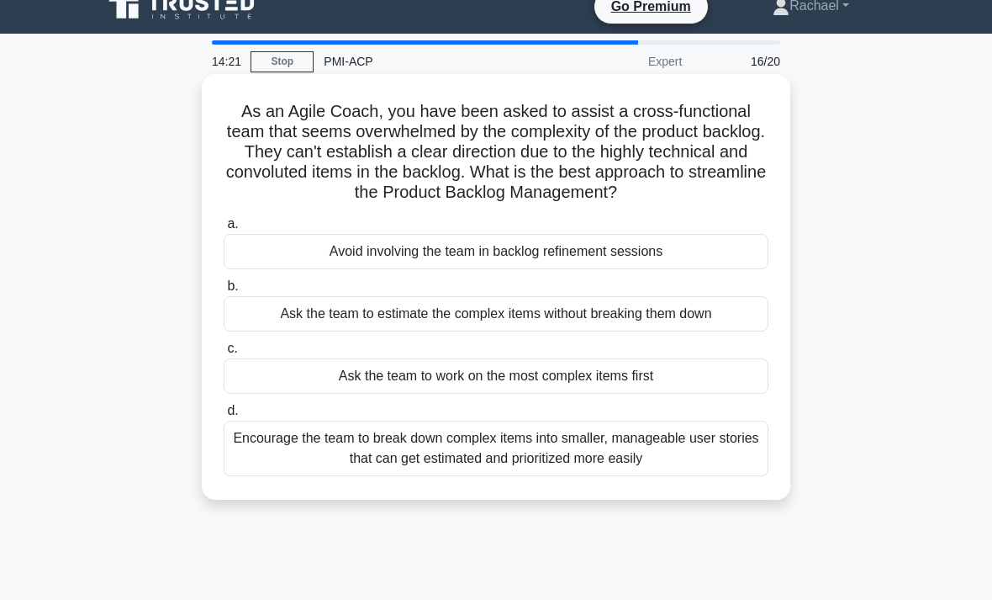
click at [276, 476] on div "Encourage the team to break down complex items into smaller, manageable user st…" at bounding box center [496, 448] width 545 height 56
click at [224, 416] on input "d. Encourage the team to break down complex items into smaller, manageable user…" at bounding box center [224, 410] width 0 height 11
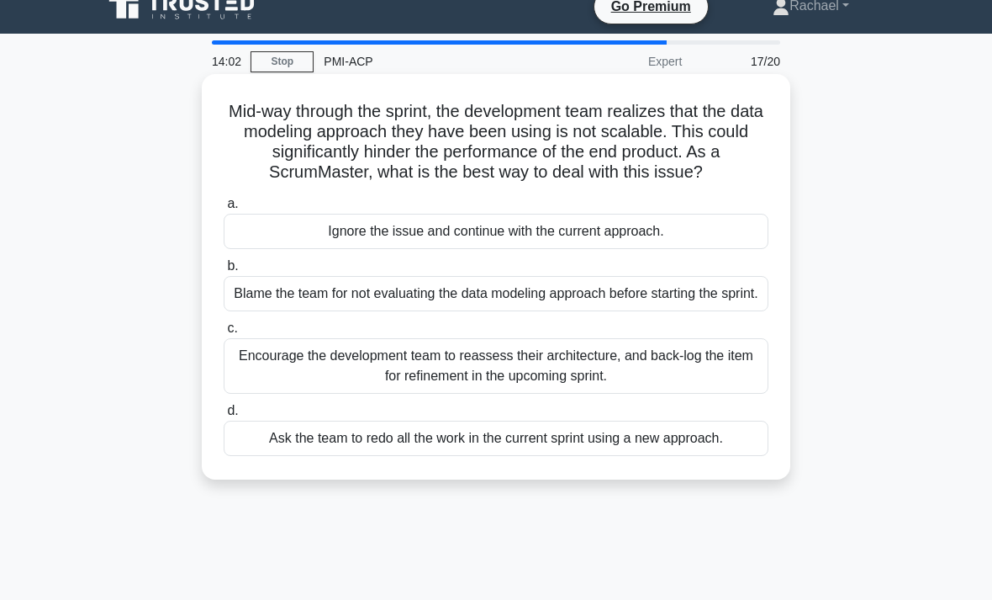
click at [242, 394] on div "Encourage the development team to reassess their architecture, and back-log the…" at bounding box center [496, 366] width 545 height 56
click at [224, 334] on input "c. Encourage the development team to reassess their architecture, and back-log …" at bounding box center [224, 328] width 0 height 11
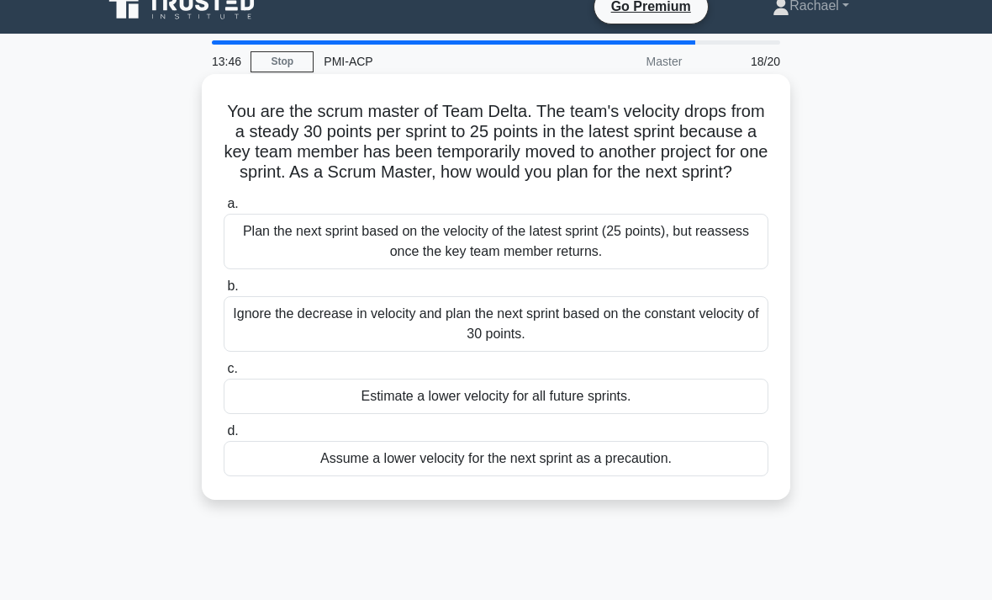
click at [244, 257] on div "Plan the next sprint based on the velocity of the latest sprint (25 points), bu…" at bounding box center [496, 242] width 545 height 56
click at [224, 209] on input "a. Plan the next sprint based on the velocity of the latest sprint (25 points),…" at bounding box center [224, 203] width 0 height 11
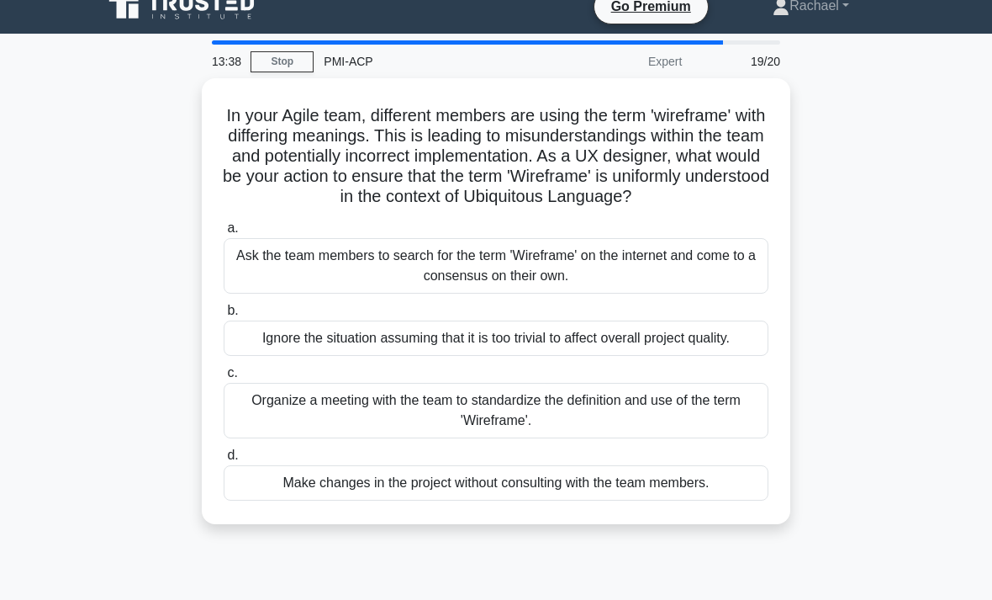
click at [200, 276] on div "In your Agile team, different members are using the term 'wireframe' with diffe…" at bounding box center [496, 311] width 807 height 466
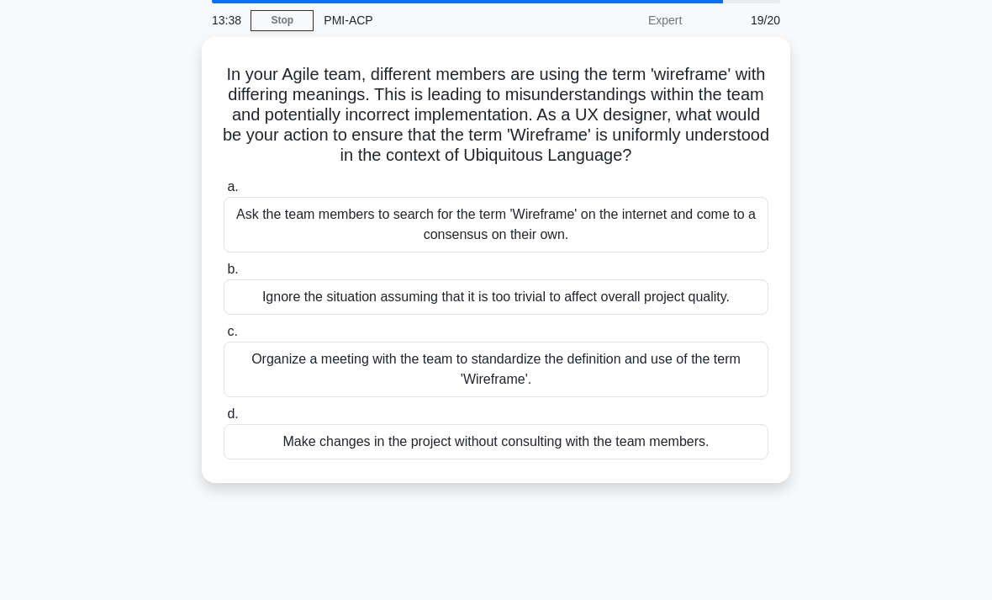
scroll to position [78, 0]
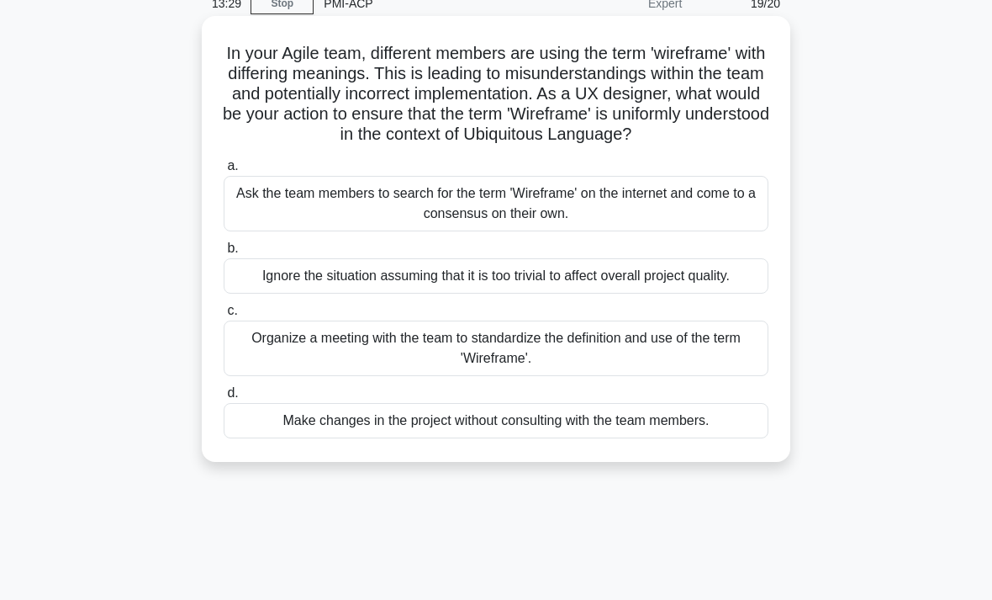
click at [246, 376] on div "Organize a meeting with the team to standardize the definition and use of the t…" at bounding box center [496, 348] width 545 height 56
click at [224, 316] on input "c. Organize a meeting with the team to standardize the definition and use of th…" at bounding box center [224, 310] width 0 height 11
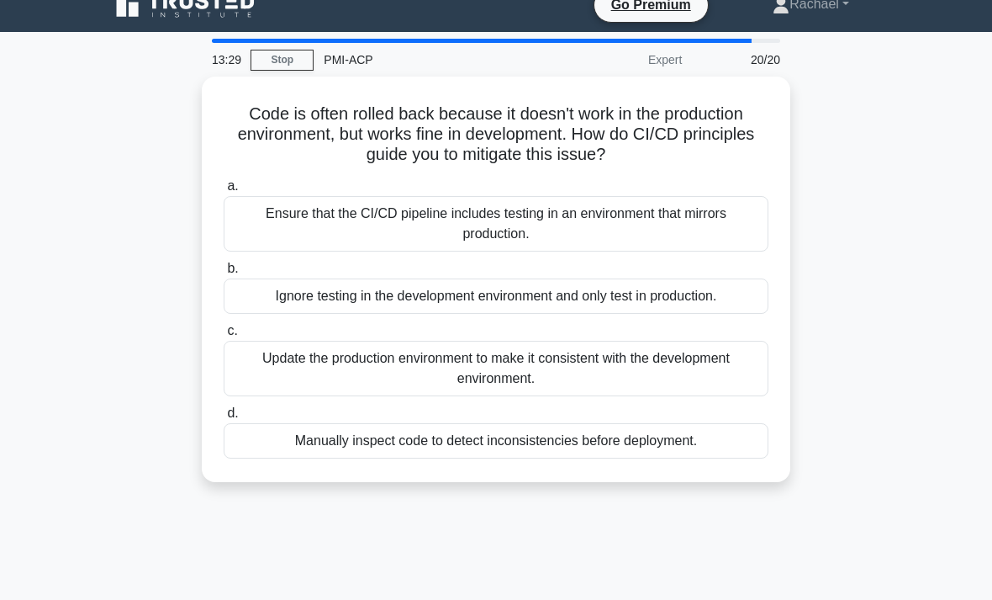
scroll to position [0, 0]
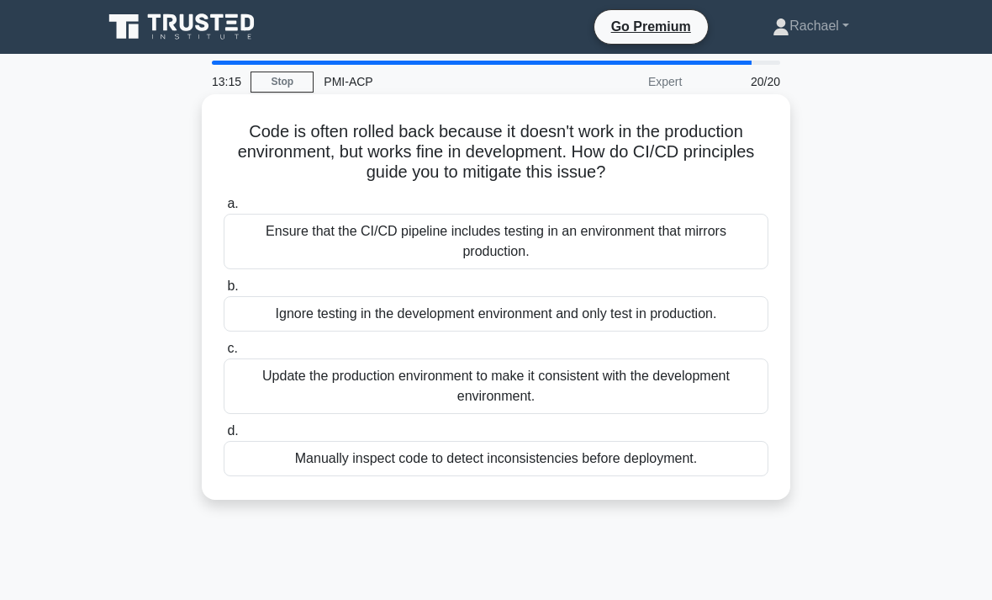
click at [242, 242] on div "Ensure that the CI/CD pipeline includes testing in an environment that mirrors …" at bounding box center [496, 242] width 545 height 56
click at [224, 209] on input "a. Ensure that the CI/CD pipeline includes testing in an environment that mirro…" at bounding box center [224, 203] width 0 height 11
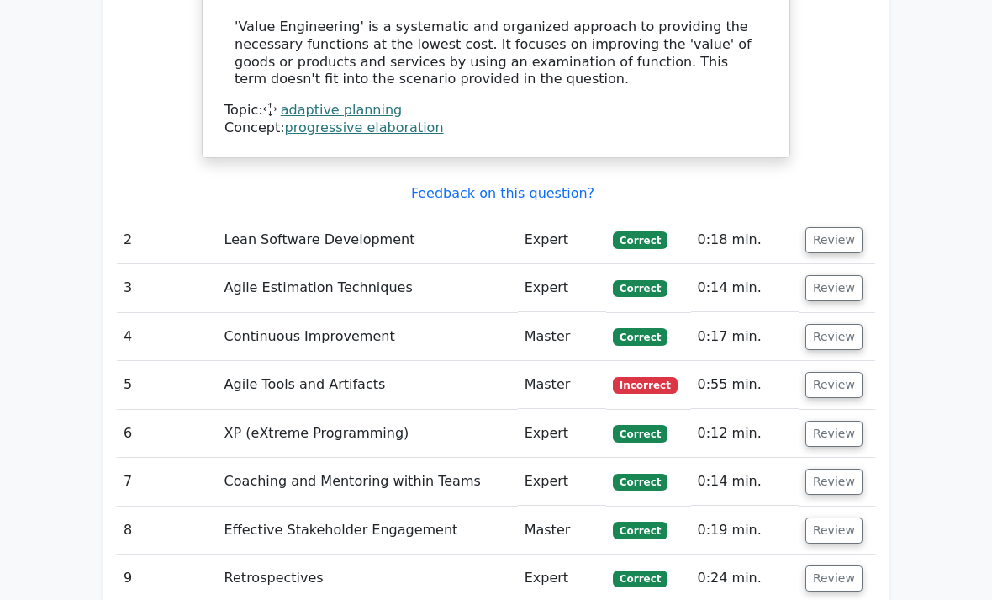
scroll to position [2323, 0]
click at [218, 361] on td "Agile Tools and Artifacts" at bounding box center [368, 385] width 300 height 48
click at [848, 372] on button "Review" at bounding box center [834, 385] width 57 height 26
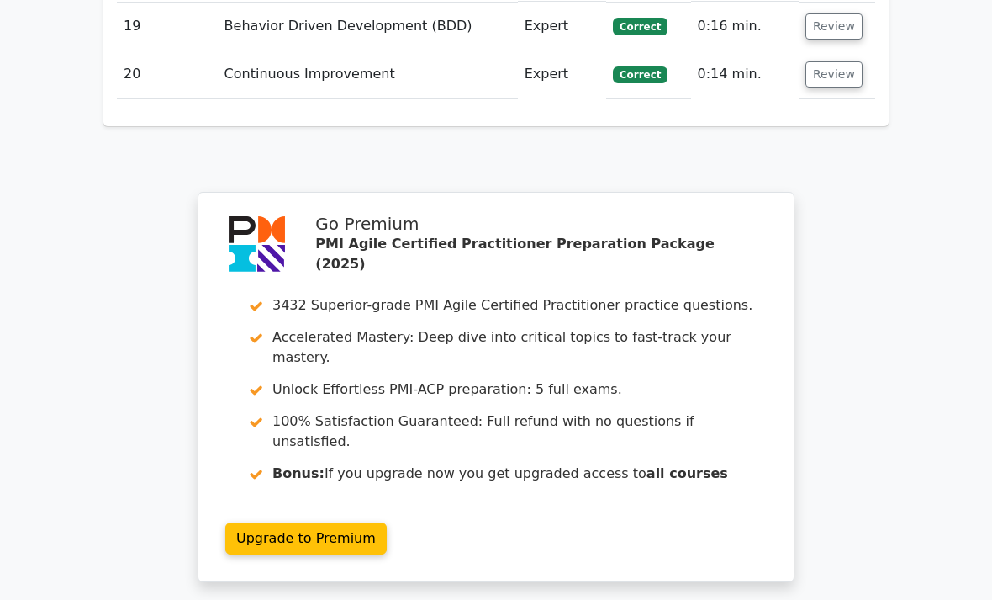
scroll to position [4122, 0]
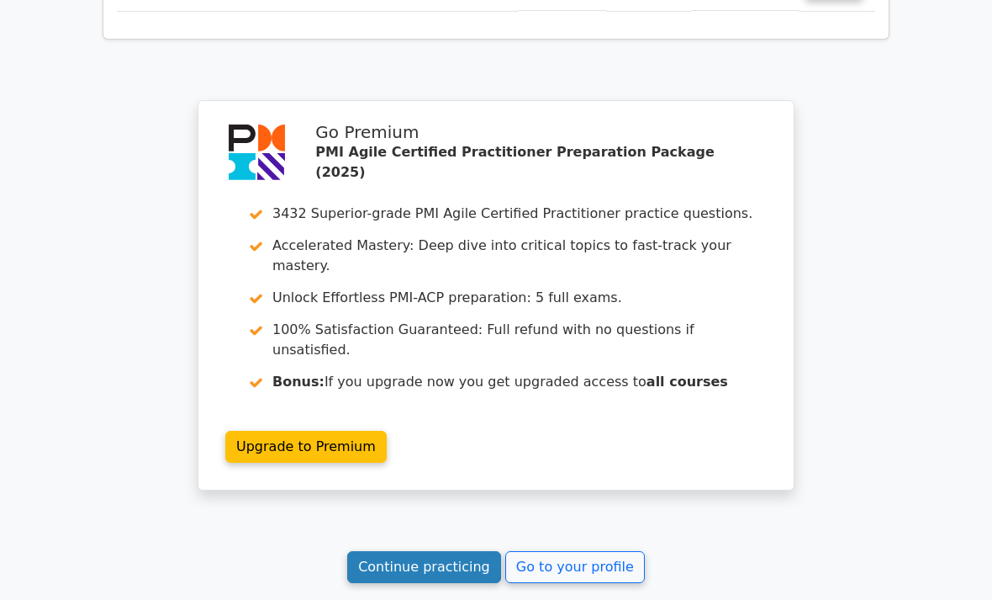
click at [452, 551] on link "Continue practicing" at bounding box center [424, 567] width 154 height 32
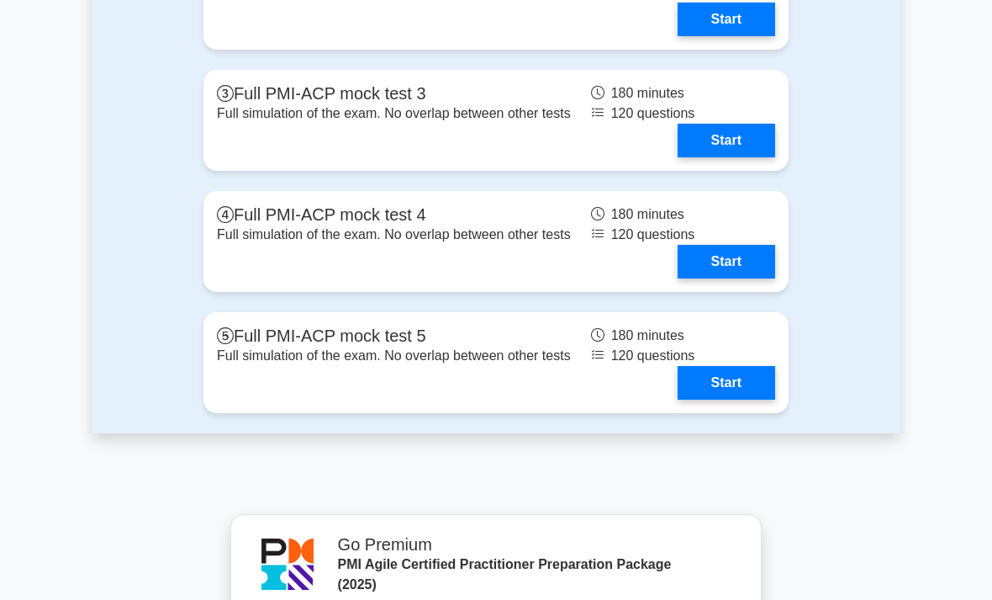
scroll to position [5623, 0]
